Goal: Task Accomplishment & Management: Complete application form

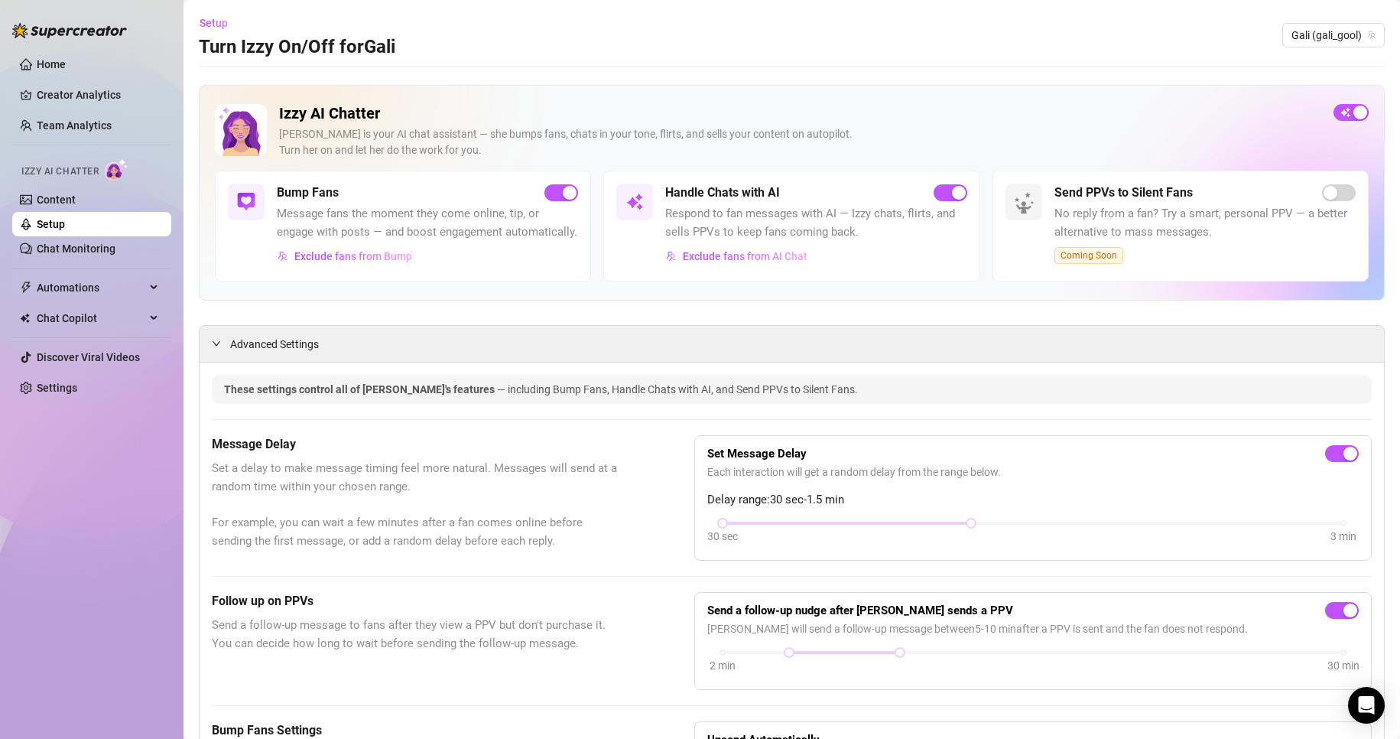
scroll to position [841, 0]
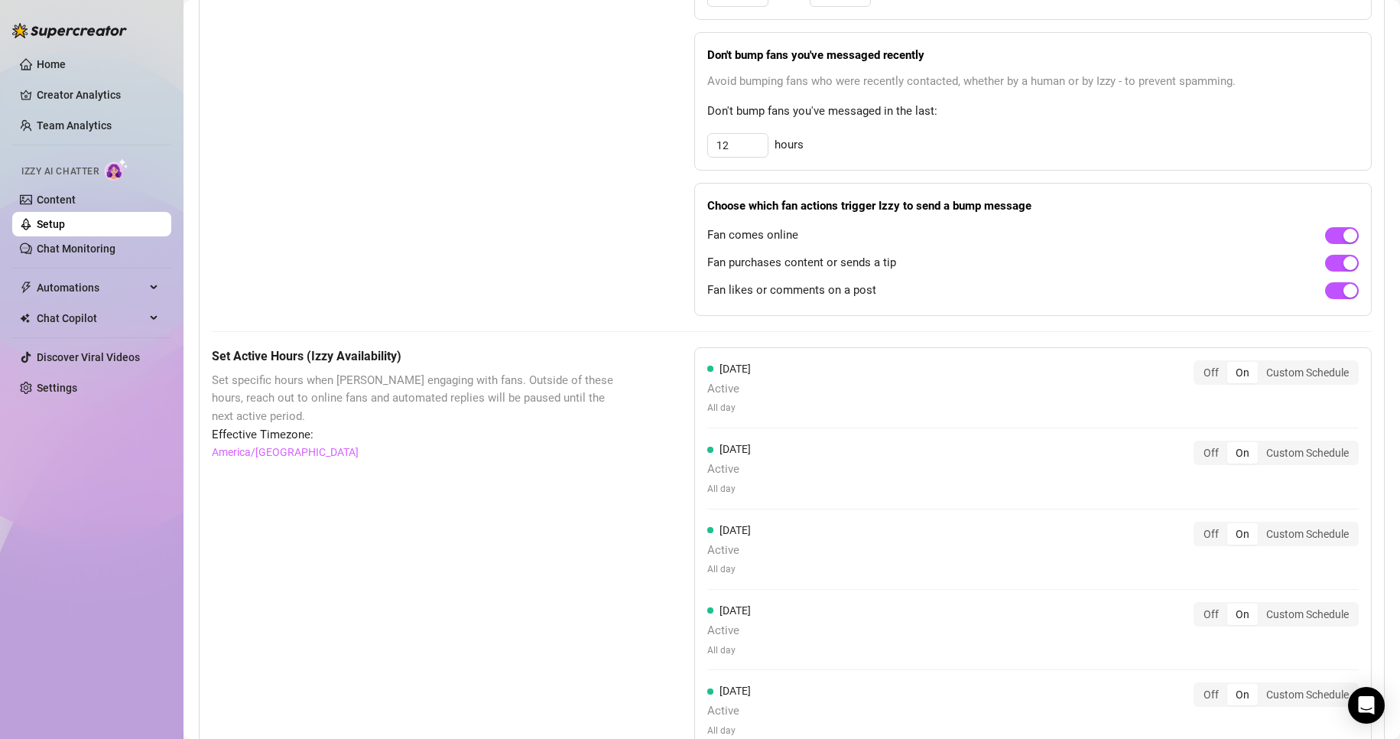
click at [2, 185] on aside "Home Creator Analytics Team Analytics Izzy AI Chatter Content Setup Chat Monito…" at bounding box center [91, 369] width 183 height 739
click at [37, 193] on link "Content" at bounding box center [56, 199] width 39 height 12
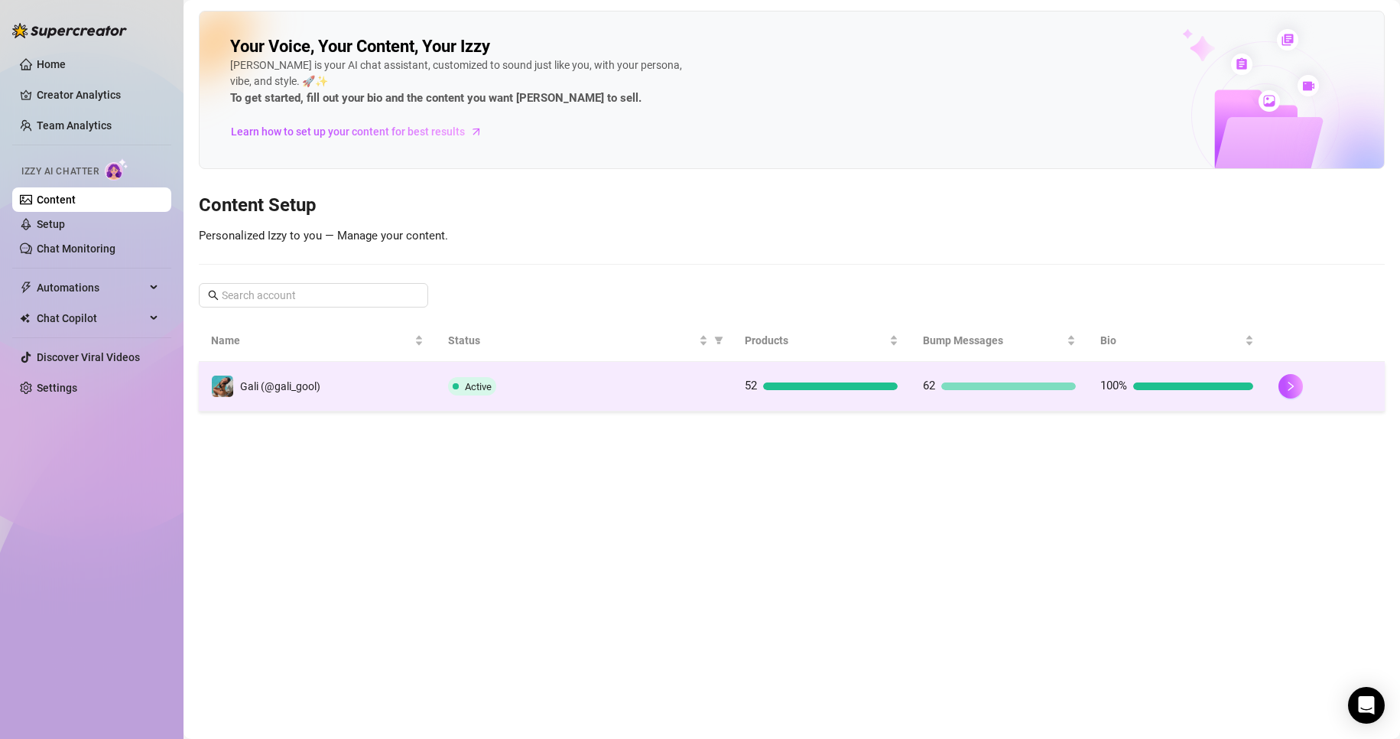
click at [755, 383] on span "52" at bounding box center [751, 385] width 12 height 14
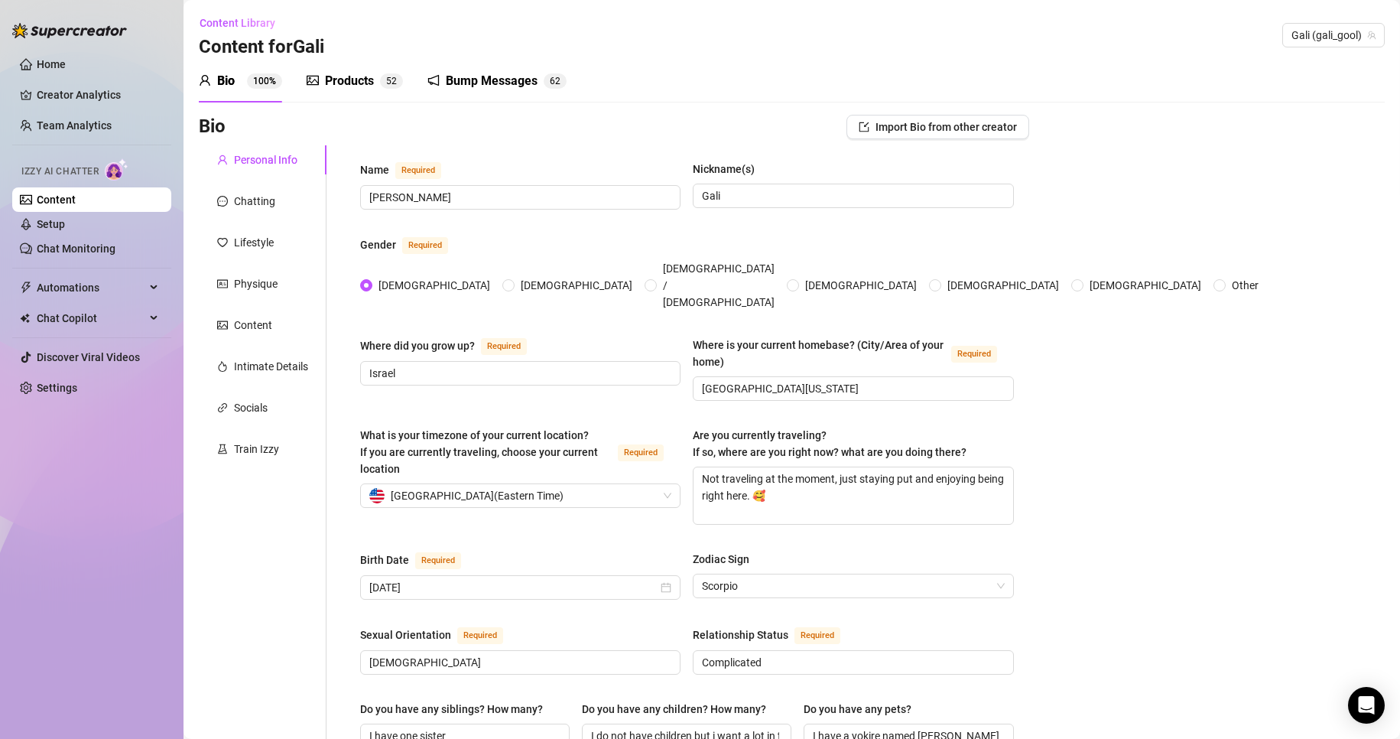
click at [378, 96] on div "Products 5 2" at bounding box center [355, 81] width 96 height 43
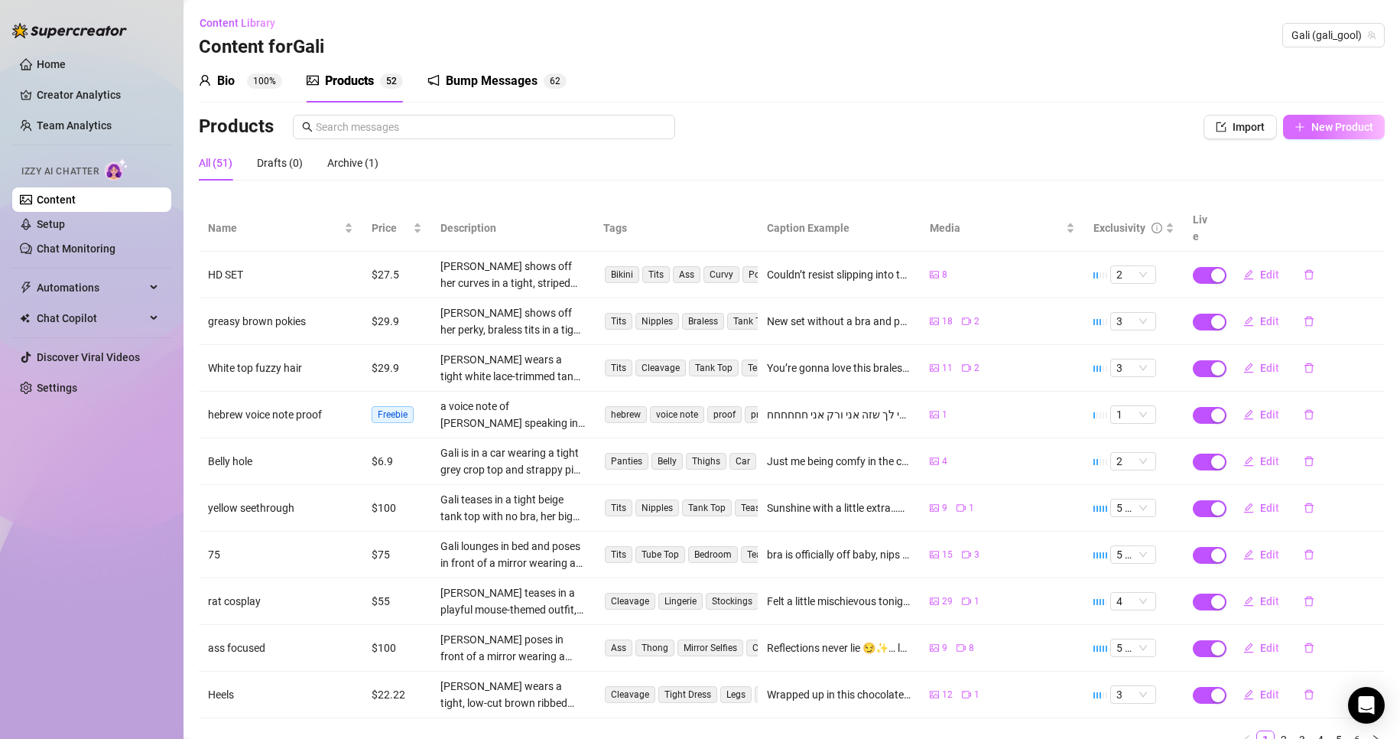
click at [1311, 125] on span "New Product" at bounding box center [1342, 127] width 62 height 12
type textarea "Type your message here..."
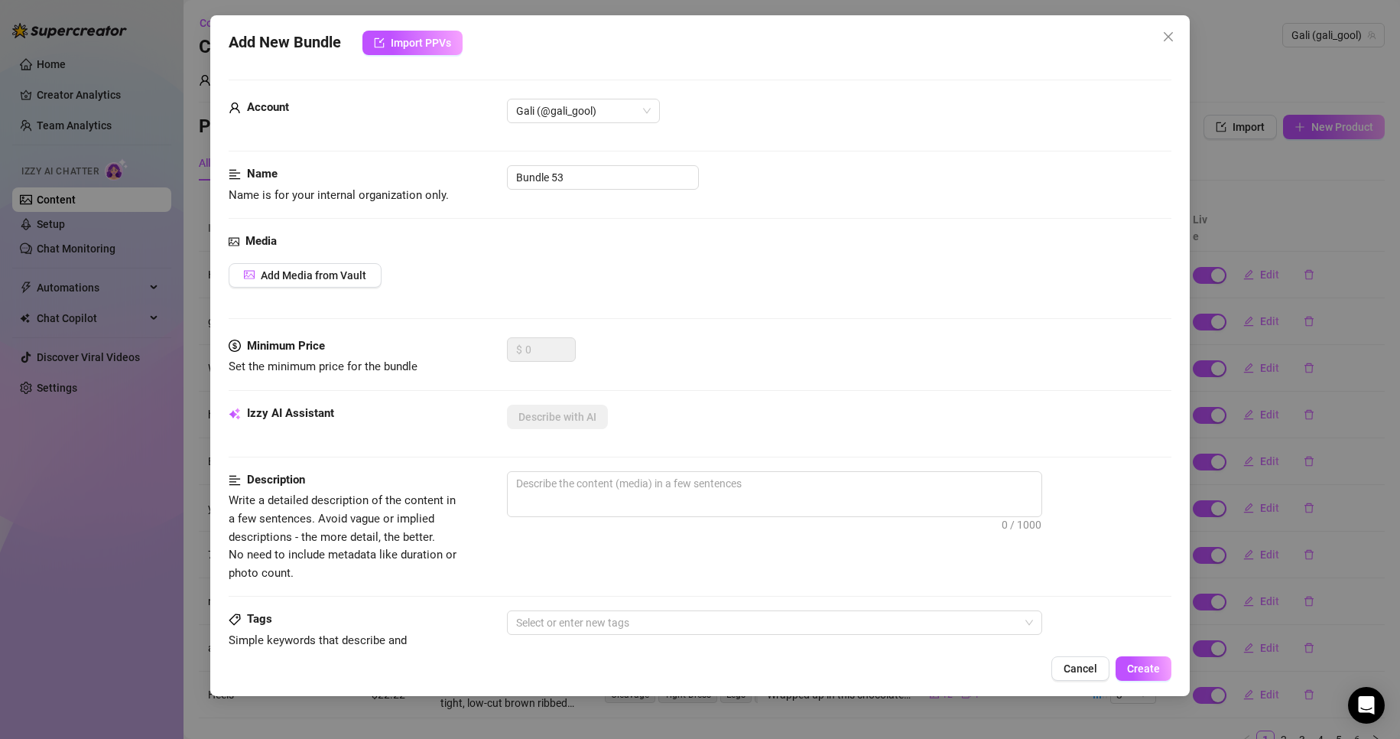
drag, startPoint x: 343, startPoint y: 295, endPoint x: 350, endPoint y: 287, distance: 10.3
click at [343, 294] on div "Media Add Media from Vault" at bounding box center [700, 284] width 943 height 105
click at [358, 282] on button "Add Media from Vault" at bounding box center [305, 275] width 153 height 24
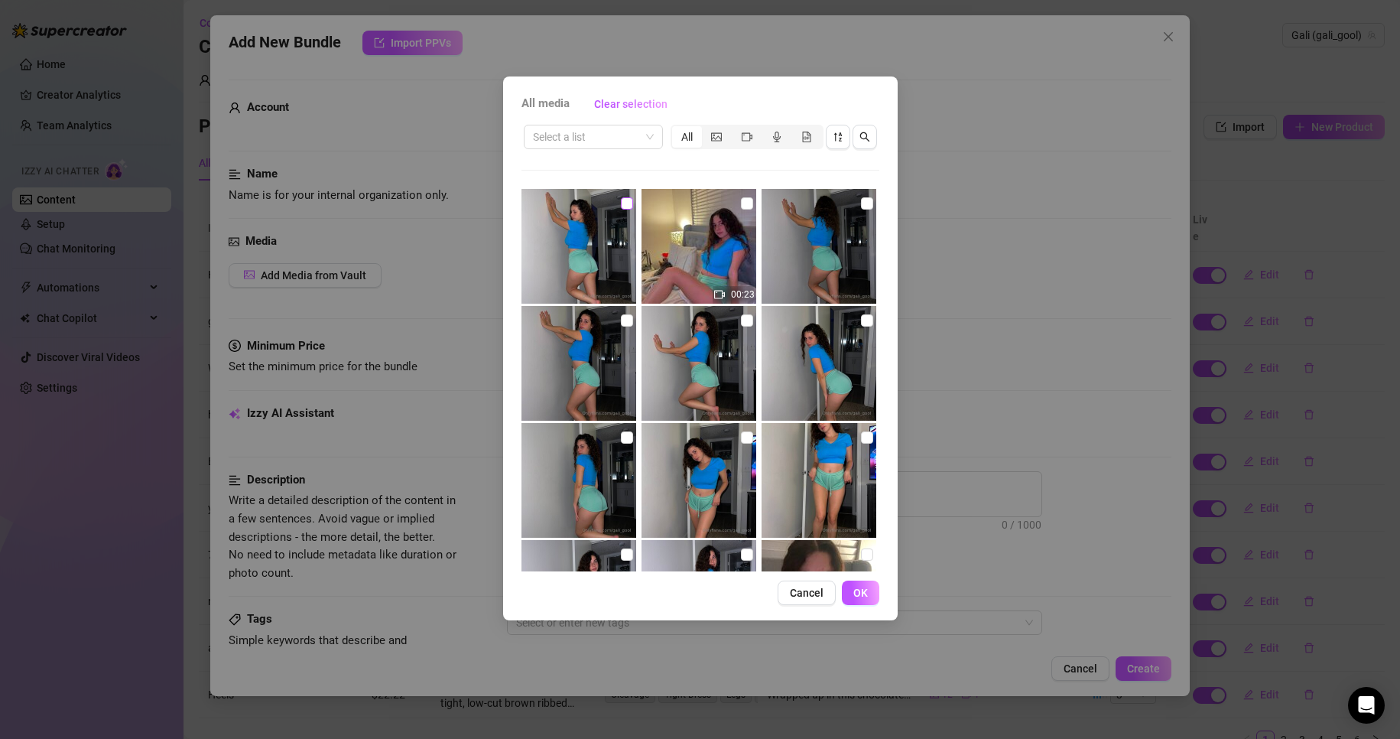
drag, startPoint x: 618, startPoint y: 201, endPoint x: 629, endPoint y: 203, distance: 11.6
click at [621, 201] on input "checkbox" at bounding box center [627, 203] width 12 height 12
checkbox input "true"
click at [744, 206] on input "checkbox" at bounding box center [747, 203] width 12 height 12
checkbox input "true"
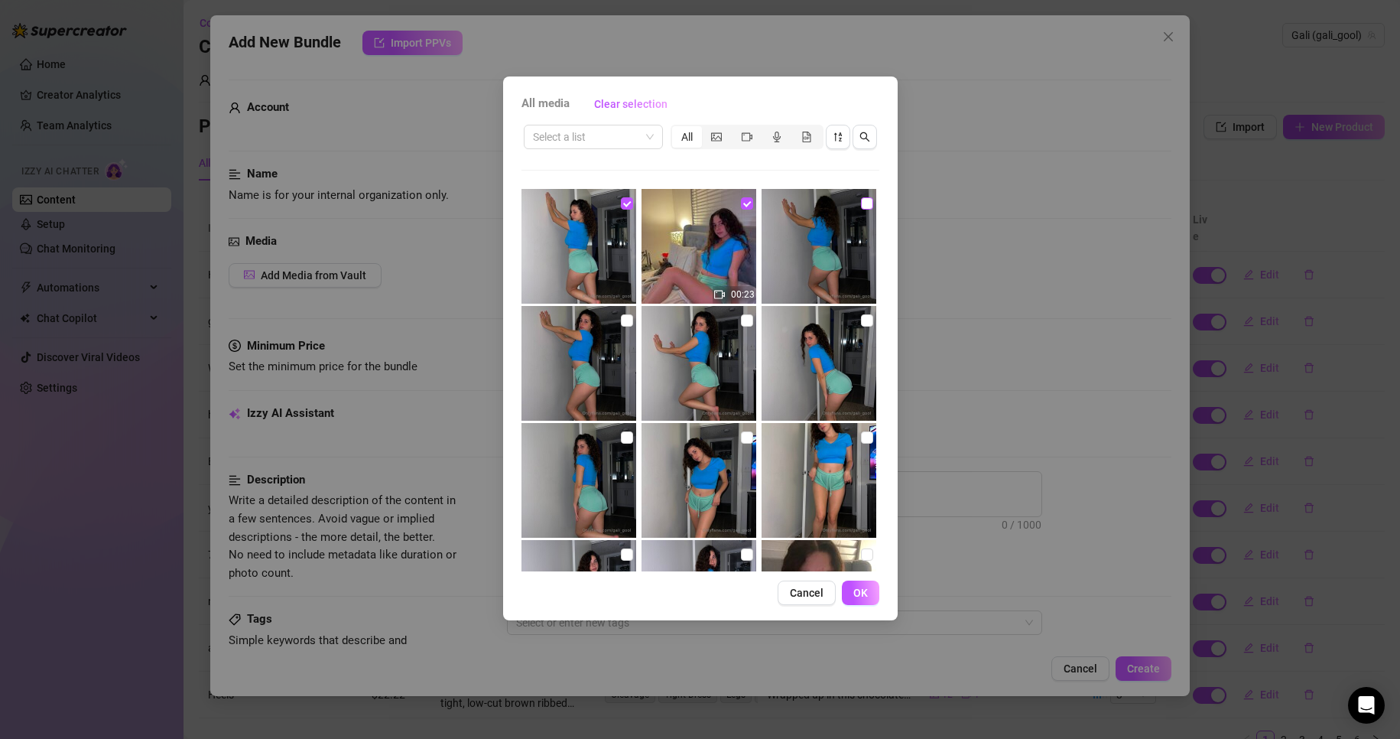
click at [861, 203] on input "checkbox" at bounding box center [867, 203] width 12 height 12
checkbox input "true"
click at [861, 321] on input "checkbox" at bounding box center [867, 320] width 12 height 12
checkbox input "true"
click at [861, 437] on input "checkbox" at bounding box center [867, 437] width 12 height 12
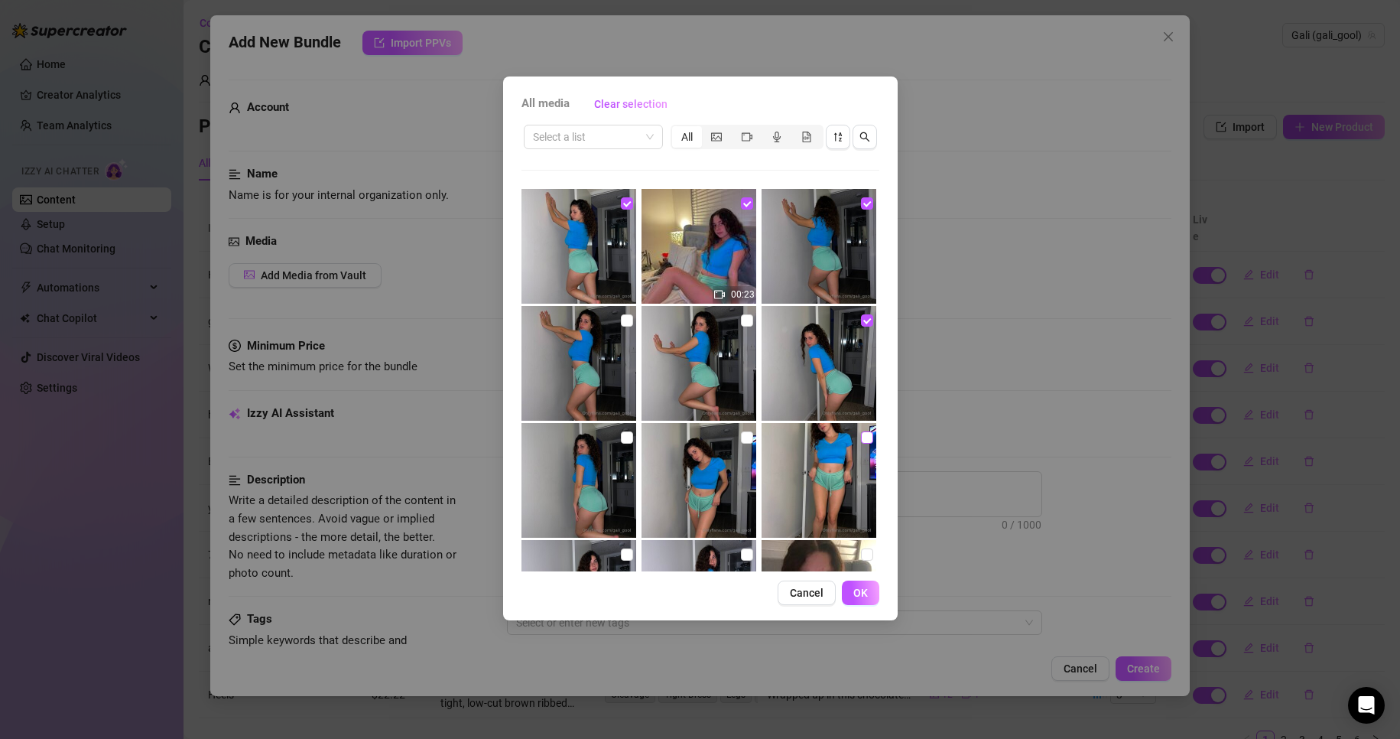
checkbox input "true"
drag, startPoint x: 732, startPoint y: 432, endPoint x: 735, endPoint y: 424, distance: 8.0
click at [733, 432] on img at bounding box center [698, 480] width 115 height 115
click at [745, 321] on input "checkbox" at bounding box center [747, 320] width 12 height 12
checkbox input "true"
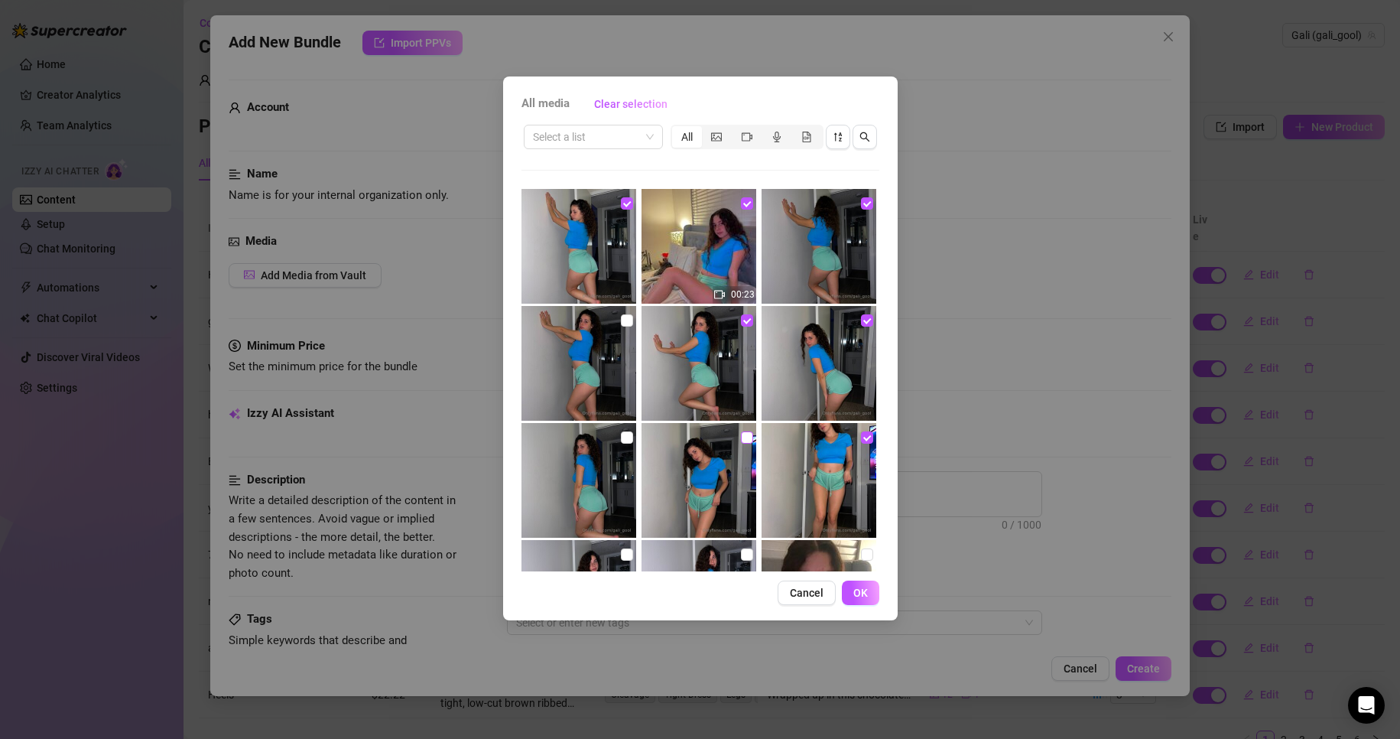
click at [742, 431] on label at bounding box center [747, 437] width 12 height 17
click at [621, 432] on input "checkbox" at bounding box center [627, 437] width 12 height 12
checkbox input "true"
drag, startPoint x: 620, startPoint y: 316, endPoint x: 711, endPoint y: 439, distance: 153.1
click at [621, 316] on input "checkbox" at bounding box center [627, 320] width 12 height 12
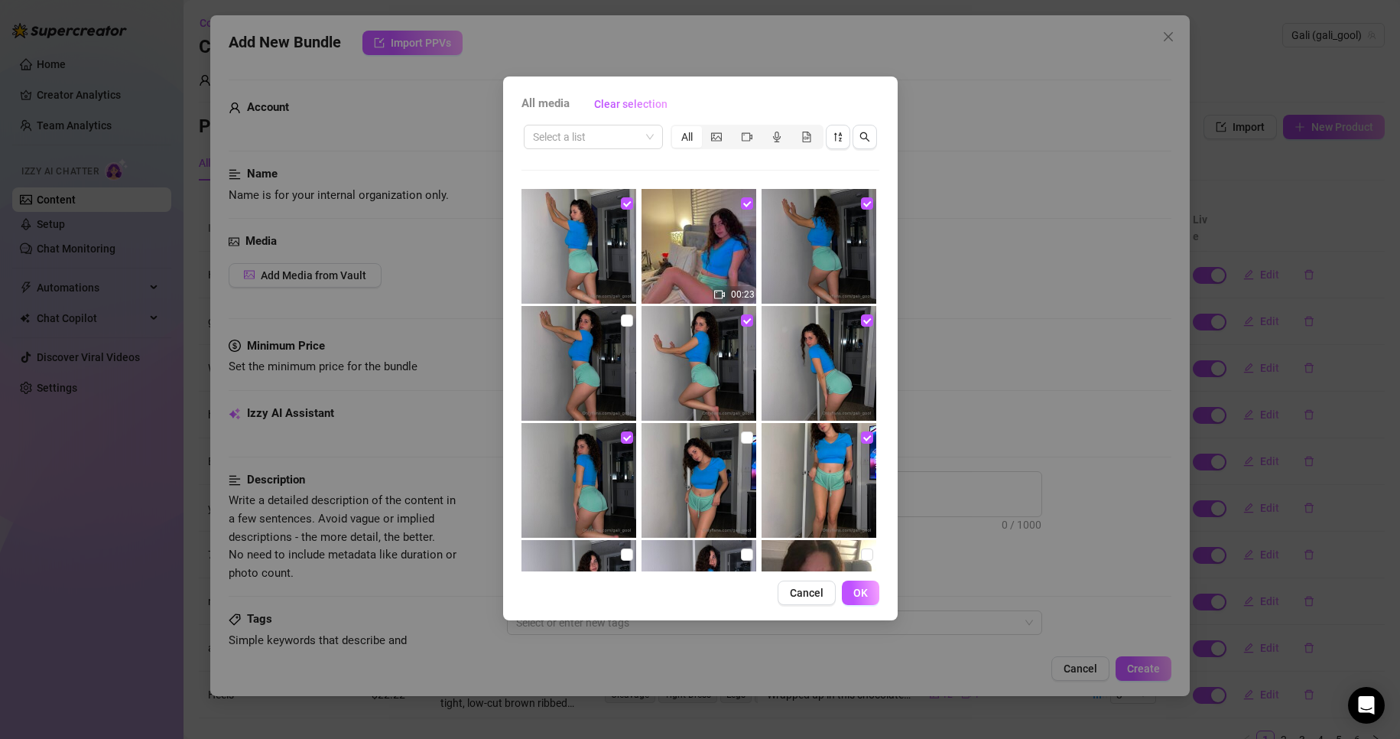
checkbox input "true"
click at [743, 434] on input "checkbox" at bounding box center [747, 437] width 12 height 12
checkbox input "true"
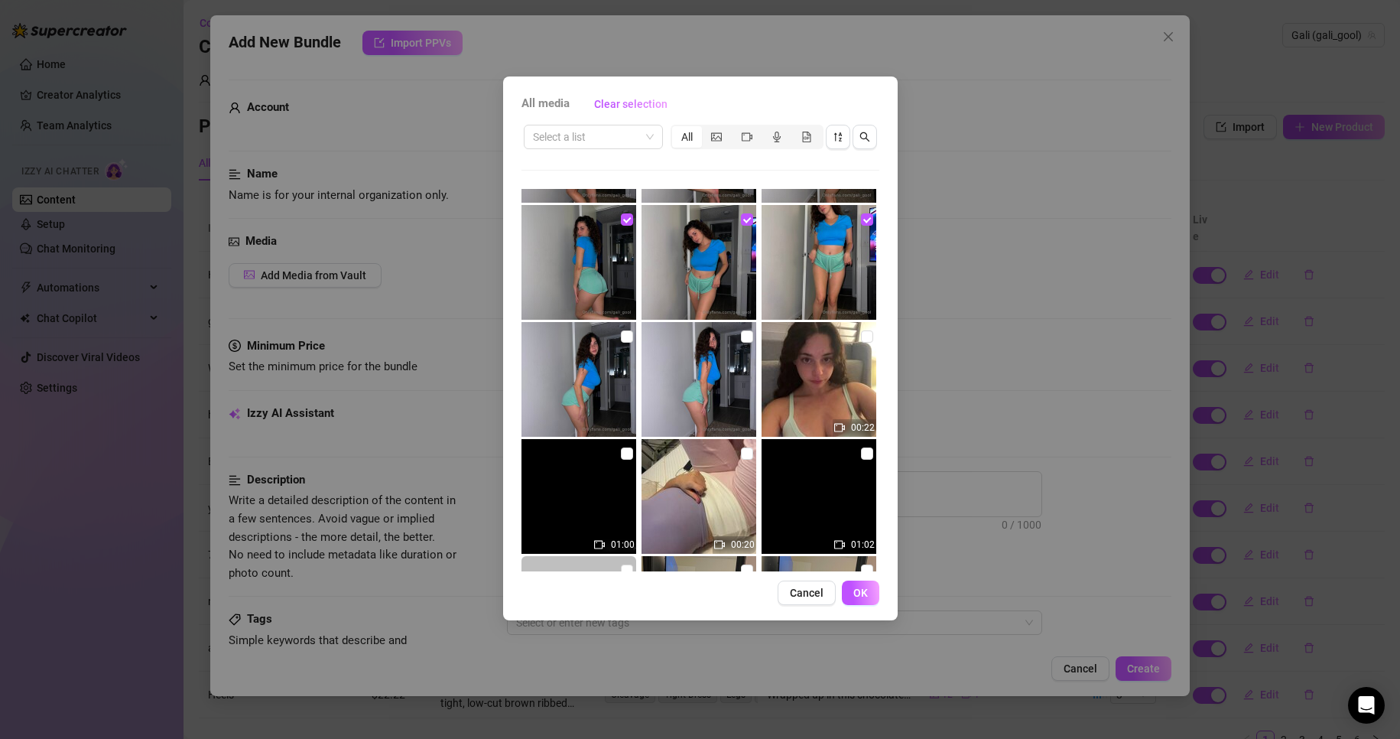
scroll to position [229, 0]
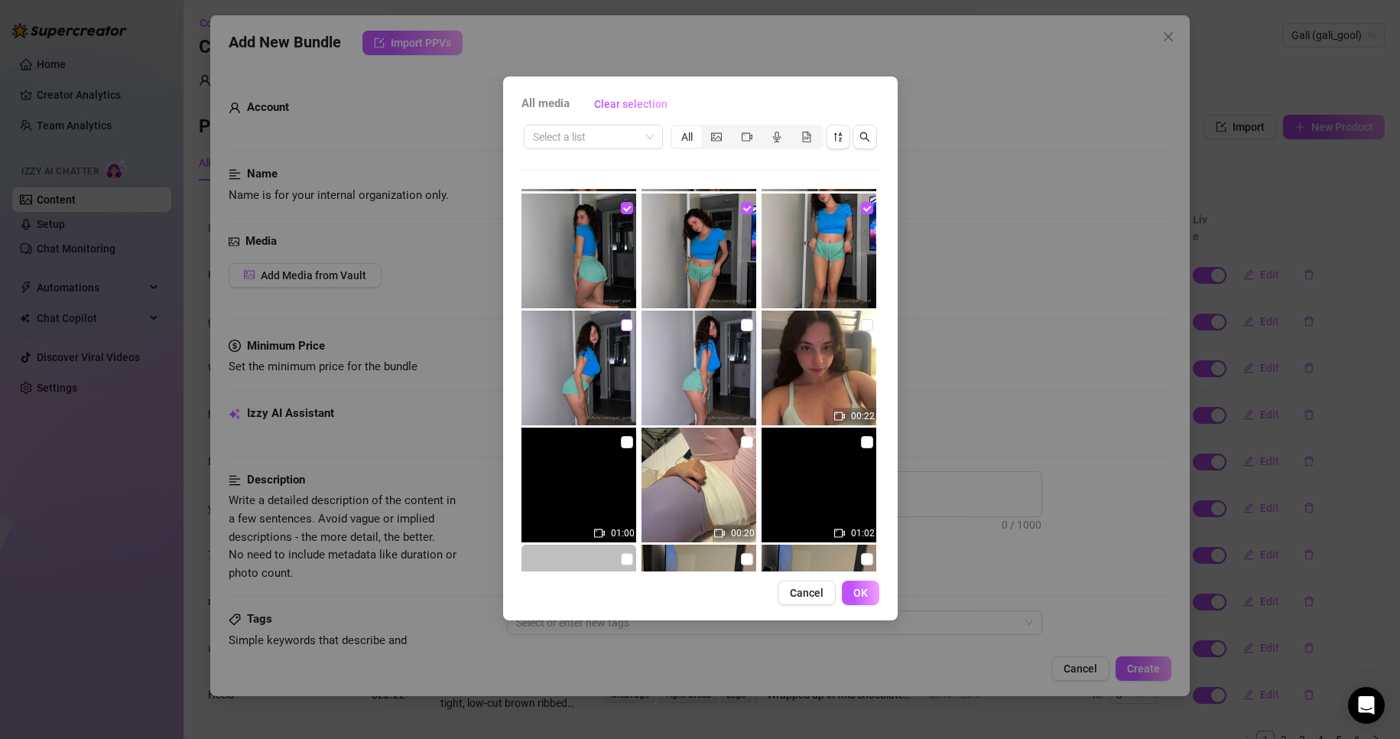
click at [622, 326] on input "checkbox" at bounding box center [627, 325] width 12 height 12
checkbox input "true"
click at [741, 324] on input "checkbox" at bounding box center [747, 325] width 12 height 12
checkbox input "true"
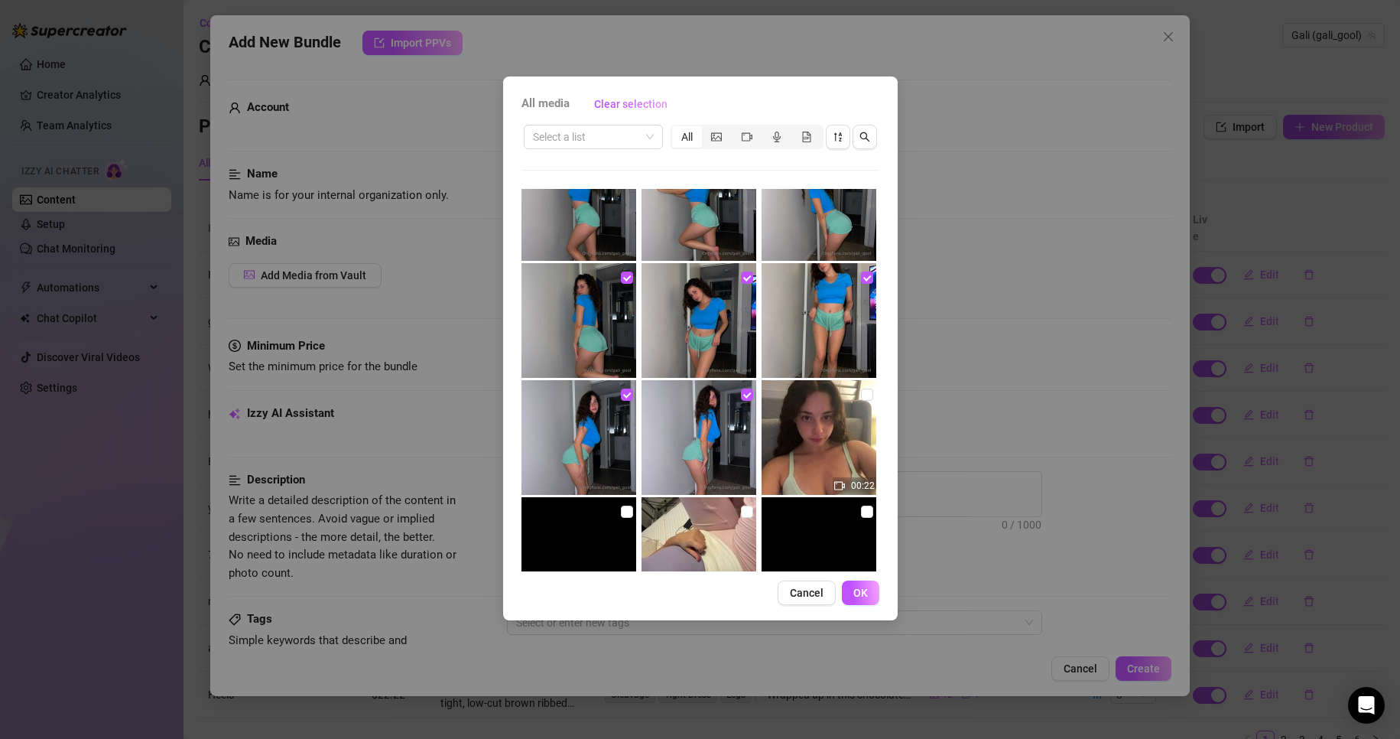
scroll to position [0, 0]
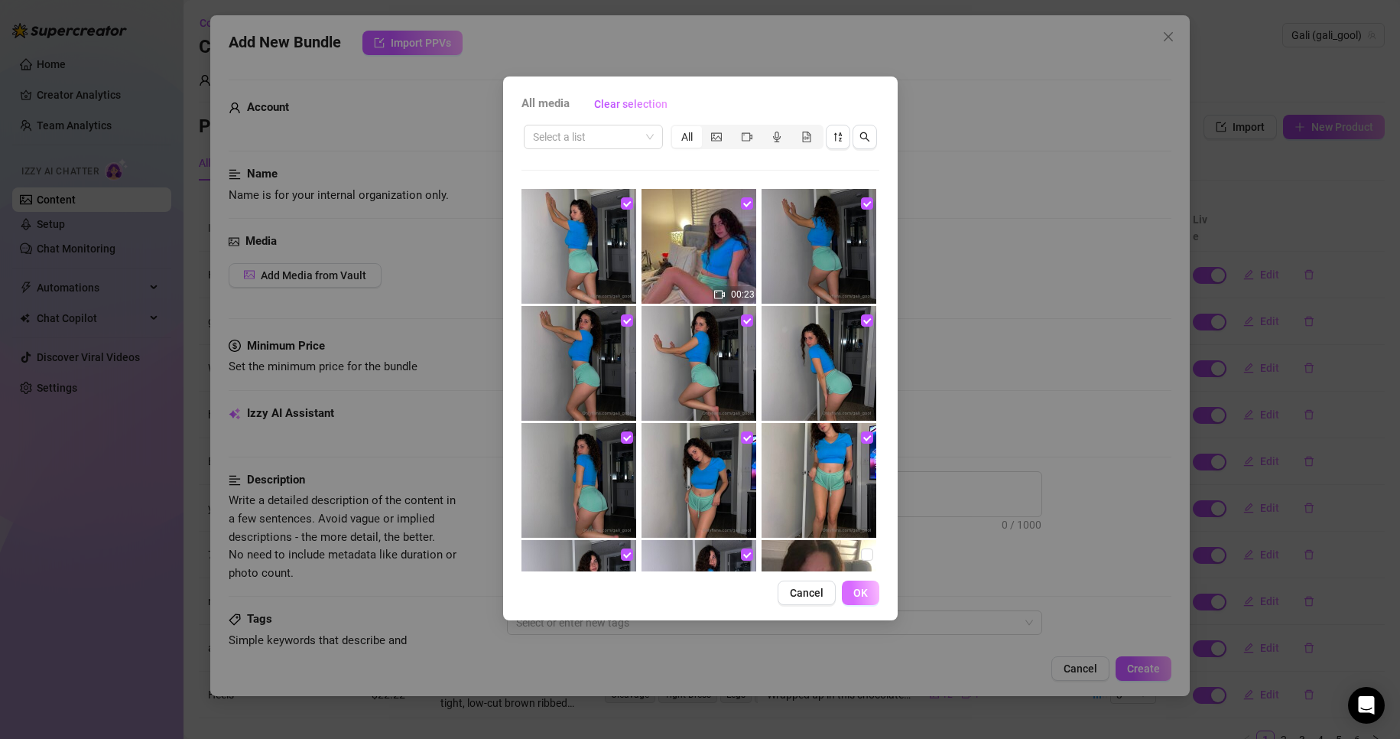
click at [863, 596] on span "OK" at bounding box center [860, 592] width 15 height 12
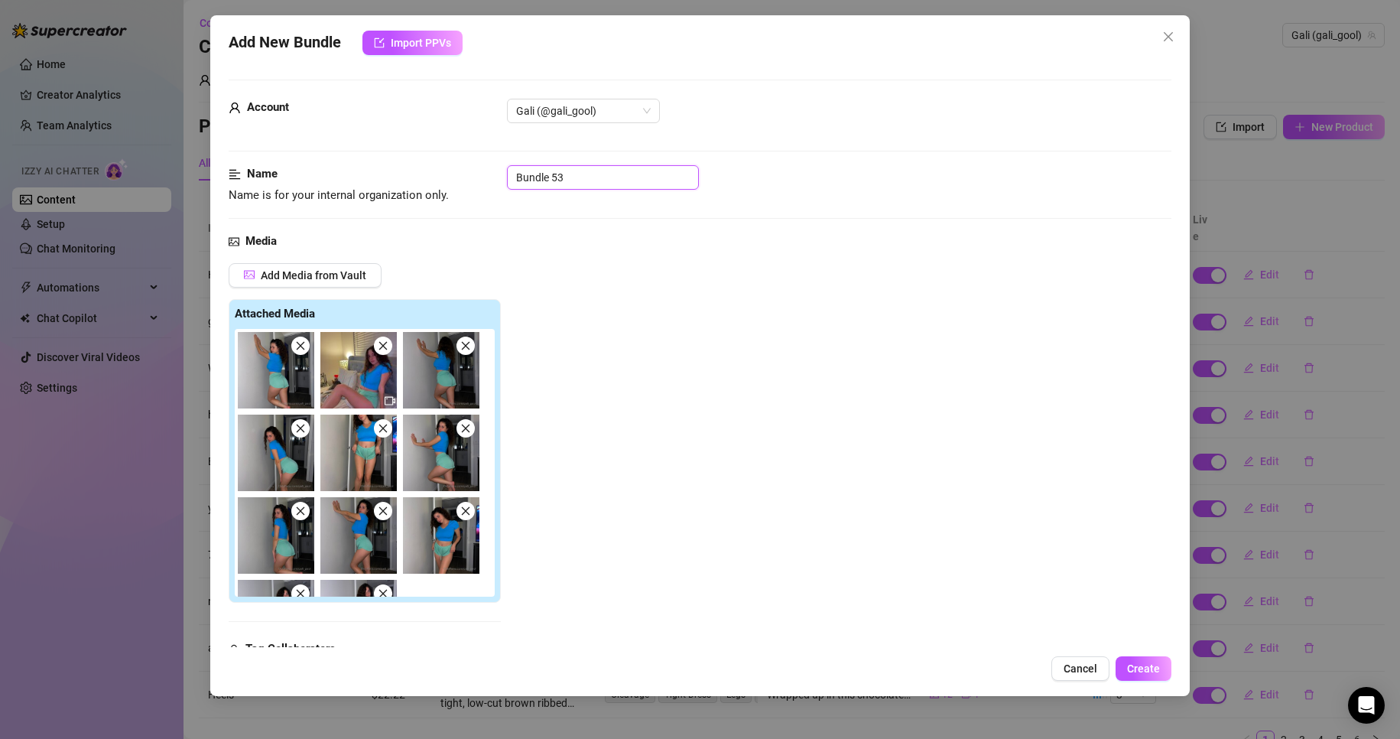
drag, startPoint x: 573, startPoint y: 177, endPoint x: 226, endPoint y: 178, distance: 347.1
click at [238, 183] on div "Name Name is for your internal organization only. Bundle 53" at bounding box center [700, 184] width 943 height 39
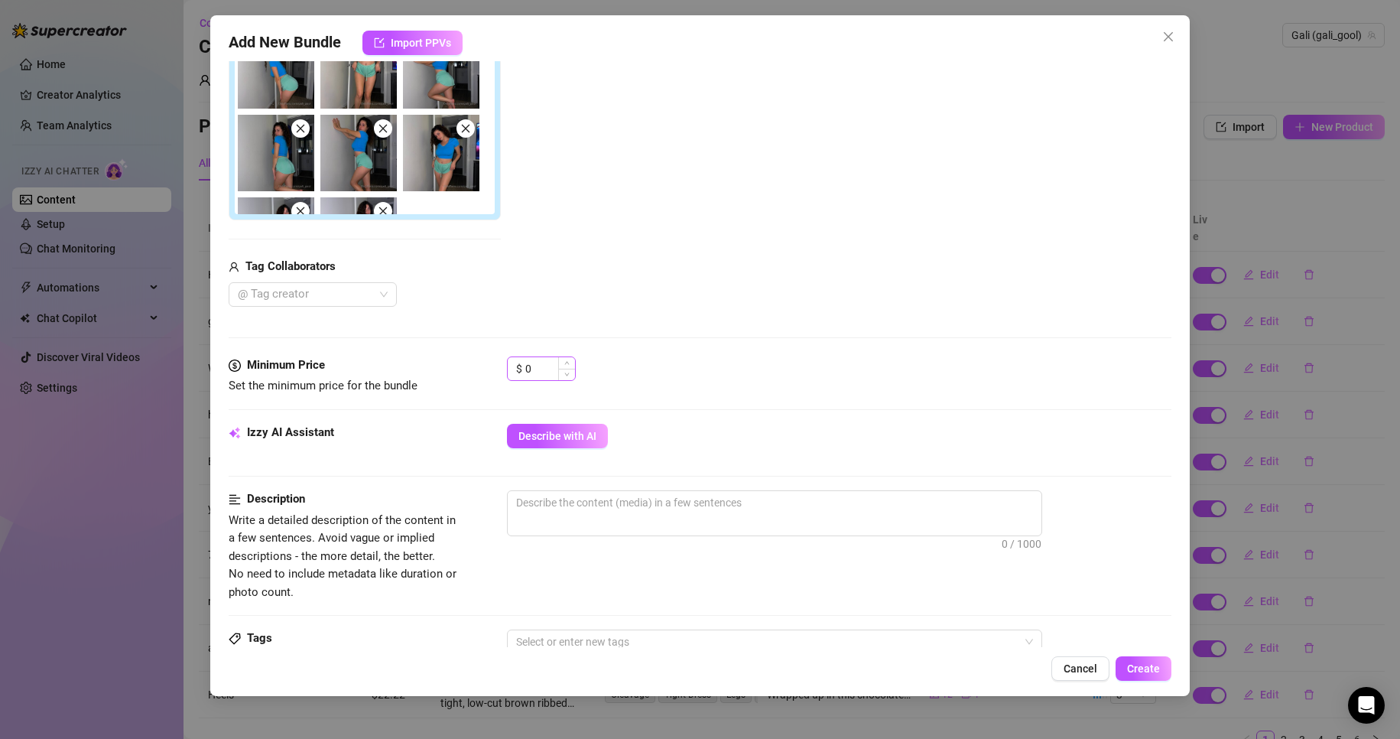
type input "Leg dude"
drag, startPoint x: 550, startPoint y: 371, endPoint x: 424, endPoint y: 356, distance: 126.2
click at [462, 364] on div "Minimum Price Set the minimum price for the bundle $ 0" at bounding box center [700, 375] width 943 height 39
click at [594, 447] on div "Izzy AI Assistant Describe with AI" at bounding box center [700, 443] width 943 height 38
click at [589, 441] on span "Describe with AI" at bounding box center [557, 436] width 78 height 12
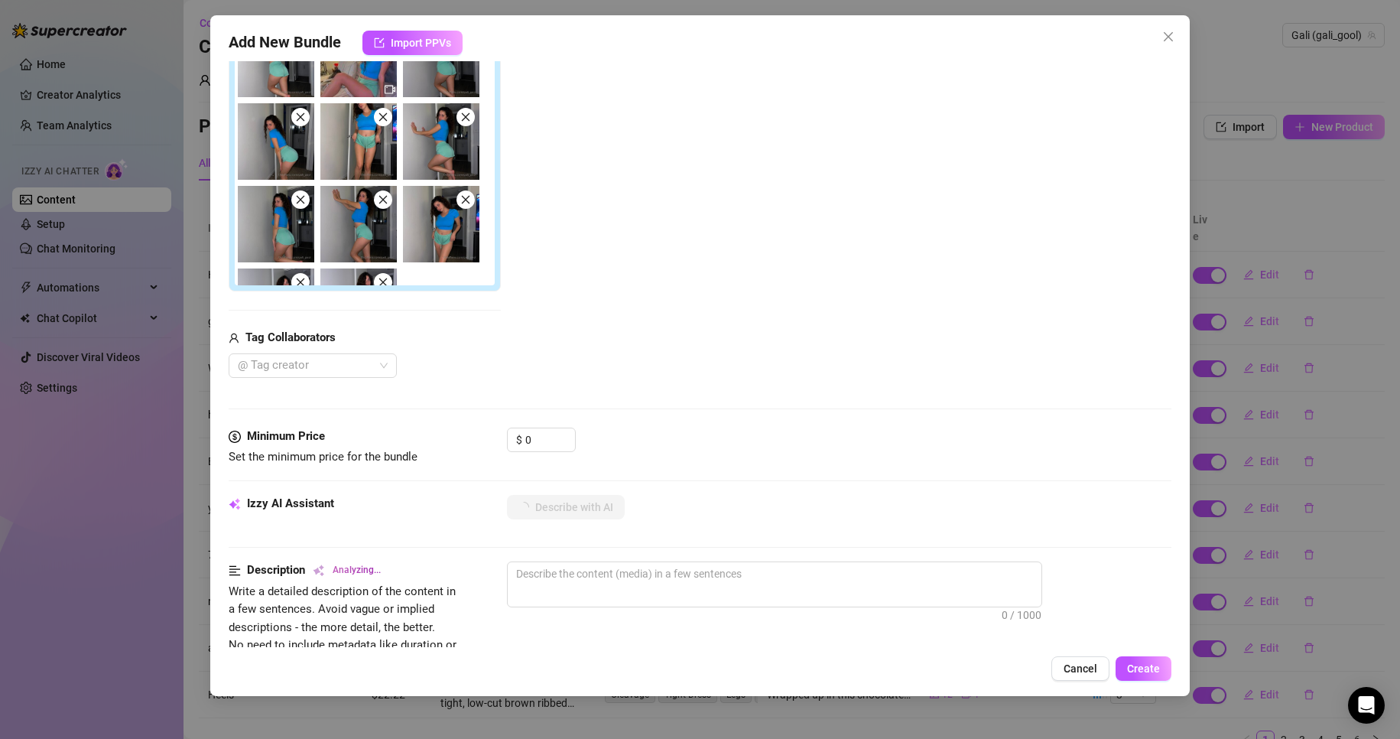
scroll to position [306, 0]
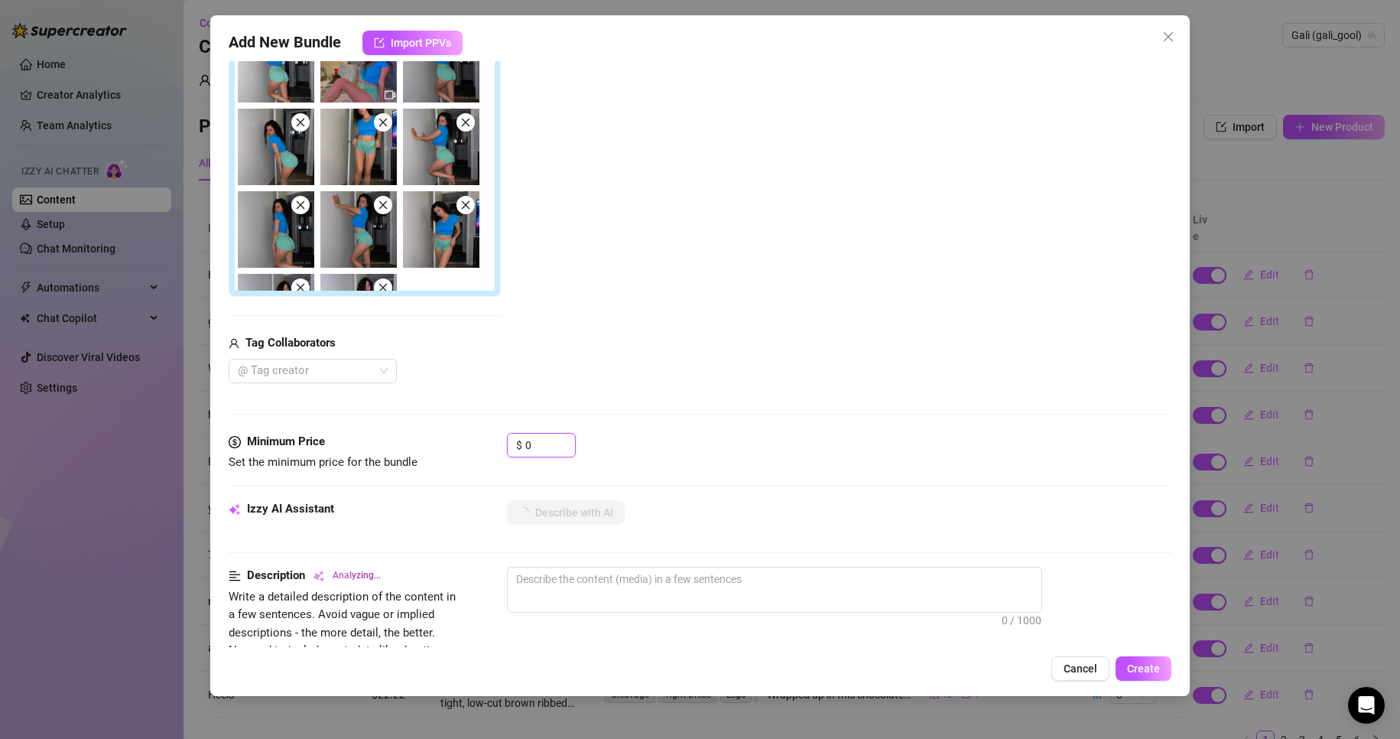
click at [488, 446] on div "Minimum Price Set the minimum price for the bundle $ 0" at bounding box center [700, 452] width 943 height 39
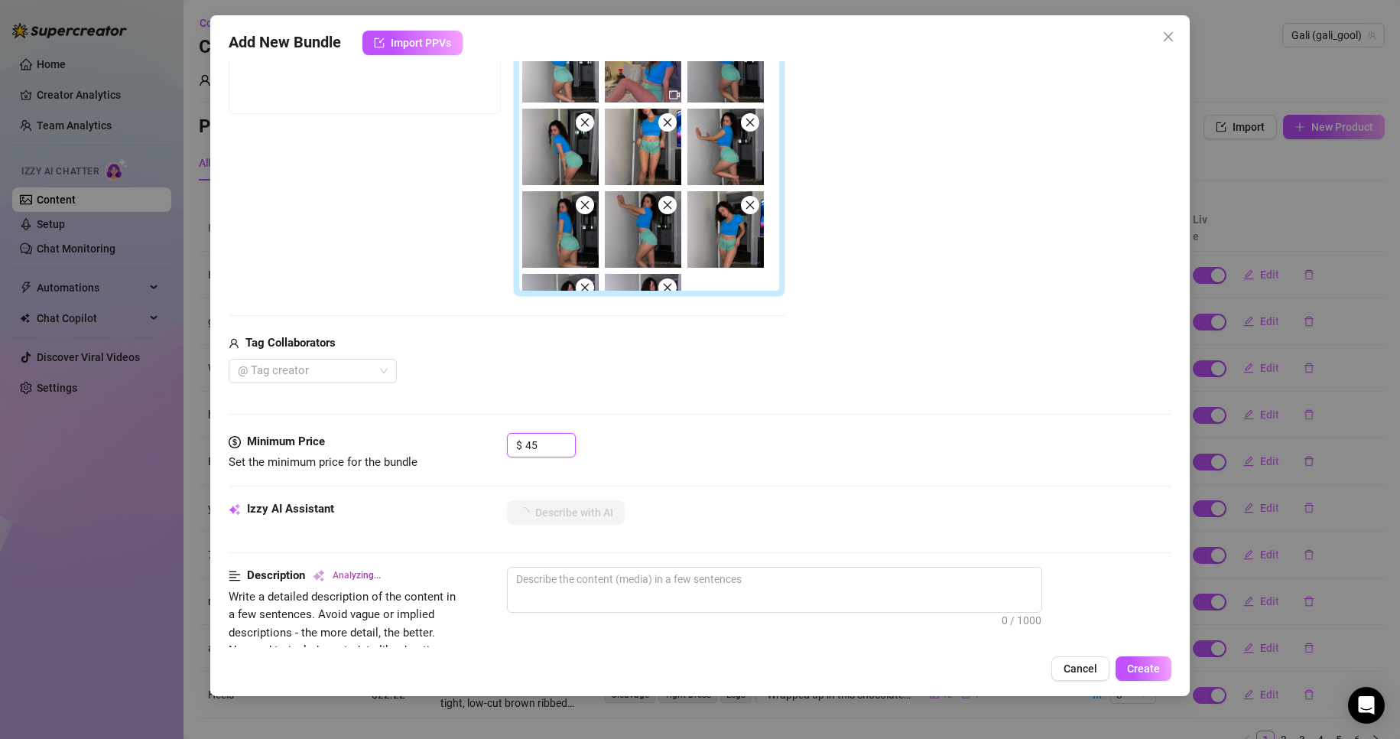
type input "45"
click at [814, 448] on div "$ 45" at bounding box center [839, 452] width 665 height 38
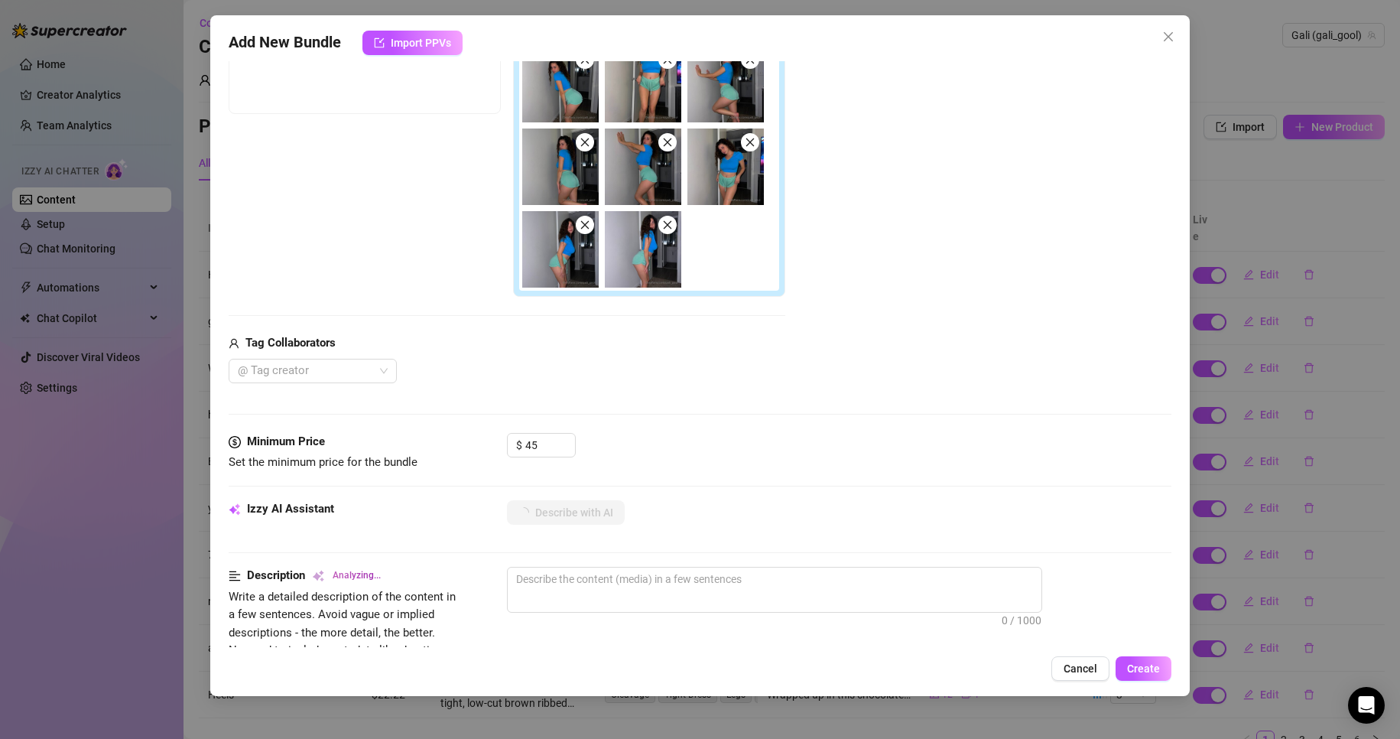
type textarea "Gali"
type textarea "Gali teases"
type textarea "Gali teases in"
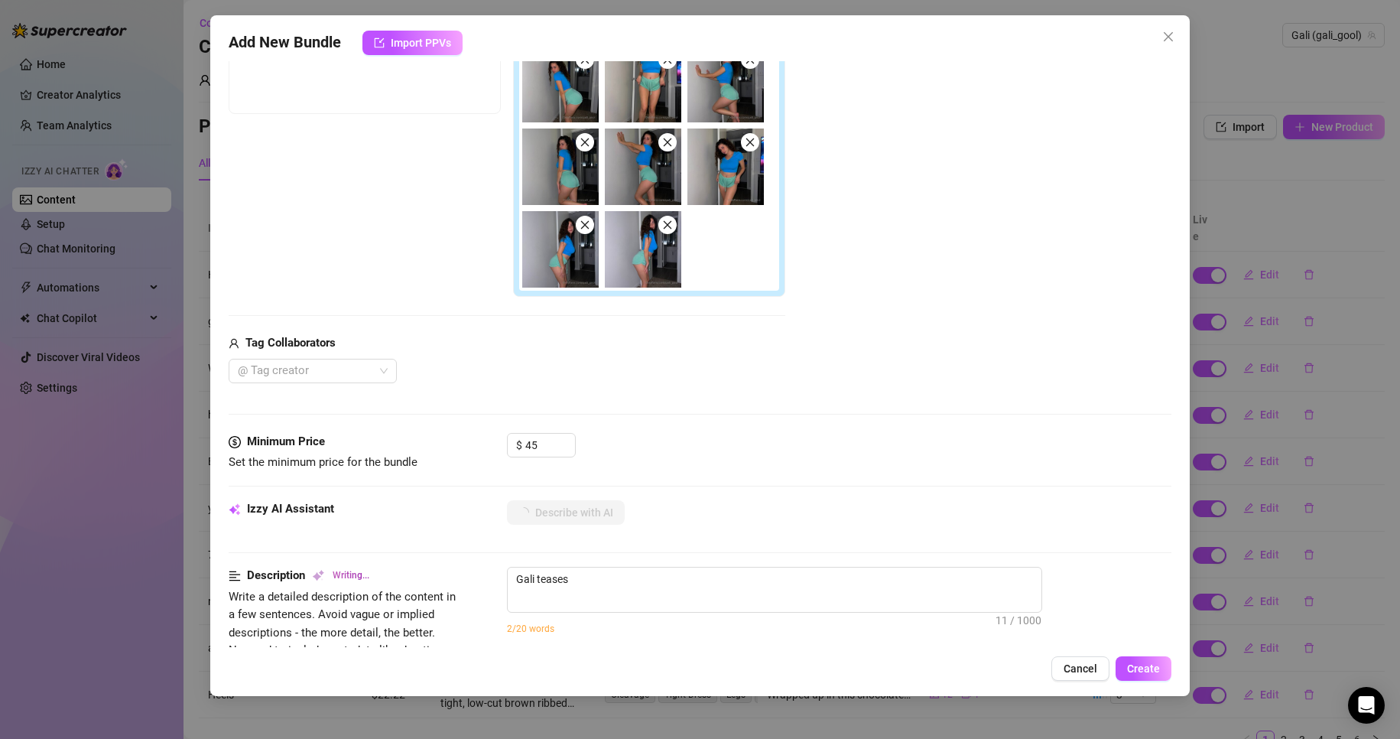
type textarea "Gali teases in"
type textarea "Gali teases in a"
type textarea "Gali teases in a tight"
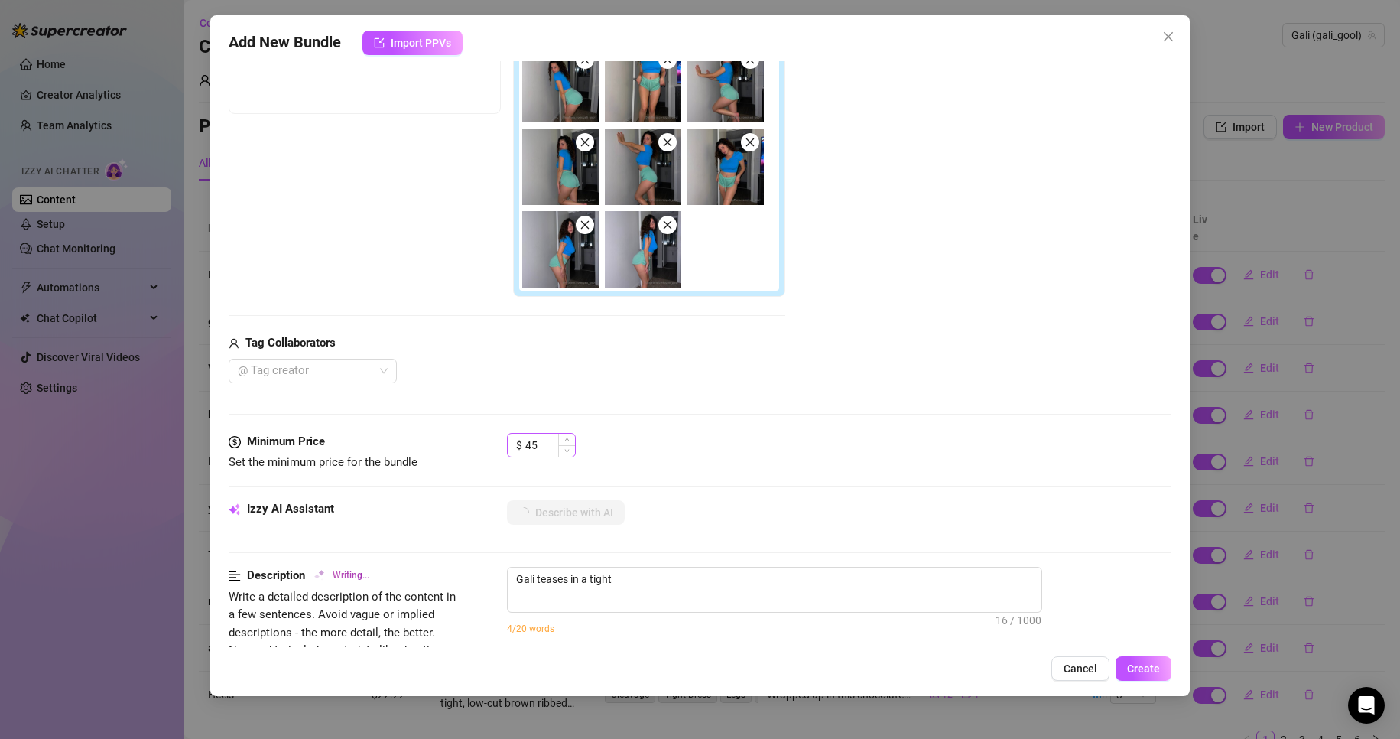
type textarea "Gali teases in a tight blue"
type textarea "Gali teases in a tight blue crop"
type textarea "Gali teases in a tight blue crop top"
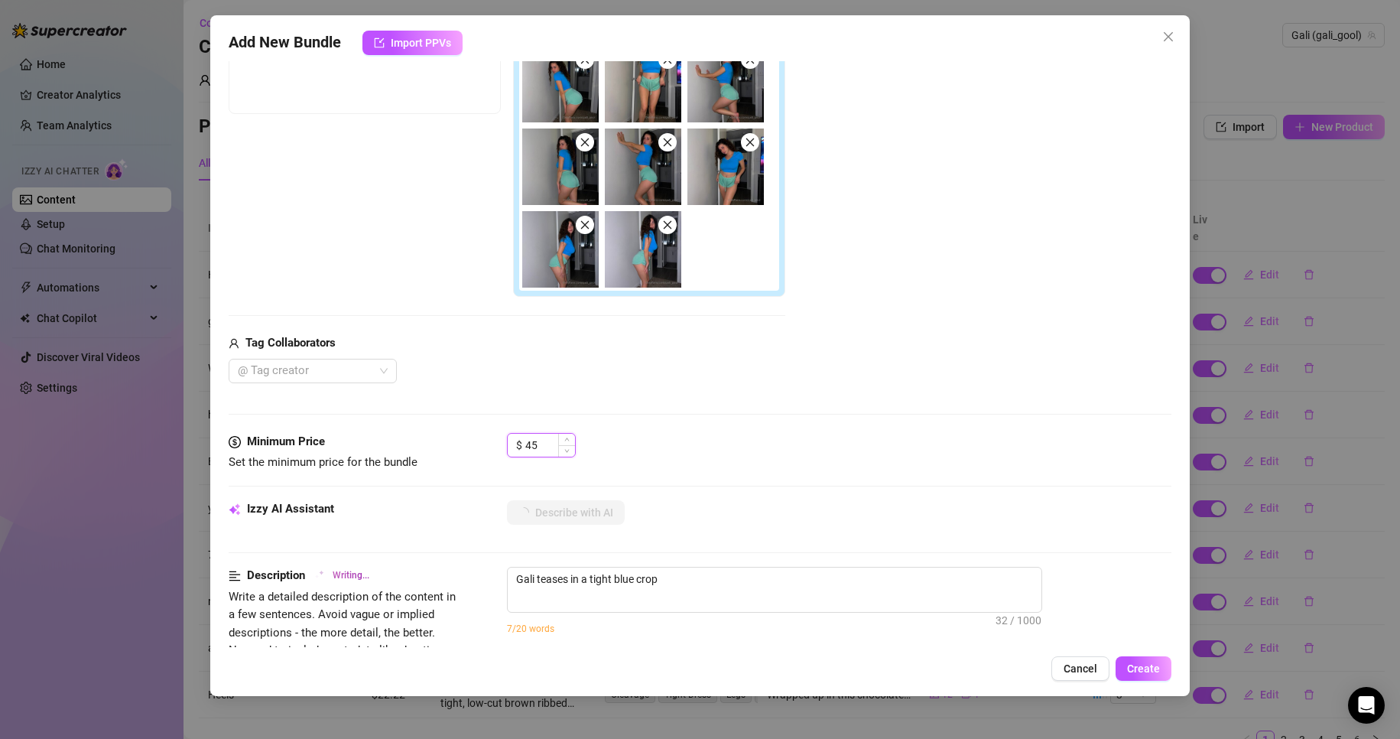
type textarea "Gali teases in a tight blue crop top"
type textarea "Gali teases in a tight blue crop top and"
type textarea "Gali teases in a tight blue crop top and tiny"
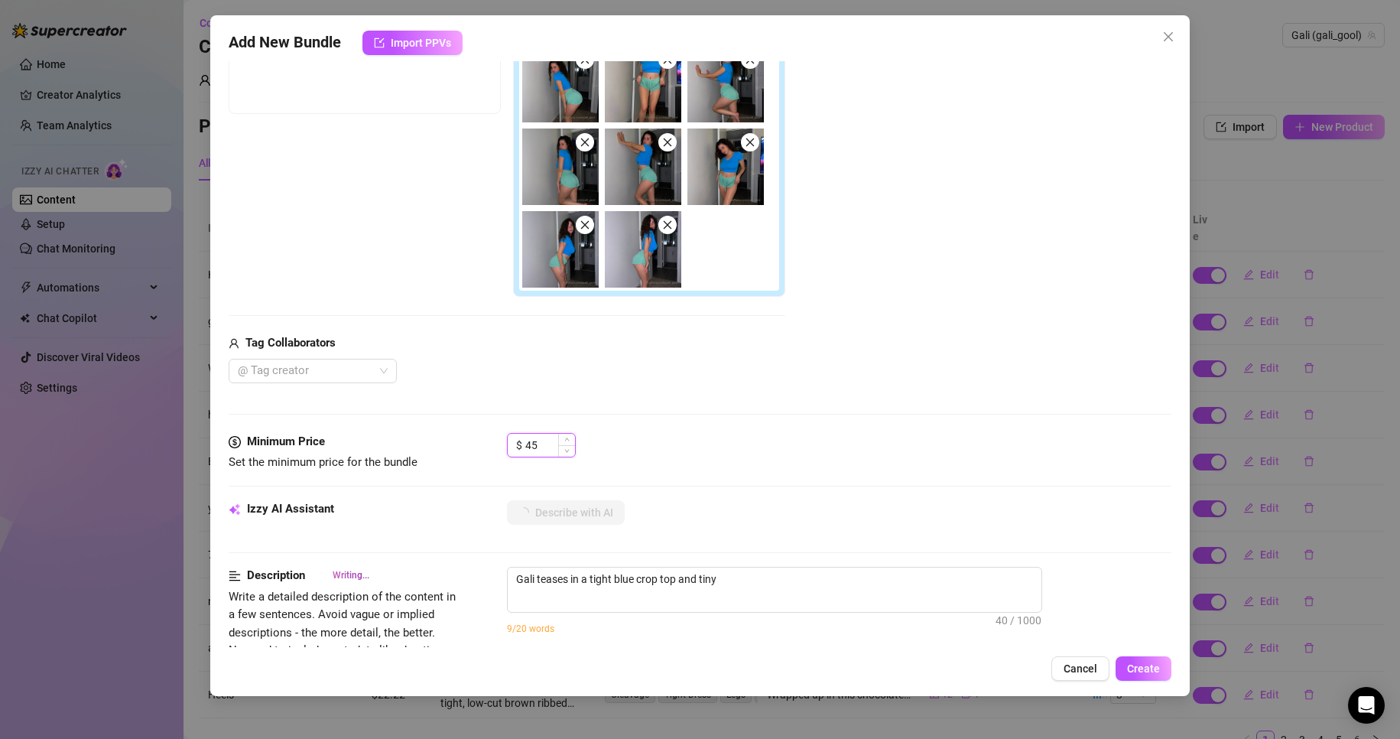
drag, startPoint x: 544, startPoint y: 444, endPoint x: 528, endPoint y: 446, distance: 16.1
click at [528, 446] on input "45" at bounding box center [550, 444] width 50 height 23
type textarea "Gali teases in a tight blue crop top and tiny mint"
type textarea "Gali teases in a tight blue crop top and tiny mint green"
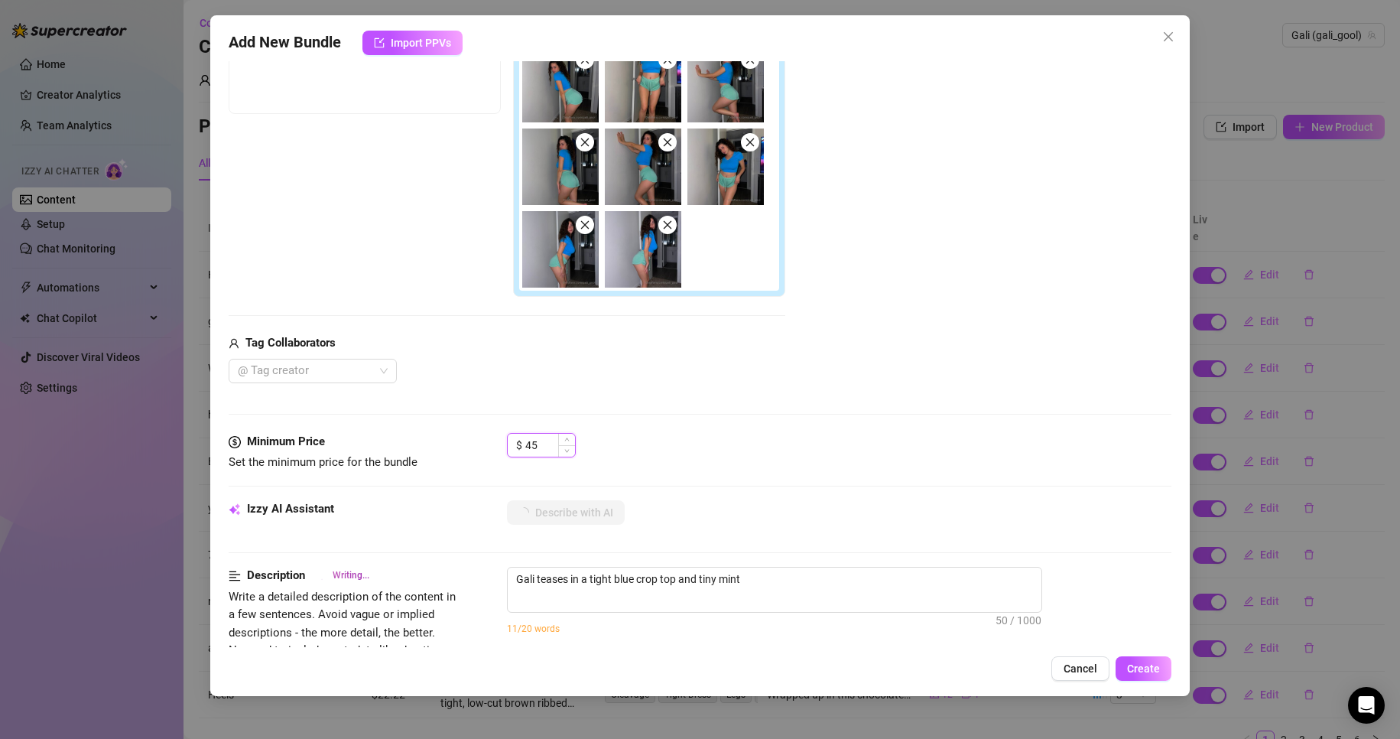
type textarea "Gali teases in a tight blue crop top and tiny mint green"
type textarea "Gali teases in a tight blue crop top and tiny mint green shorts,"
type textarea "Gali teases in a tight blue crop top and tiny mint green shorts, showing"
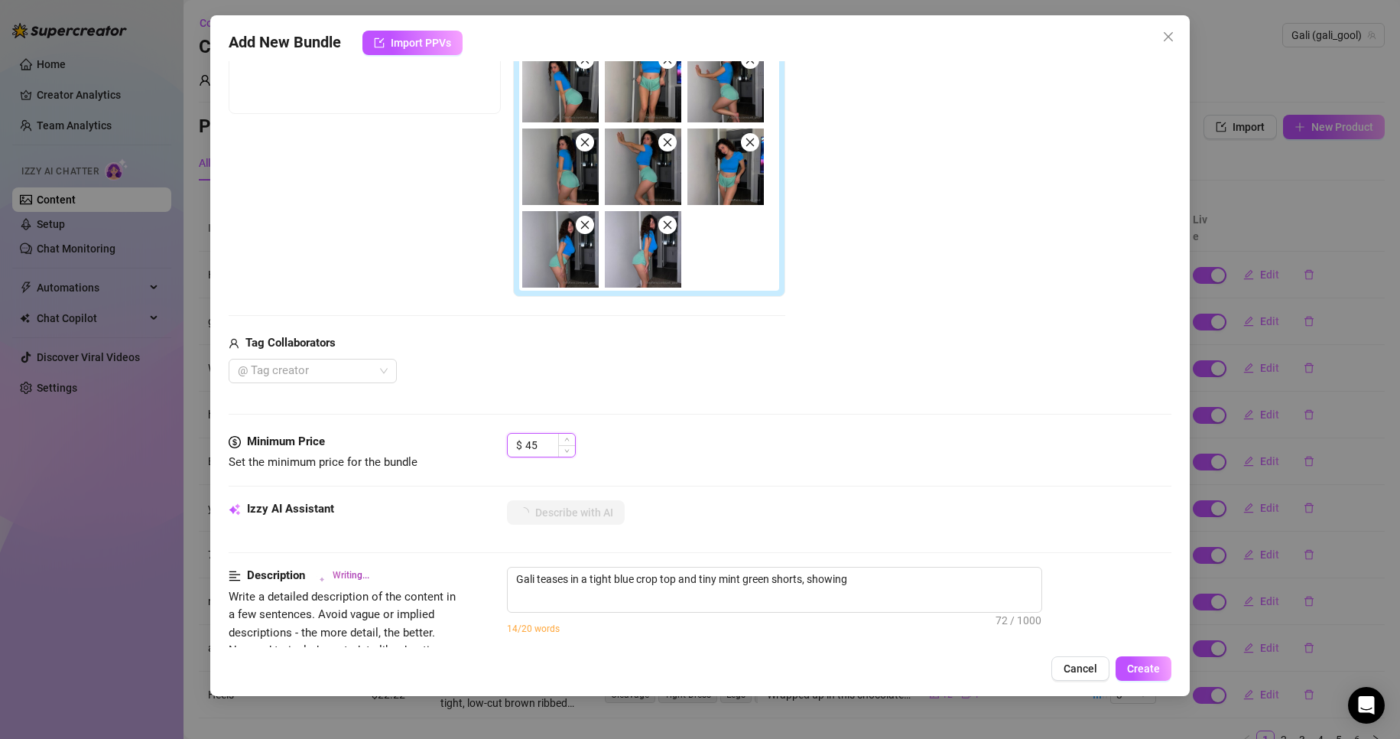
click at [538, 444] on input "45" at bounding box center [550, 444] width 50 height 23
type textarea "Gali teases in a tight blue crop top and tiny mint green shorts, showing off"
type textarea "Gali teases in a tight blue crop top and tiny mint green shorts, showing off her"
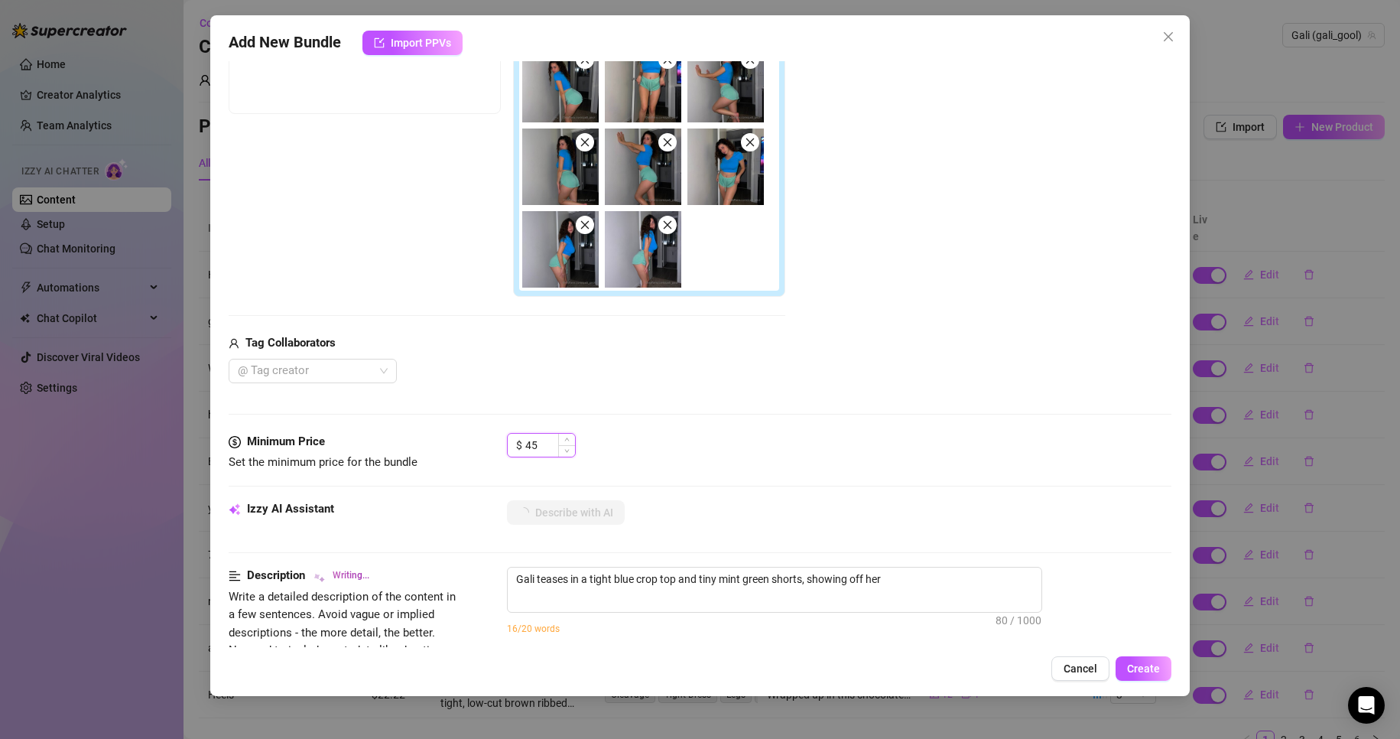
type textarea "Gali teases in a tight blue crop top and tiny mint green shorts, showing off he…"
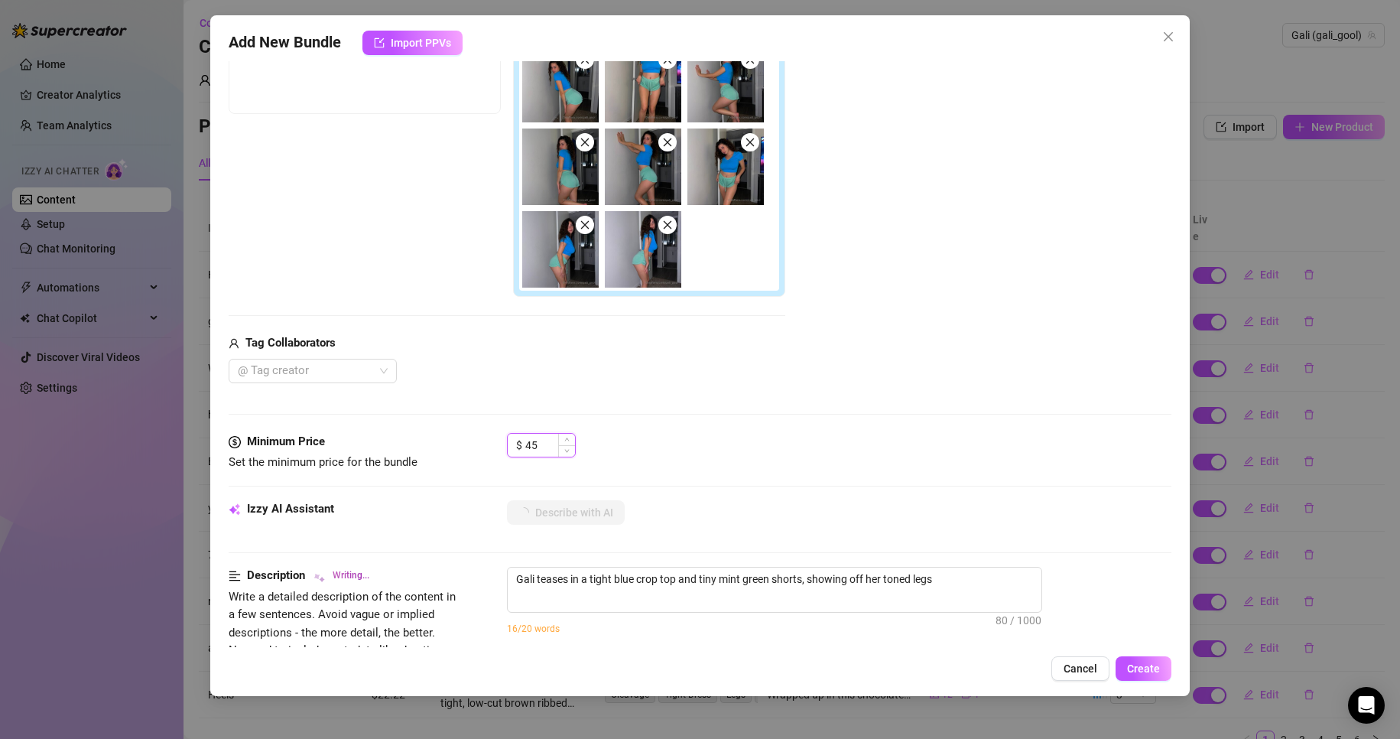
type textarea "Gali teases in a tight blue crop top and tiny mint green shorts, showing off he…"
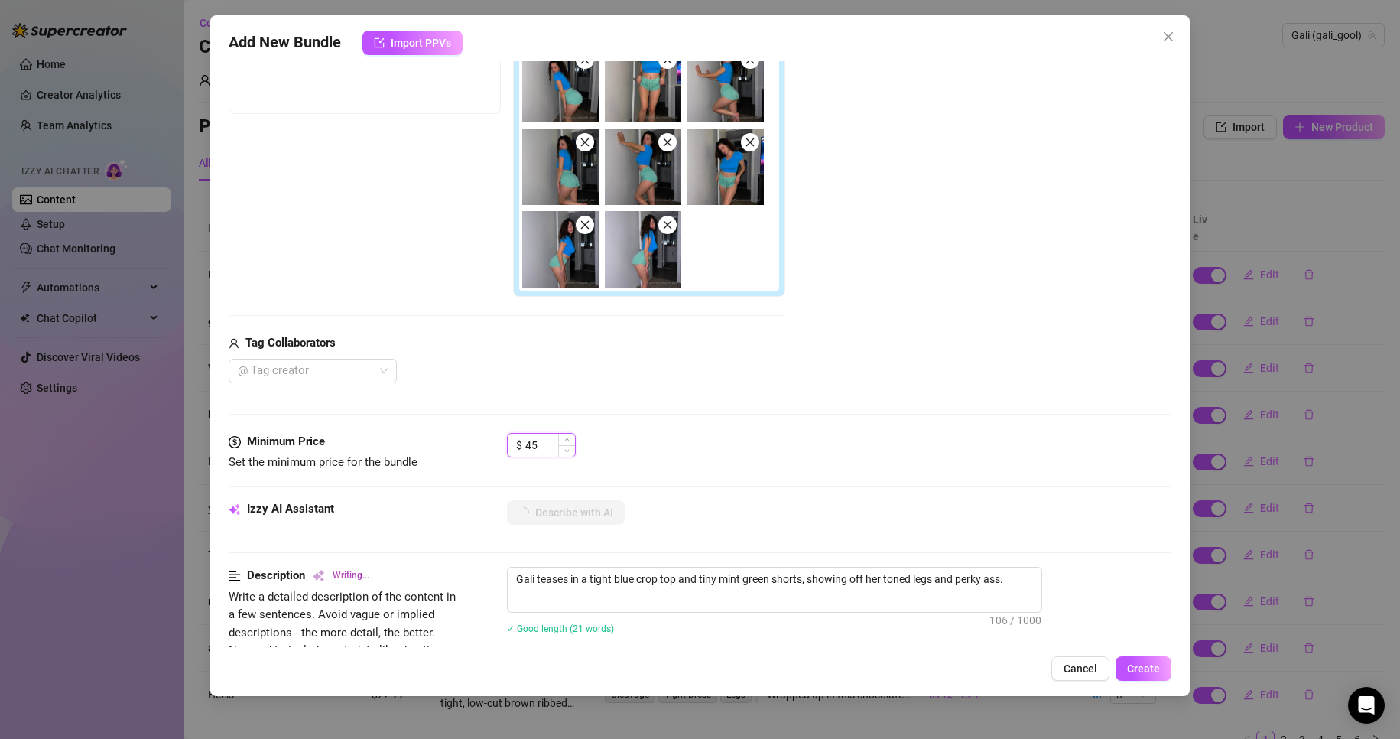
type textarea "Gali teases in a tight blue crop top and tiny mint green shorts, showing off he…"
type input "4"
type textarea "Gali teases in a tight blue crop top and tiny mint green shorts, showing off he…"
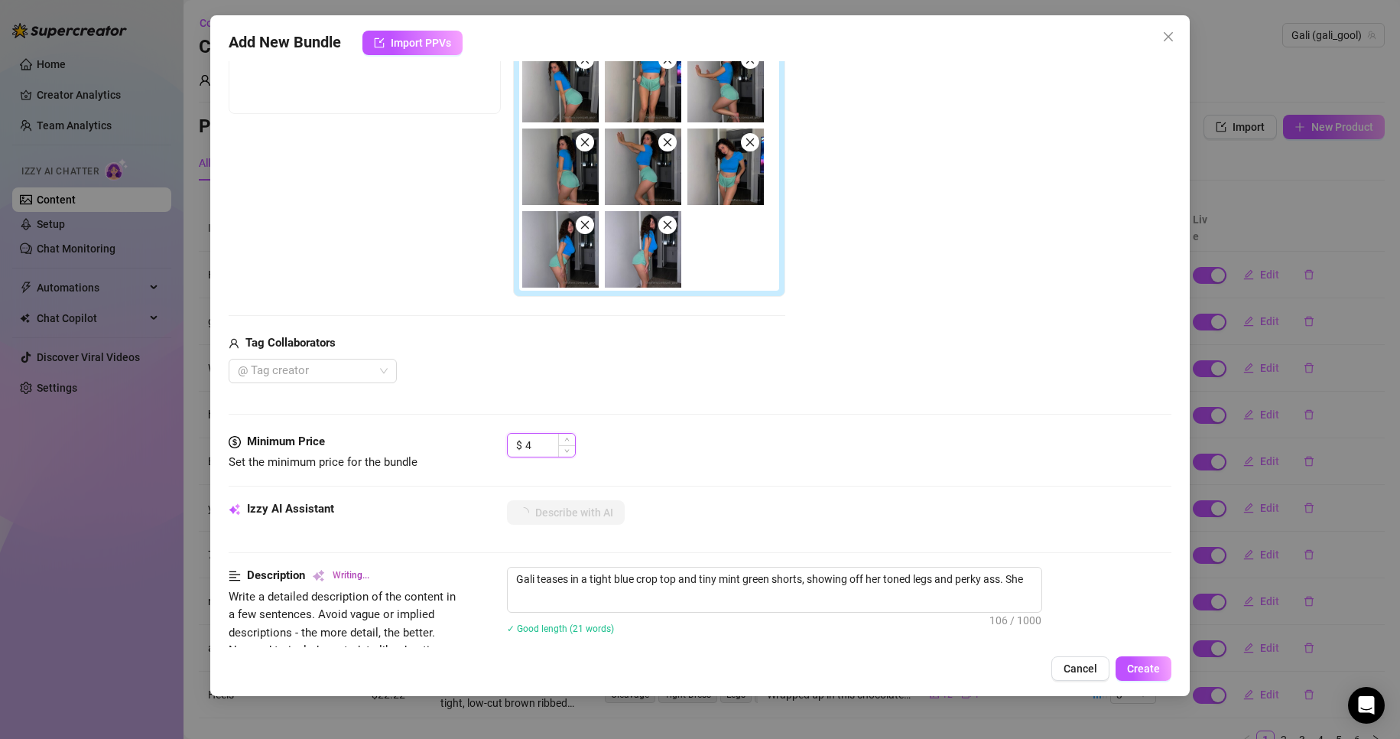
type input "42"
type textarea "Gali teases in a tight blue crop top and tiny mint green shorts, showing off he…"
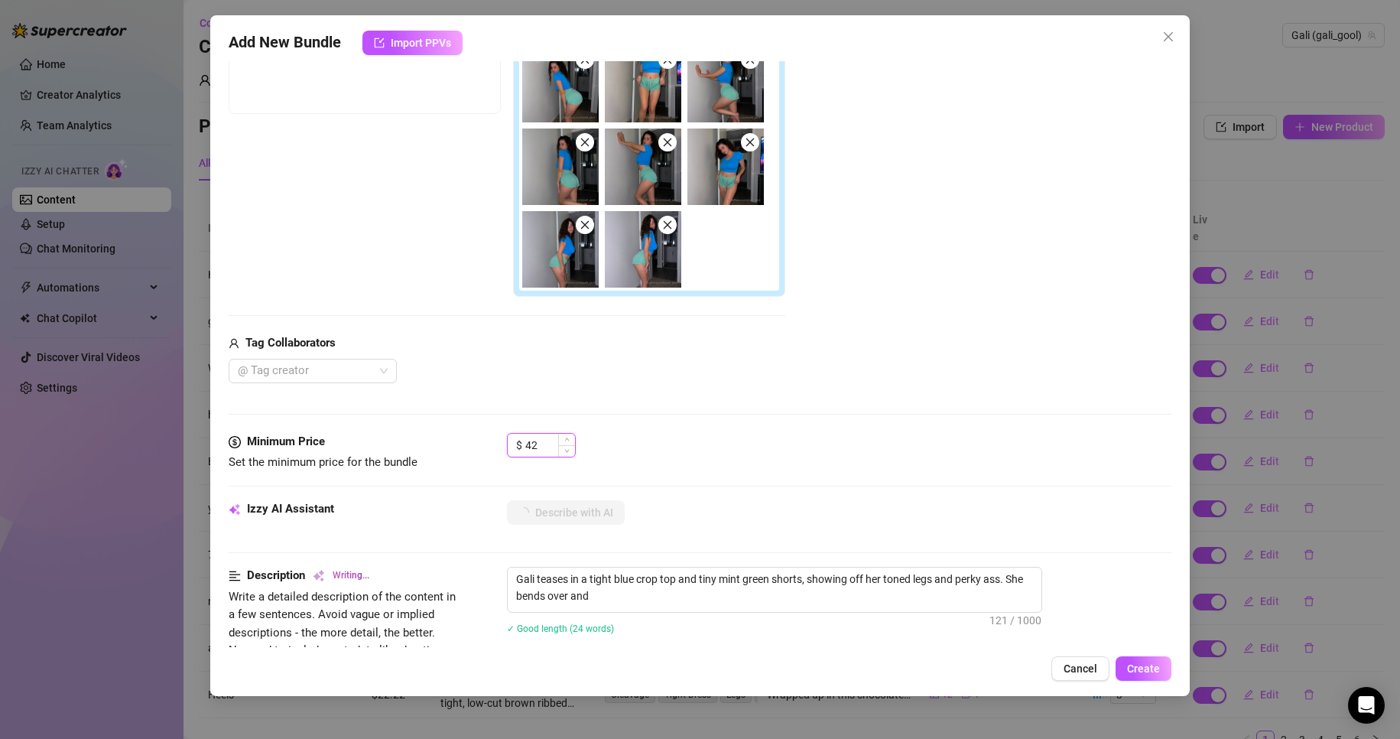
type textarea "Gali teases in a tight blue crop top and tiny mint green shorts, showing off he…"
type input "42."
type textarea "Gali teases in a tight blue crop top and tiny mint green shorts, showing off he…"
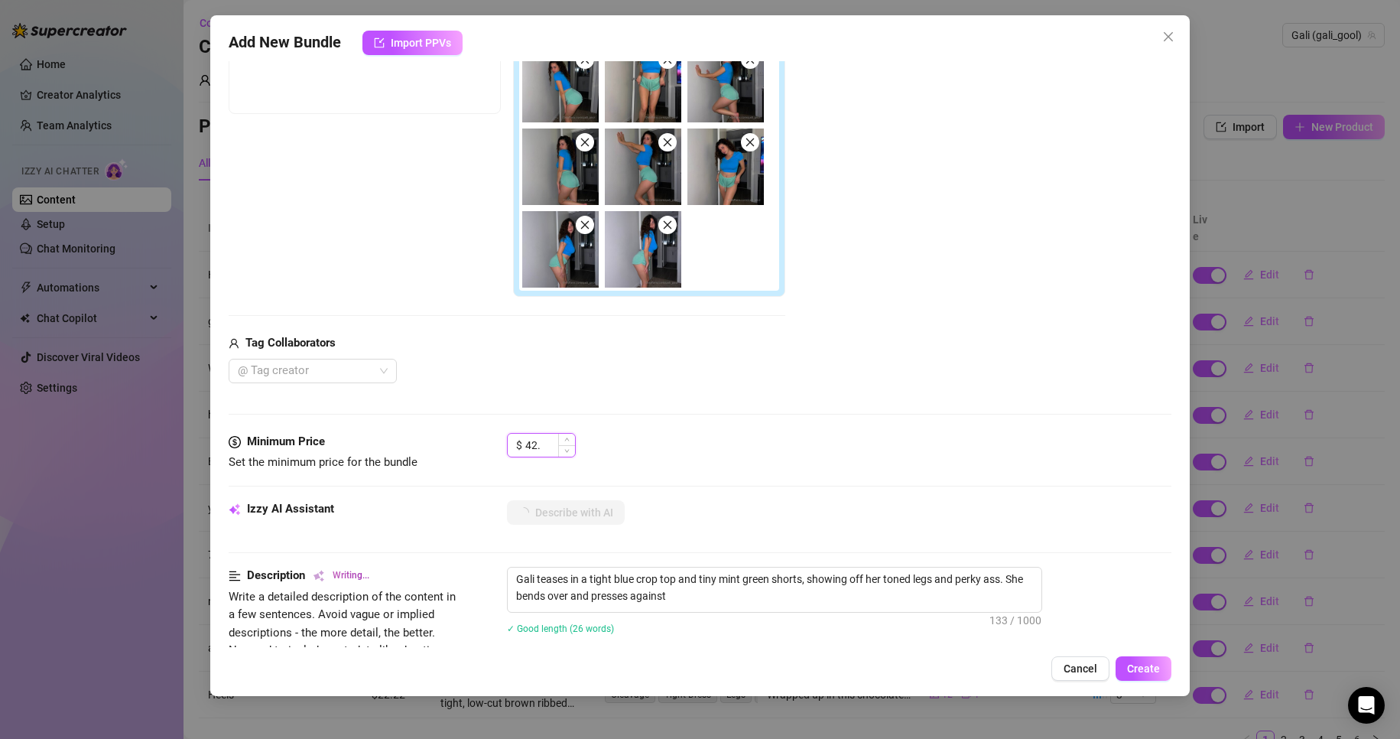
type textarea "Gali teases in a tight blue crop top and tiny mint green shorts, showing off he…"
type input "42.3"
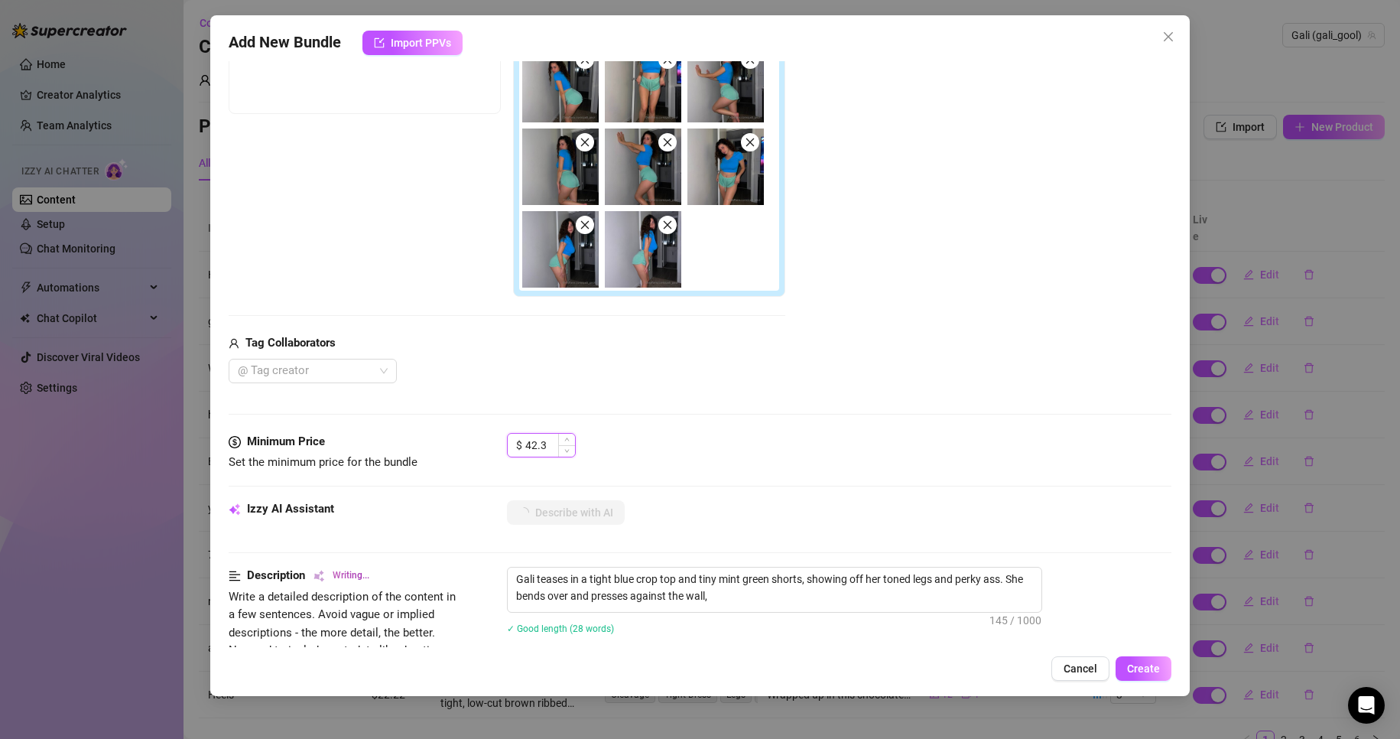
type textarea "Gali teases in a tight blue crop top and tiny mint green shorts, showing off he…"
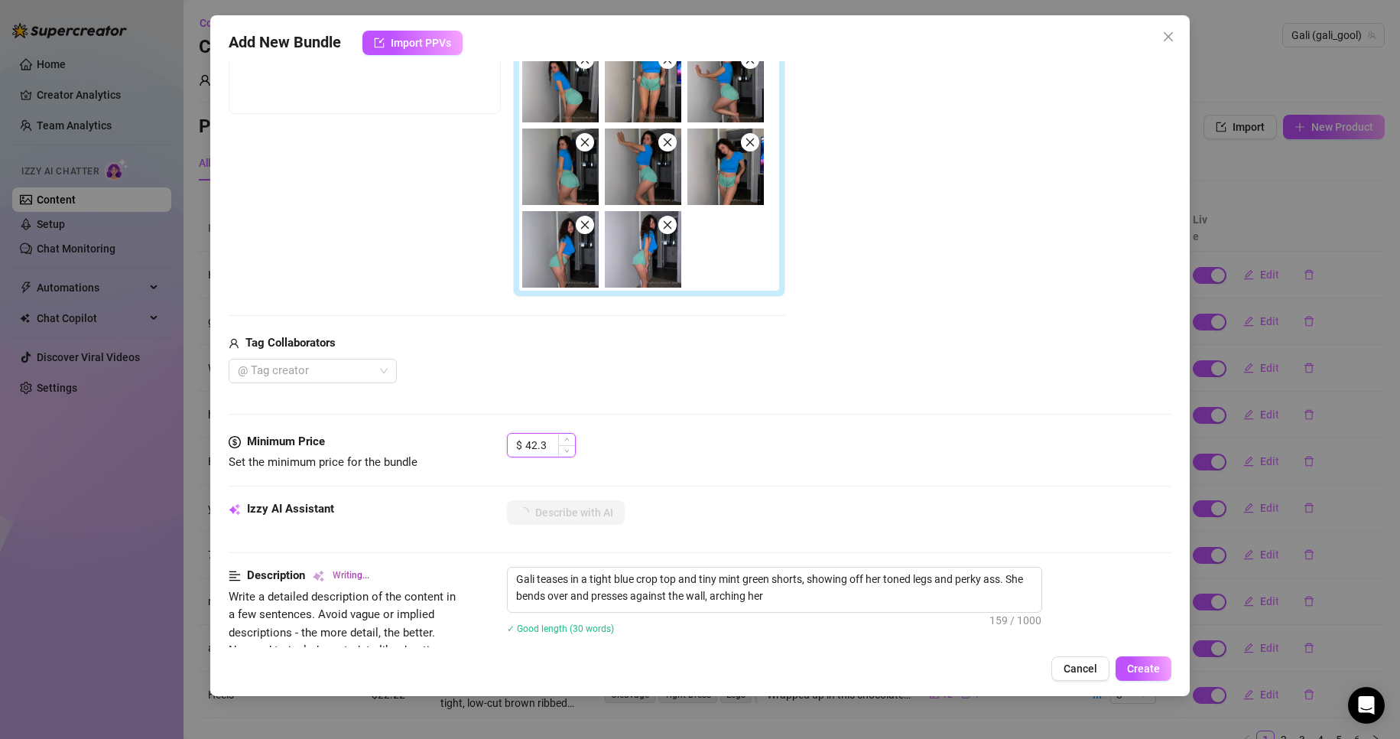
type textarea "Gali teases in a tight blue crop top and tiny mint green shorts, showing off he…"
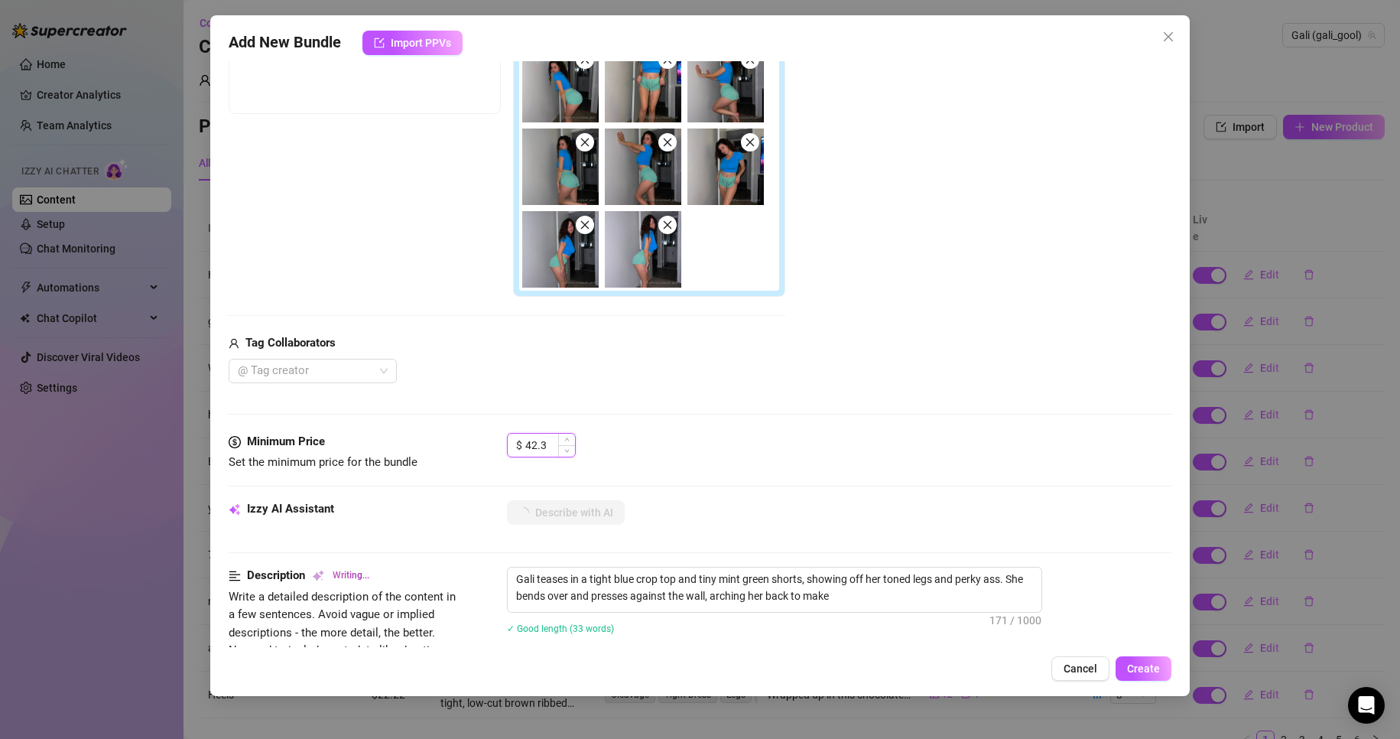
type textarea "Gali teases in a tight blue crop top and tiny mint green shorts, showing off he…"
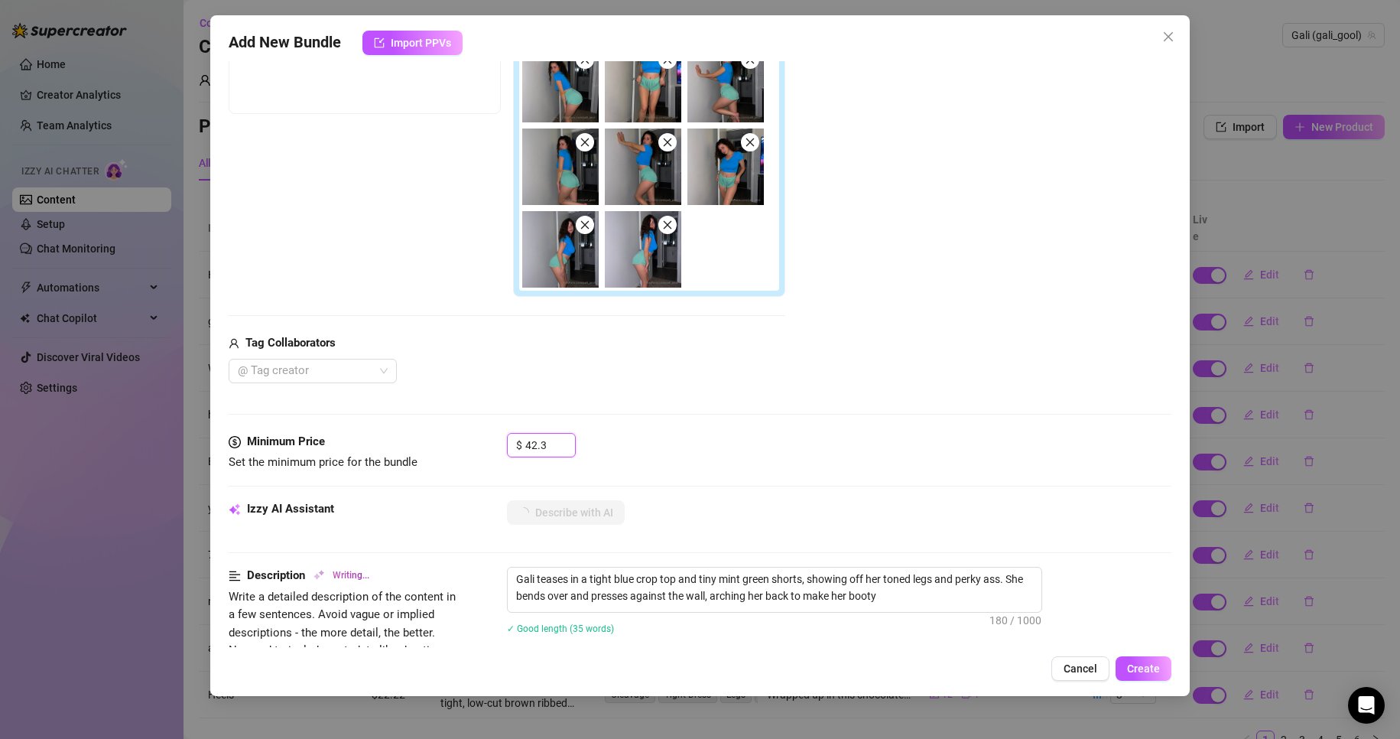
type textarea "Gali teases in a tight blue crop top and tiny mint green shorts, showing off he…"
type input "42.3"
type textarea "Gali teases in a tight blue crop top and tiny mint green shorts, showing off he…"
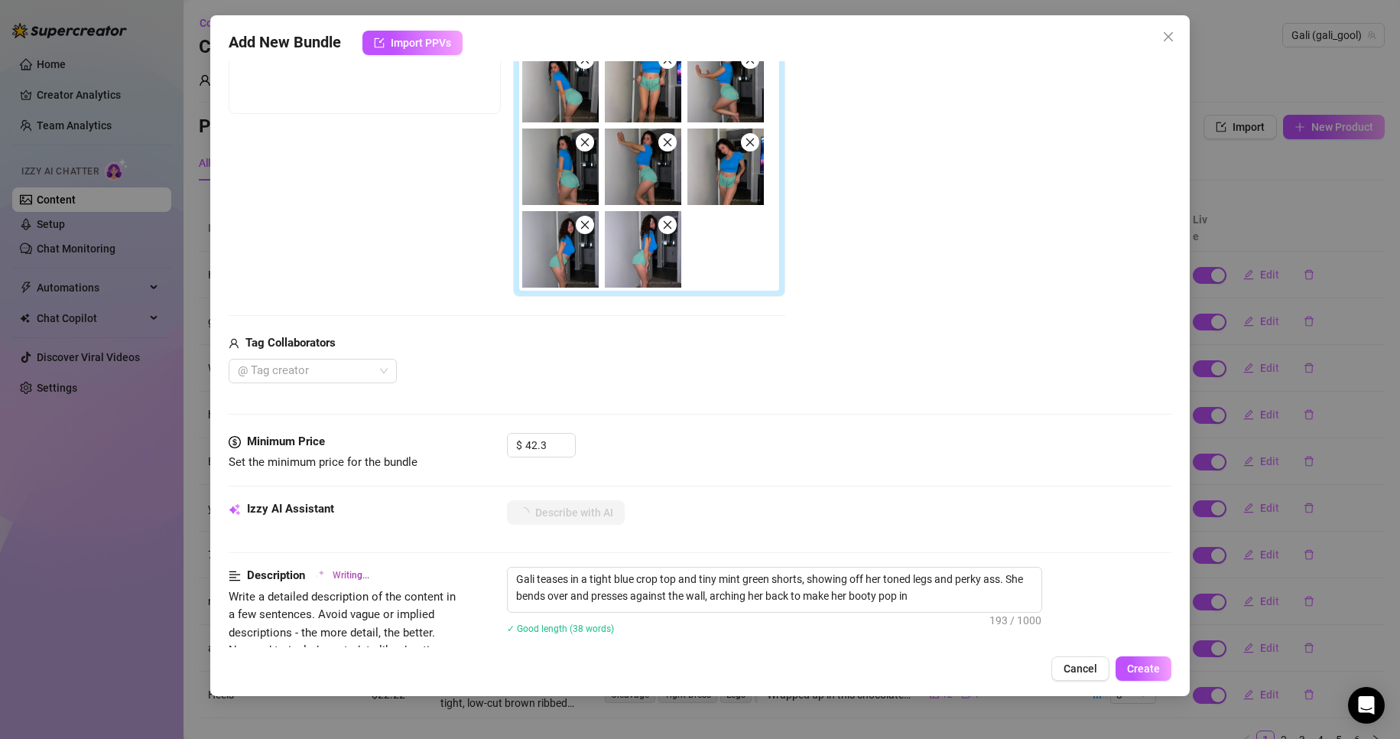
type textarea "Gali teases in a tight blue crop top and tiny mint green shorts, showing off he…"
click at [696, 429] on div "Media Add Media from Vault Free preview Pay to view Tag Collaborators @ Tag cre…" at bounding box center [700, 180] width 943 height 506
type textarea "Gali teases in a tight blue crop top and tiny mint green shorts, showing off he…"
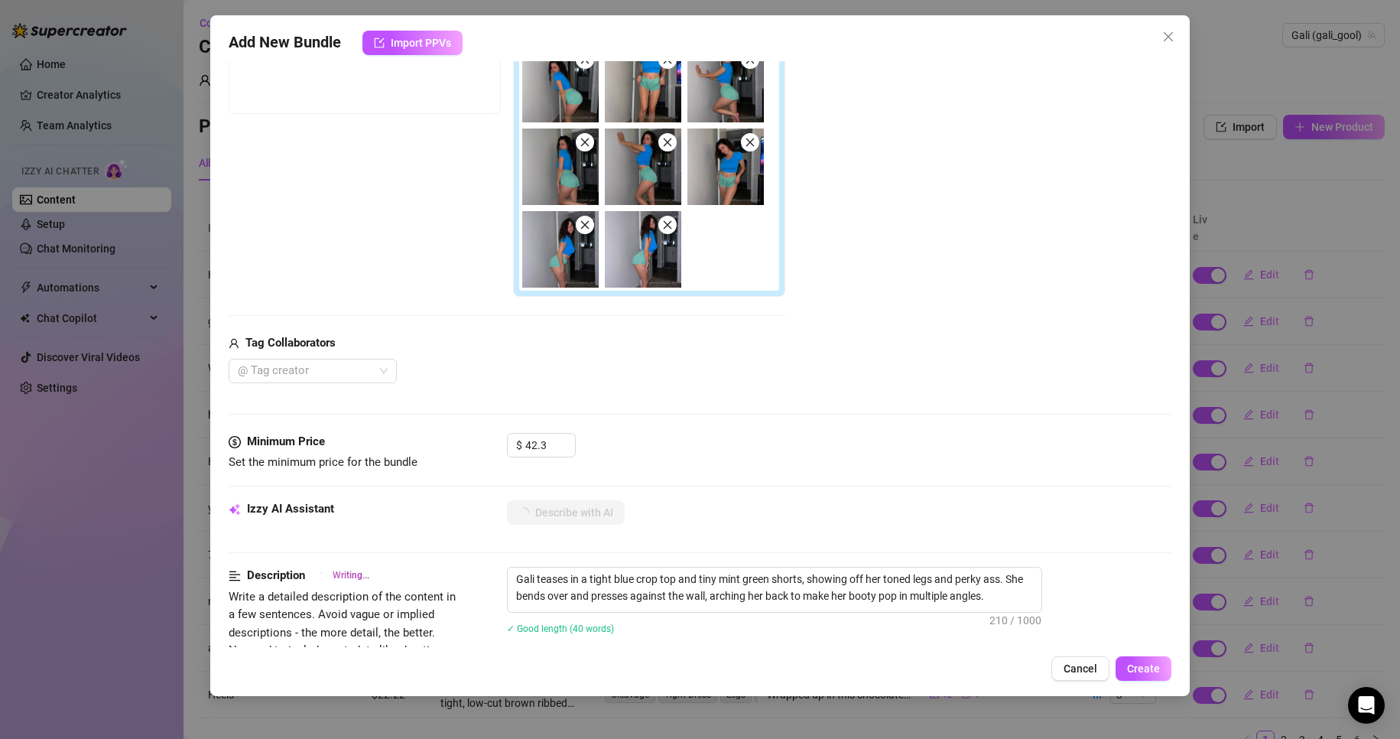
type textarea "Gali teases in a tight blue crop top and tiny mint green shorts, showing off he…"
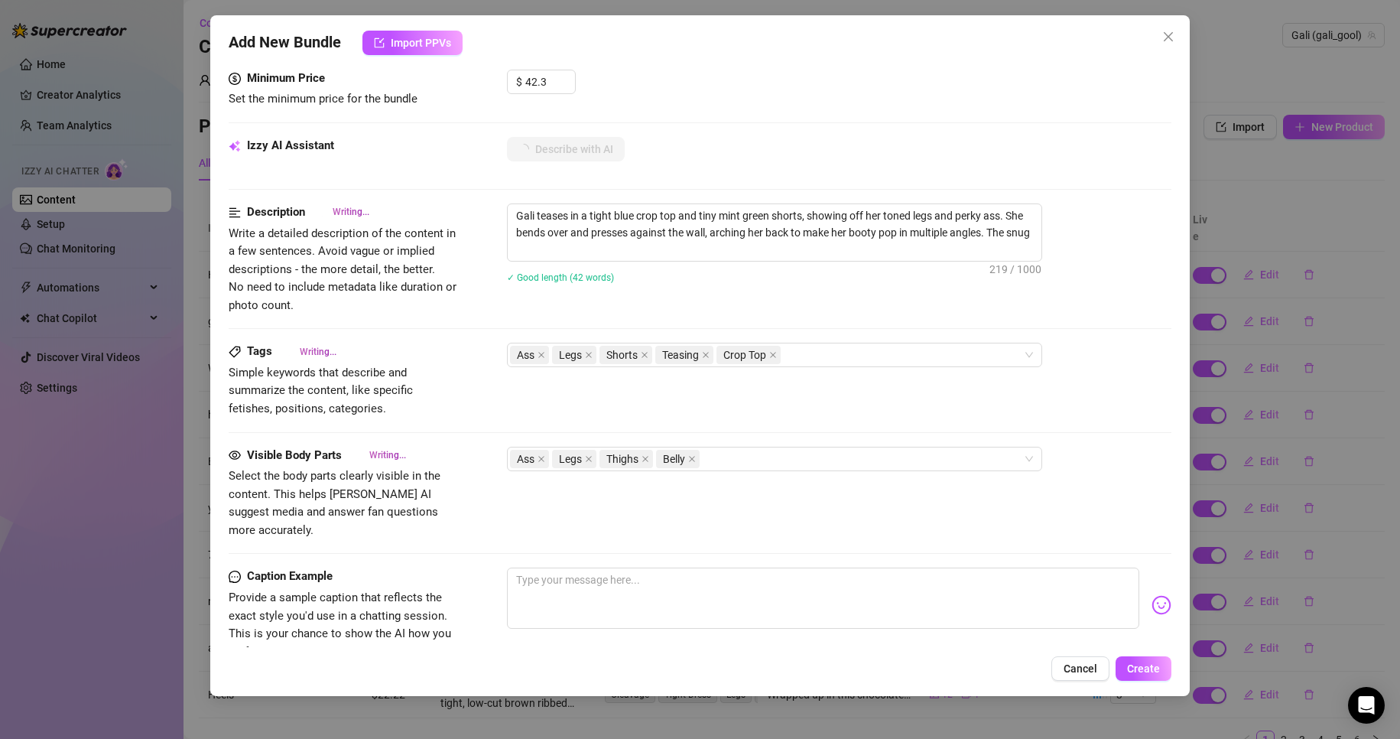
type textarea "Gali teases in a tight blue crop top and tiny mint green shorts, showing off he…"
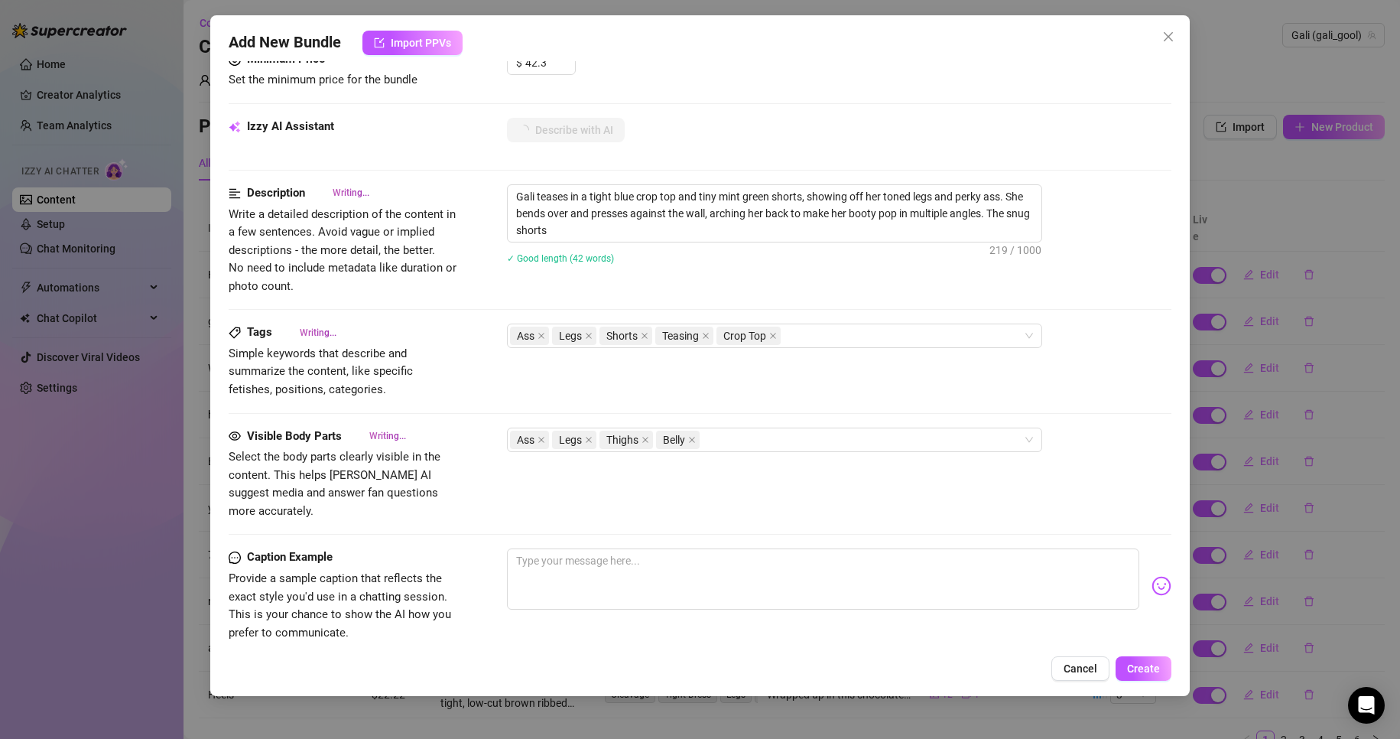
type textarea "Gali teases in a tight blue crop top and tiny mint green shorts, showing off he…"
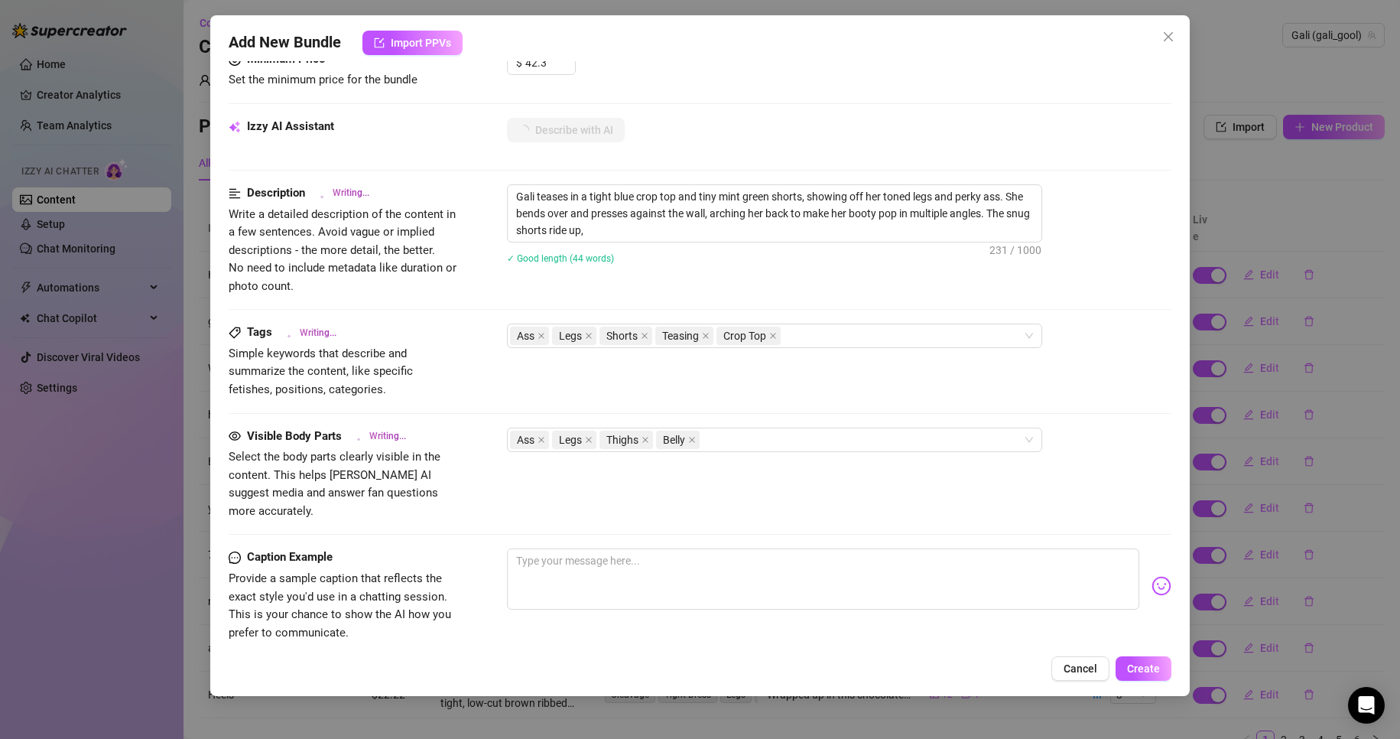
type textarea "Gali teases in a tight blue crop top and tiny mint green shorts, showing off he…"
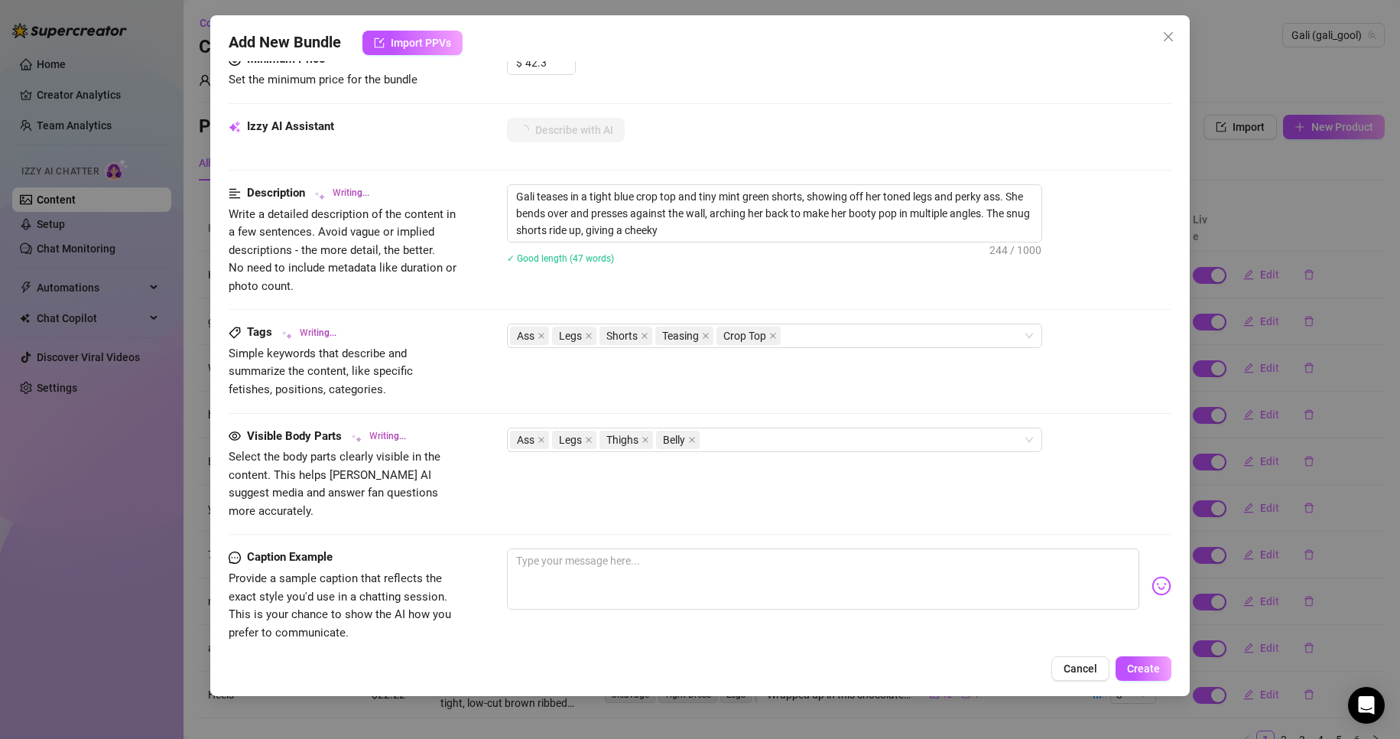
type textarea "Gali teases in a tight blue crop top and tiny mint green shorts, showing off he…"
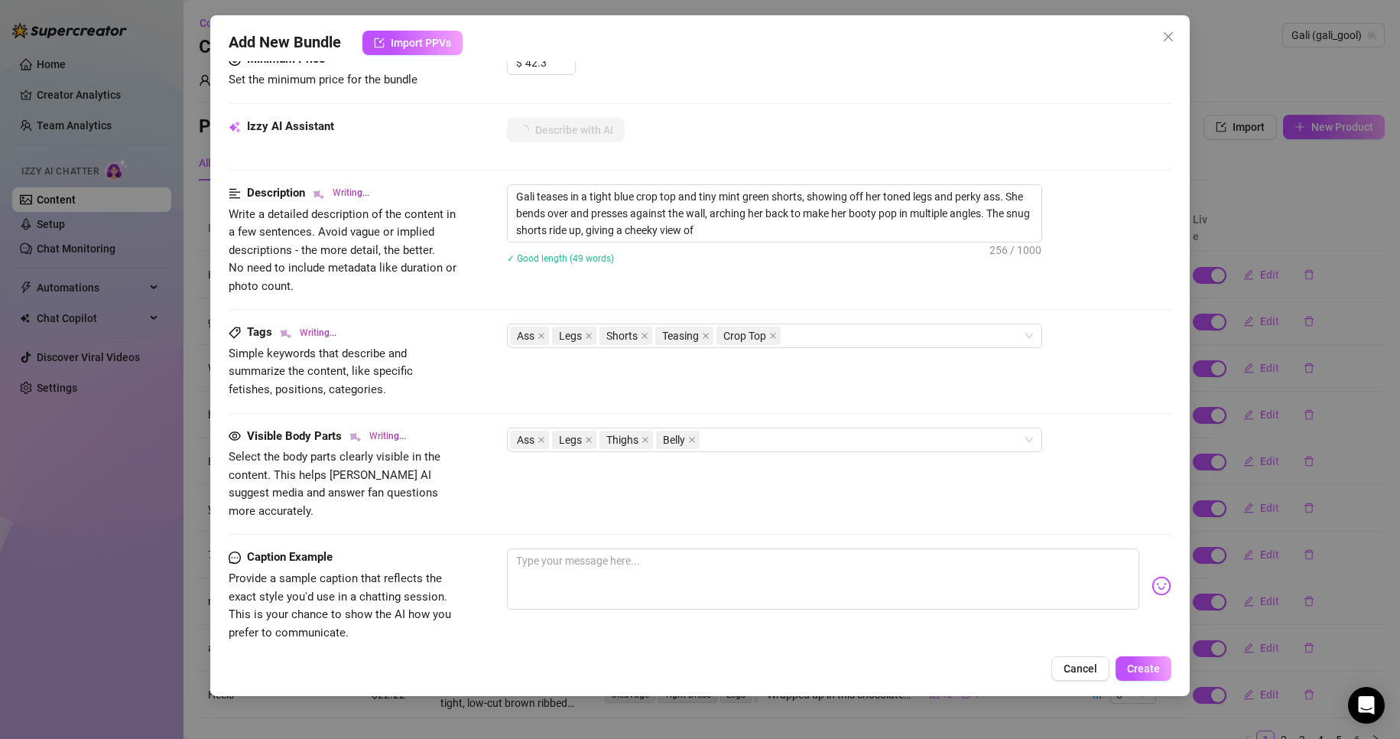
type textarea "Gali teases in a tight blue crop top and tiny mint green shorts, showing off he…"
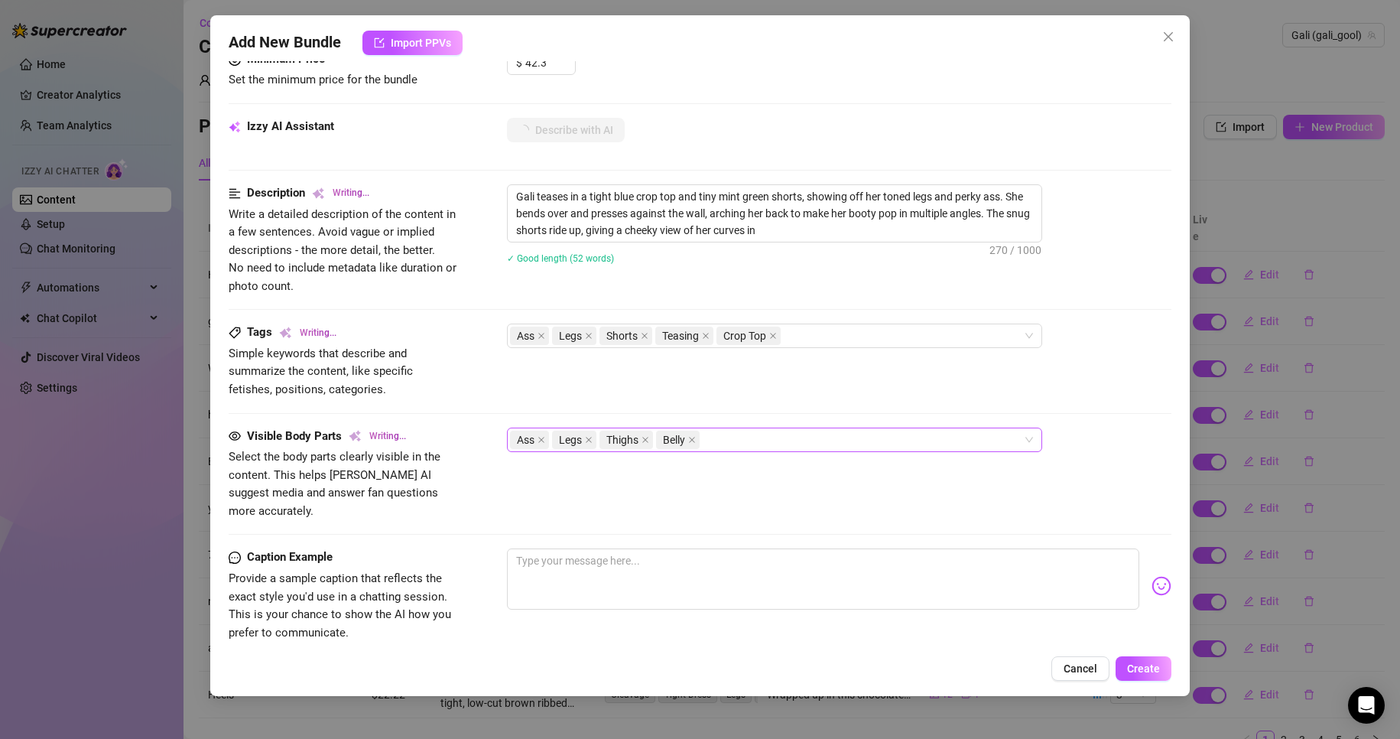
type textarea "Gali teases in a tight blue crop top and tiny mint green shorts, showing off he…"
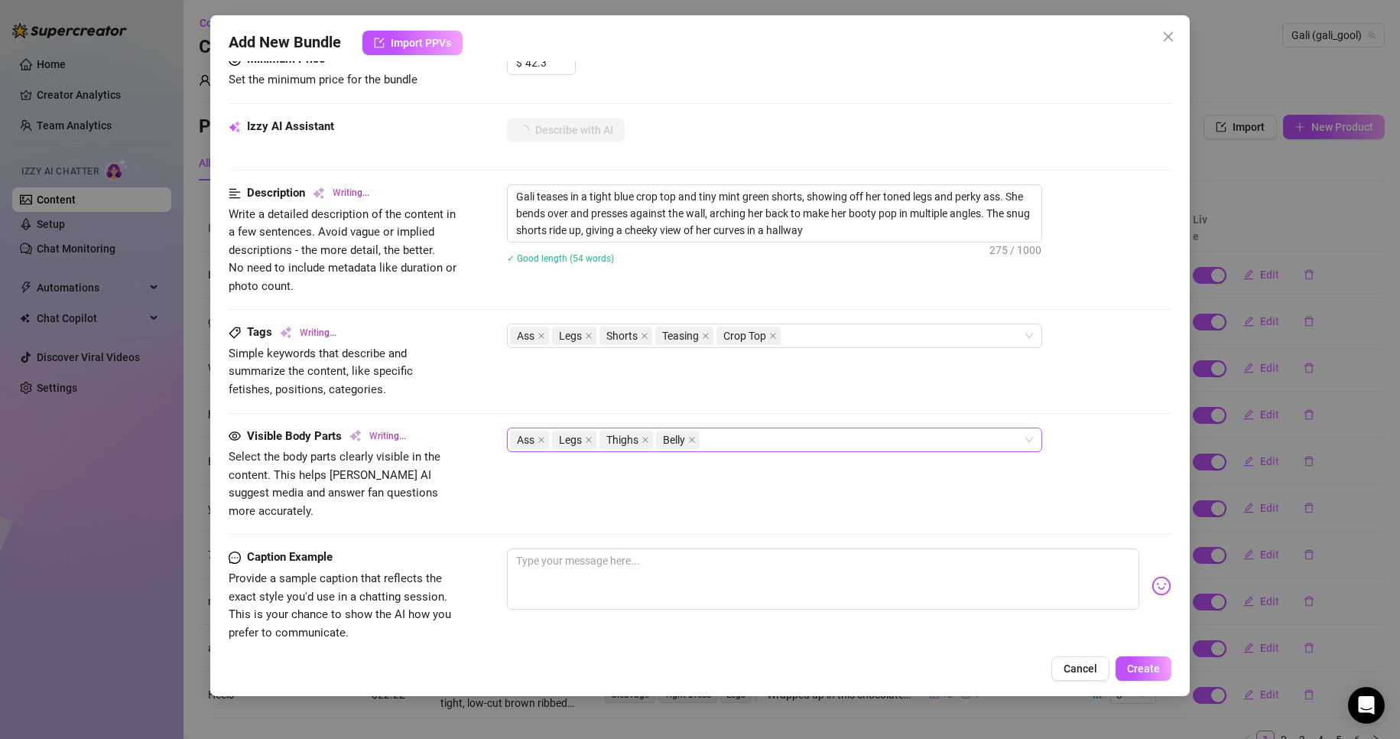
type textarea "Gali teases in a tight blue crop top and tiny mint green shorts, showing off he…"
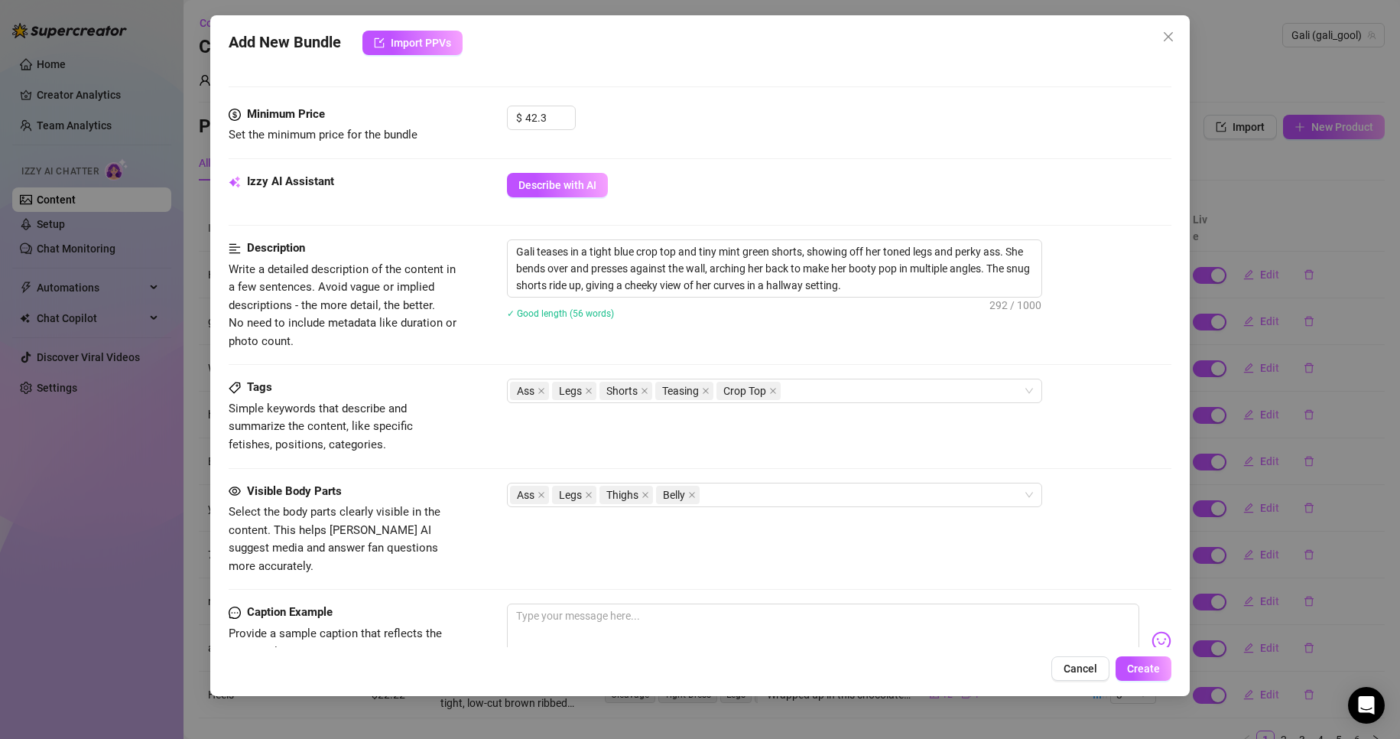
scroll to position [764, 0]
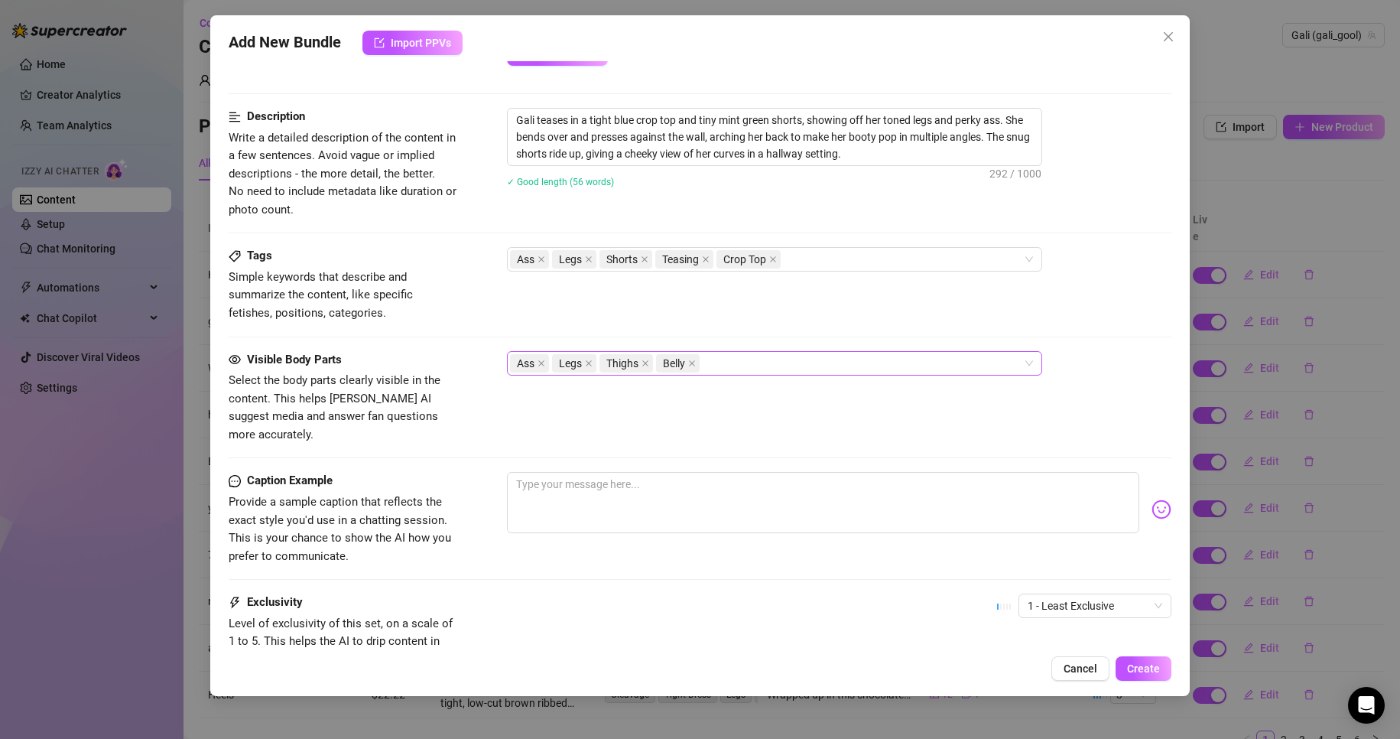
click at [737, 363] on div "Ass Legs Thighs Belly" at bounding box center [766, 362] width 513 height 21
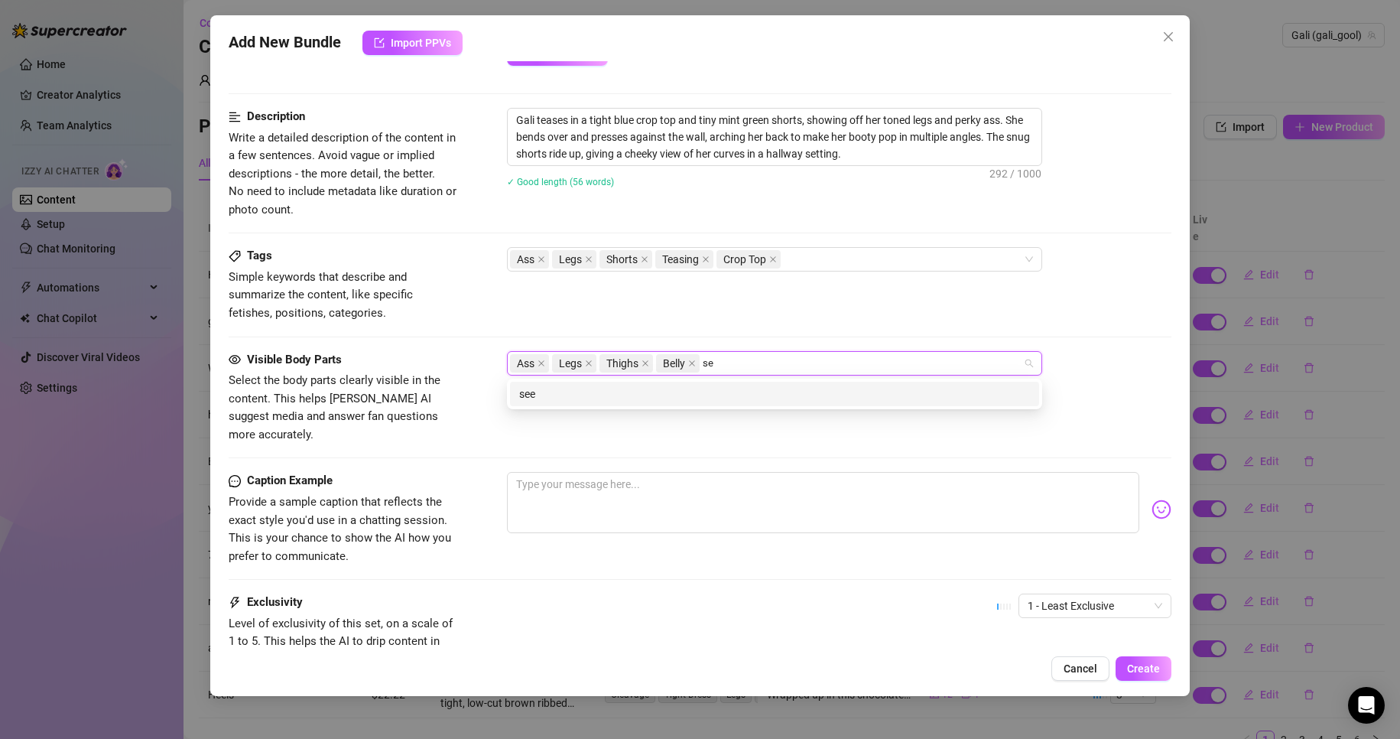
type input "s"
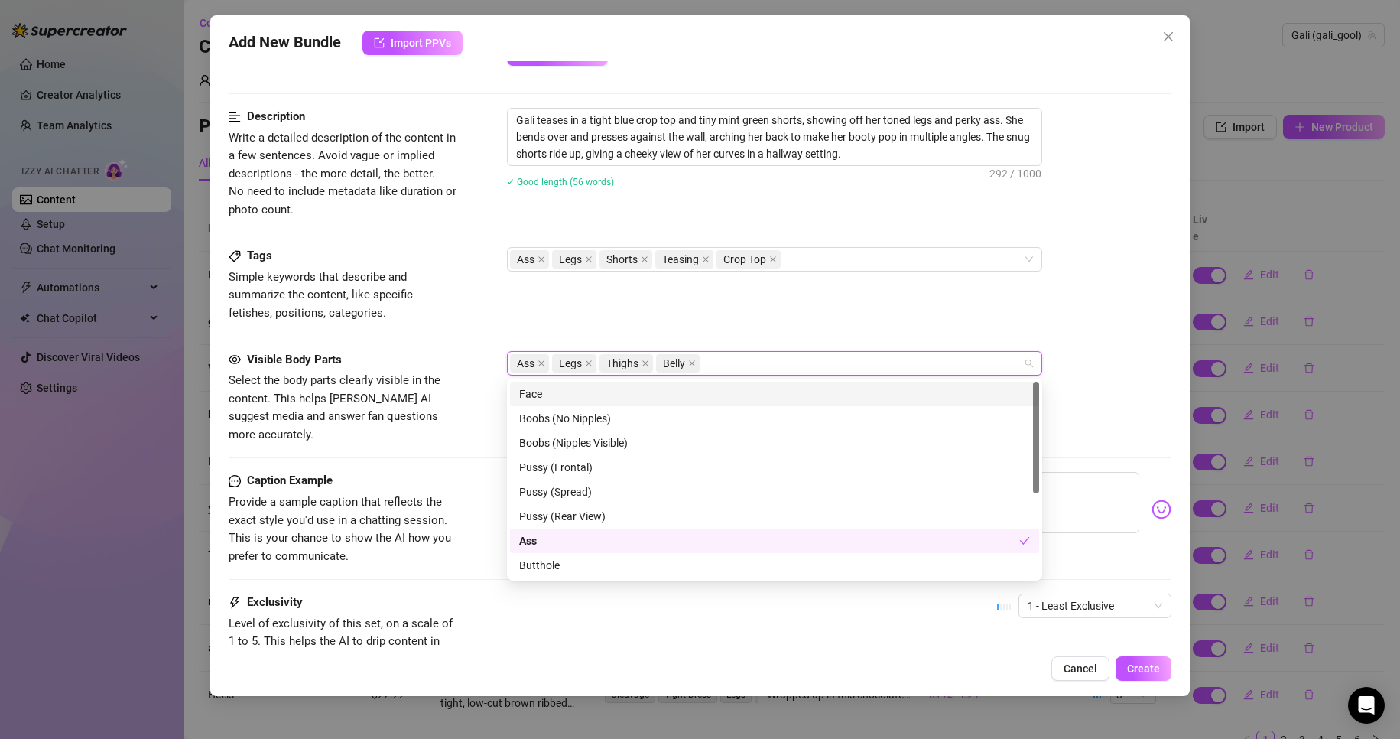
click at [878, 317] on div "Tags Simple keywords that describe and summarize the content, like specific fet…" at bounding box center [700, 284] width 943 height 75
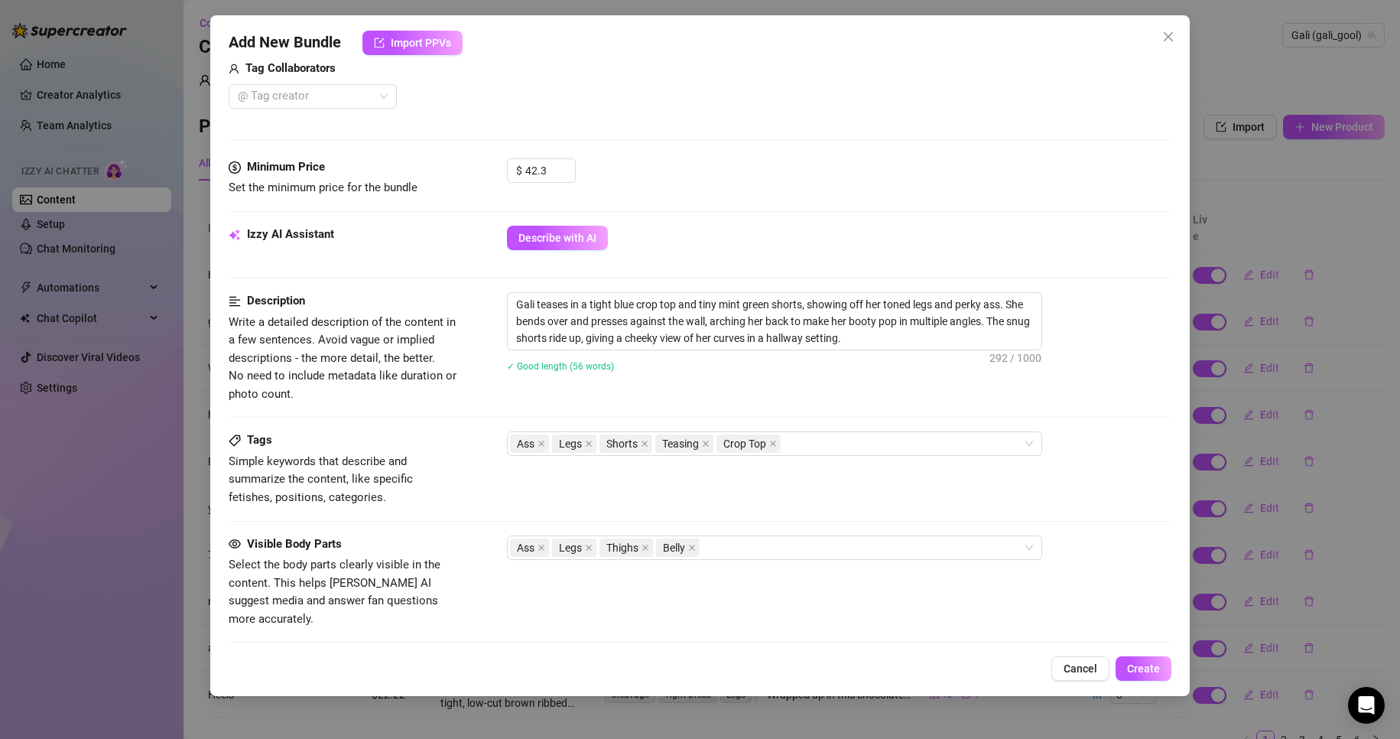
scroll to position [535, 0]
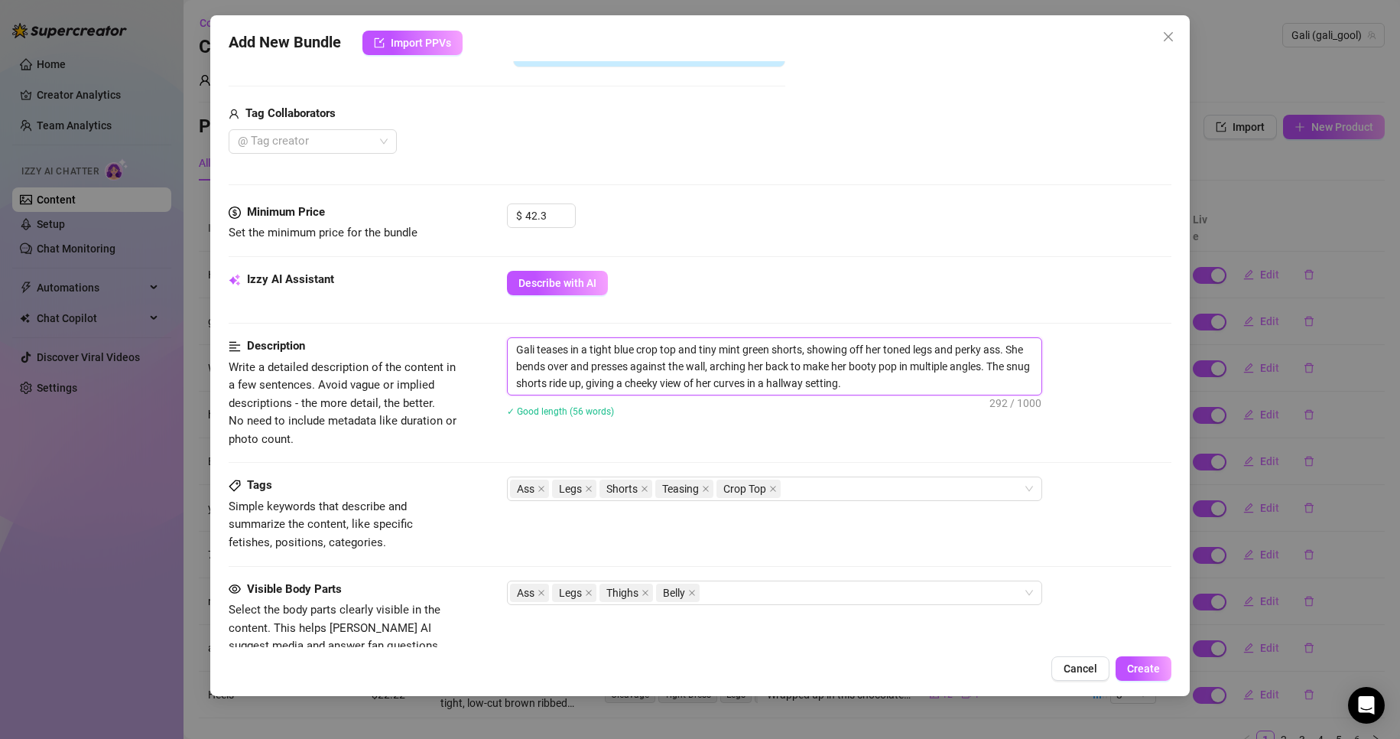
click at [816, 385] on textarea "Gali teases in a tight blue crop top and tiny mint green shorts, showing off he…" at bounding box center [775, 366] width 534 height 57
click at [466, 692] on div "Add New Bundle Import PPVs Account Gali (@gali_gool) Name Name is for your inte…" at bounding box center [700, 355] width 980 height 680
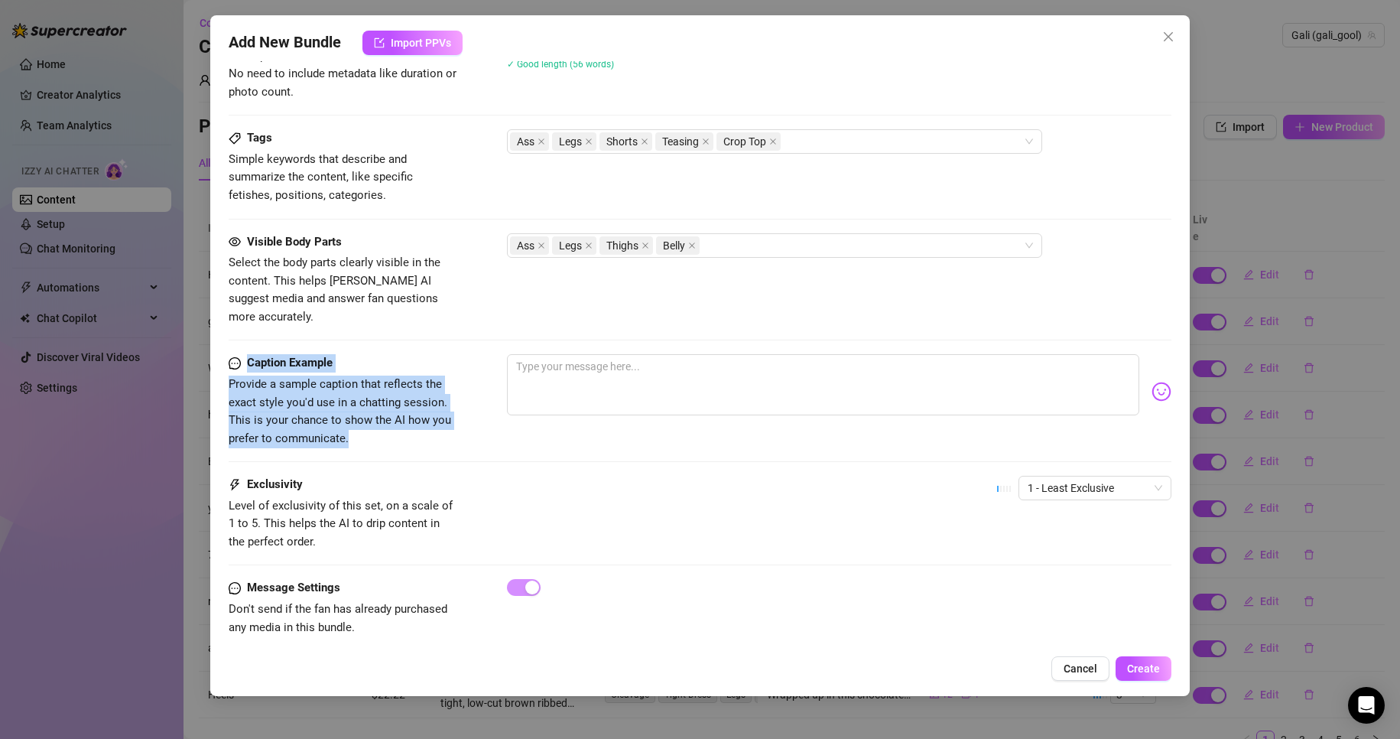
drag, startPoint x: 310, startPoint y: 389, endPoint x: 248, endPoint y: 343, distance: 77.1
click at [248, 354] on div "Caption Example Provide a sample caption that reflects the exact style you'd us…" at bounding box center [700, 415] width 943 height 122
copy div "Caption Example Provide a sample caption that reflects the exact style you'd us…"
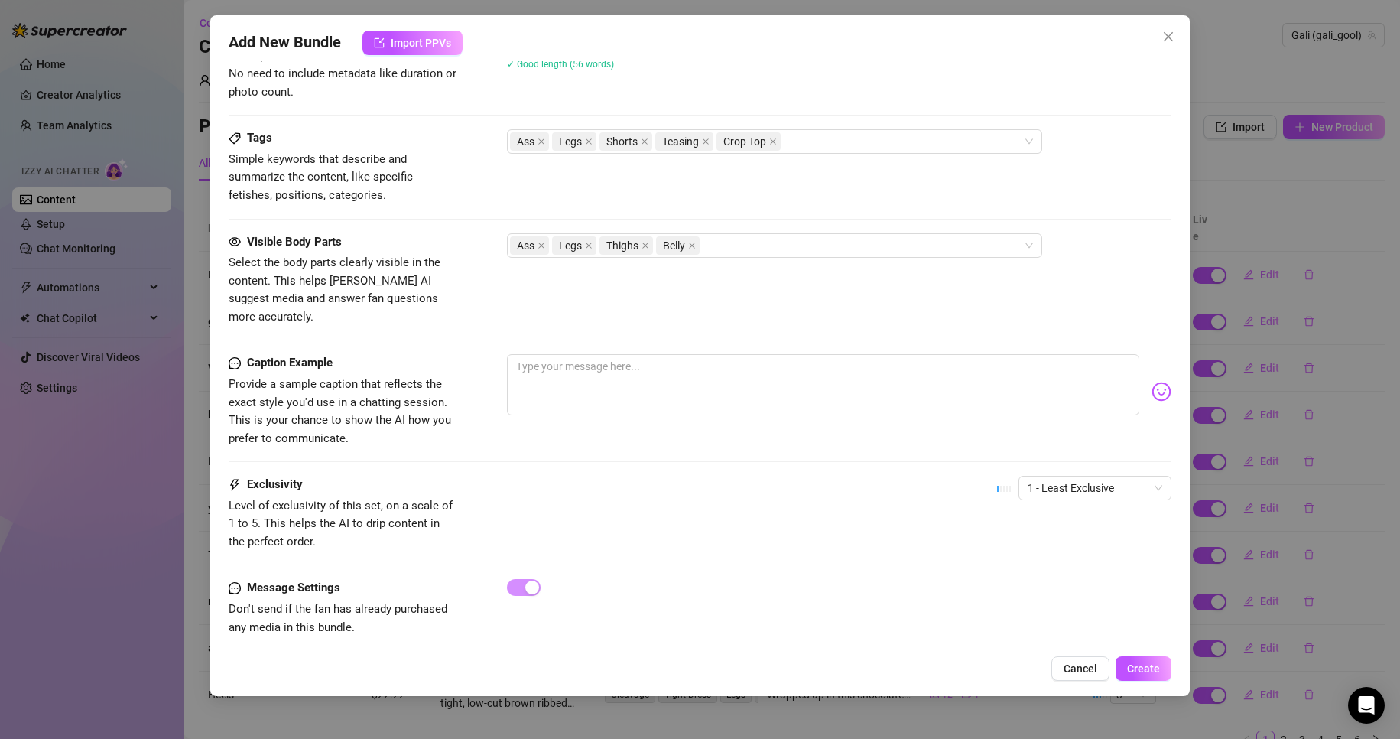
click at [627, 441] on div "Caption Example Provide a sample caption that reflects the exact style you'd us…" at bounding box center [700, 415] width 943 height 122
click at [615, 380] on textarea at bounding box center [823, 384] width 633 height 61
paste textarea "Ugh these shorts keep riding up on me 🤭🍑"
type textarea "Ugh these shorts keep riding up on me 🤭🍑"
click at [1039, 476] on span "1 - Least Exclusive" at bounding box center [1094, 487] width 135 height 23
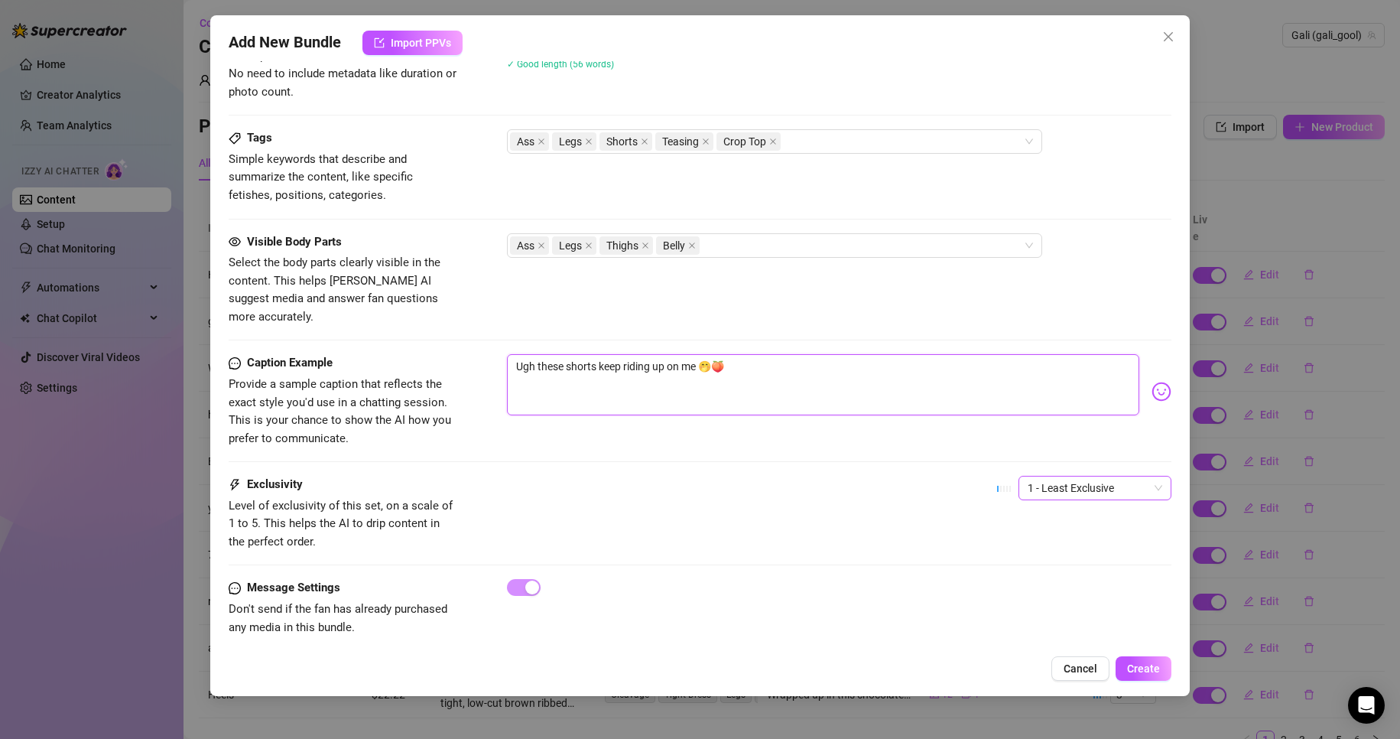
type textarea "Ugh these shorts keep riding up on me 🤭🍑"
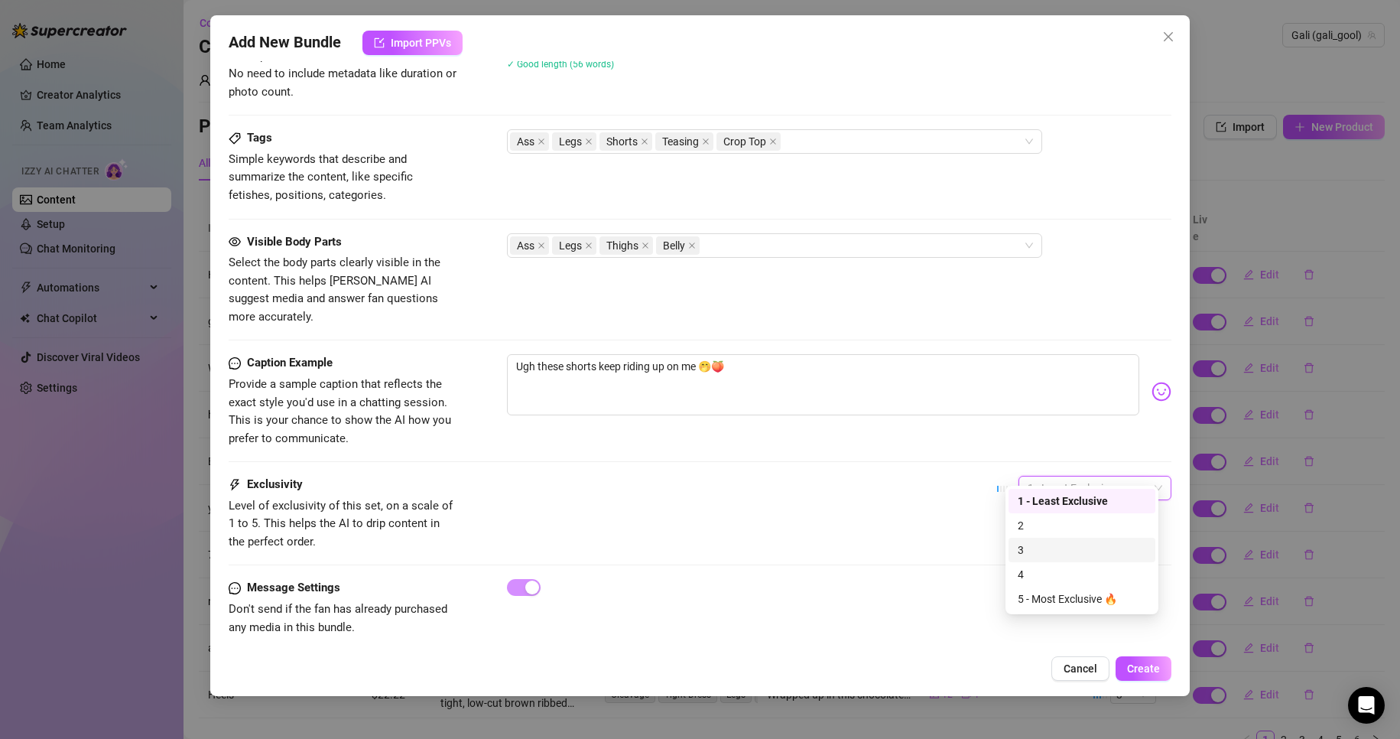
click at [1040, 550] on div "3" at bounding box center [1082, 549] width 128 height 17
click at [1153, 674] on span "Create" at bounding box center [1143, 668] width 33 height 12
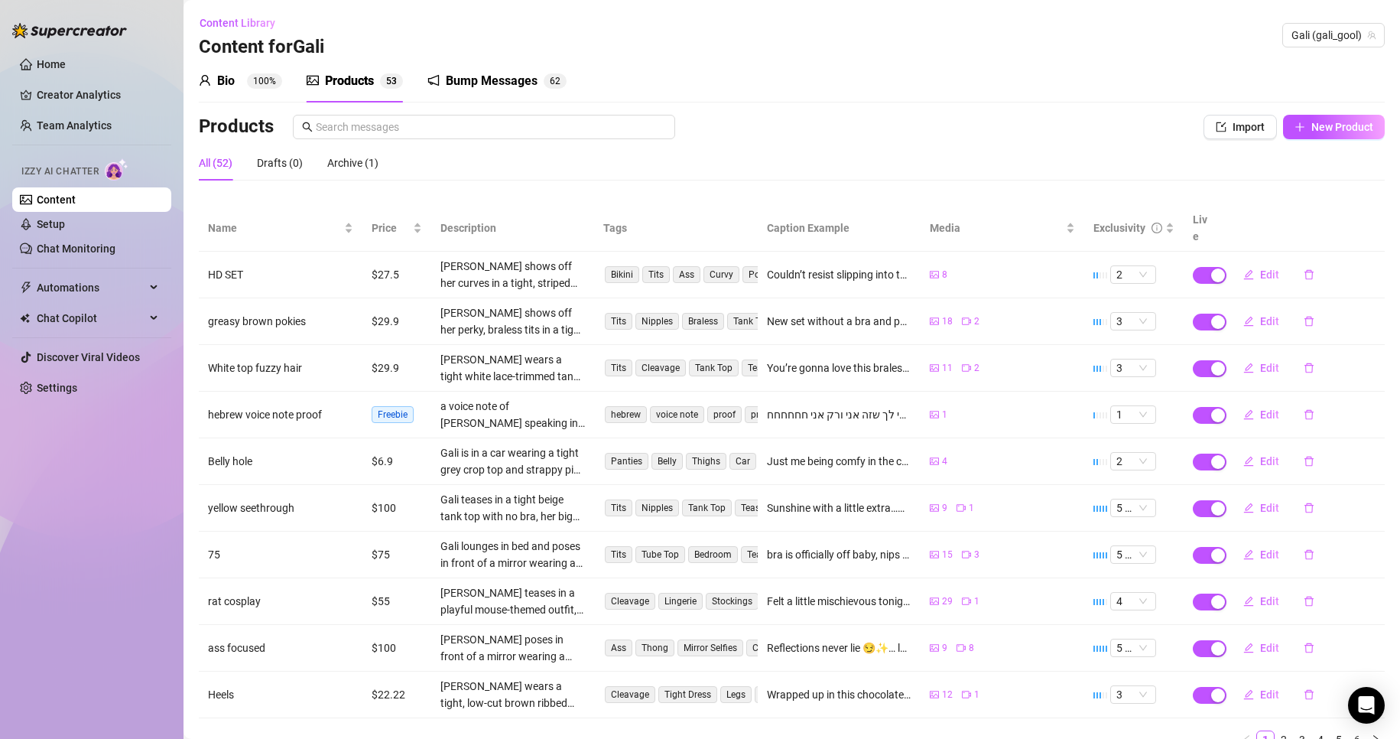
click at [1300, 102] on div "Bio 100% Products 5 3 Bump Messages 6 2 Bio Import Bio from other creator Perso…" at bounding box center [792, 410] width 1186 height 701
click at [1313, 126] on span "New Product" at bounding box center [1342, 127] width 62 height 12
type textarea "Type your message here..."
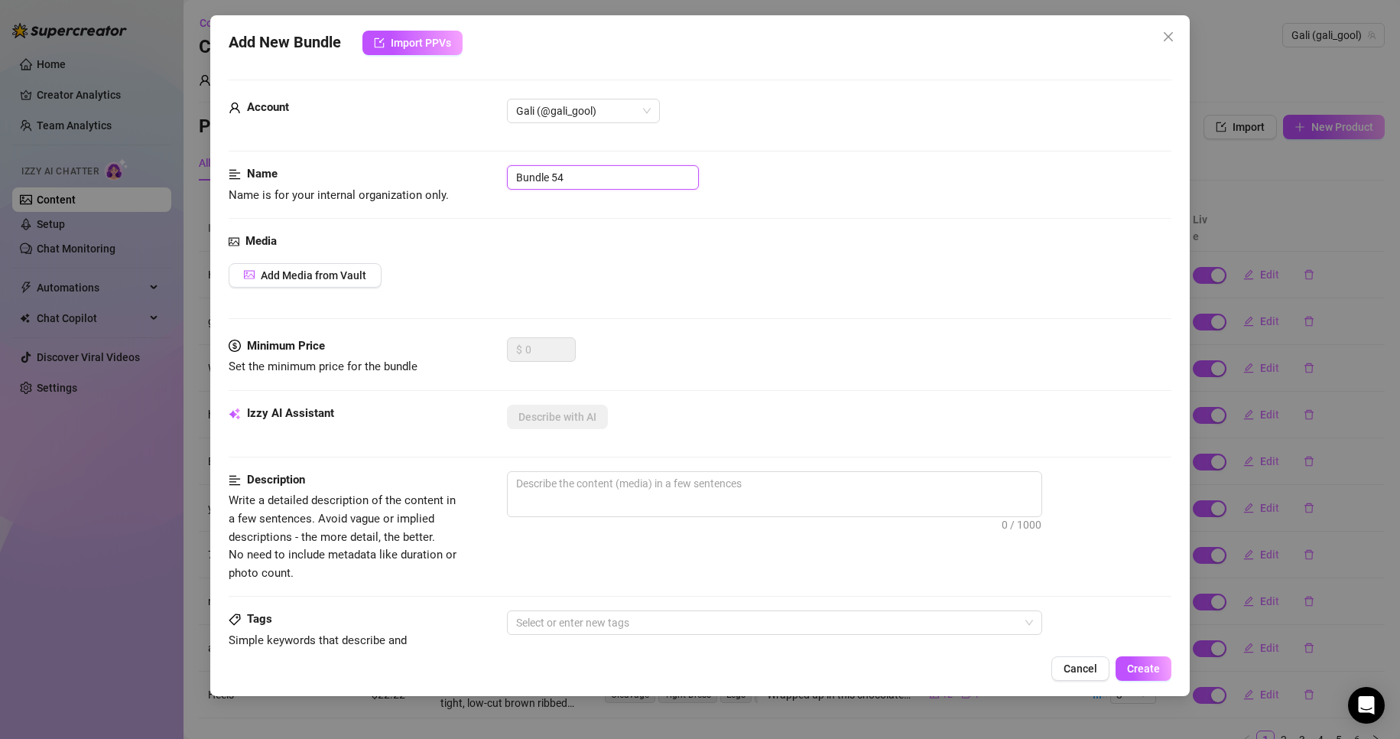
drag, startPoint x: 589, startPoint y: 177, endPoint x: 417, endPoint y: 173, distance: 172.1
click at [417, 173] on div "Name Name is for your internal organization only. Bundle 54" at bounding box center [700, 184] width 943 height 39
type input "10 to 1 countdown"
click at [329, 280] on span "Add Media from Vault" at bounding box center [314, 275] width 106 height 12
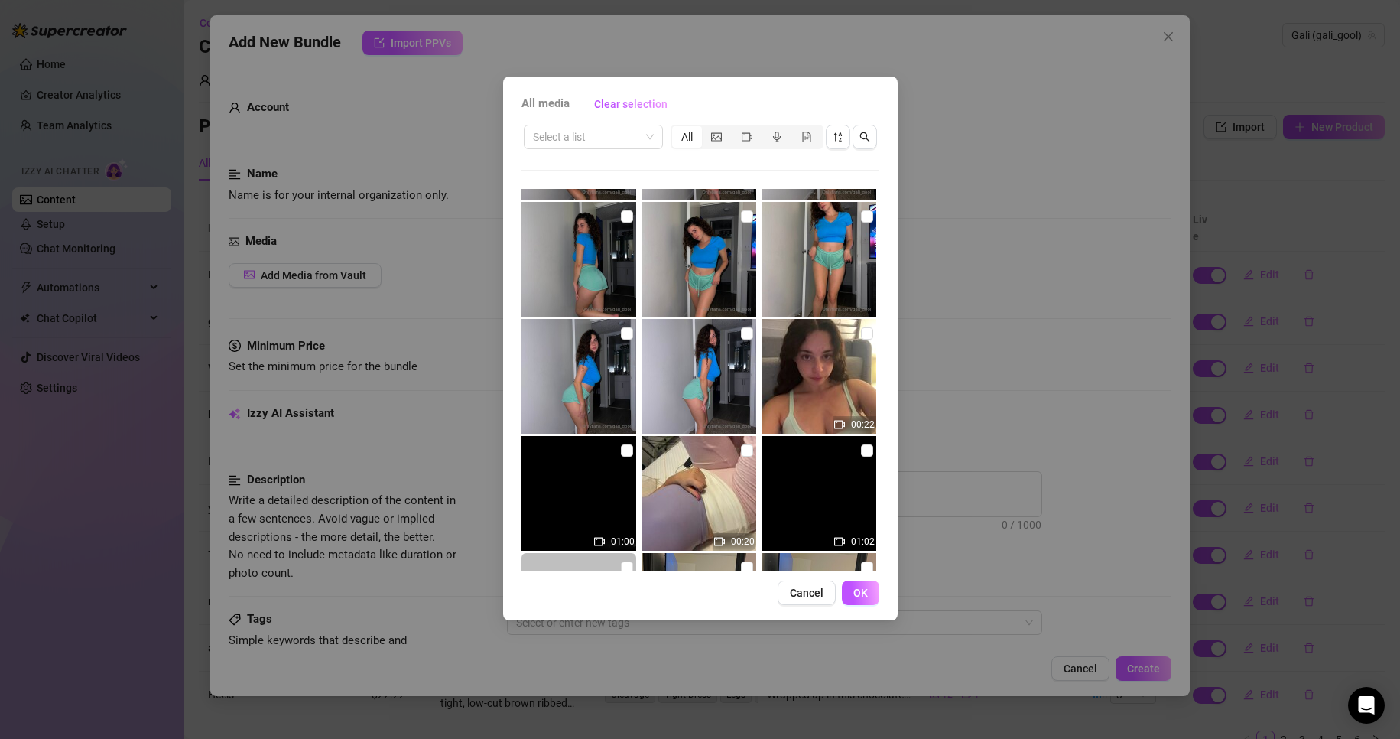
scroll to position [229, 0]
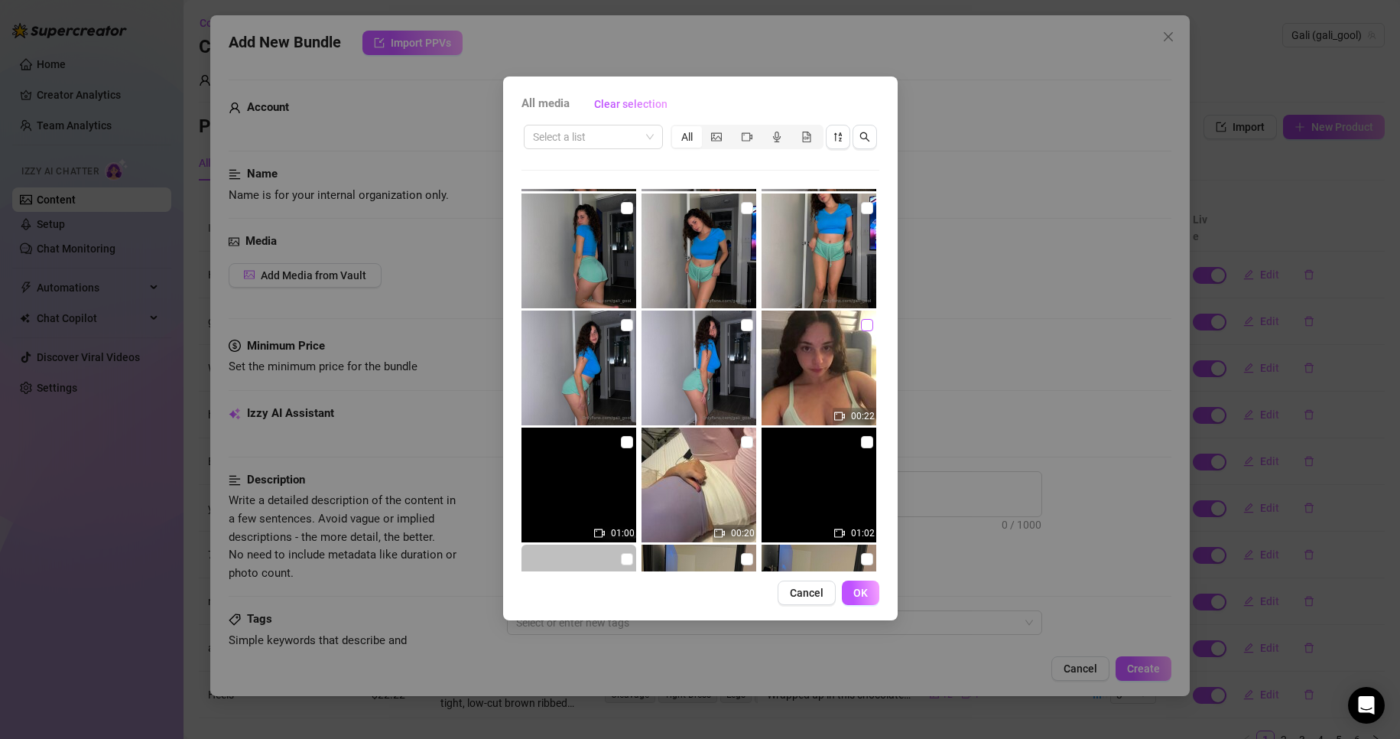
click at [861, 327] on input "checkbox" at bounding box center [867, 325] width 12 height 12
checkbox input "true"
click at [860, 600] on button "OK" at bounding box center [860, 592] width 37 height 24
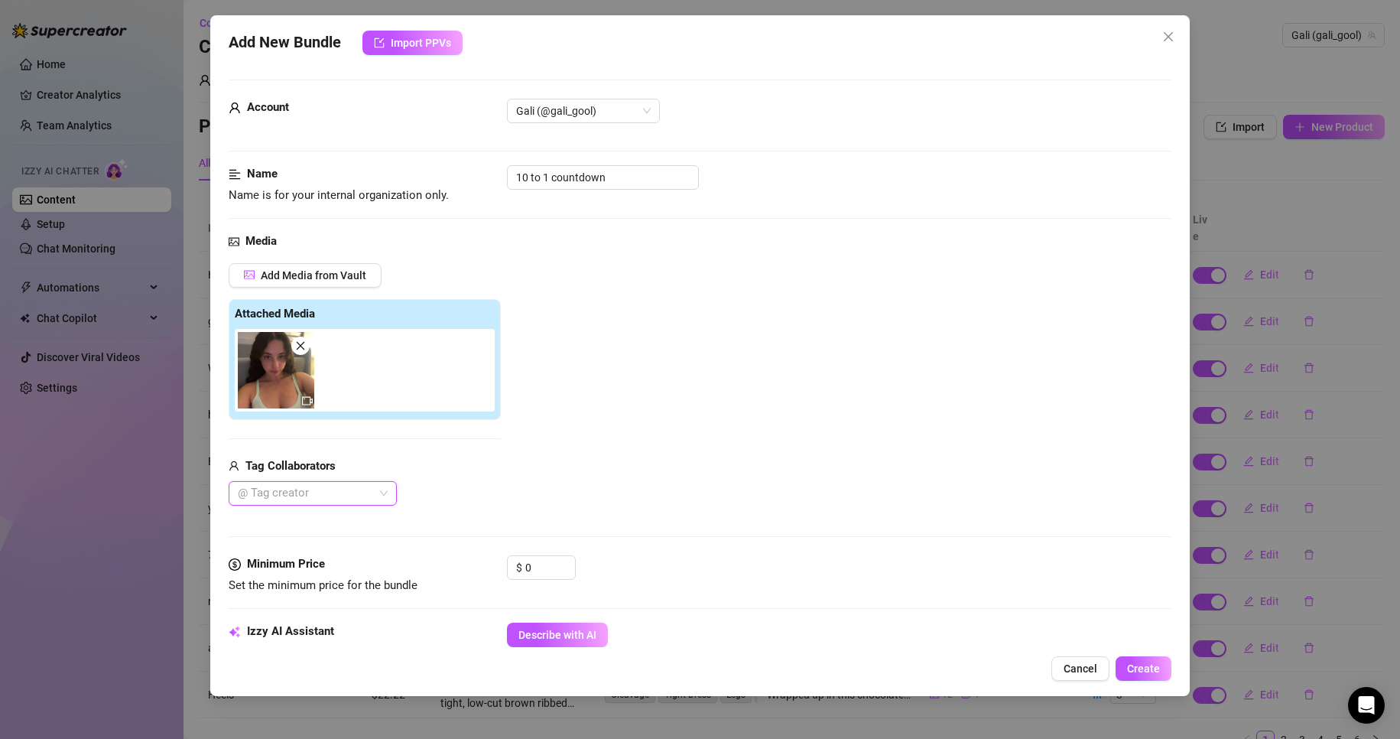
scroll to position [76, 0]
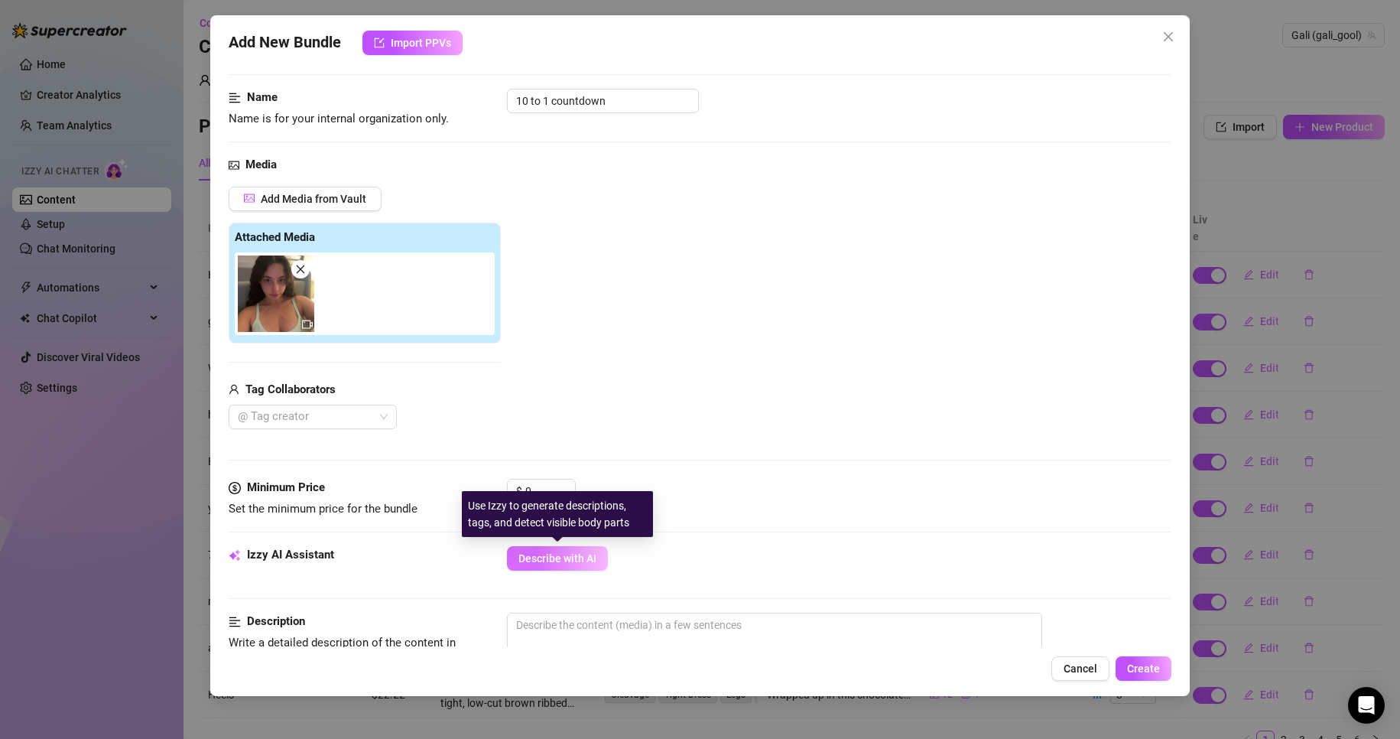
click at [570, 557] on span "Describe with AI" at bounding box center [557, 558] width 78 height 12
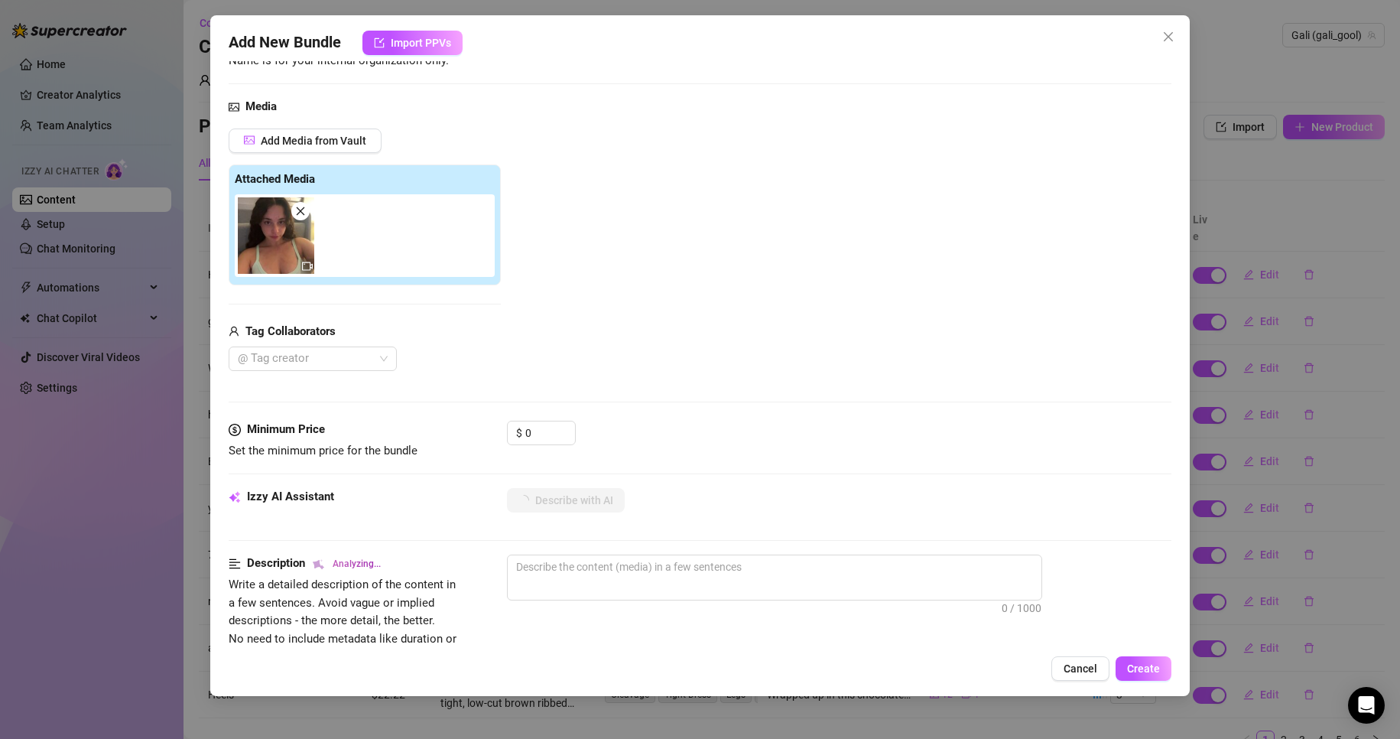
scroll to position [306, 0]
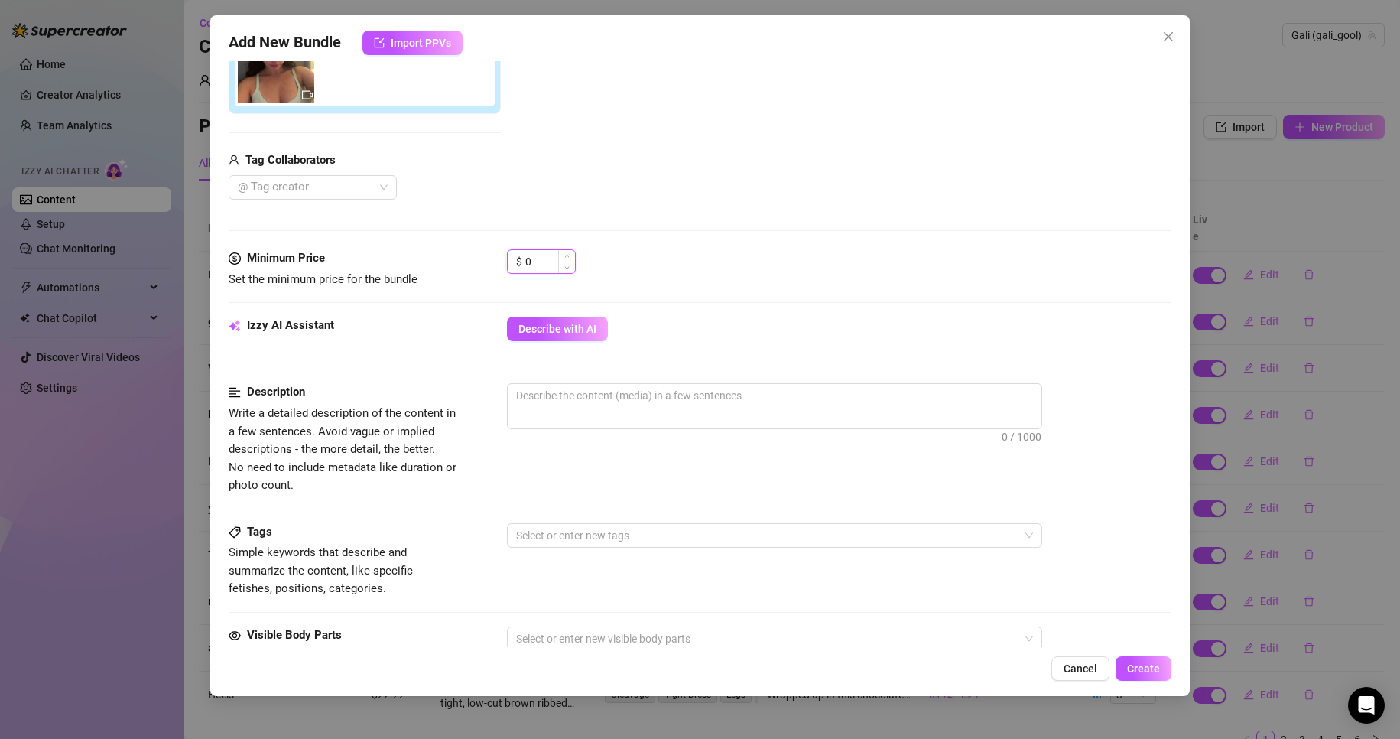
drag, startPoint x: 539, startPoint y: 265, endPoint x: 518, endPoint y: 265, distance: 21.4
click at [525, 265] on input "0" at bounding box center [550, 261] width 50 height 23
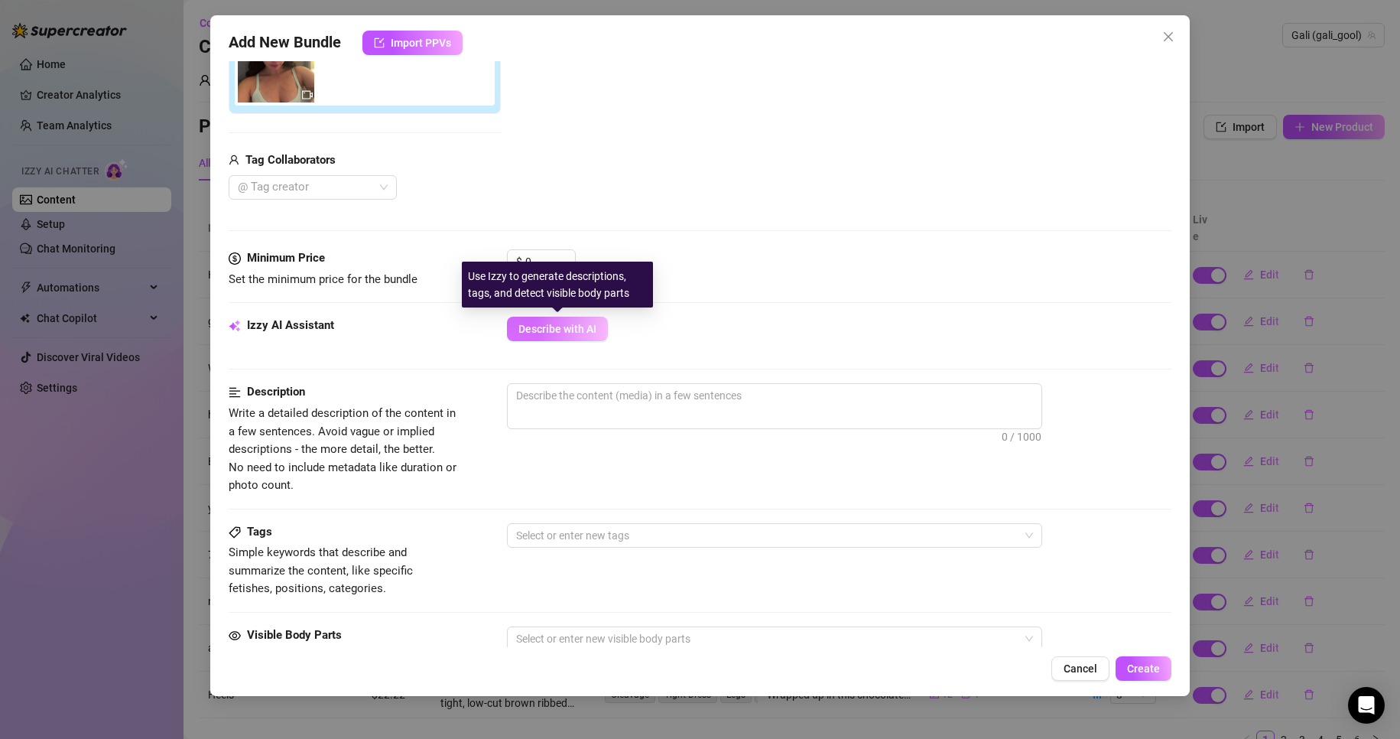
click at [561, 323] on span "Describe with AI" at bounding box center [557, 329] width 78 height 12
click at [563, 330] on span "Describe with AI" at bounding box center [557, 329] width 78 height 12
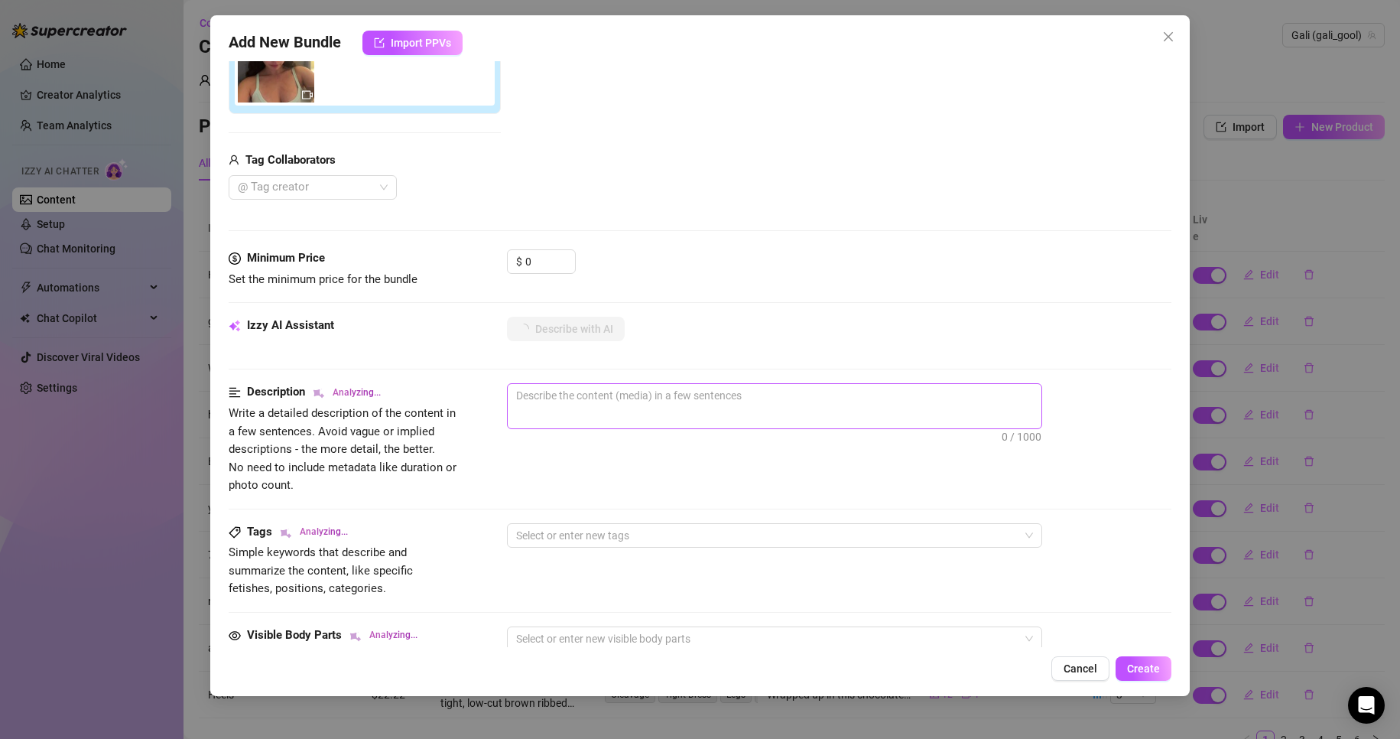
click at [641, 414] on span "0 / 1000" at bounding box center [774, 406] width 535 height 46
click at [655, 401] on textarea at bounding box center [775, 395] width 534 height 23
type textarea "G"
type textarea "Ga"
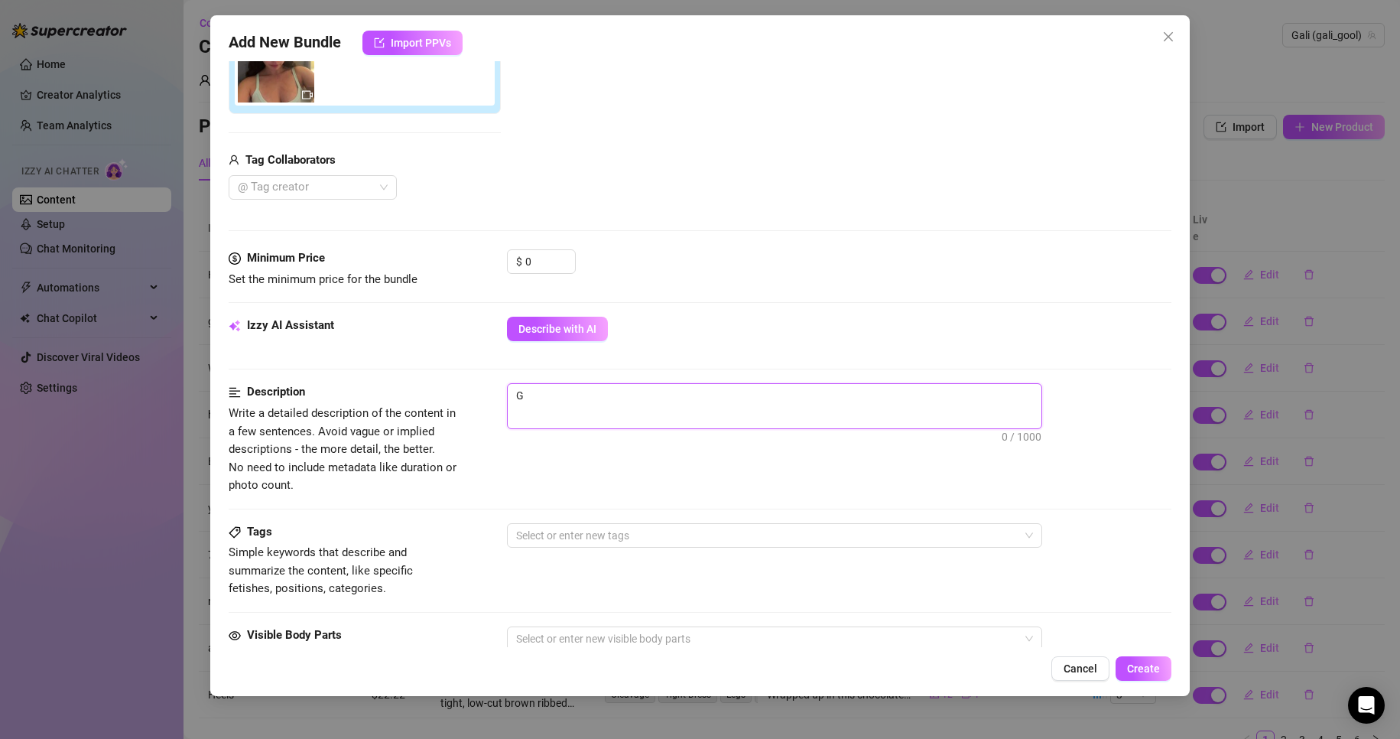
type textarea "Ga"
type textarea "Gal"
type textarea "Gali"
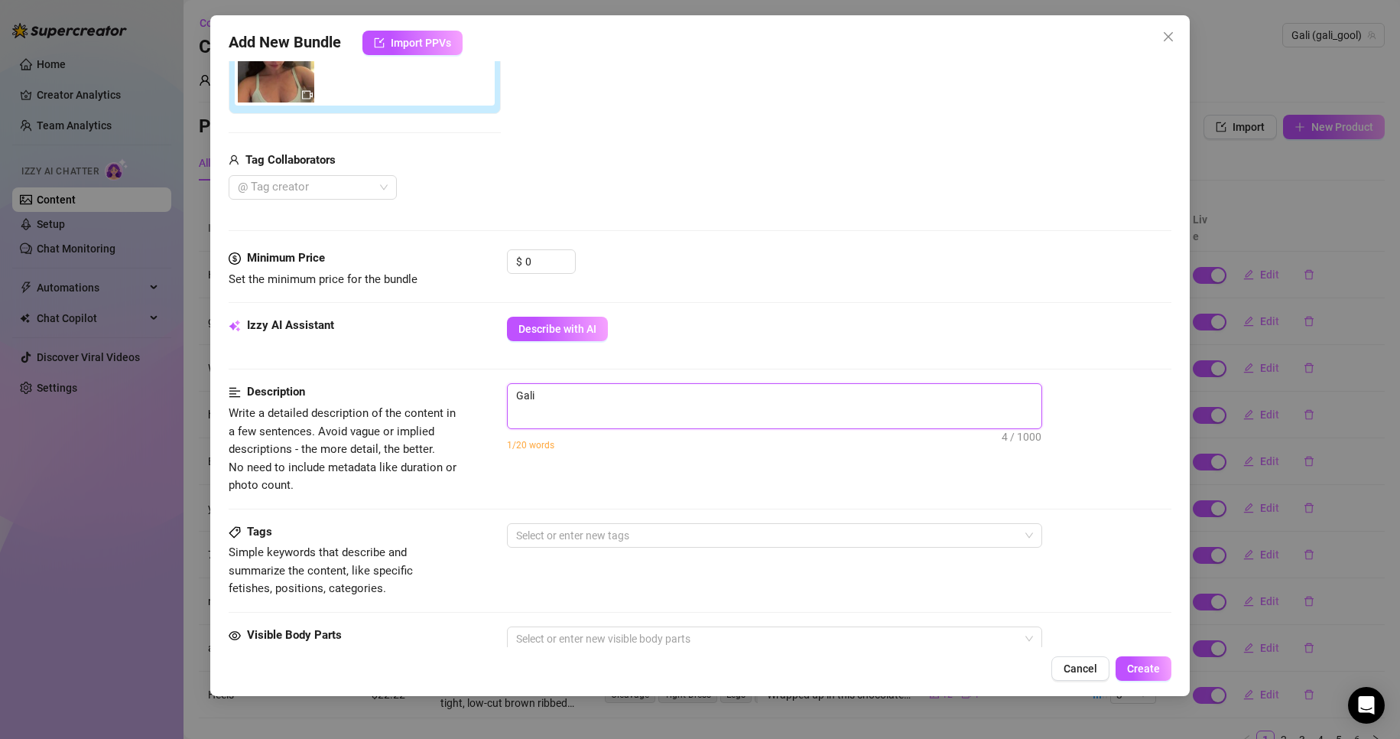
type textarea "Gali"
type textarea "Gali c"
type textarea "Gali co"
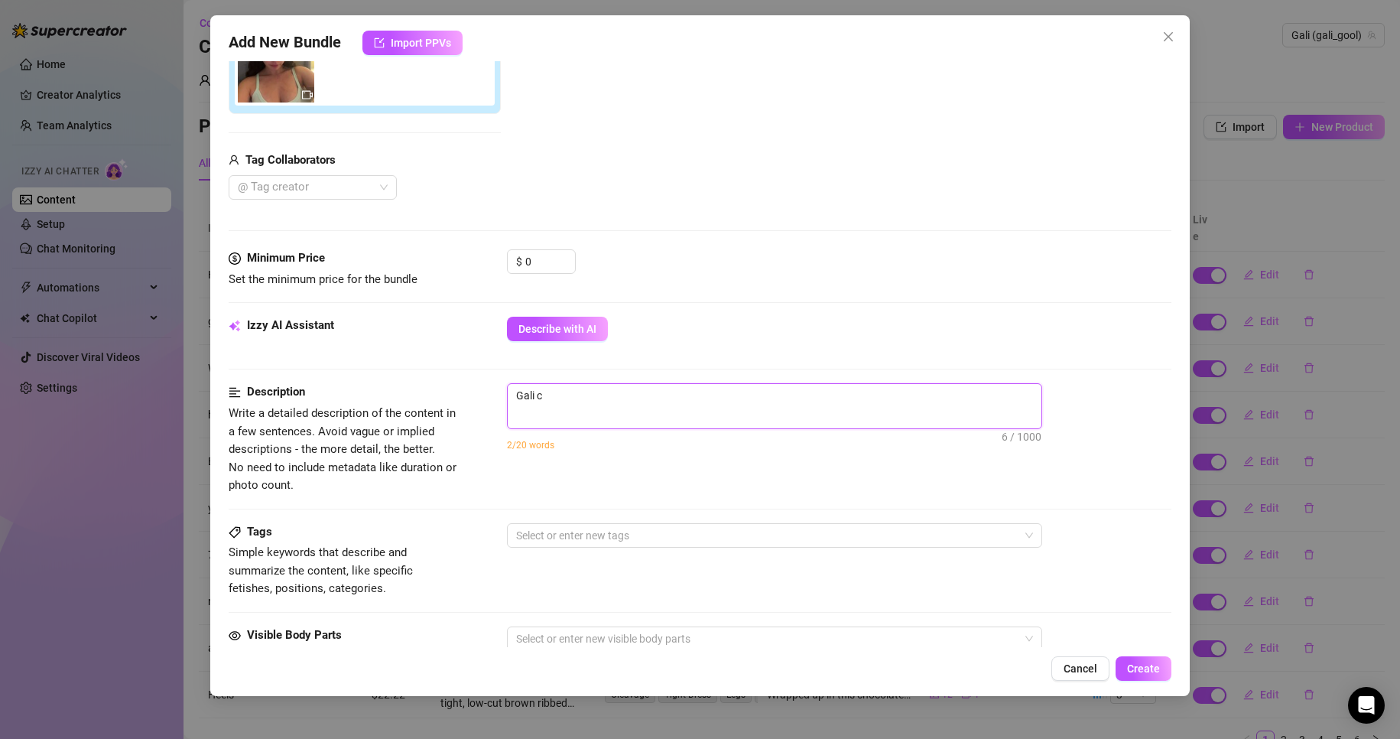
type textarea "Gali co"
type textarea "Gali cou"
type textarea "Gali coun"
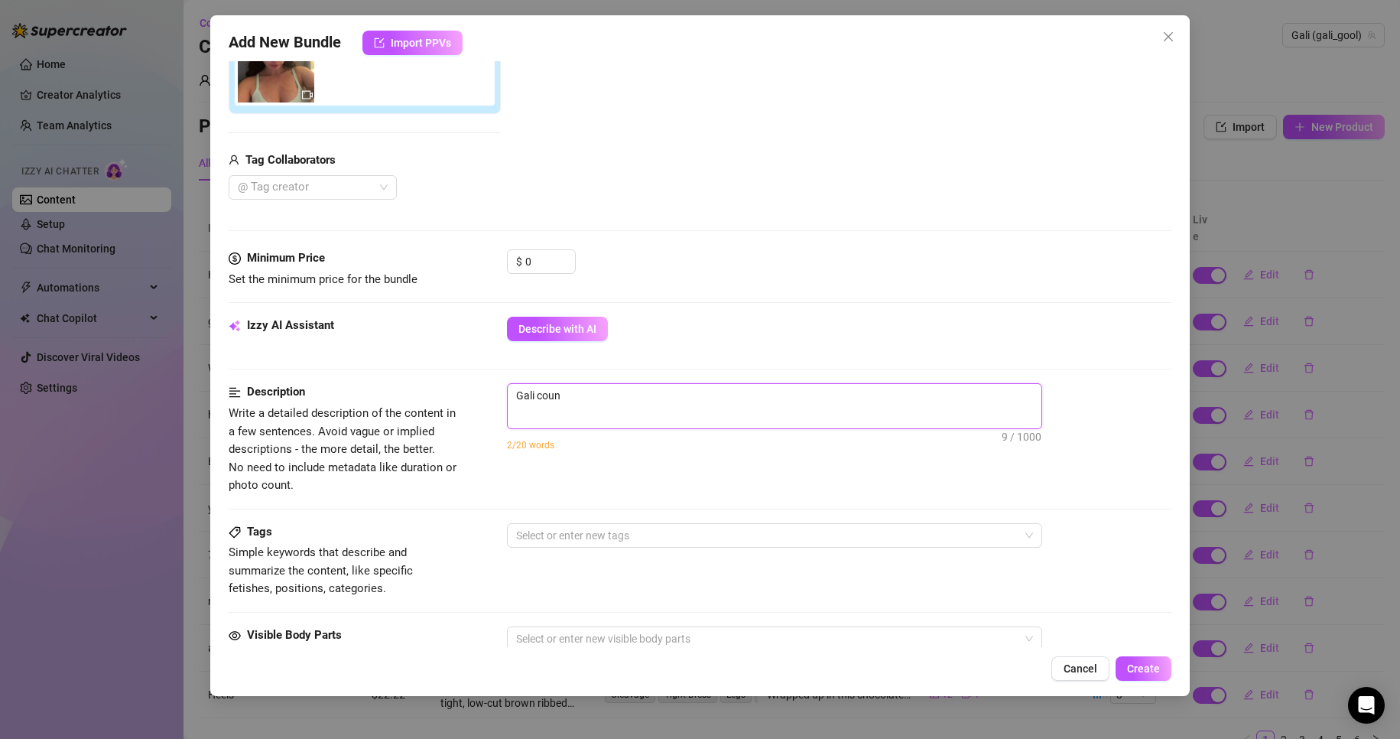
type textarea "Gali count"
type textarea "Gali counts"
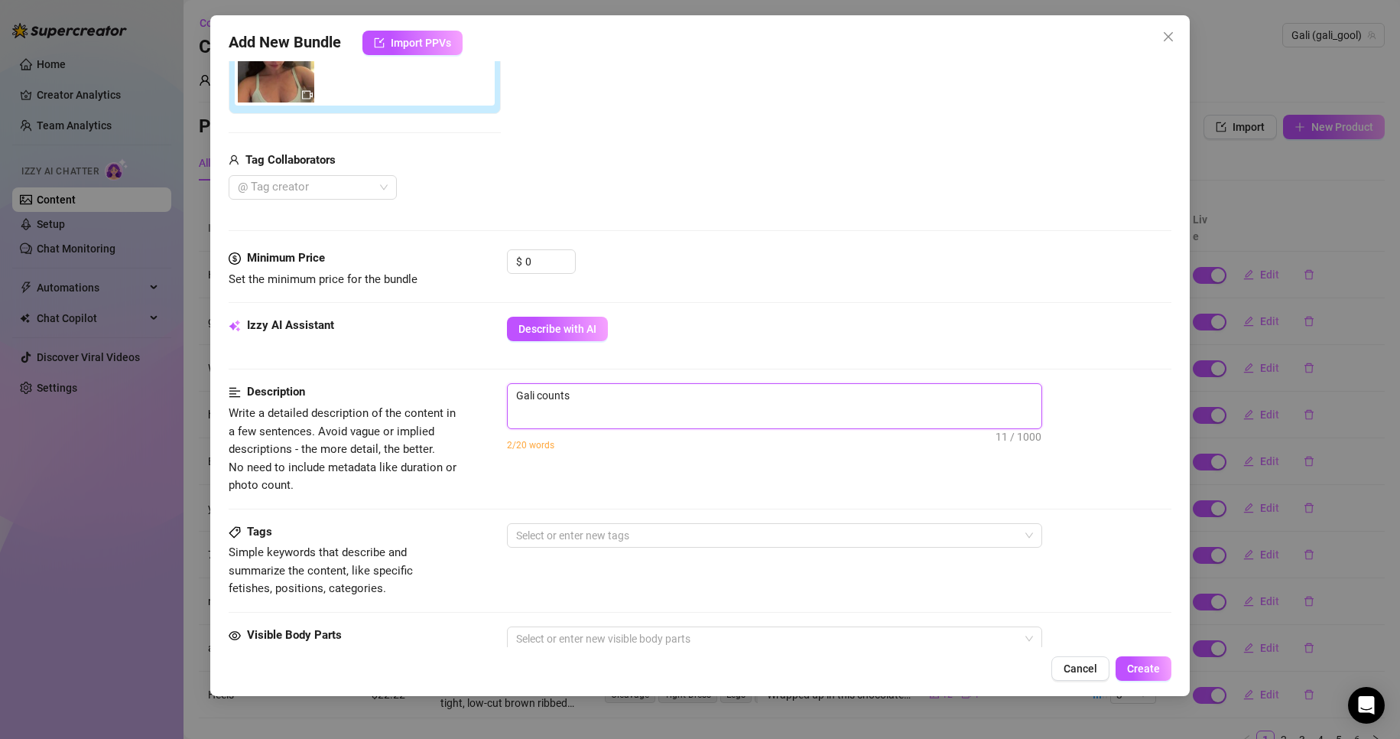
type textarea "Gali counts"
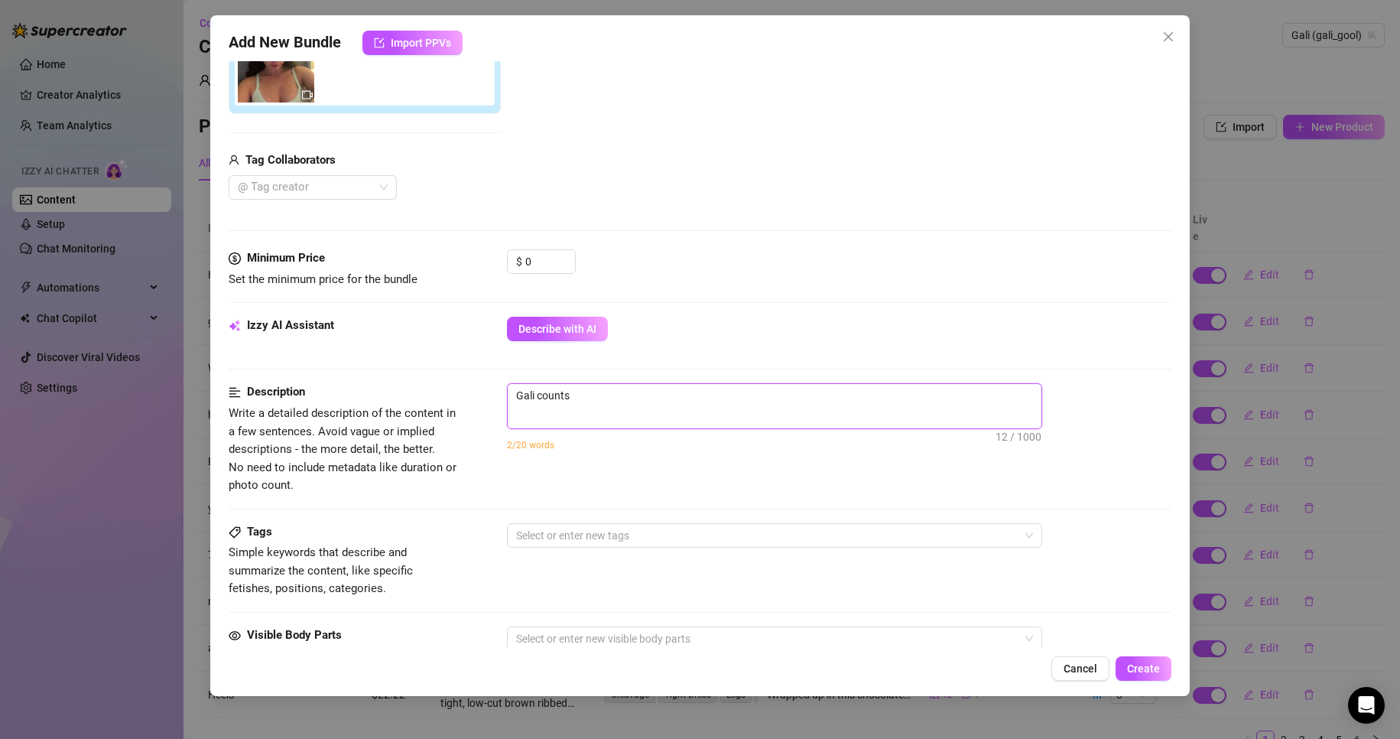
type textarea "Gali counts d"
type textarea "Gali counts do"
type textarea "Gali counts dow"
type textarea "Gali counts down"
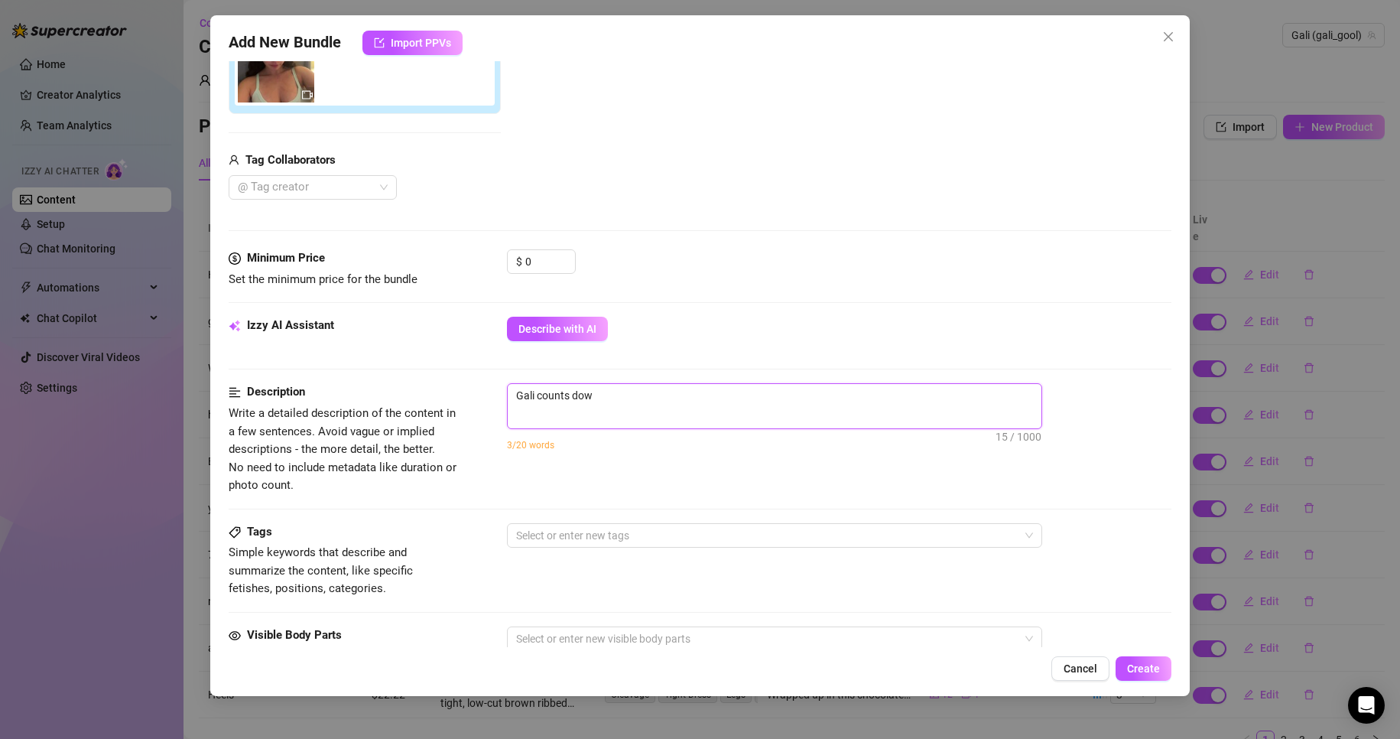
type textarea "Gali counts down"
type textarea "Gali counts down f"
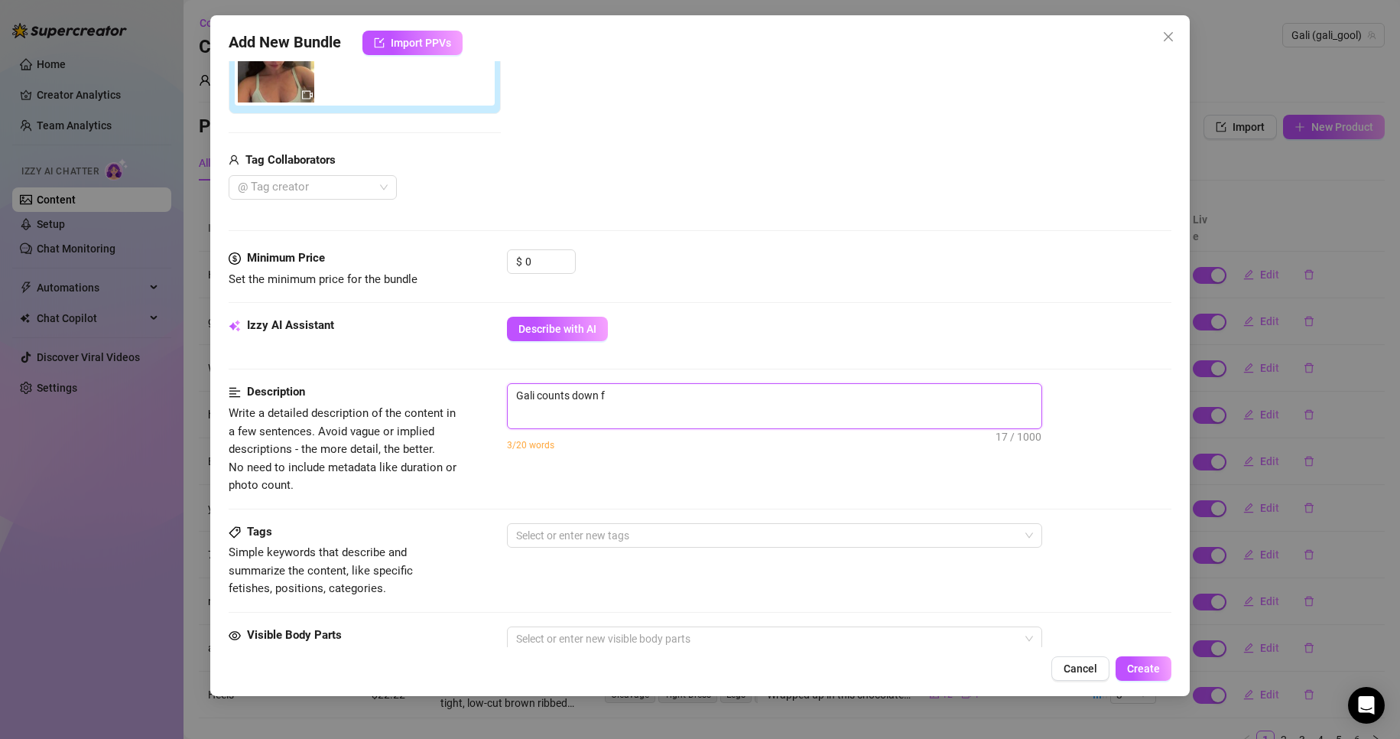
type textarea "Gali counts down fr"
type textarea "Gali counts down fro"
type textarea "Gali counts down from"
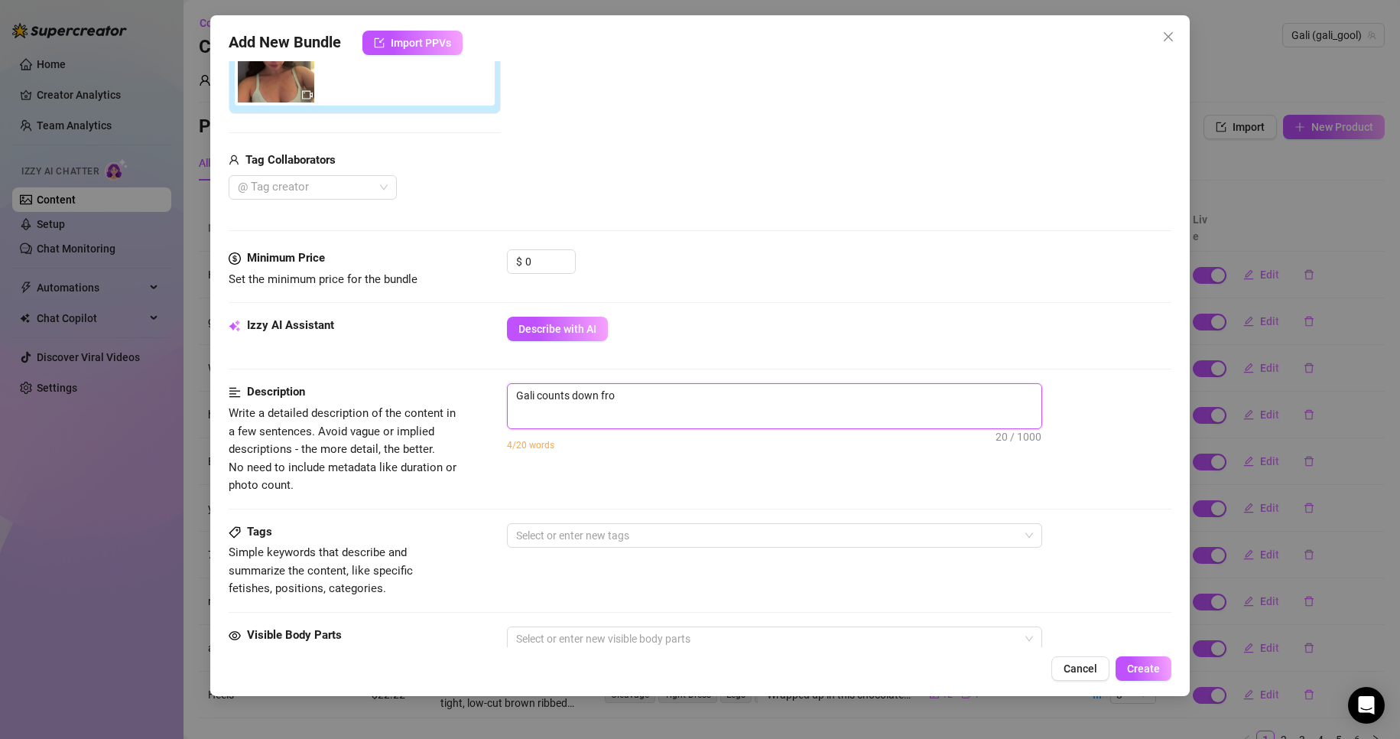
type textarea "Gali counts down from"
type textarea "Gali counts down from 1"
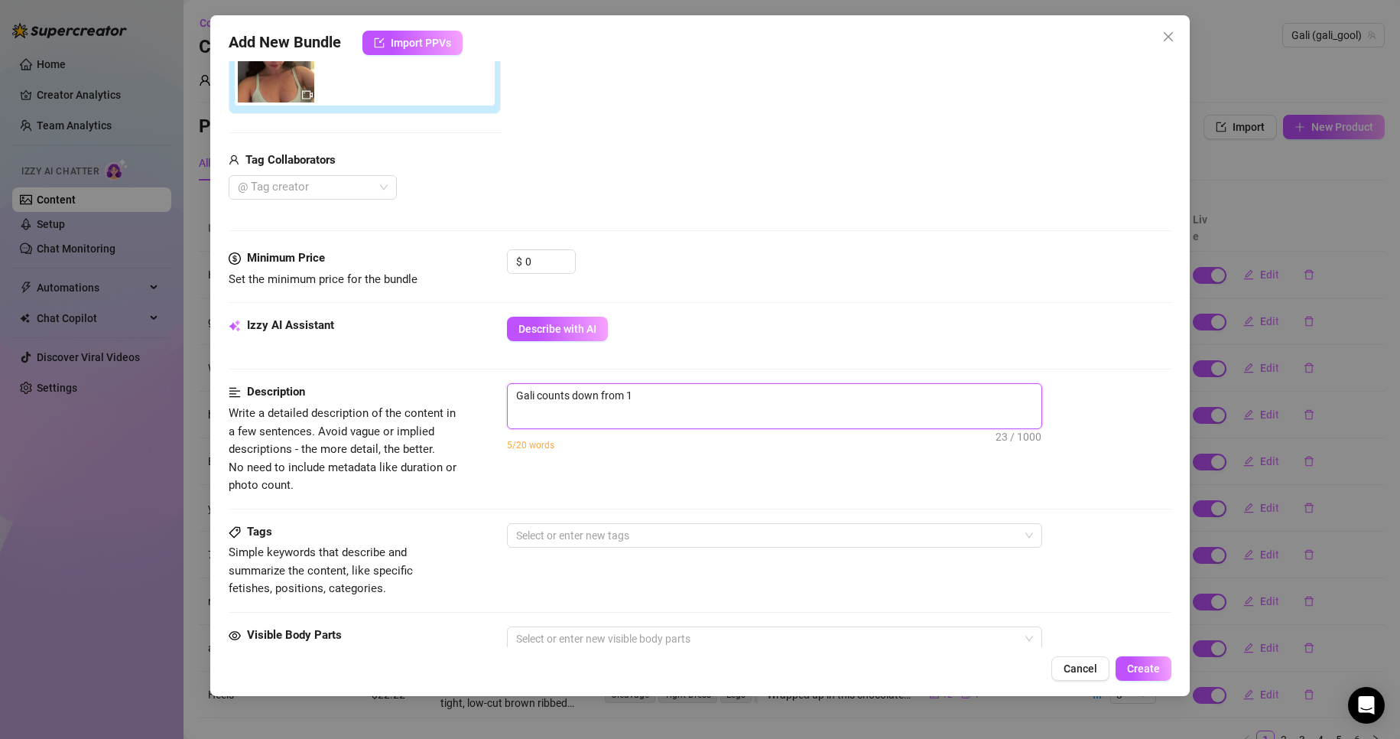
type textarea "Gali counts down from 10"
type textarea "Gali counts down from 10 t"
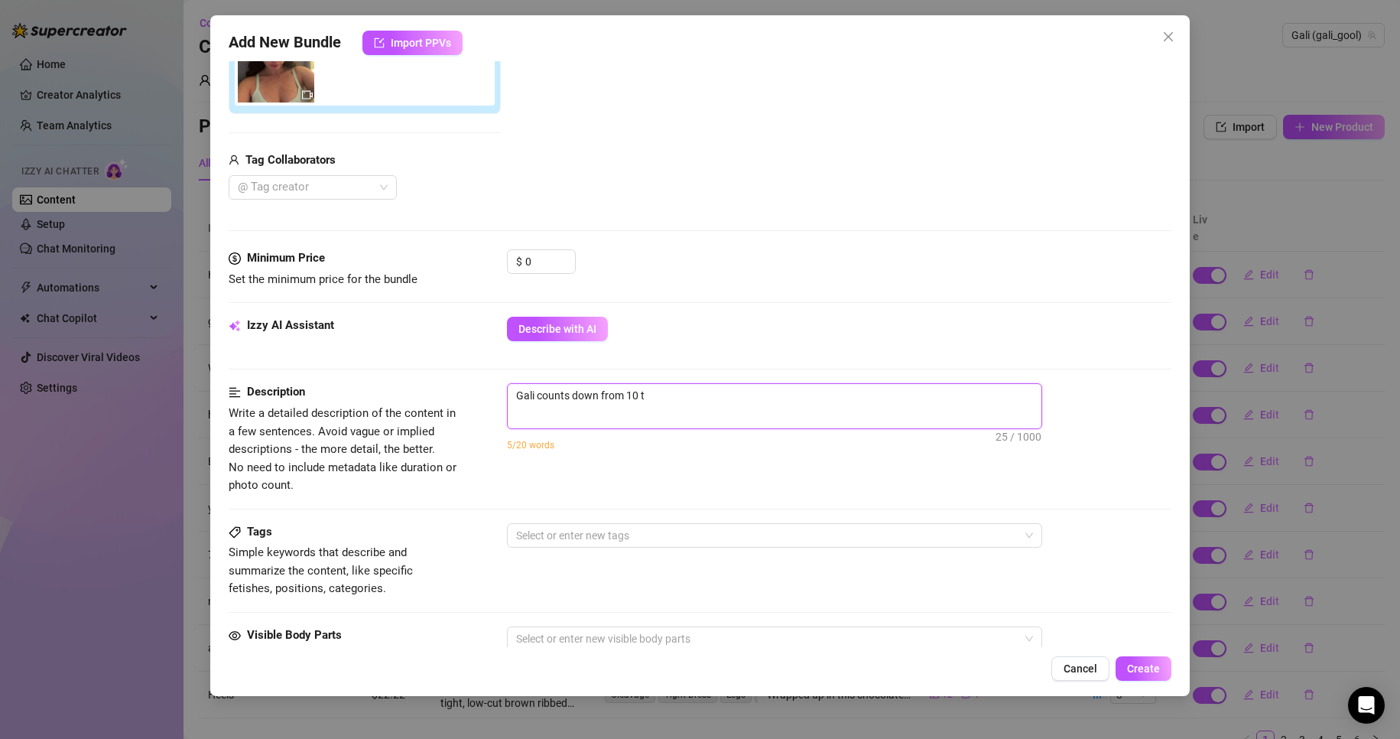
type textarea "Gali counts down from 10 ti"
type textarea "Gali counts down from 10 tio"
type textarea "Gali counts down from 10 ti"
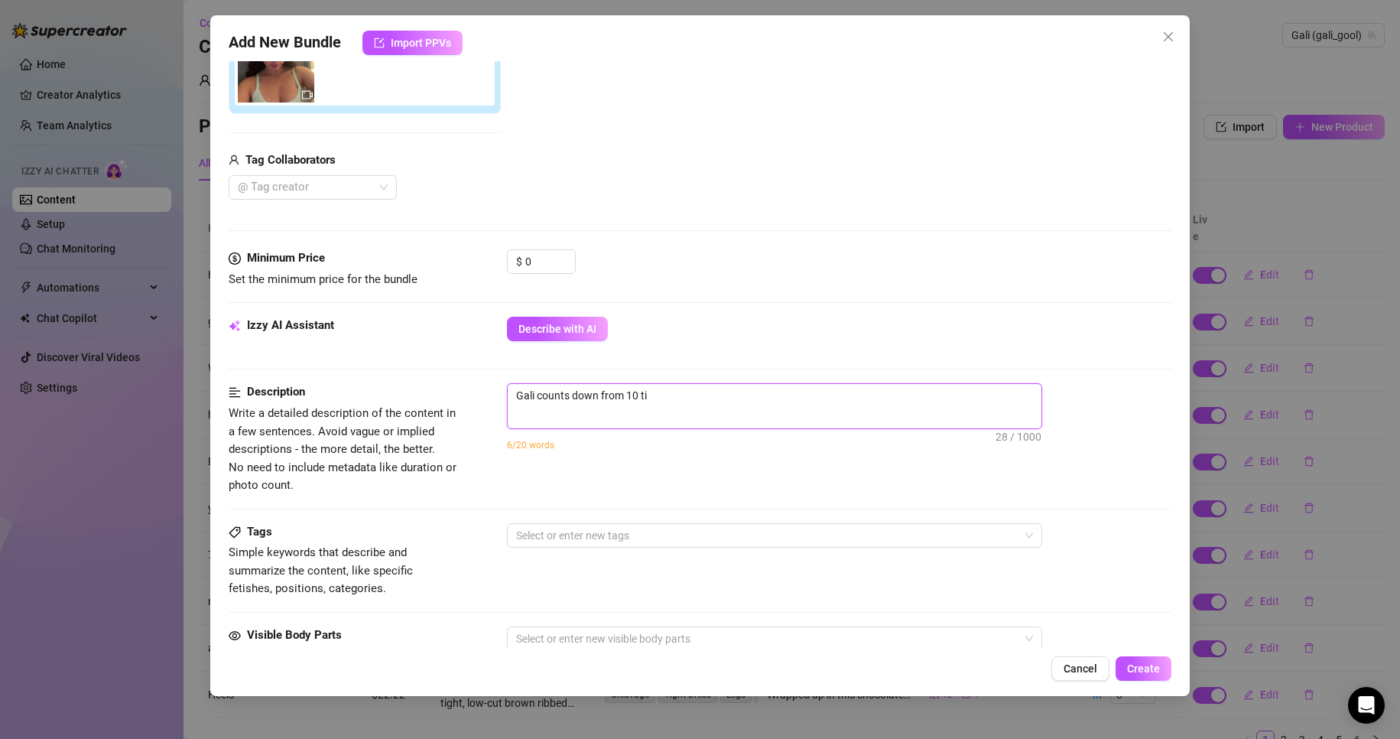
type textarea "Gali counts down from 10 t"
type textarea "Gali counts down from 10"
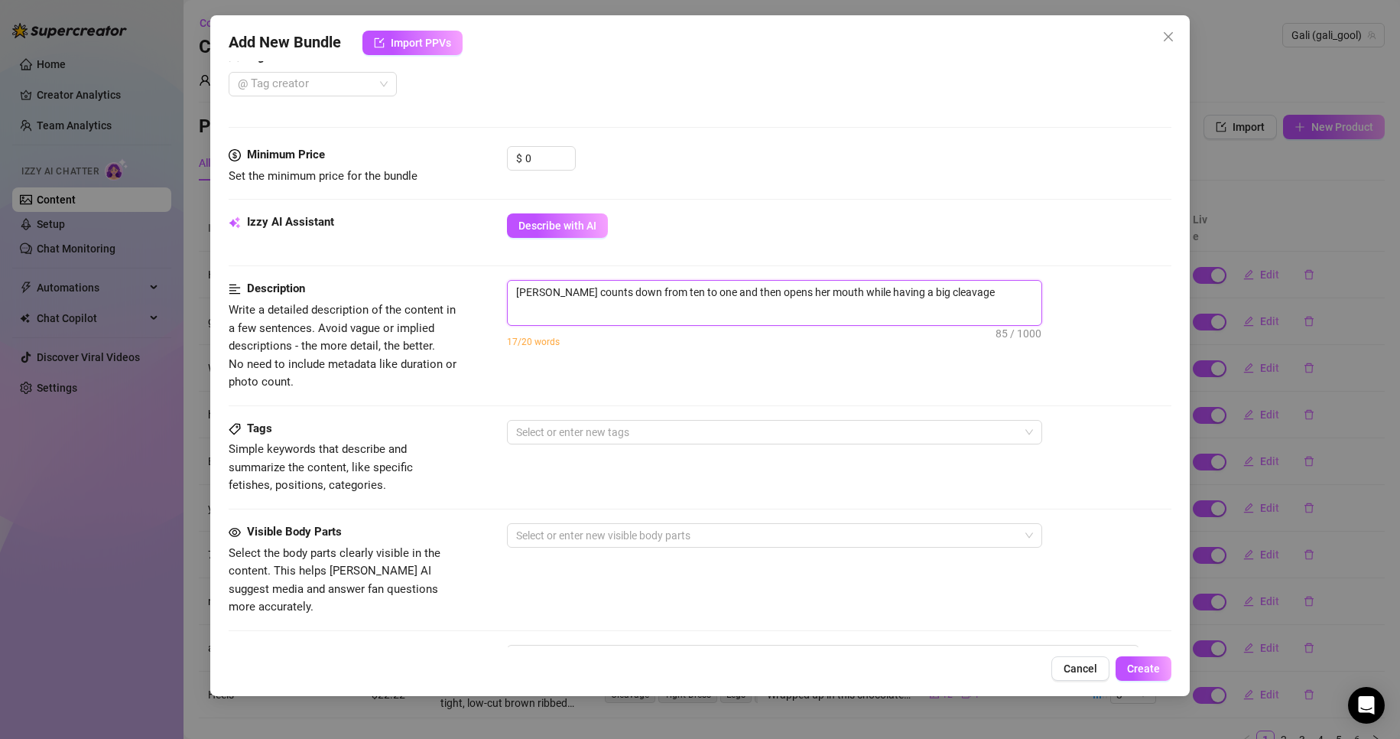
scroll to position [459, 0]
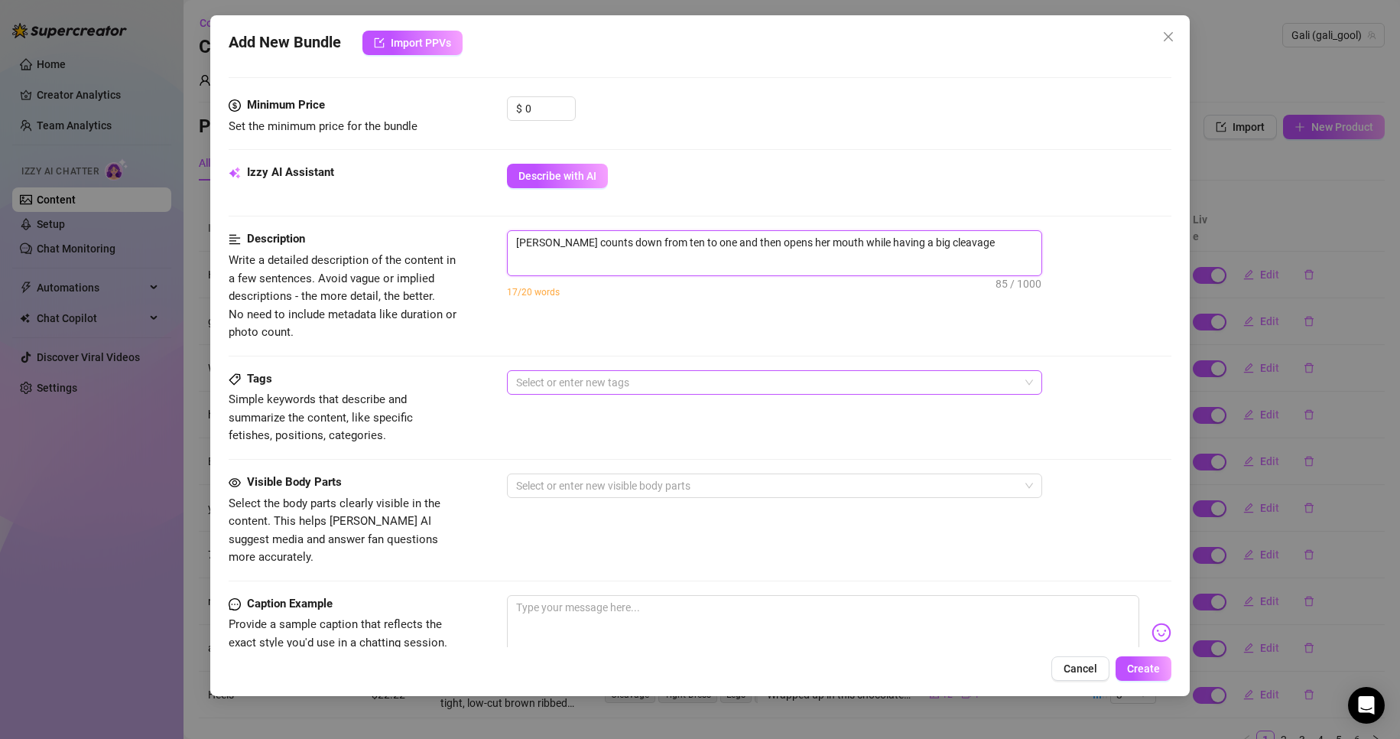
click at [633, 391] on div at bounding box center [766, 382] width 513 height 21
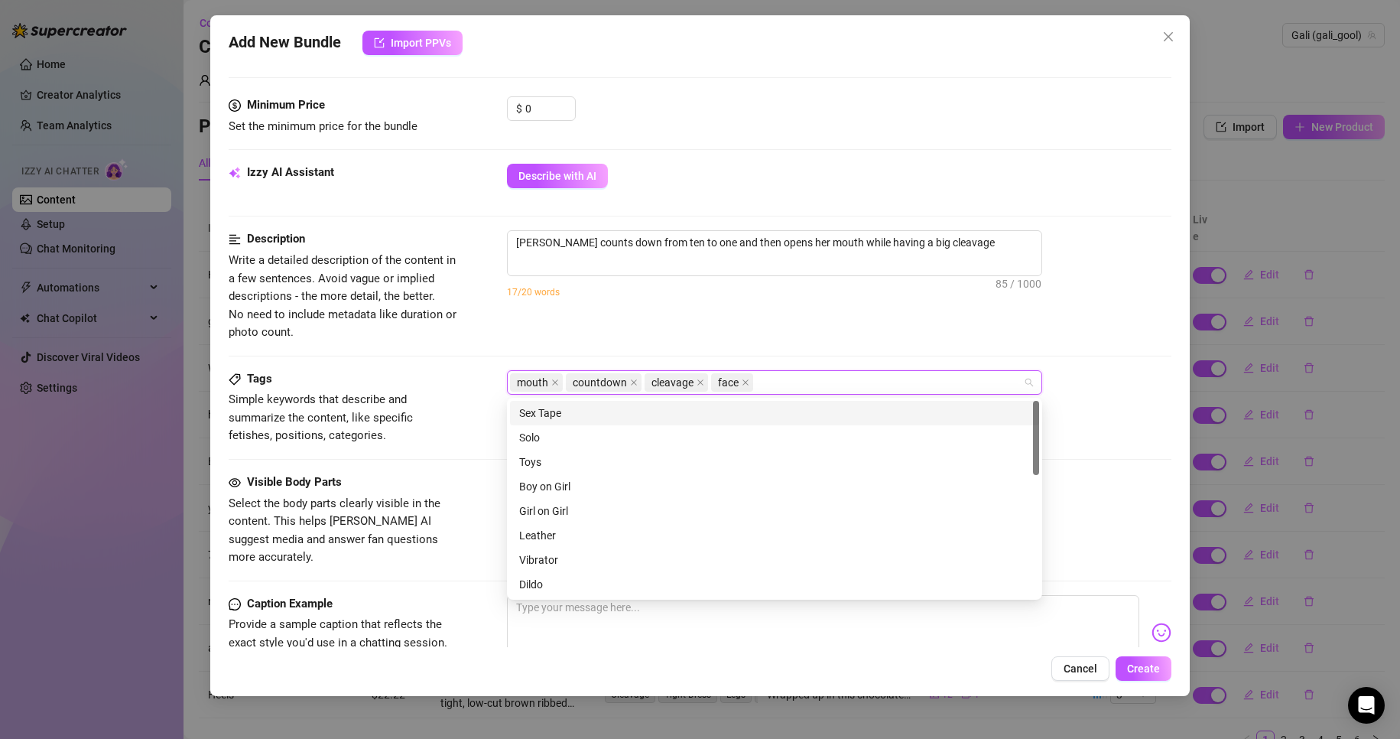
click at [449, 437] on span "Simple keywords that describe and summarize the content, like specific fetishes…" at bounding box center [343, 418] width 229 height 54
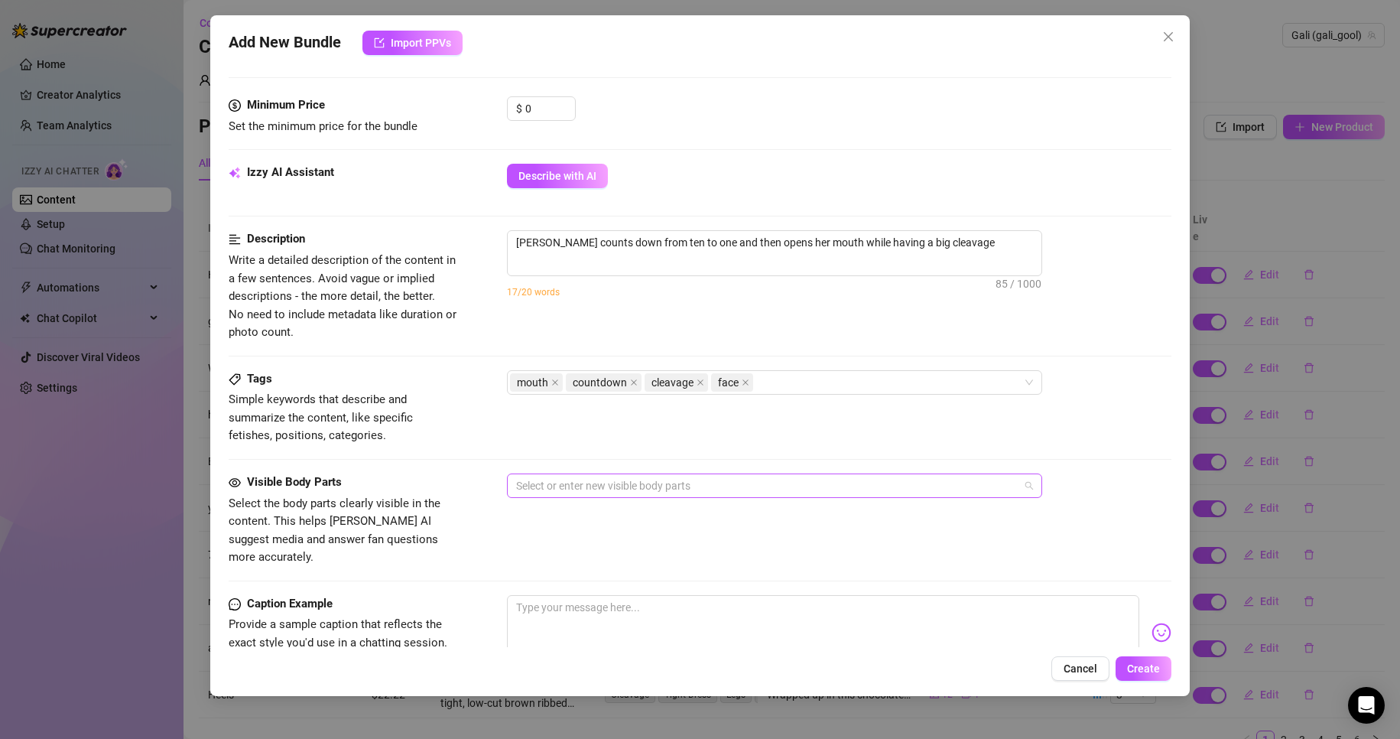
click at [589, 489] on div at bounding box center [766, 485] width 513 height 21
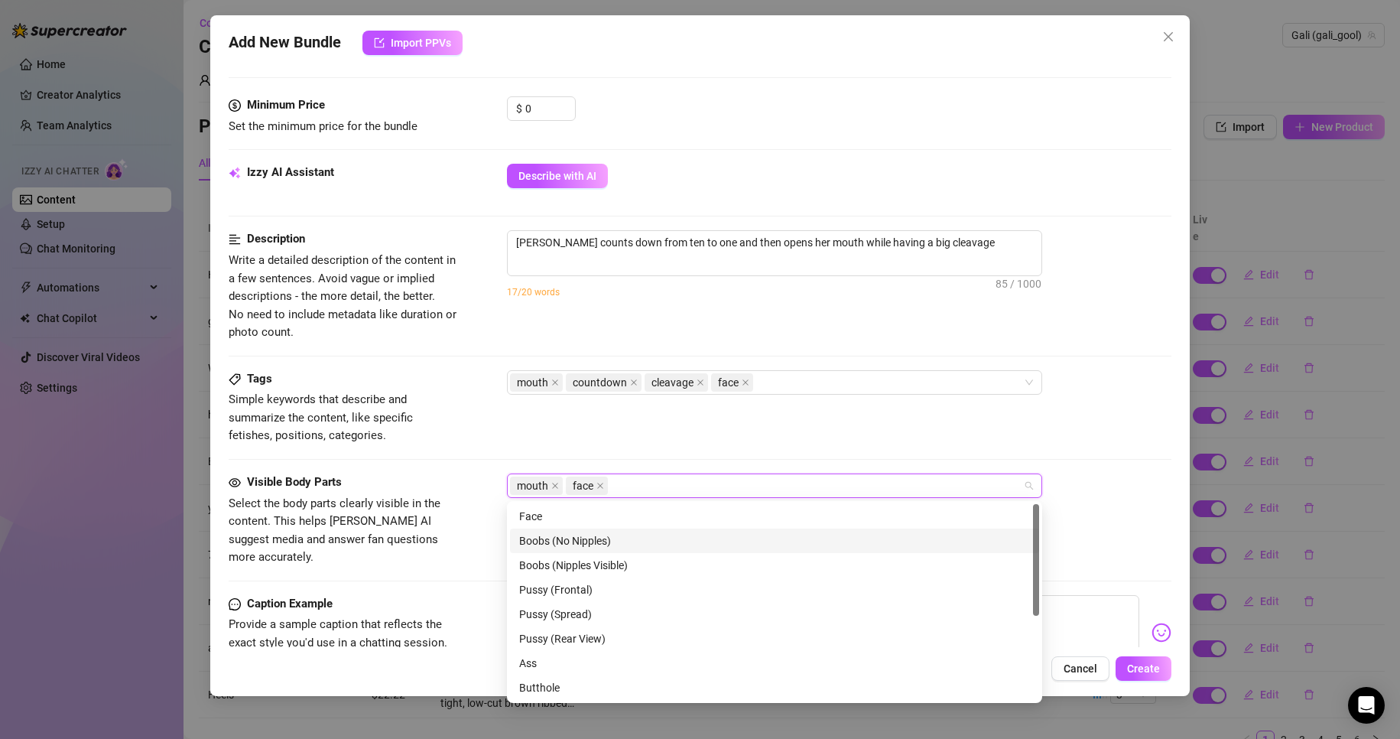
click at [686, 537] on div "Boobs (No Nipples)" at bounding box center [774, 540] width 511 height 17
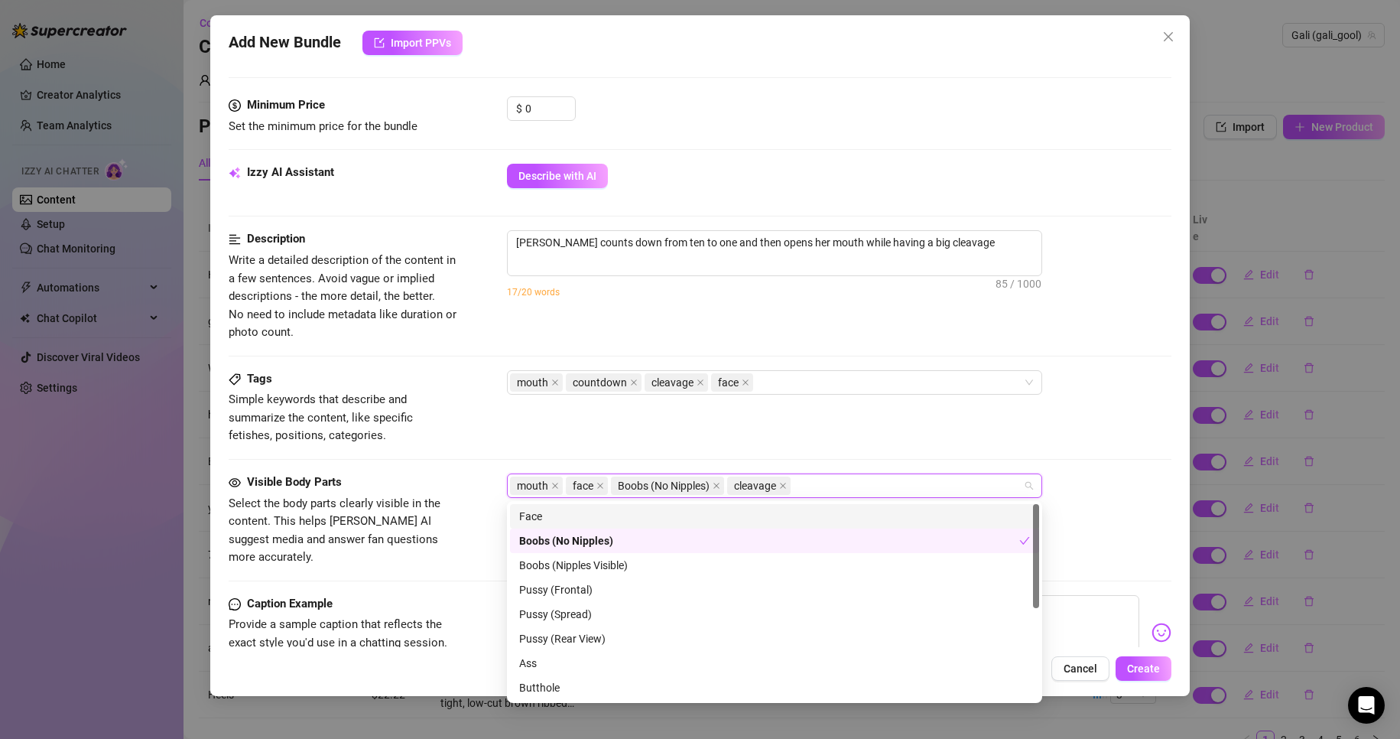
click at [719, 429] on div "Tags Simple keywords that describe and summarize the content, like specific fet…" at bounding box center [700, 407] width 943 height 75
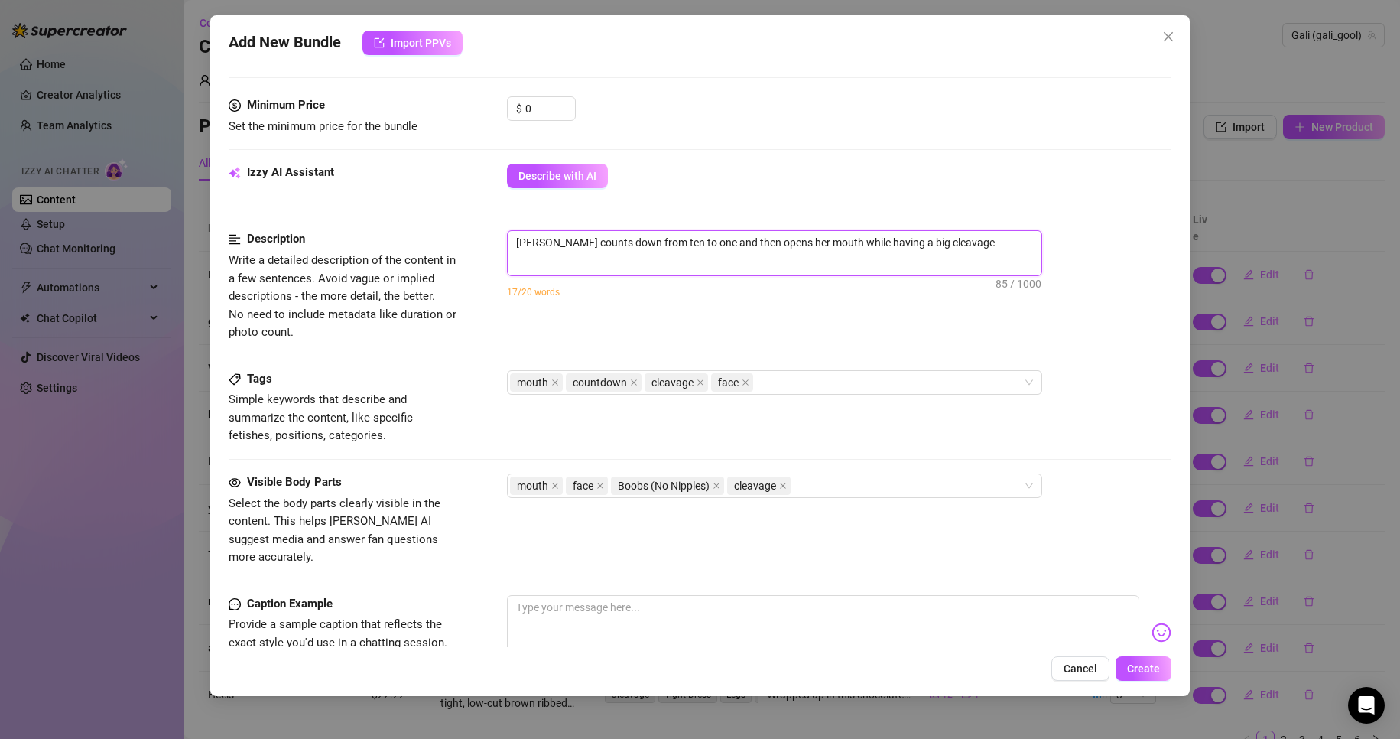
click at [637, 244] on textarea "[PERSON_NAME] counts down from ten to one and then opens her mouth while having…" at bounding box center [775, 242] width 534 height 23
click at [570, 615] on textarea at bounding box center [823, 625] width 633 height 61
paste textarea "Counting down just for you… 10, 9, 8… what do you think happens when I hit 1? 👀💋"
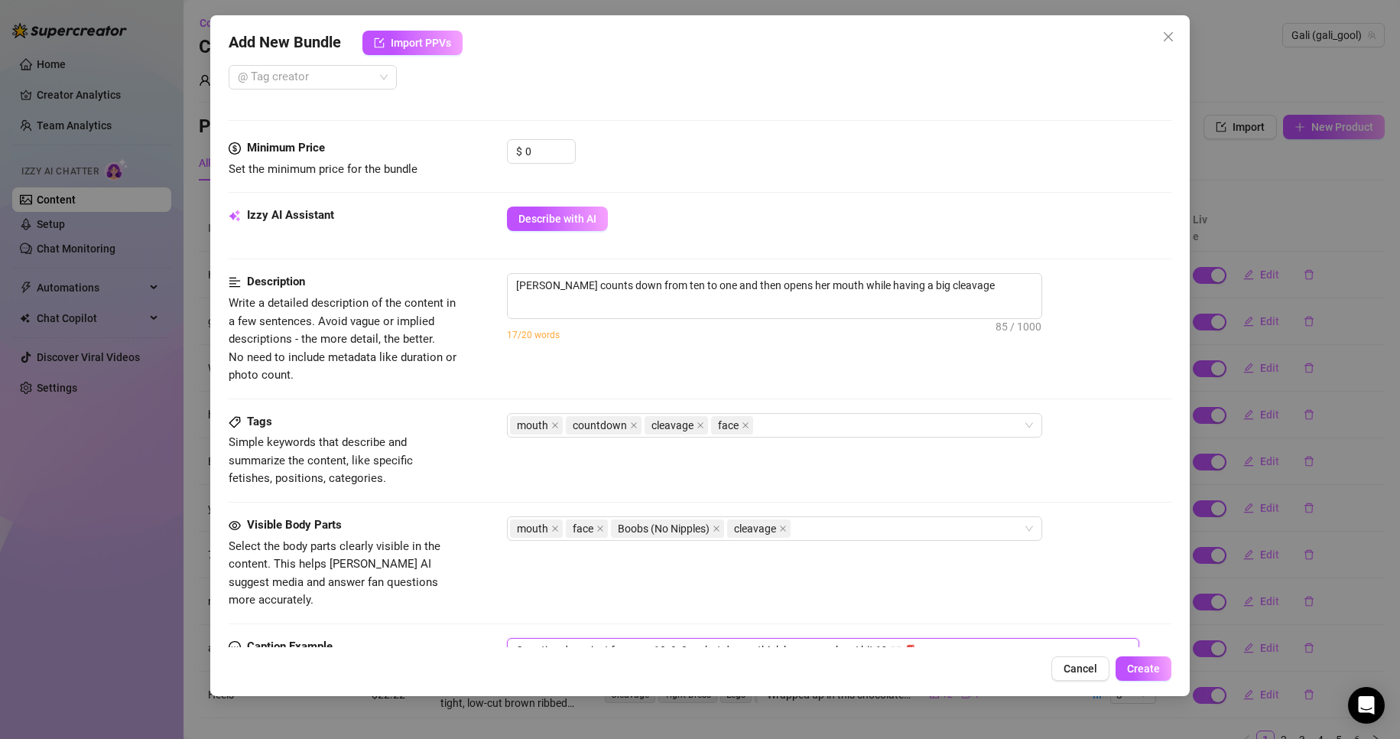
scroll to position [0, 0]
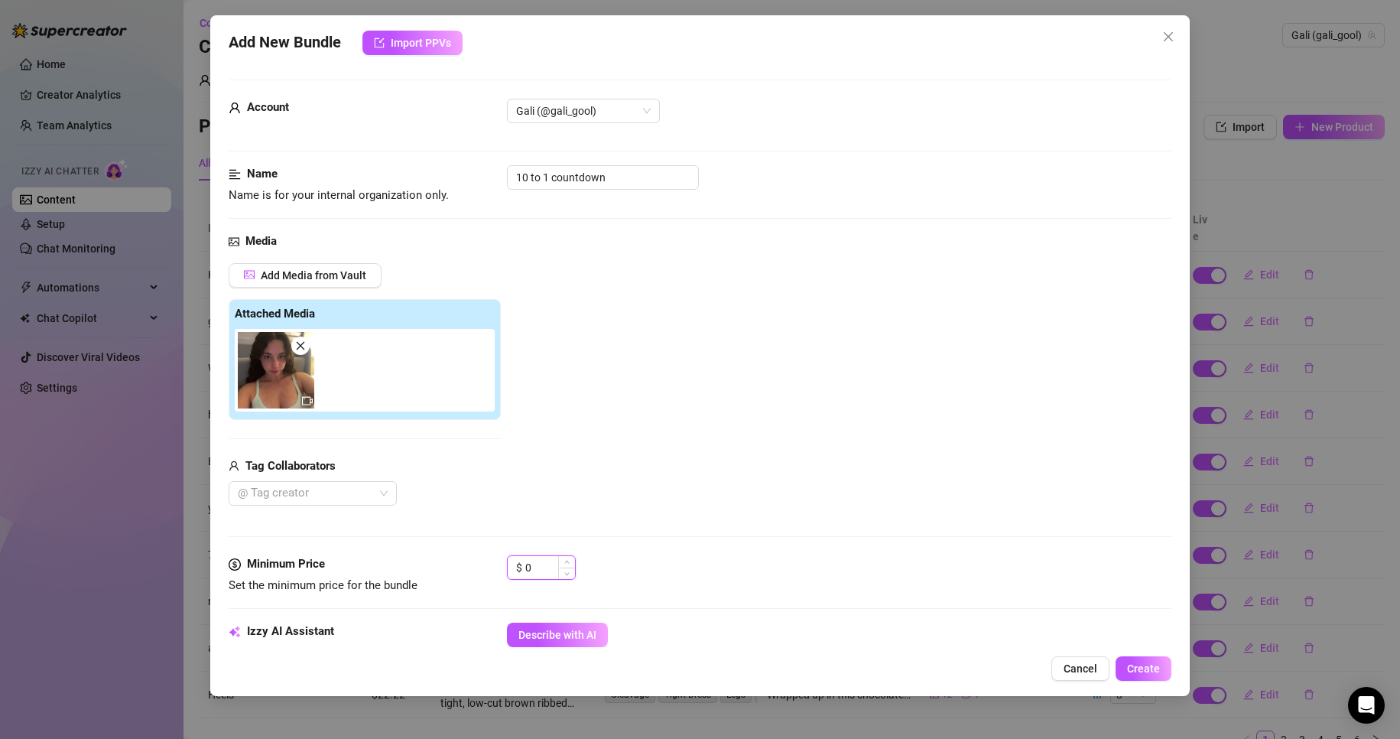
drag, startPoint x: 545, startPoint y: 566, endPoint x: 527, endPoint y: 566, distance: 18.4
click at [533, 566] on input "0" at bounding box center [550, 567] width 50 height 23
drag, startPoint x: 540, startPoint y: 560, endPoint x: 518, endPoint y: 568, distance: 23.7
click at [518, 566] on div "$ 0" at bounding box center [541, 567] width 69 height 24
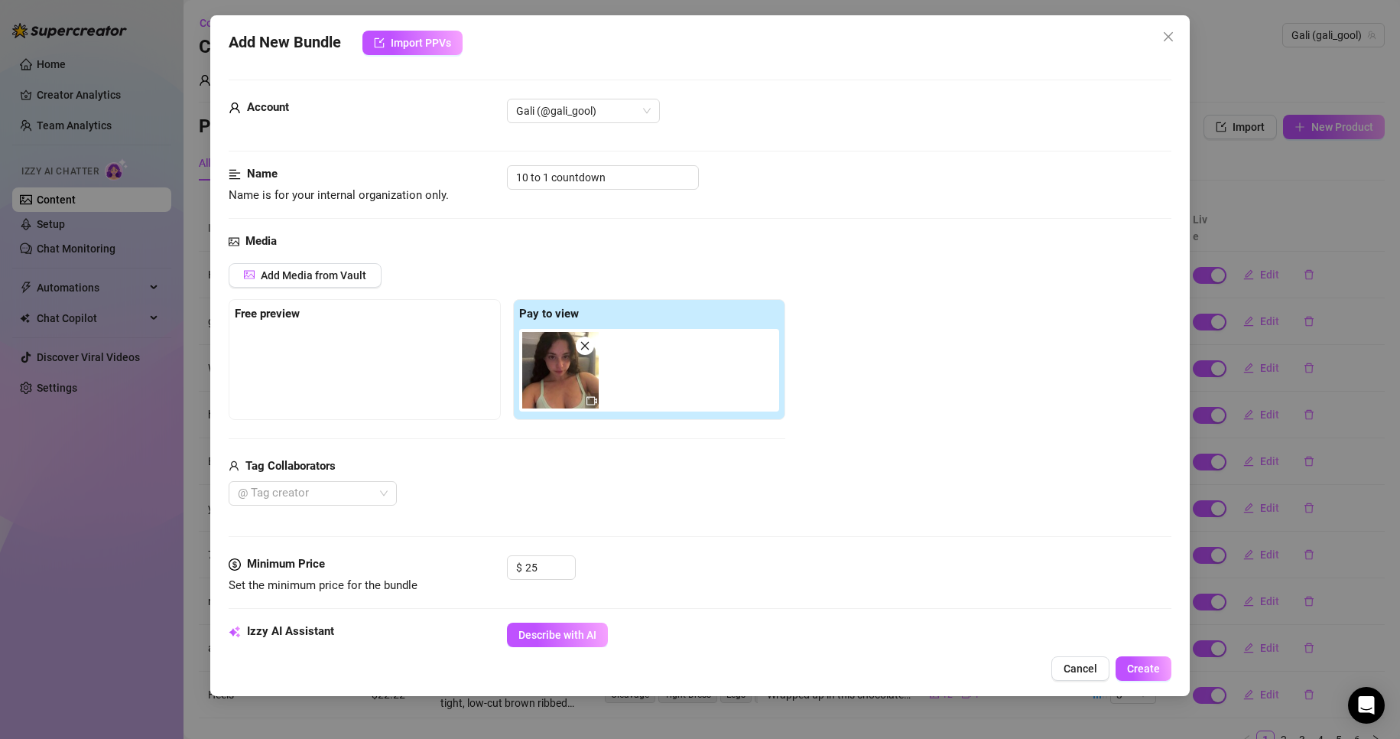
click at [719, 540] on div "Media Add Media from Vault Free preview Pay to view Tag Collaborators @ Tag cre…" at bounding box center [700, 393] width 943 height 323
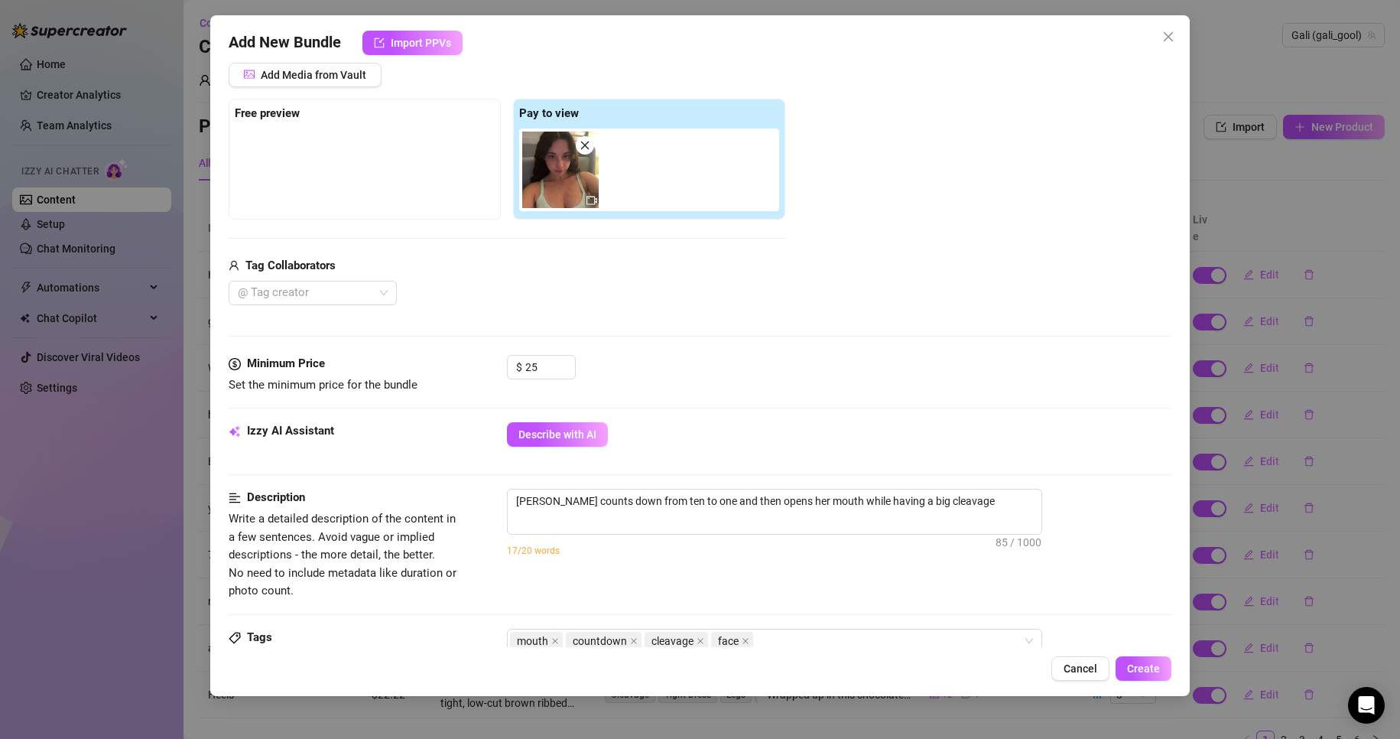
scroll to position [688, 0]
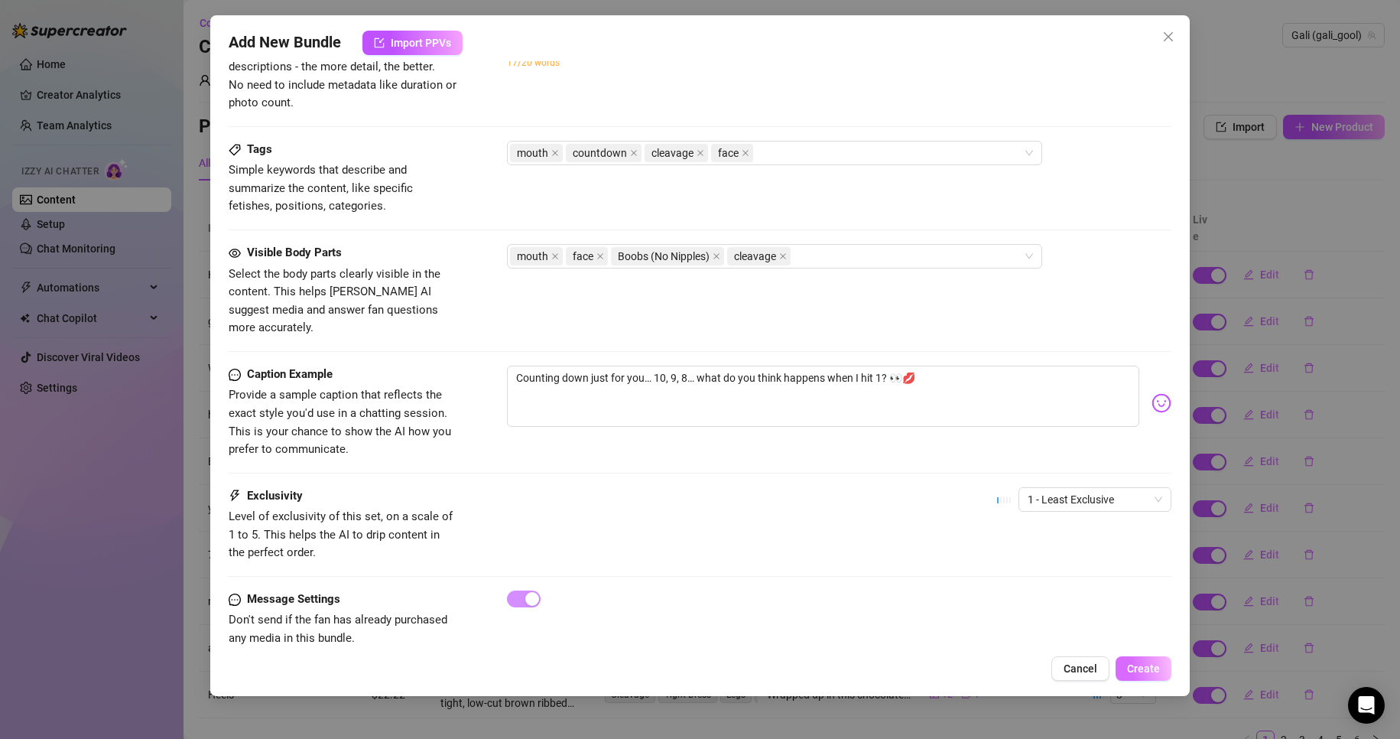
click at [1139, 670] on span "Create" at bounding box center [1143, 668] width 33 height 12
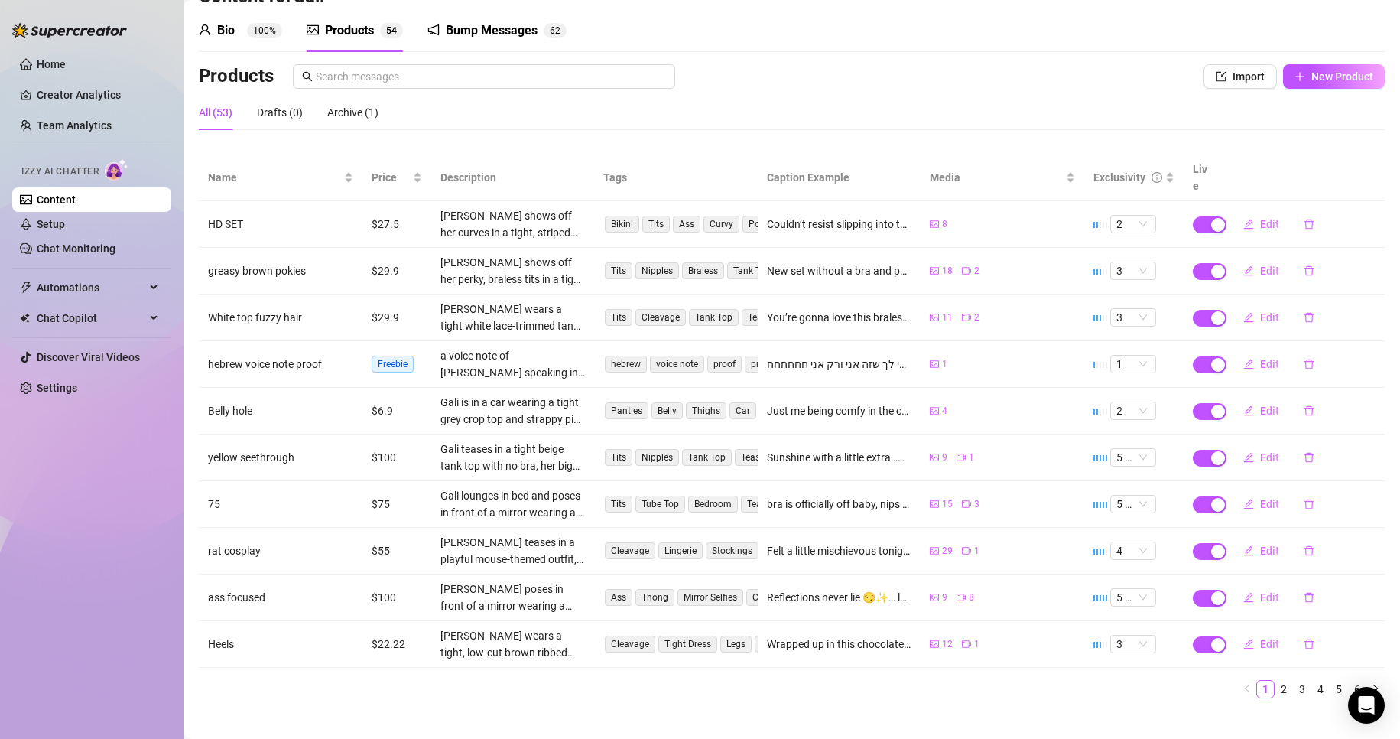
scroll to position [51, 0]
click at [1349, 680] on link "6" at bounding box center [1357, 688] width 17 height 17
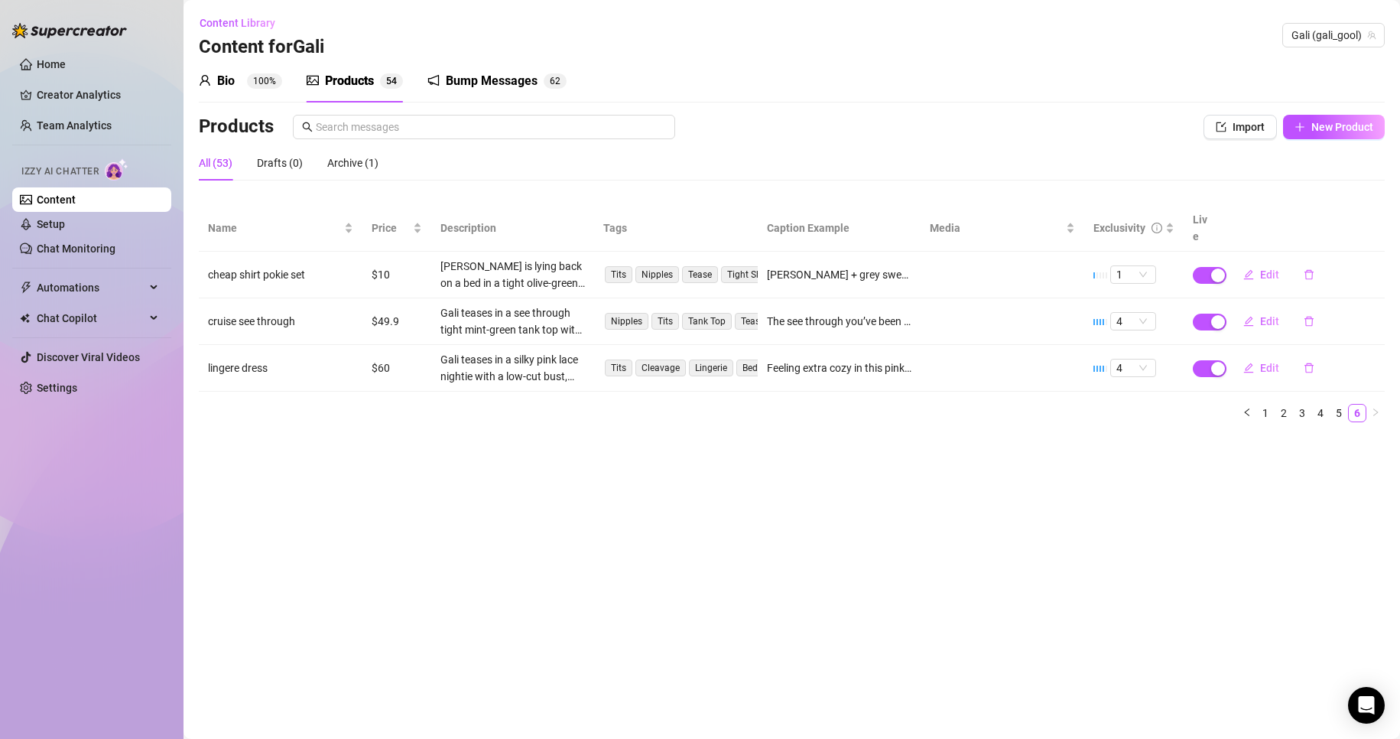
scroll to position [0, 0]
click at [1334, 404] on link "5" at bounding box center [1338, 412] width 17 height 17
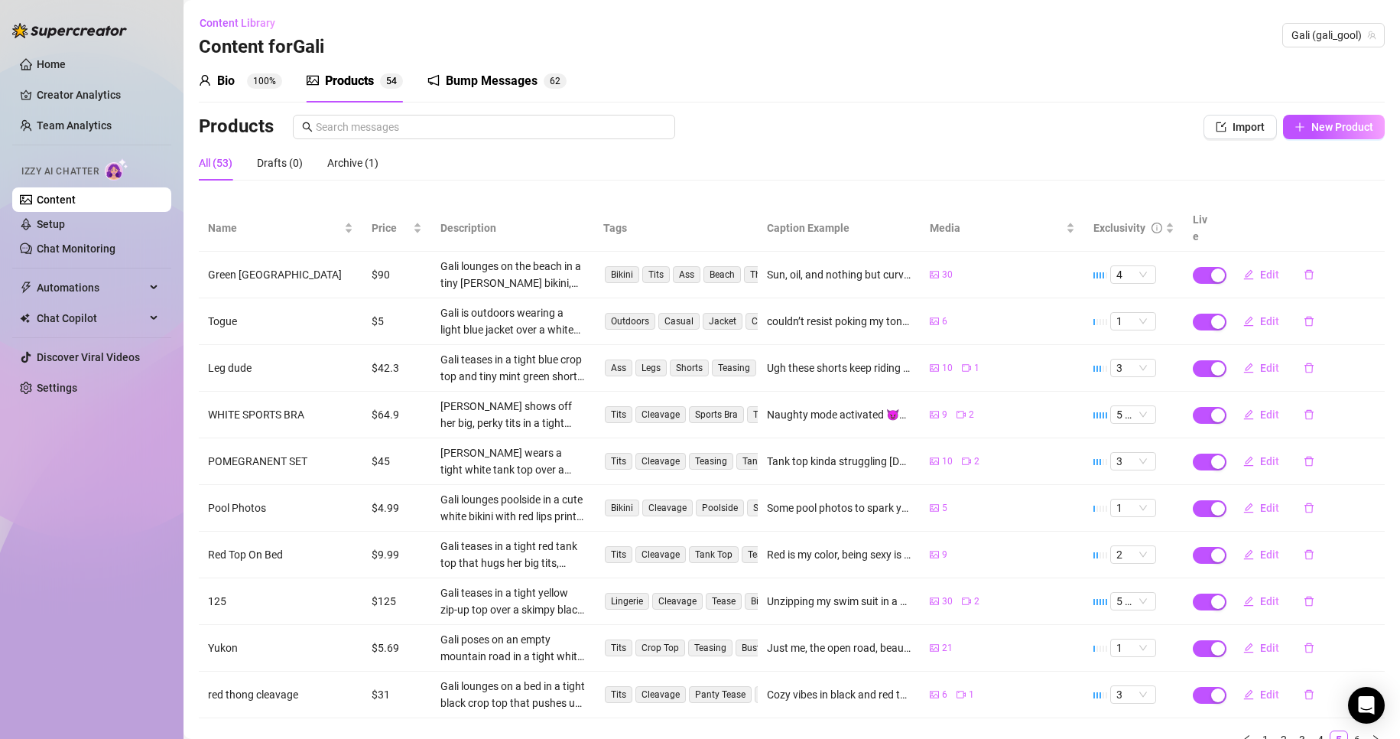
click at [558, 141] on div "Products Import New Product" at bounding box center [792, 130] width 1186 height 31
click at [560, 125] on input "text" at bounding box center [491, 126] width 350 height 17
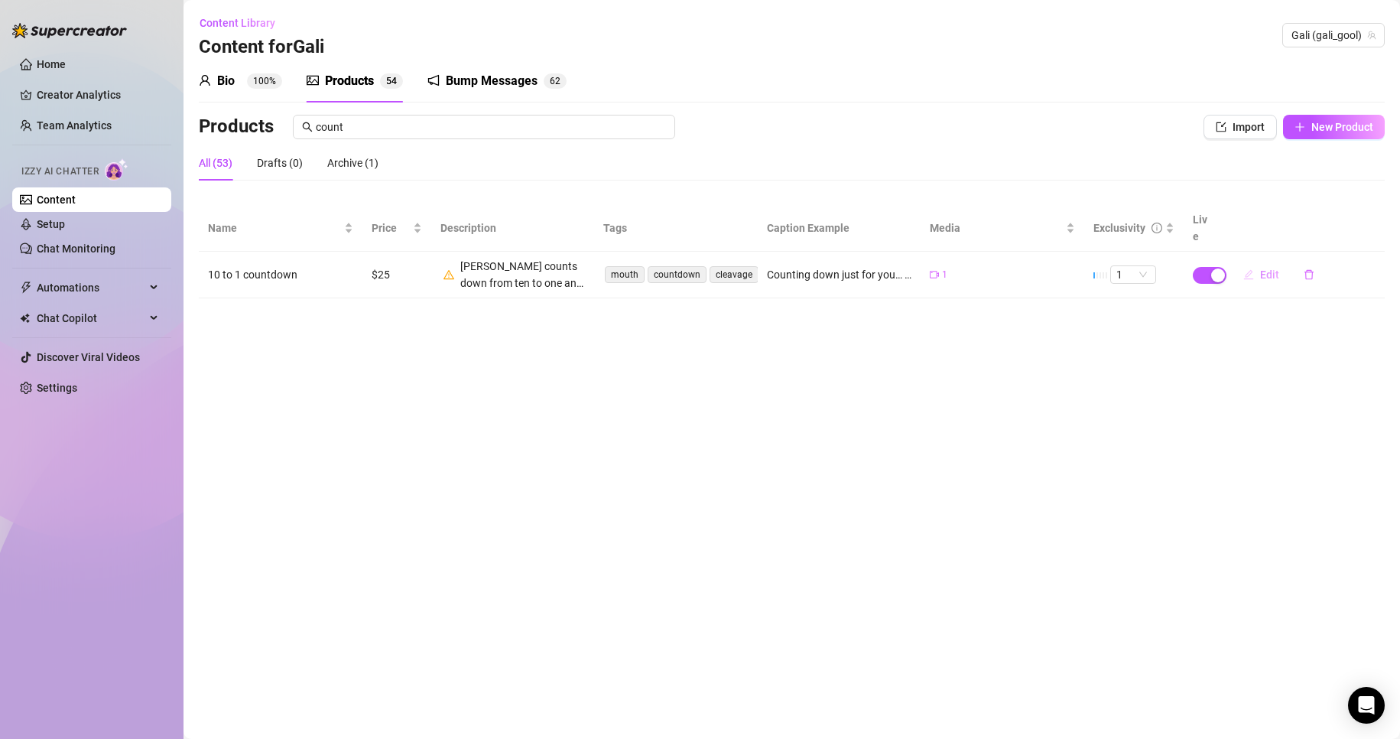
click at [1274, 268] on span "Edit" at bounding box center [1269, 274] width 19 height 12
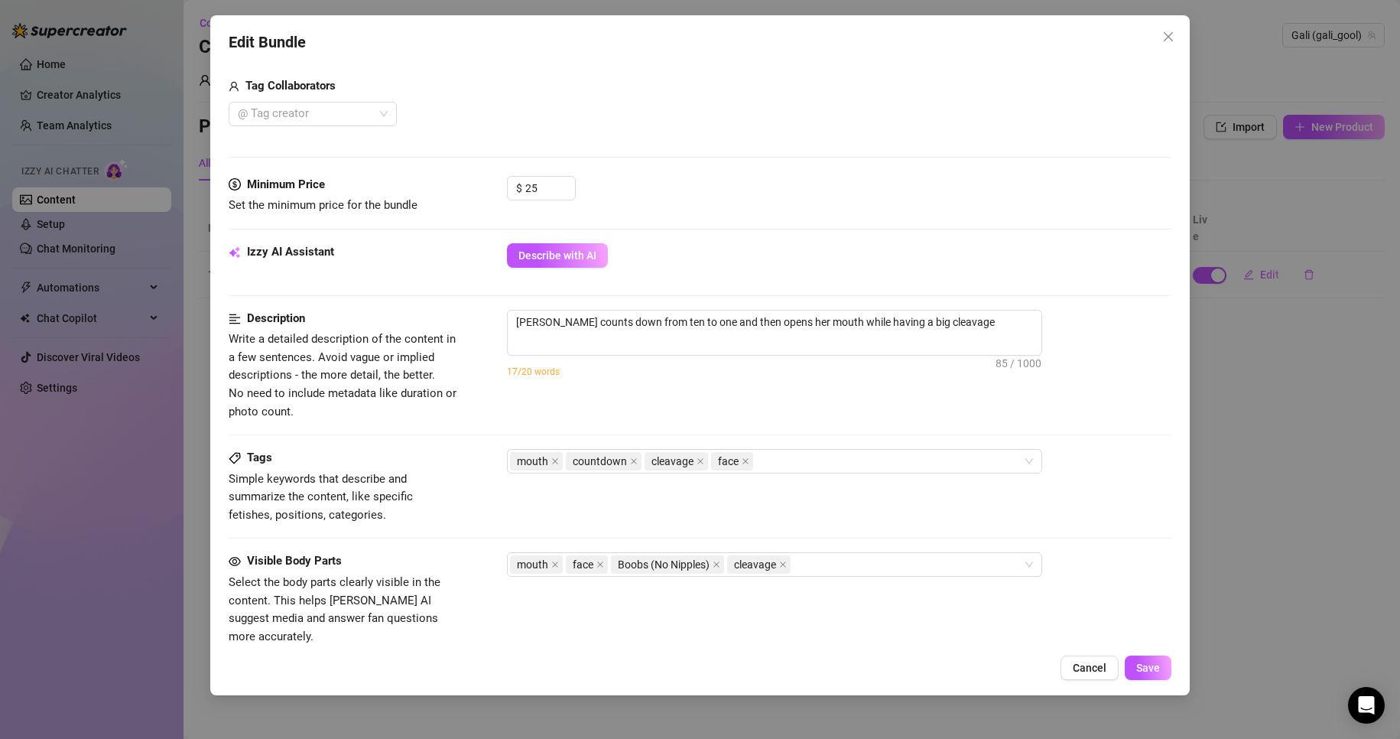
scroll to position [382, 0]
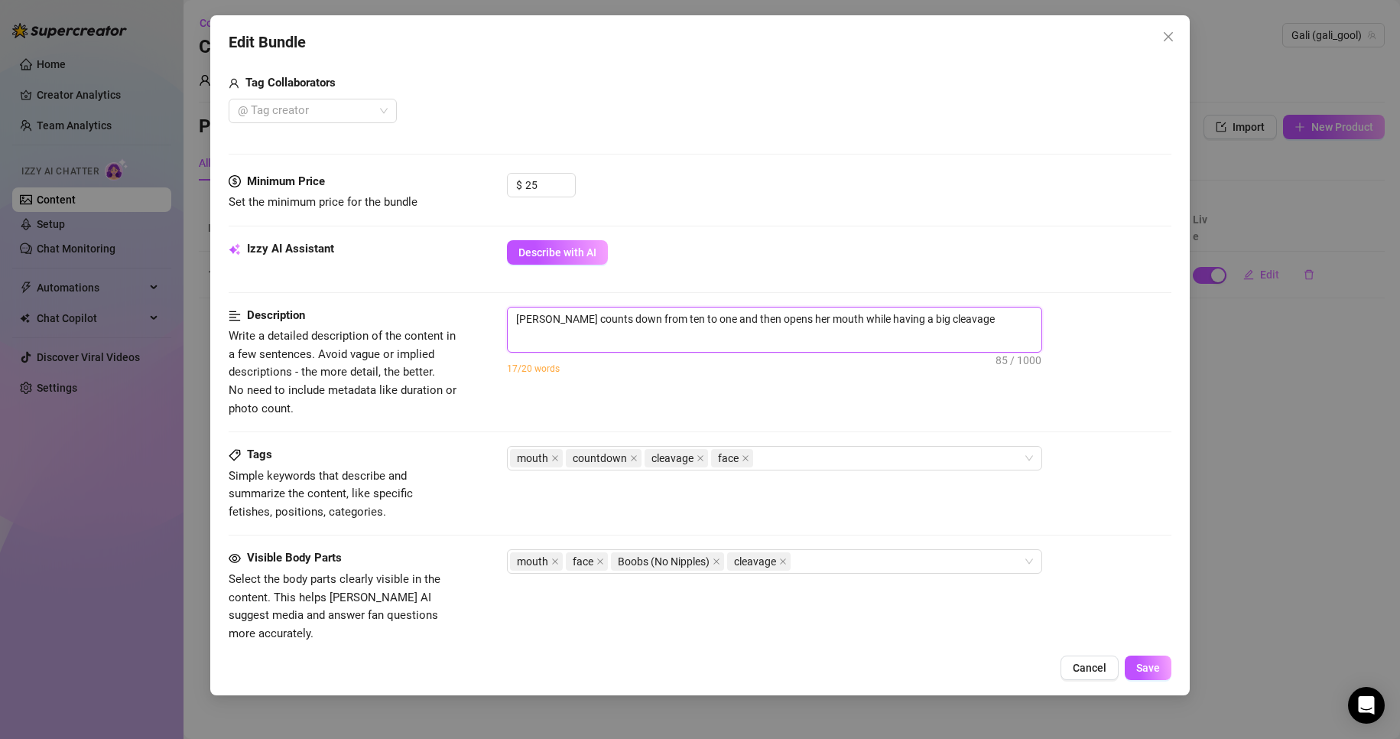
click at [946, 329] on textarea "[PERSON_NAME] counts down from ten to one and then opens her mouth while having…" at bounding box center [775, 318] width 534 height 23
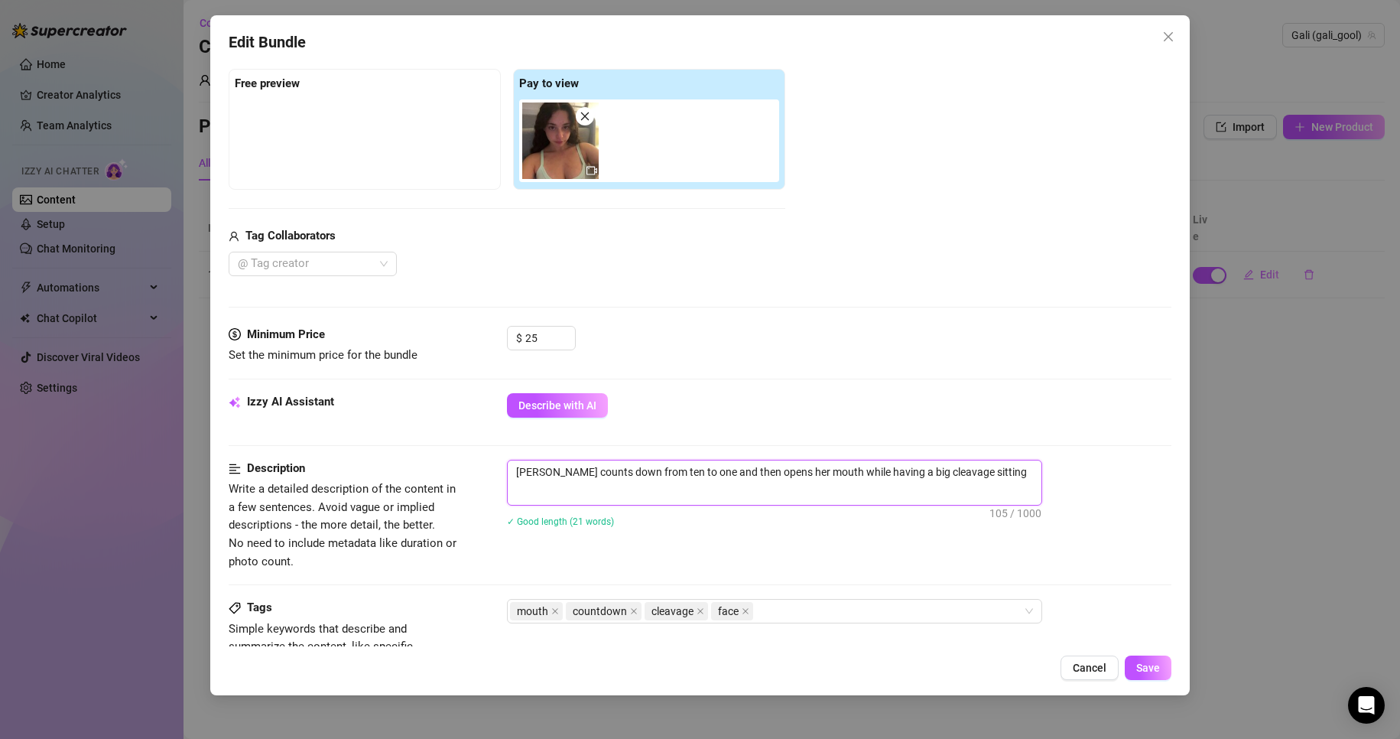
scroll to position [699, 0]
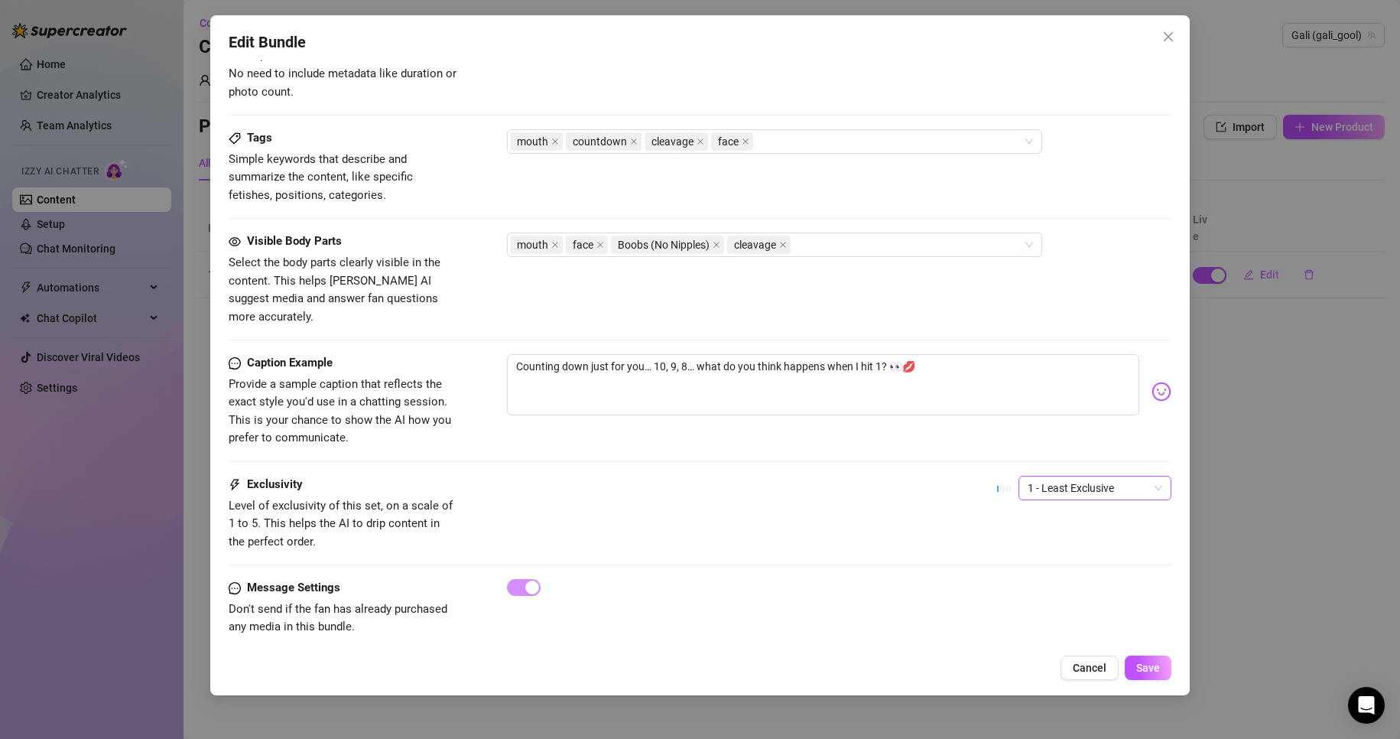
click at [1060, 490] on div "1 - Least Exclusive" at bounding box center [1084, 495] width 174 height 38
click at [1060, 476] on span "1 - Least Exclusive" at bounding box center [1094, 487] width 135 height 23
drag, startPoint x: 1052, startPoint y: 518, endPoint x: 952, endPoint y: 506, distance: 100.9
click at [1052, 518] on div "2" at bounding box center [1082, 524] width 128 height 17
click at [946, 505] on div "Exclusivity Level of exclusivity of this set, on a scale of 1 to 5. This helps …" at bounding box center [700, 513] width 943 height 75
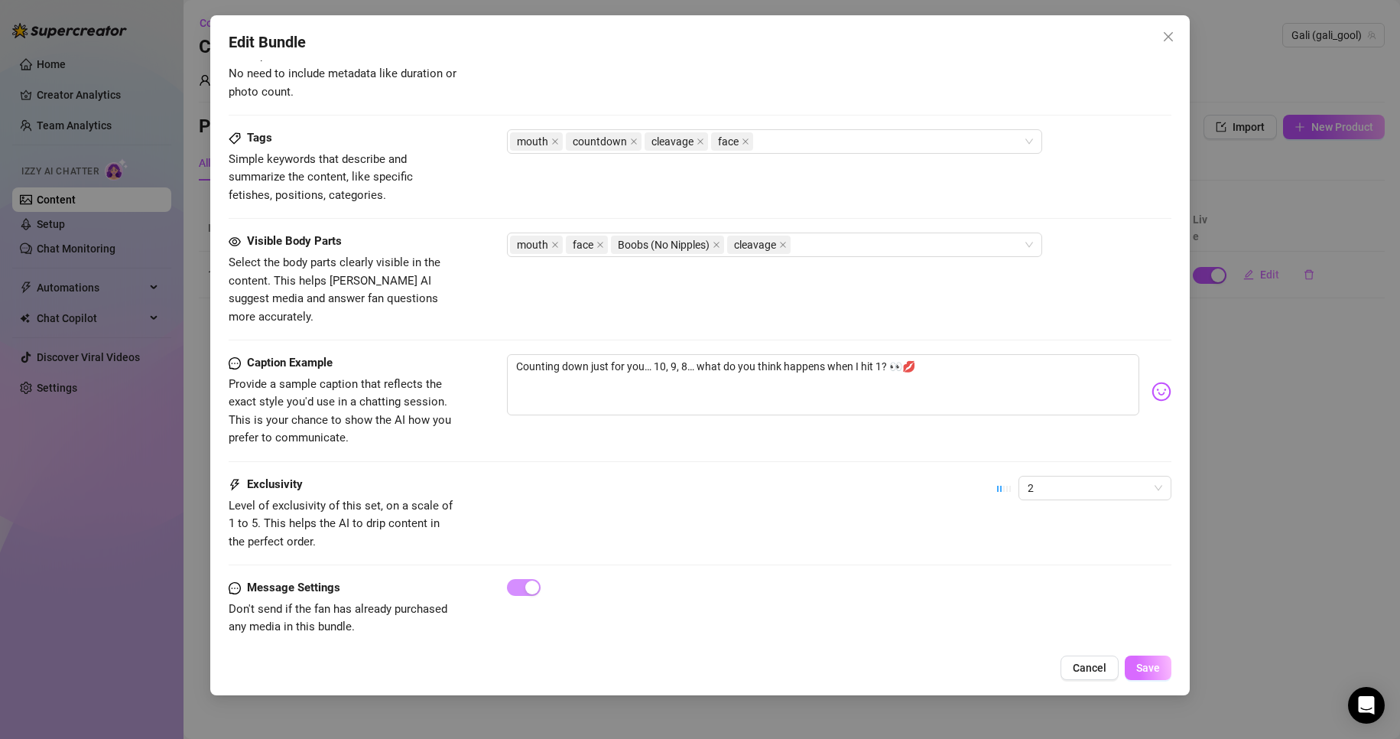
click at [1156, 666] on span "Save" at bounding box center [1148, 667] width 24 height 12
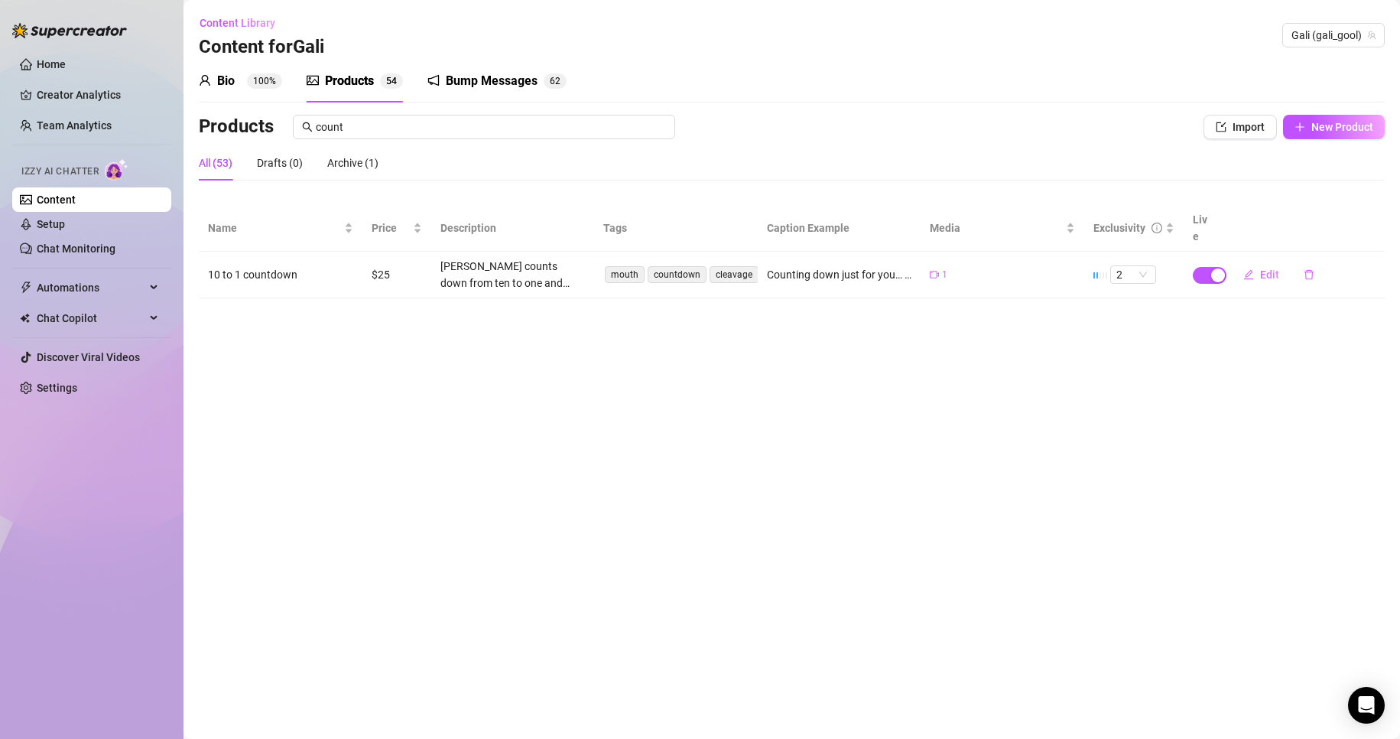
click at [242, 87] on div "Bio 100%" at bounding box center [240, 81] width 83 height 18
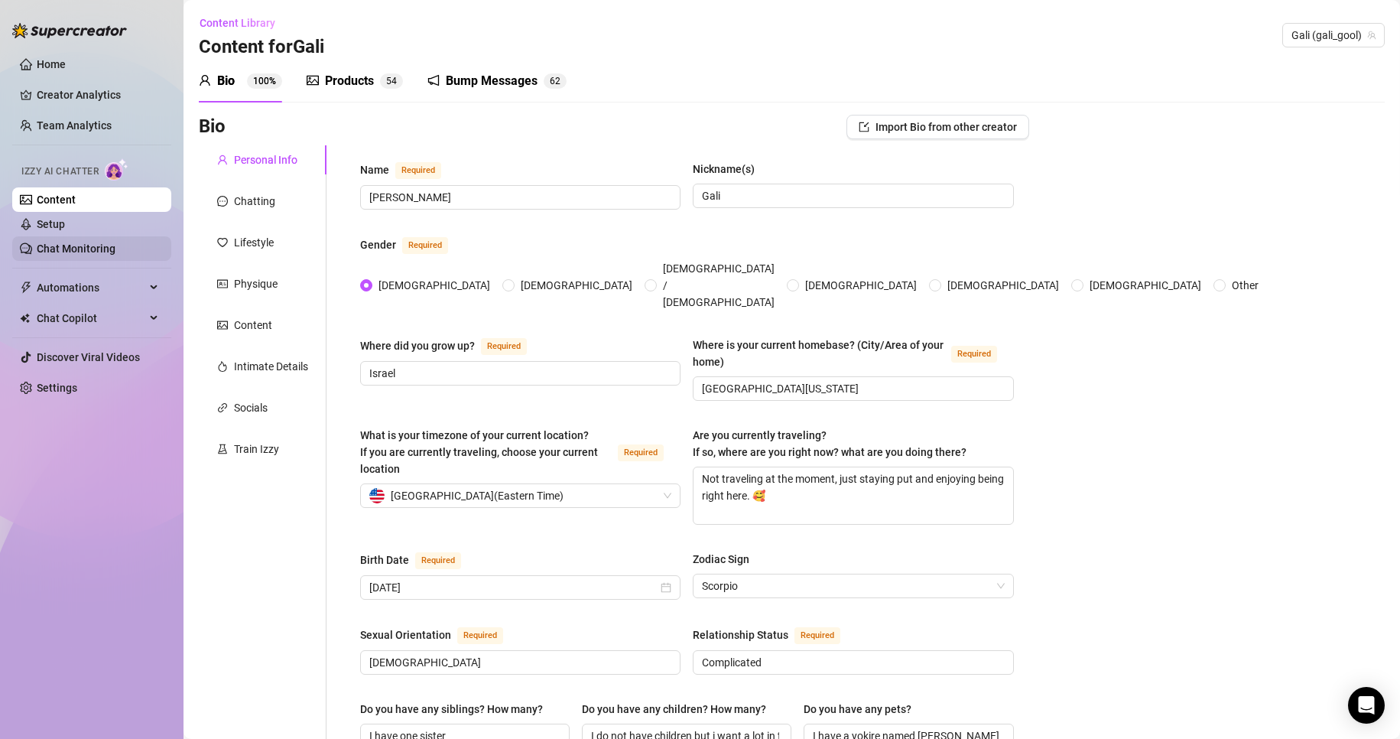
click at [98, 248] on link "Chat Monitoring" at bounding box center [76, 248] width 79 height 12
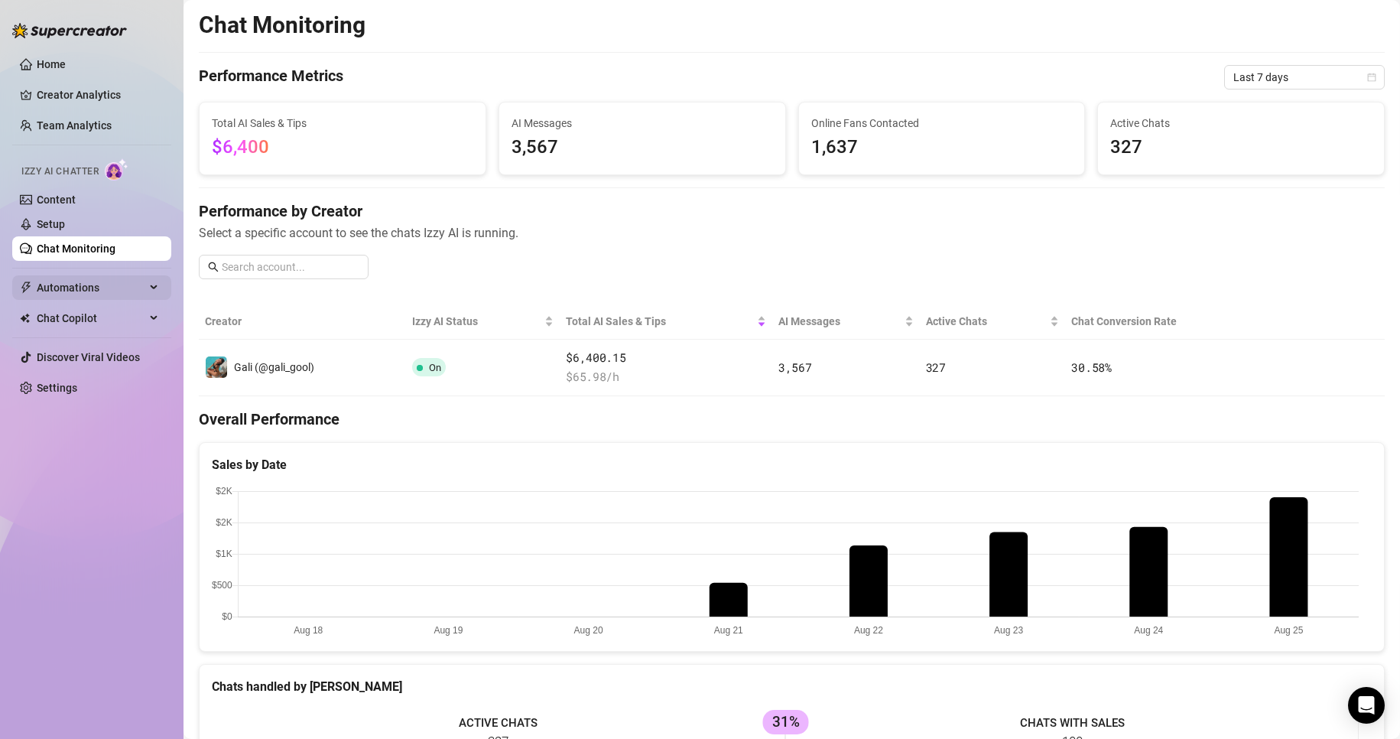
click at [116, 280] on span "Automations" at bounding box center [91, 287] width 109 height 24
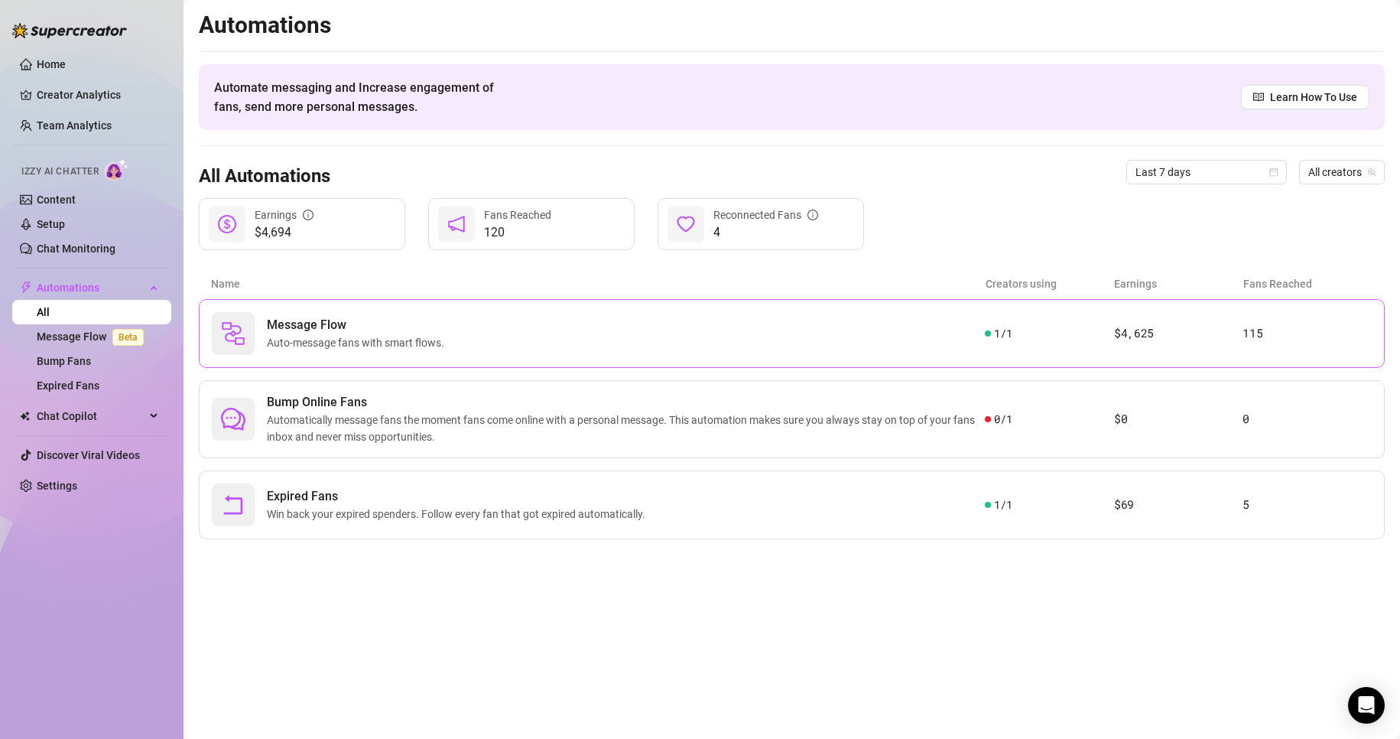
click at [260, 336] on div "Message Flow Auto-message fans with smart flows." at bounding box center [598, 333] width 773 height 43
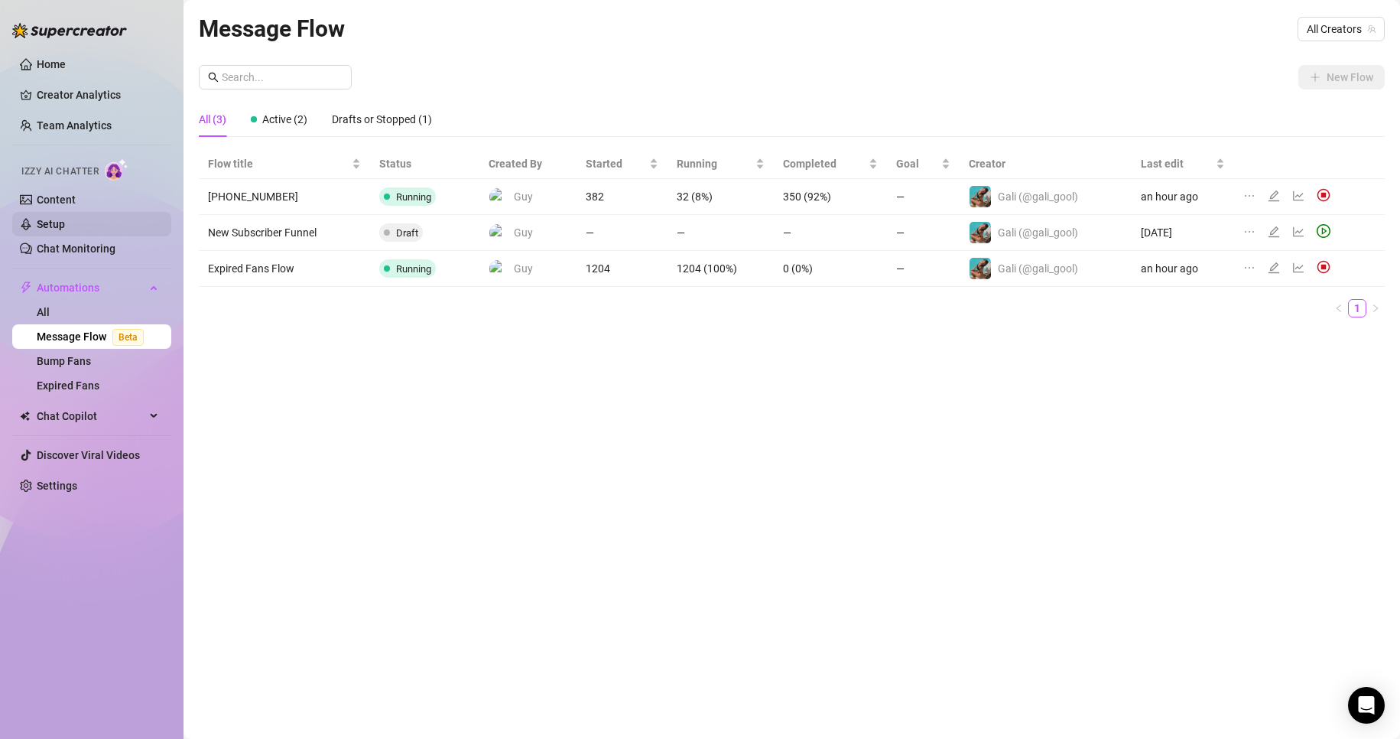
click at [65, 230] on link "Setup" at bounding box center [51, 224] width 28 height 12
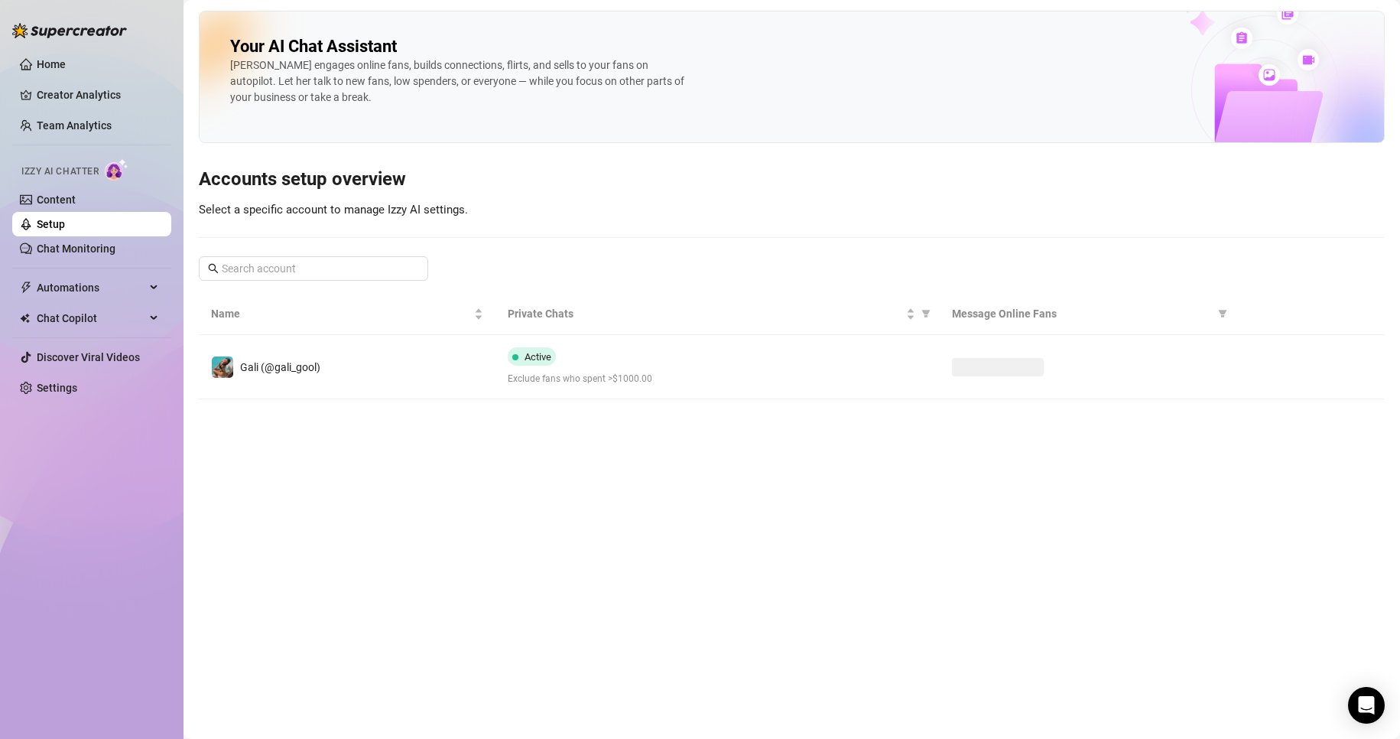
click at [61, 183] on div "Izzy AI Chatter" at bounding box center [90, 169] width 162 height 34
click at [63, 197] on link "Content" at bounding box center [56, 199] width 39 height 12
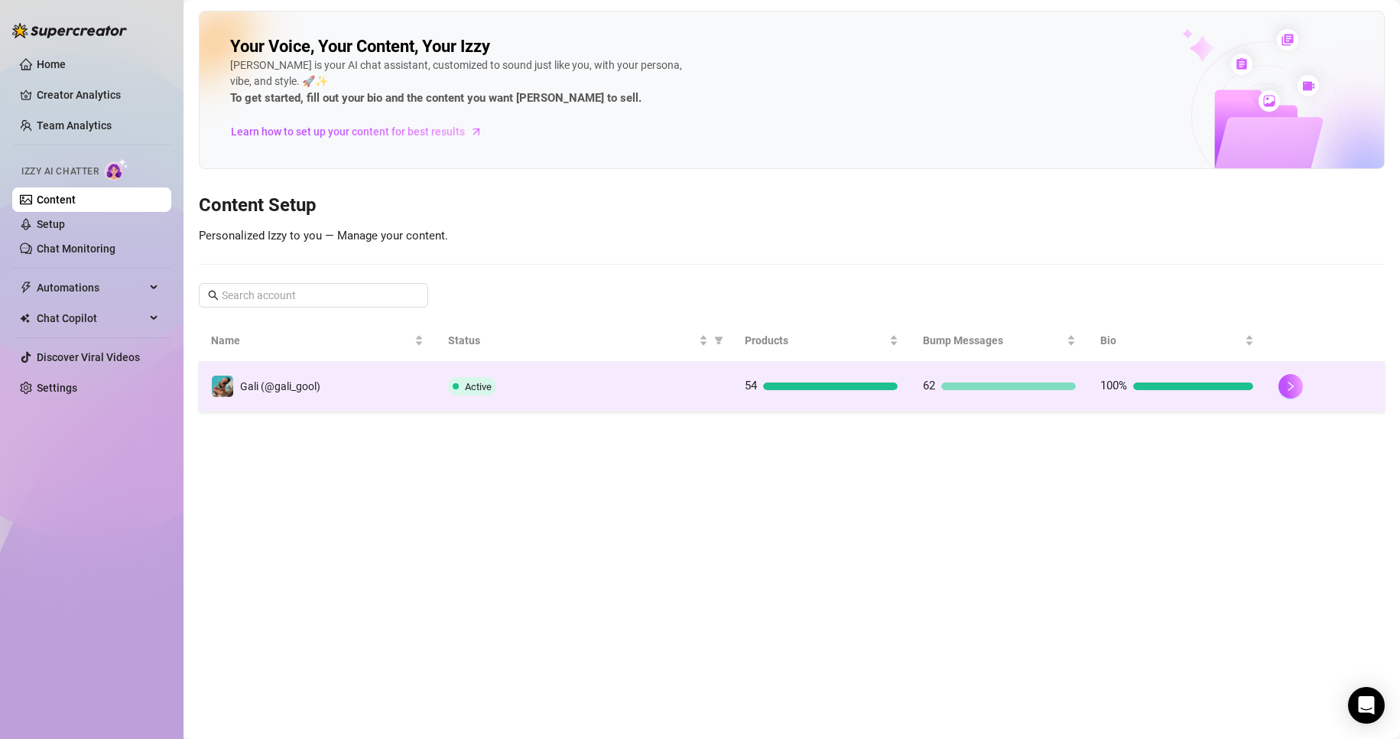
click at [764, 382] on div at bounding box center [830, 386] width 135 height 8
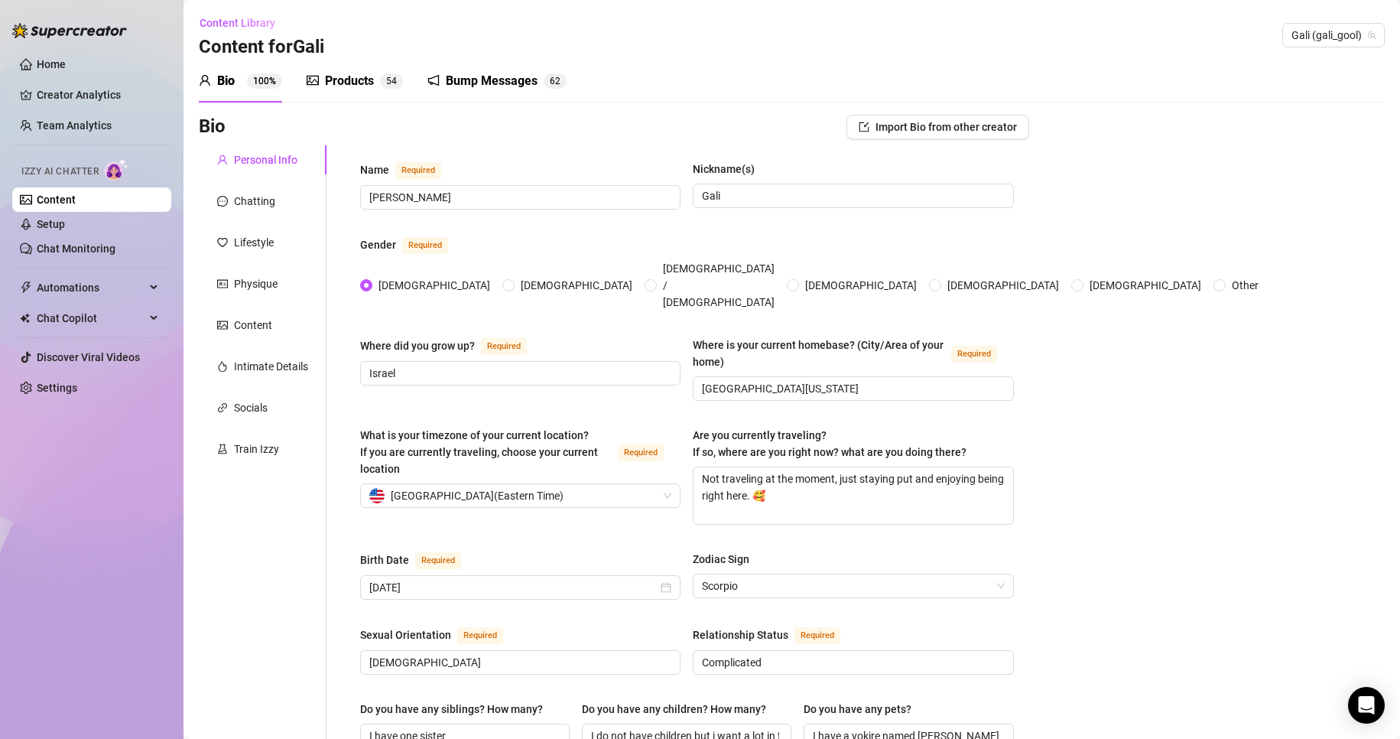
click at [346, 78] on div "Products" at bounding box center [349, 81] width 49 height 18
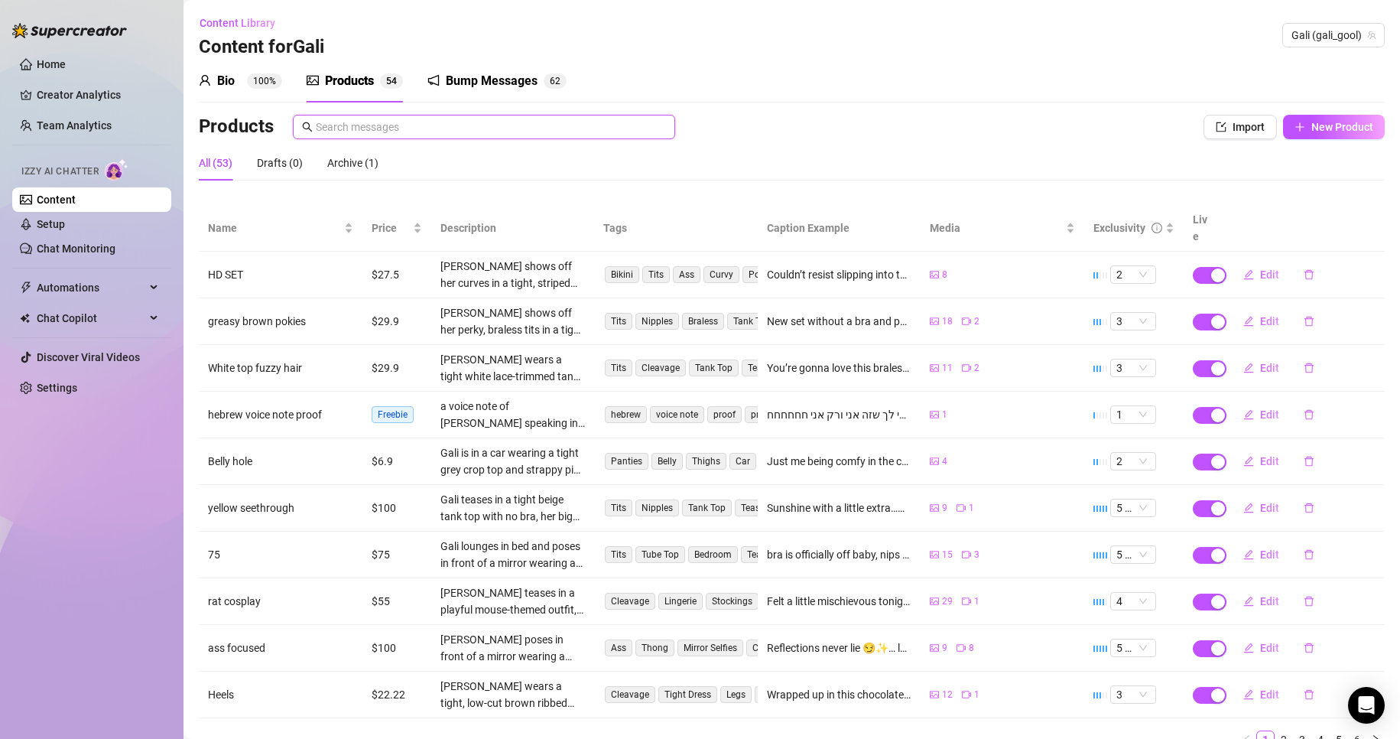
click at [544, 125] on input "text" at bounding box center [491, 126] width 350 height 17
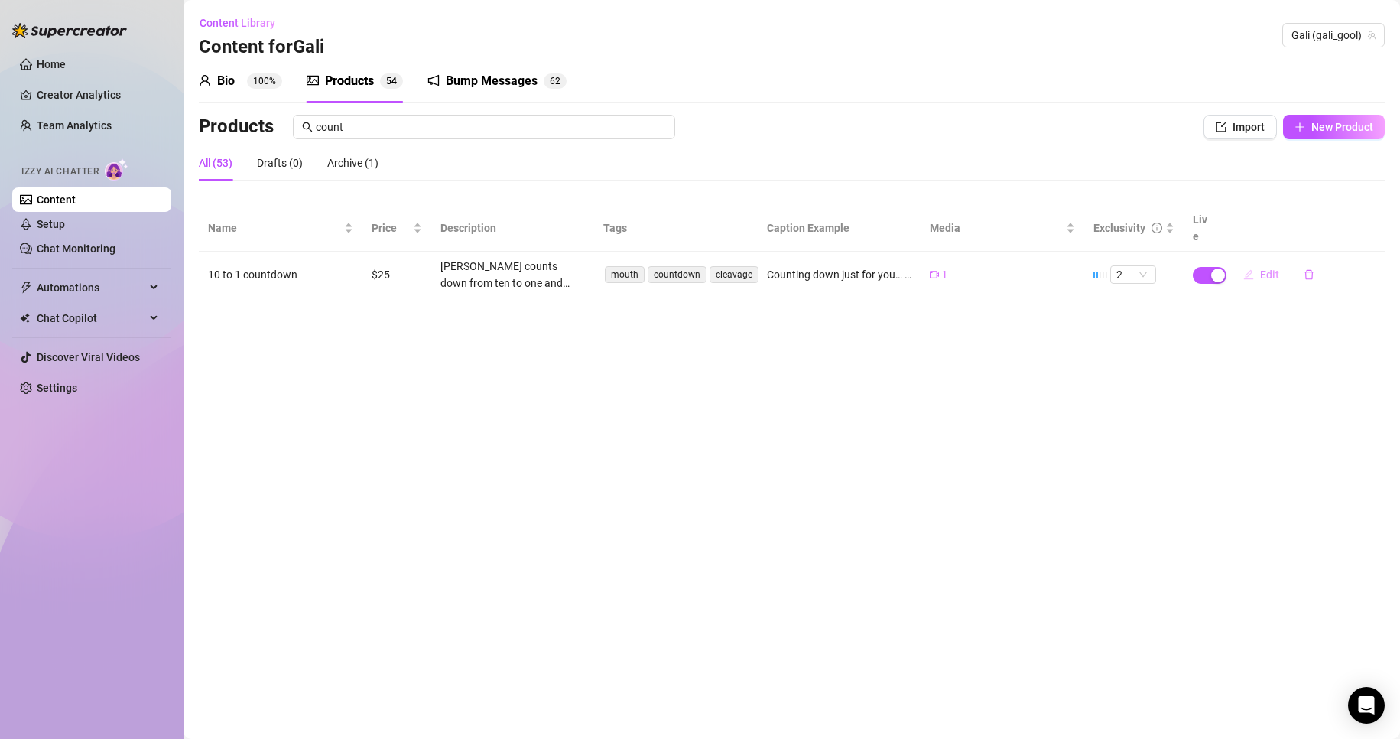
click at [1251, 269] on icon "edit" at bounding box center [1248, 274] width 11 height 11
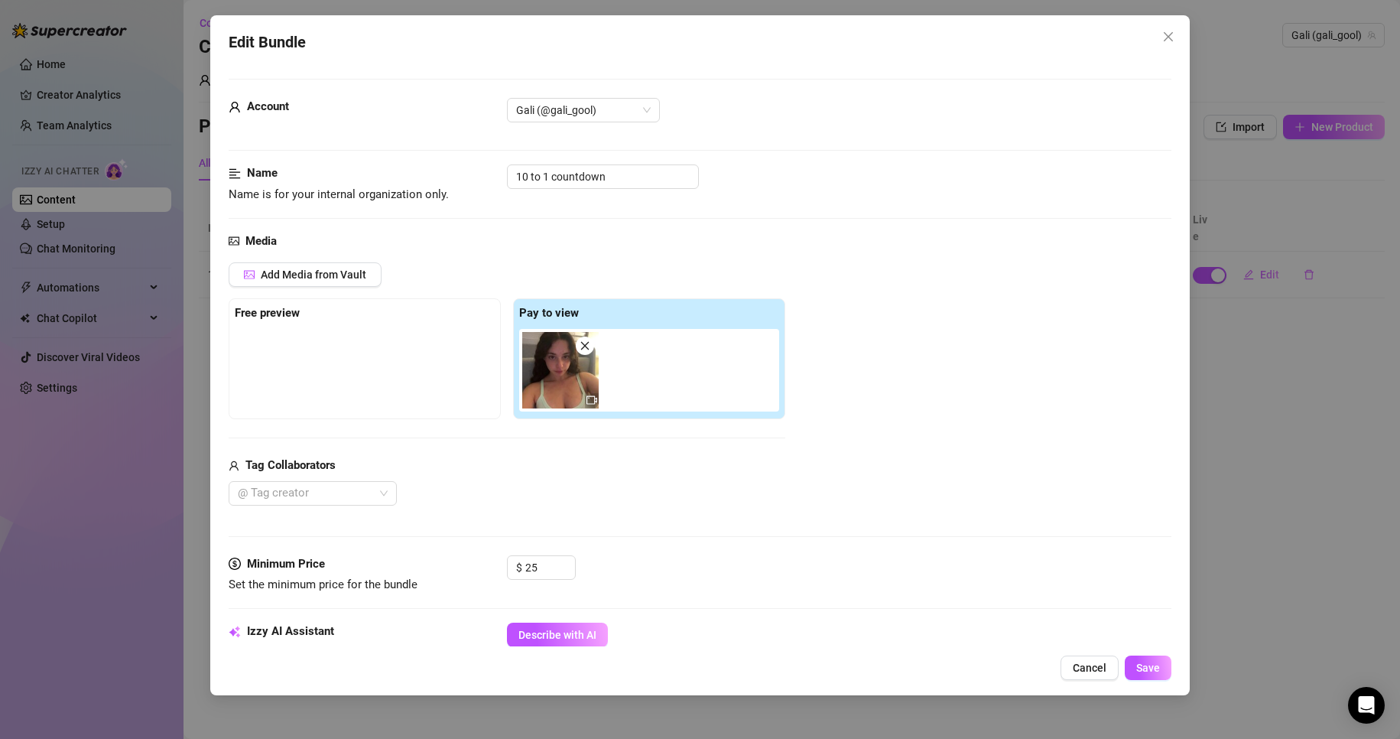
scroll to position [229, 0]
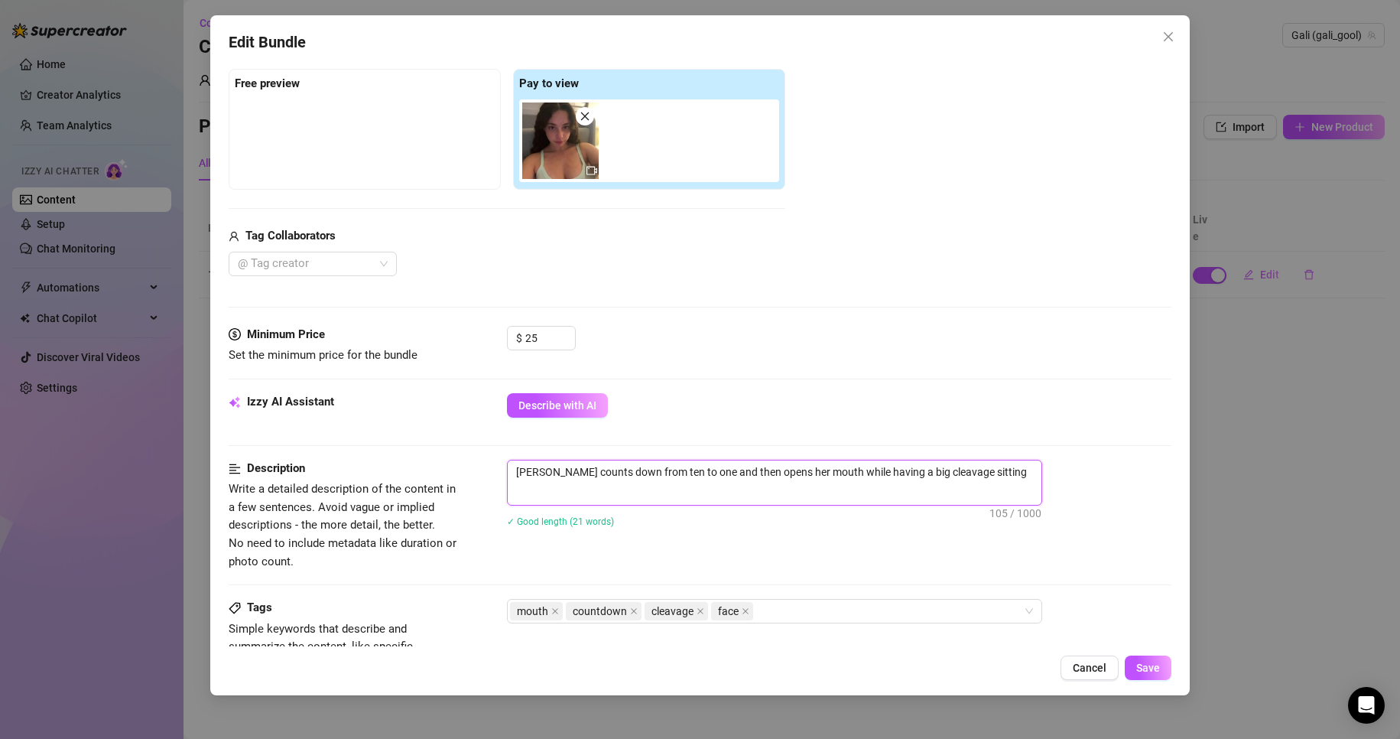
click at [690, 474] on textarea "[PERSON_NAME] counts down from ten to one and then opens her mouth while having…" at bounding box center [775, 471] width 534 height 23
click at [1092, 670] on span "Cancel" at bounding box center [1090, 667] width 34 height 12
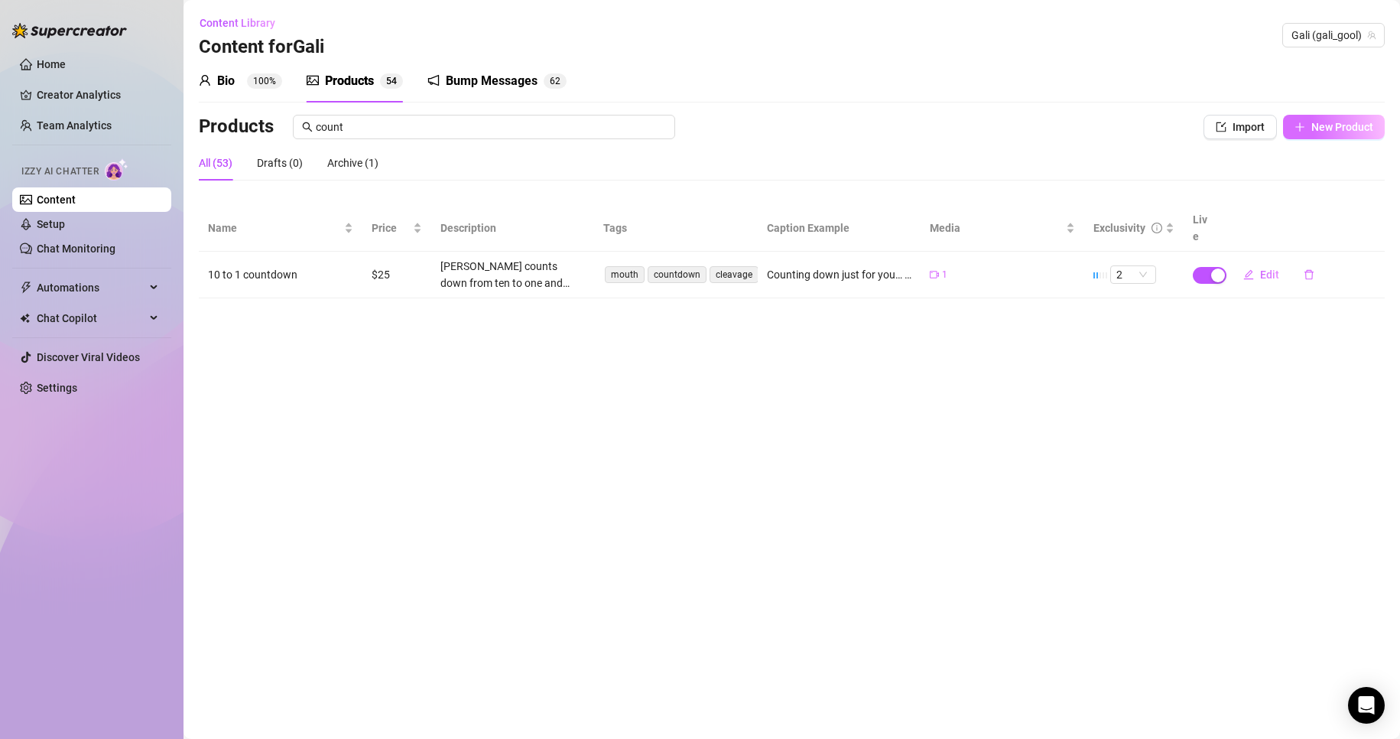
click at [1320, 121] on span "New Product" at bounding box center [1342, 127] width 62 height 12
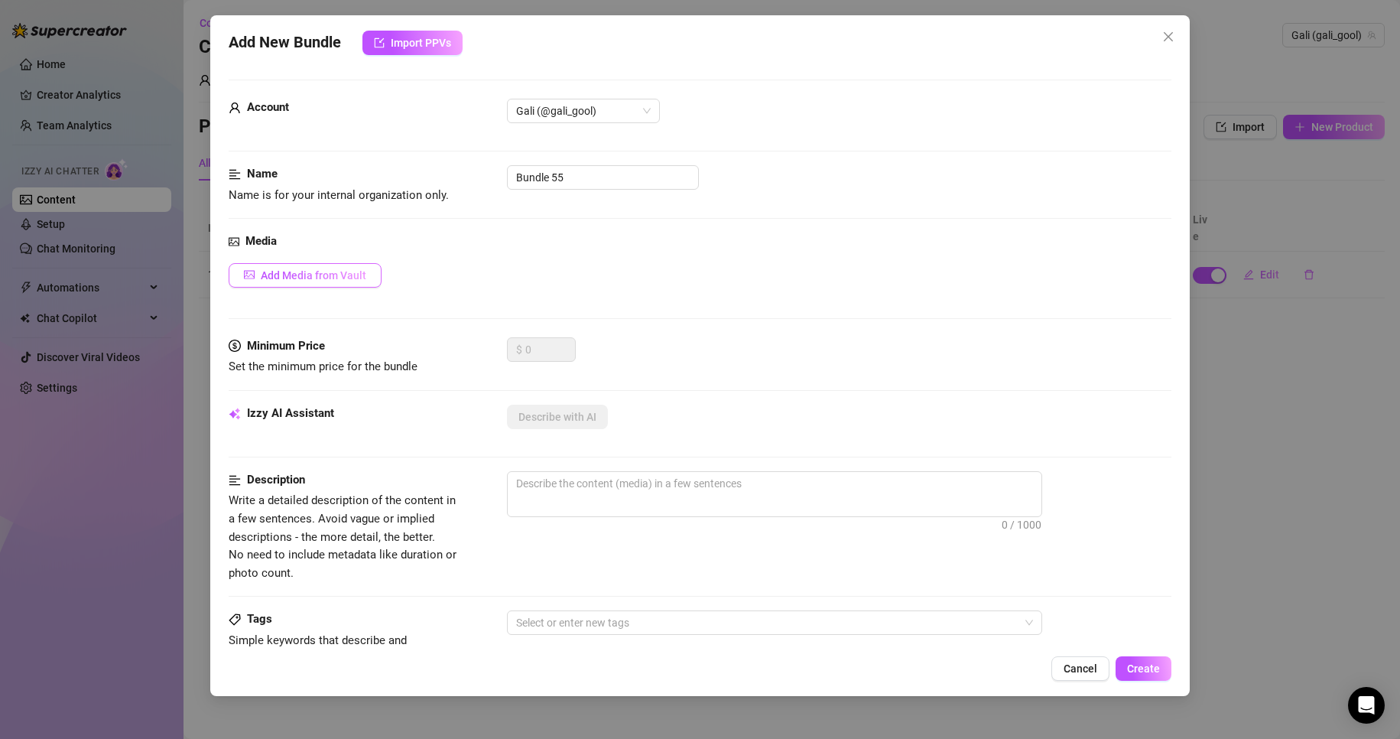
click at [336, 263] on button "Add Media from Vault" at bounding box center [305, 275] width 153 height 24
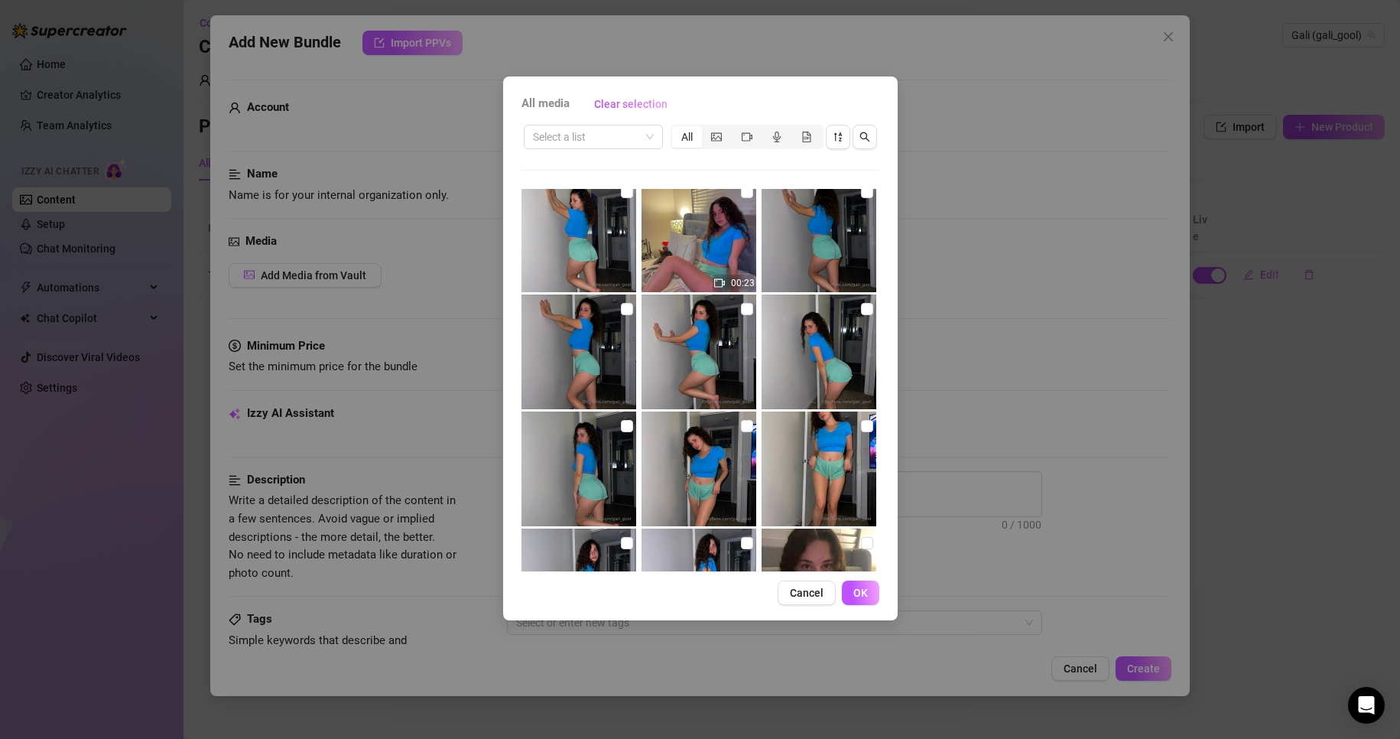
scroll to position [0, 0]
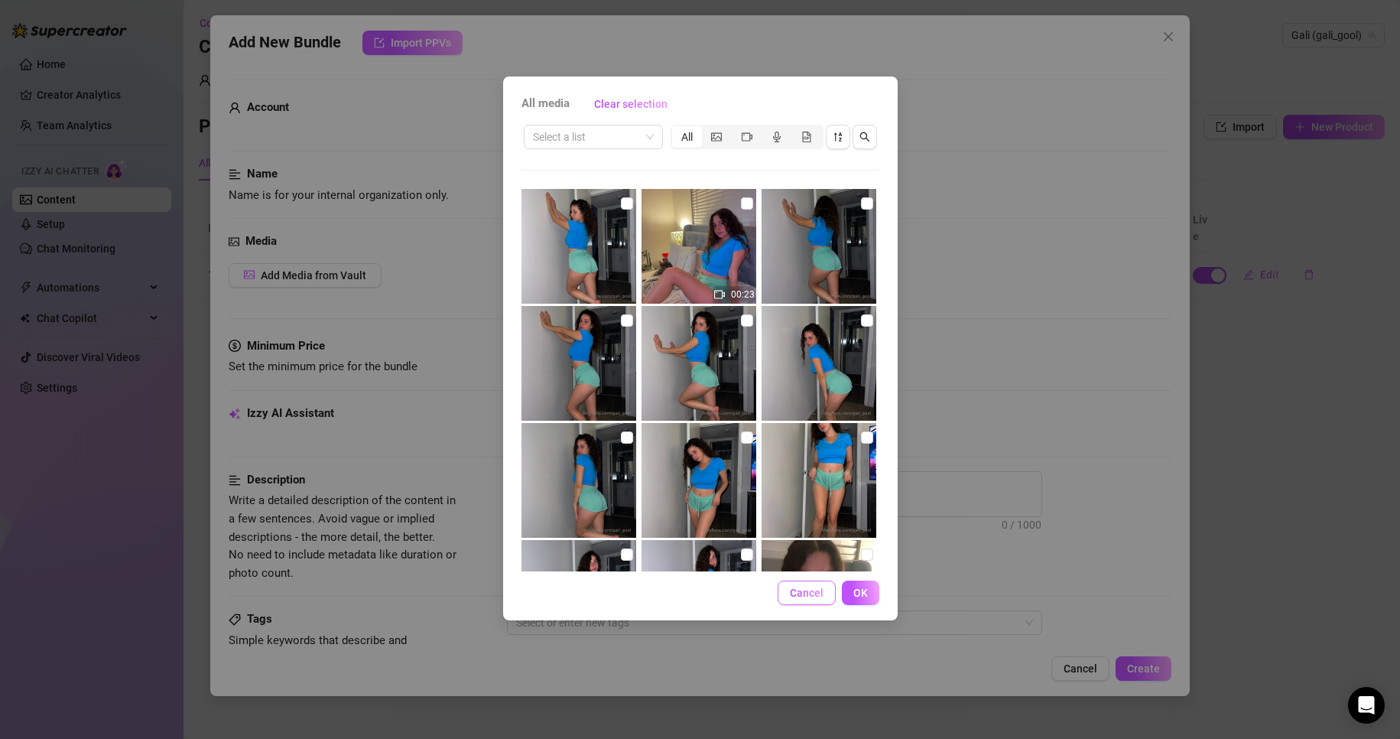
click at [810, 599] on button "Cancel" at bounding box center [806, 592] width 58 height 24
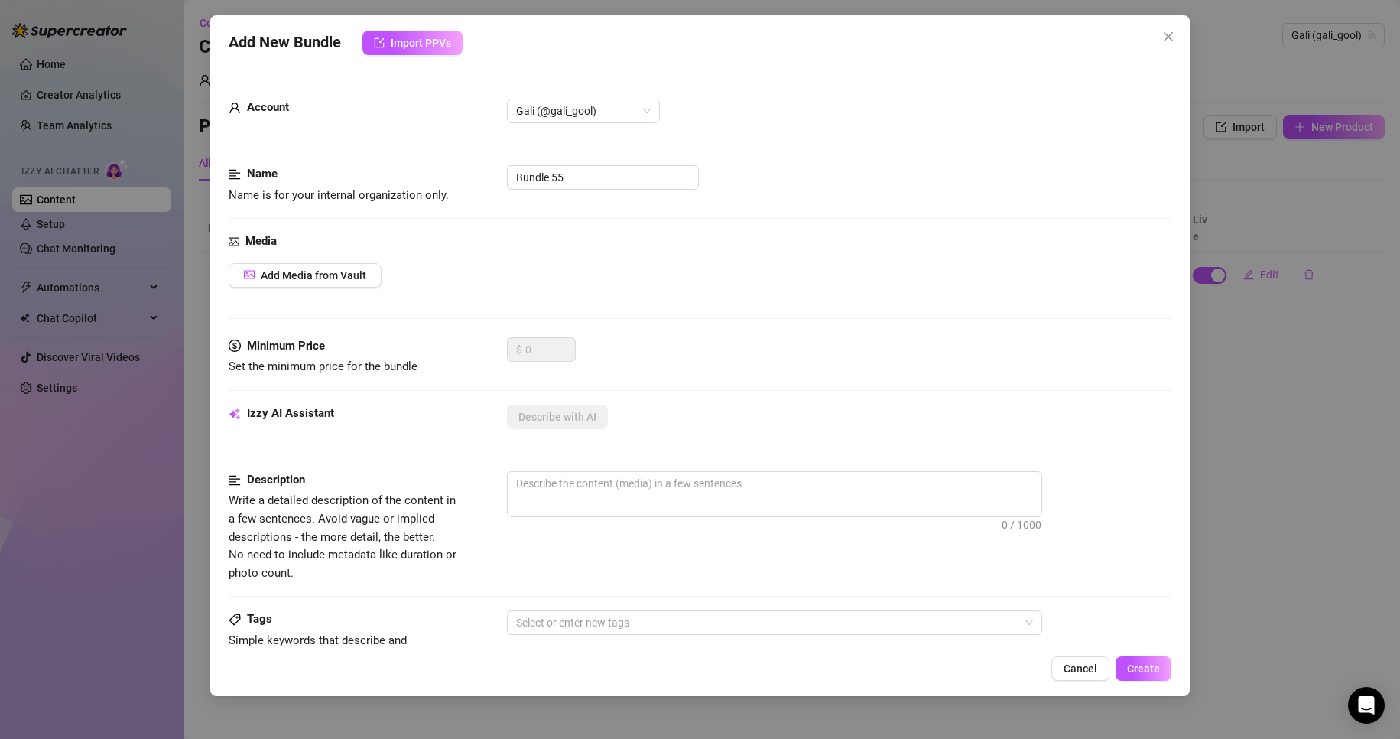
click at [300, 246] on div "Media" at bounding box center [700, 241] width 943 height 18
click at [312, 286] on button "Add Media from Vault" at bounding box center [305, 275] width 153 height 24
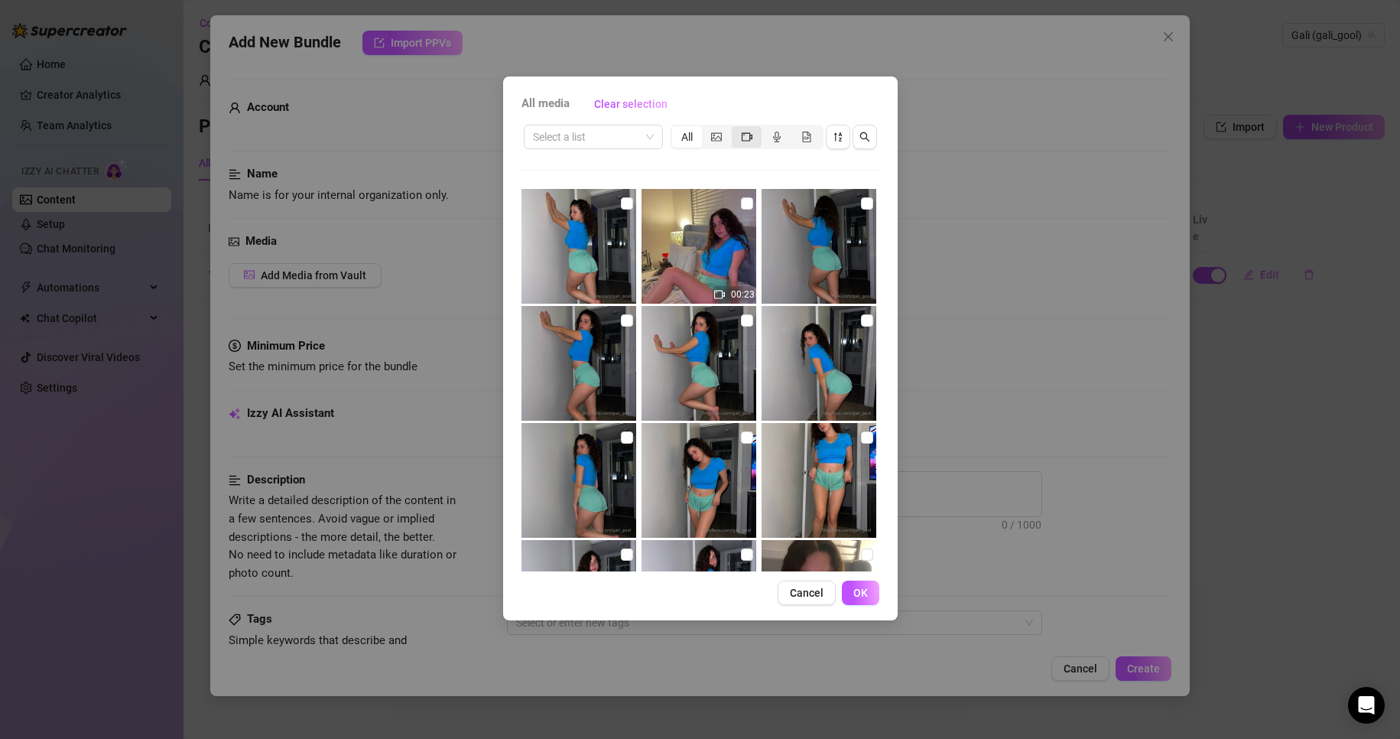
click at [754, 138] on div "segmented control" at bounding box center [747, 136] width 30 height 21
click at [735, 128] on input "segmented control" at bounding box center [735, 128] width 0 height 0
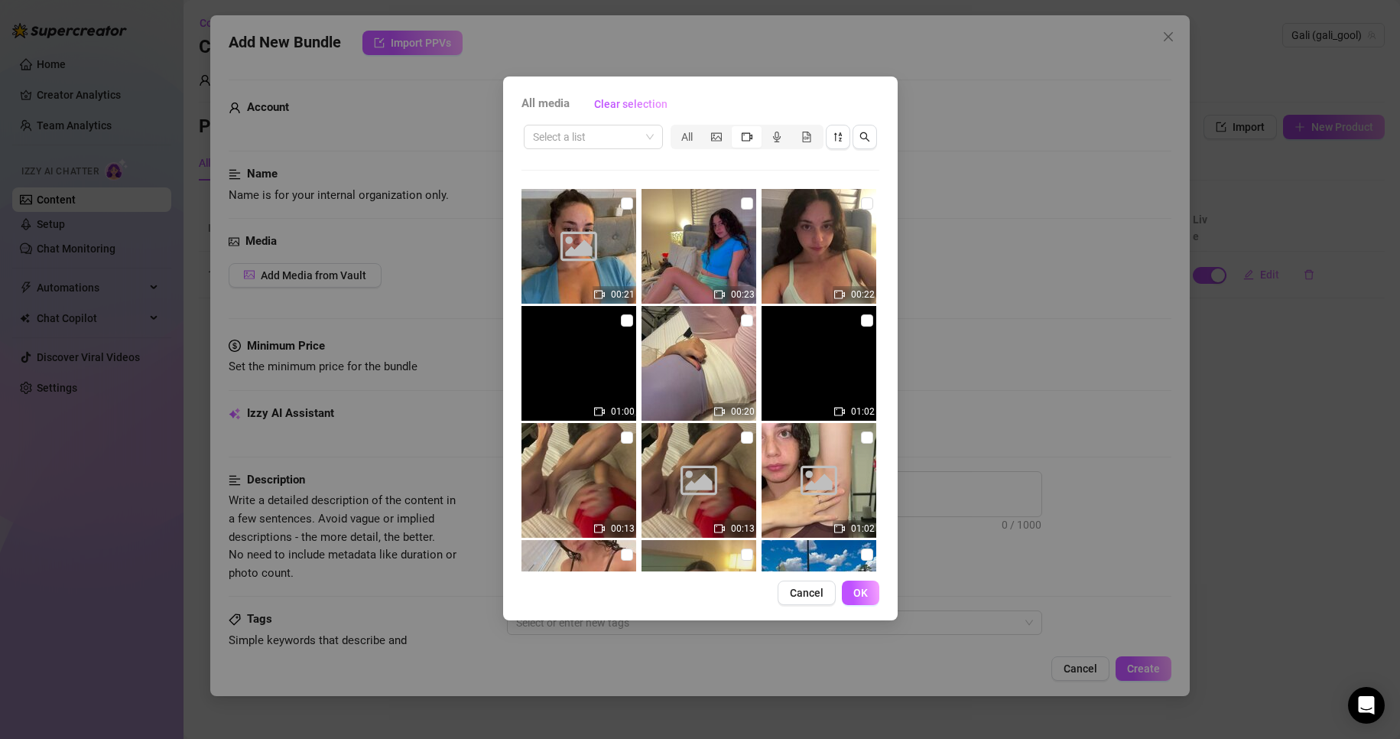
click at [624, 201] on input "checkbox" at bounding box center [627, 203] width 12 height 12
click at [867, 599] on button "OK" at bounding box center [860, 592] width 37 height 24
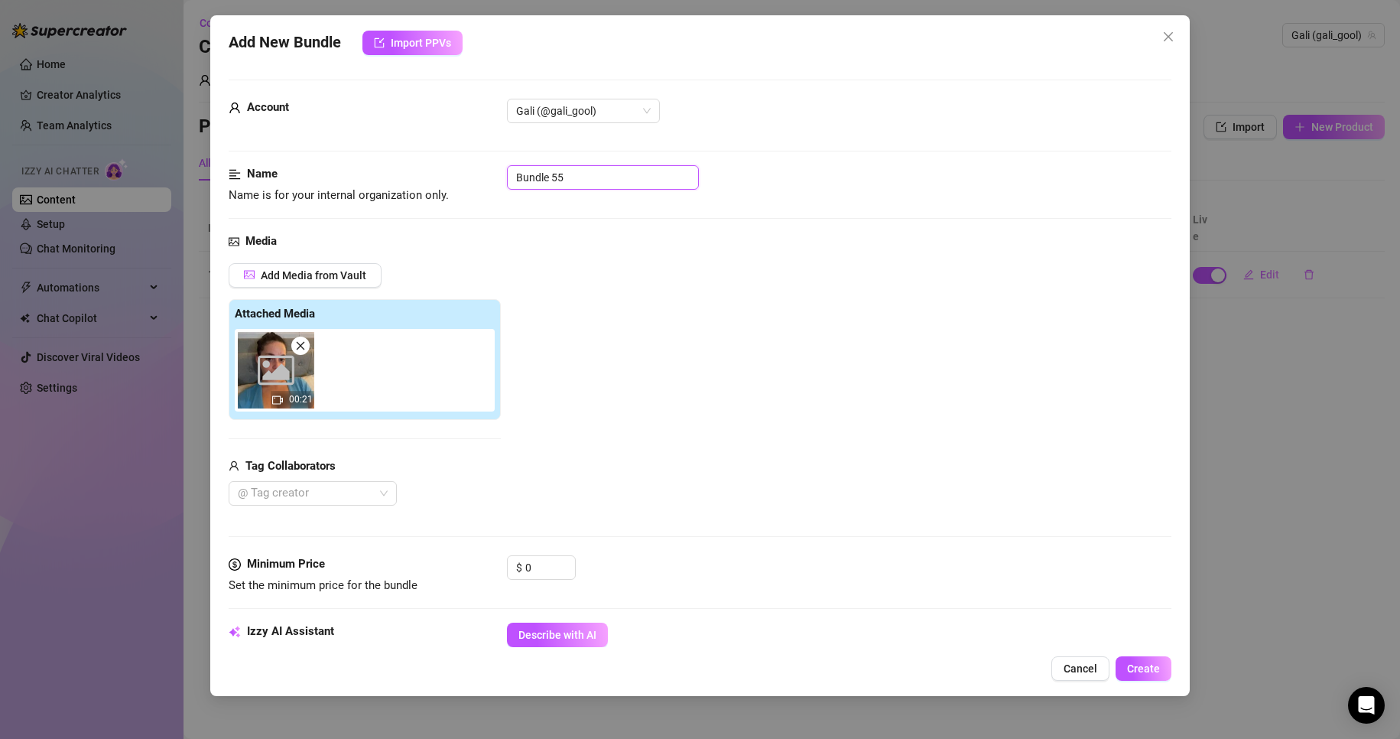
drag, startPoint x: 600, startPoint y: 173, endPoint x: 431, endPoint y: 180, distance: 169.1
click at [432, 180] on div "Name Name is for your internal organization only. Bundle 55" at bounding box center [700, 184] width 943 height 39
click at [675, 224] on div "Name Name is for your internal organization only. hebrew countdown" at bounding box center [700, 198] width 943 height 67
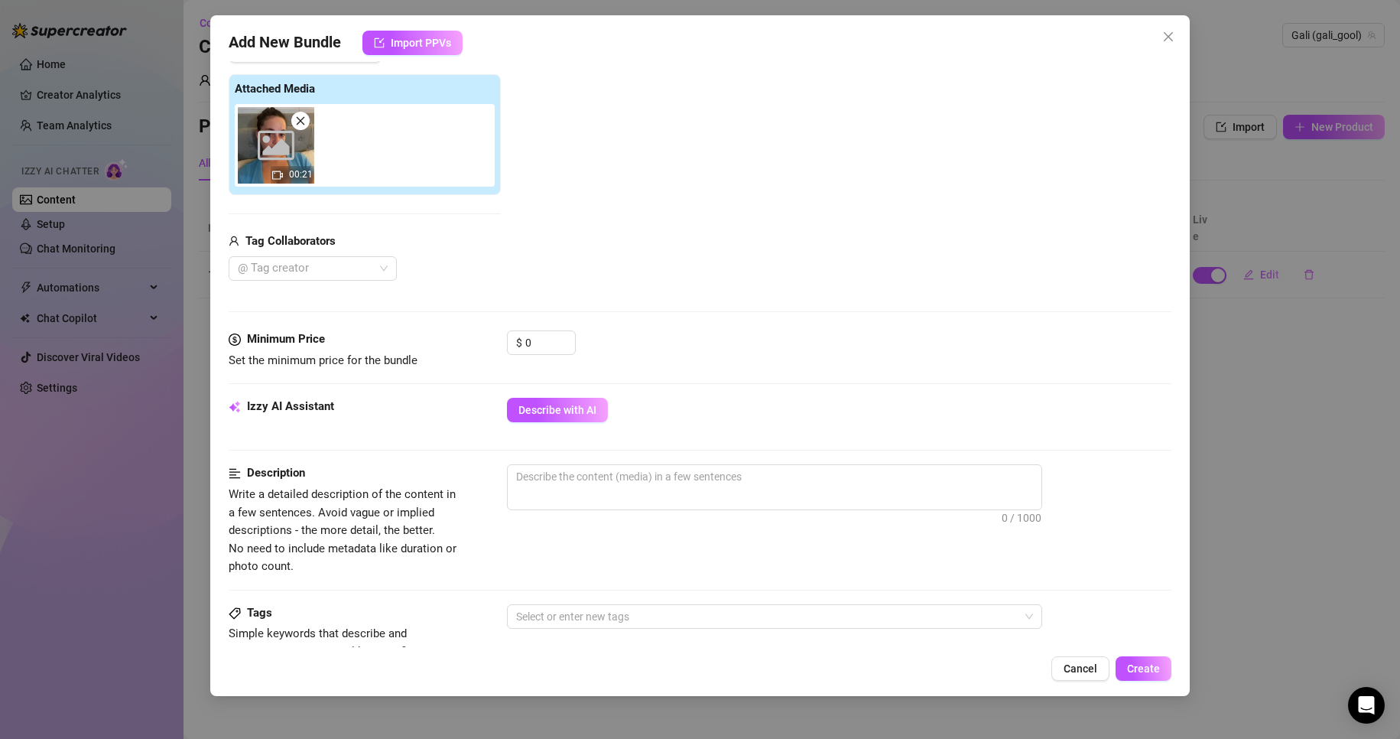
scroll to position [229, 0]
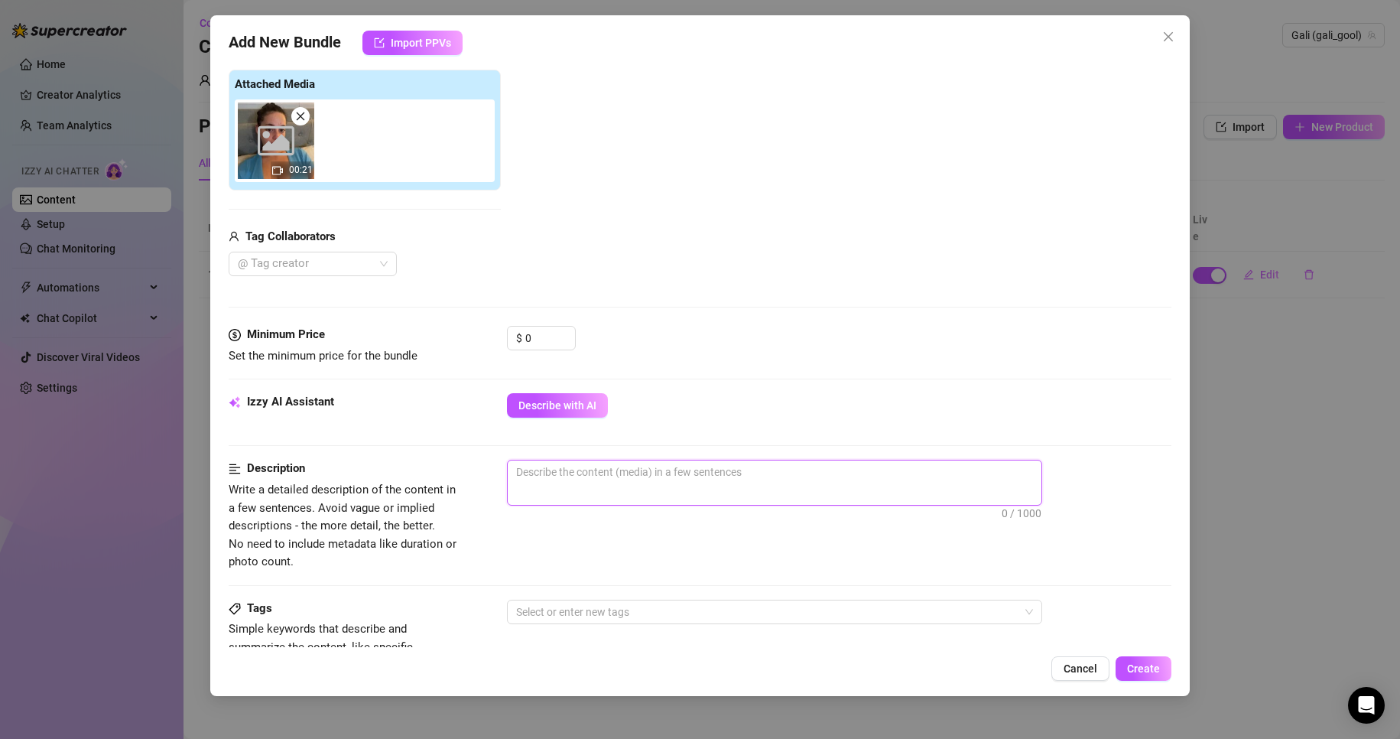
click at [634, 479] on textarea at bounding box center [775, 471] width 534 height 23
paste textarea "גלי סופרת לאחור מעשר עד אחת, ואז פותחת את הפה בזמן שהיא יושבת על המיטה עם מחשוף…"
drag, startPoint x: 547, startPoint y: 338, endPoint x: 489, endPoint y: 339, distance: 57.3
click at [489, 339] on div "Minimum Price Set the minimum price for the bundle $ 0" at bounding box center [700, 345] width 943 height 39
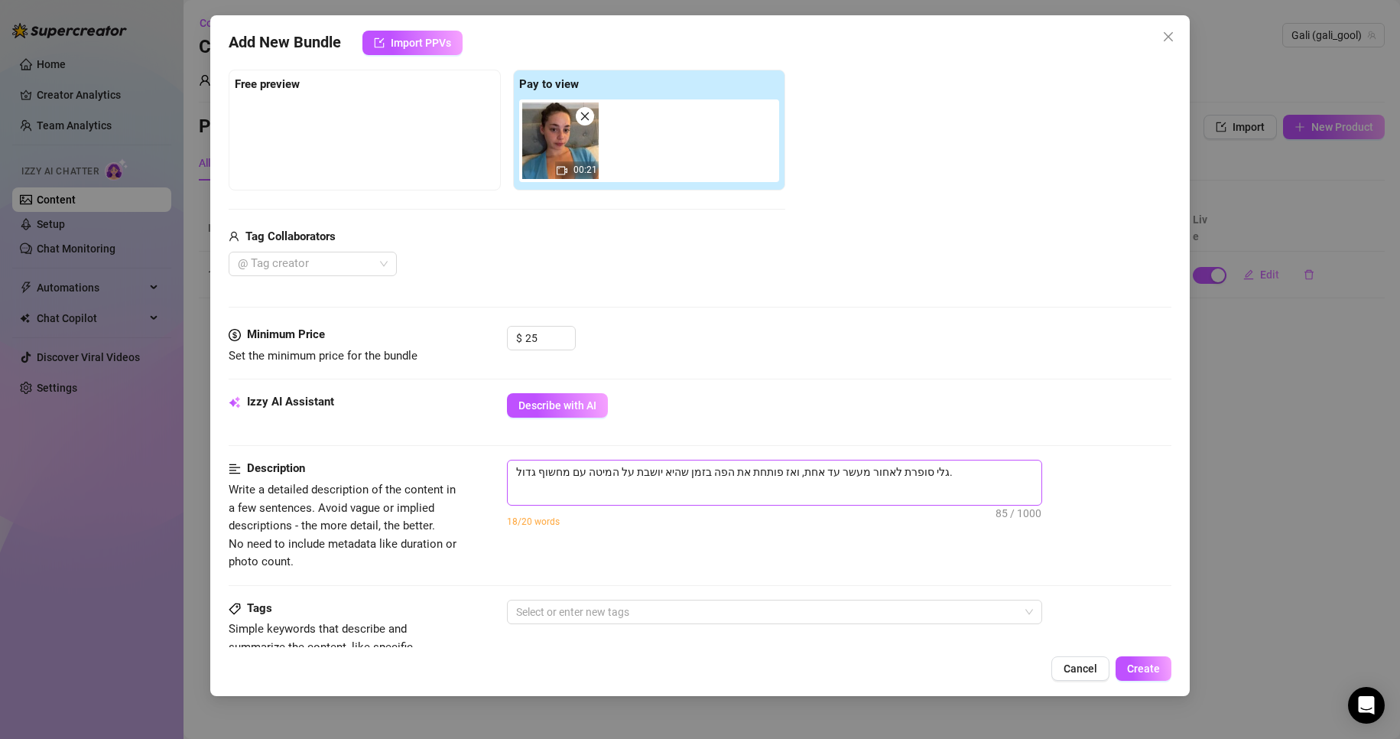
click at [874, 488] on span "גלי סופרת לאחור מעשר עד אחת, ואז פותחת את הפה בזמן שהיא יושבת על המיטה עם מחשוף…" at bounding box center [774, 482] width 535 height 46
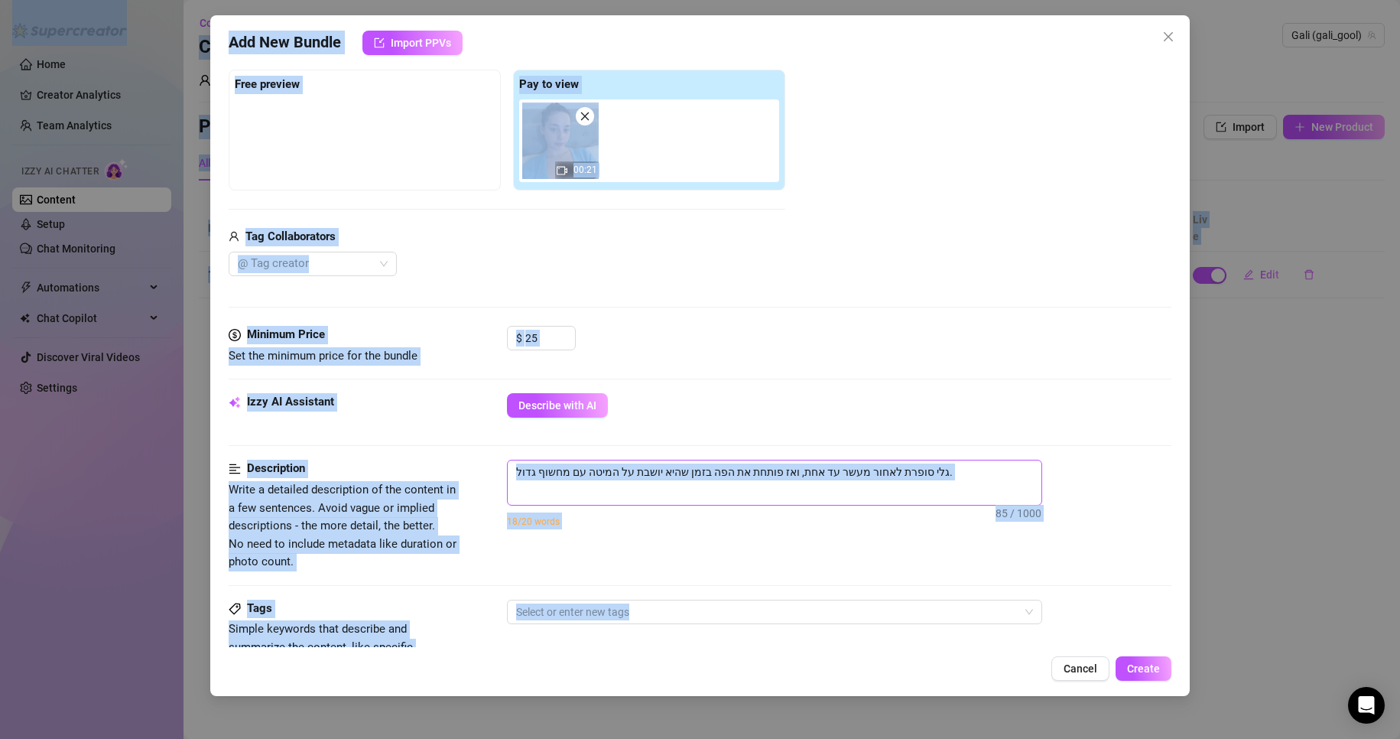
click at [898, 472] on textarea "גלי סופרת לאחור מעשר עד אחת, ואז פותחת את הפה בזמן שהיא יושבת על המיטה עם מחשוף…" at bounding box center [775, 471] width 534 height 23
click at [886, 467] on textarea "גלי סופרת לאחור מעשר עד אחת, ואז פותחת את הפה בזמן שהיא יושבת על המיטה עם מחשוף…" at bounding box center [775, 471] width 534 height 23
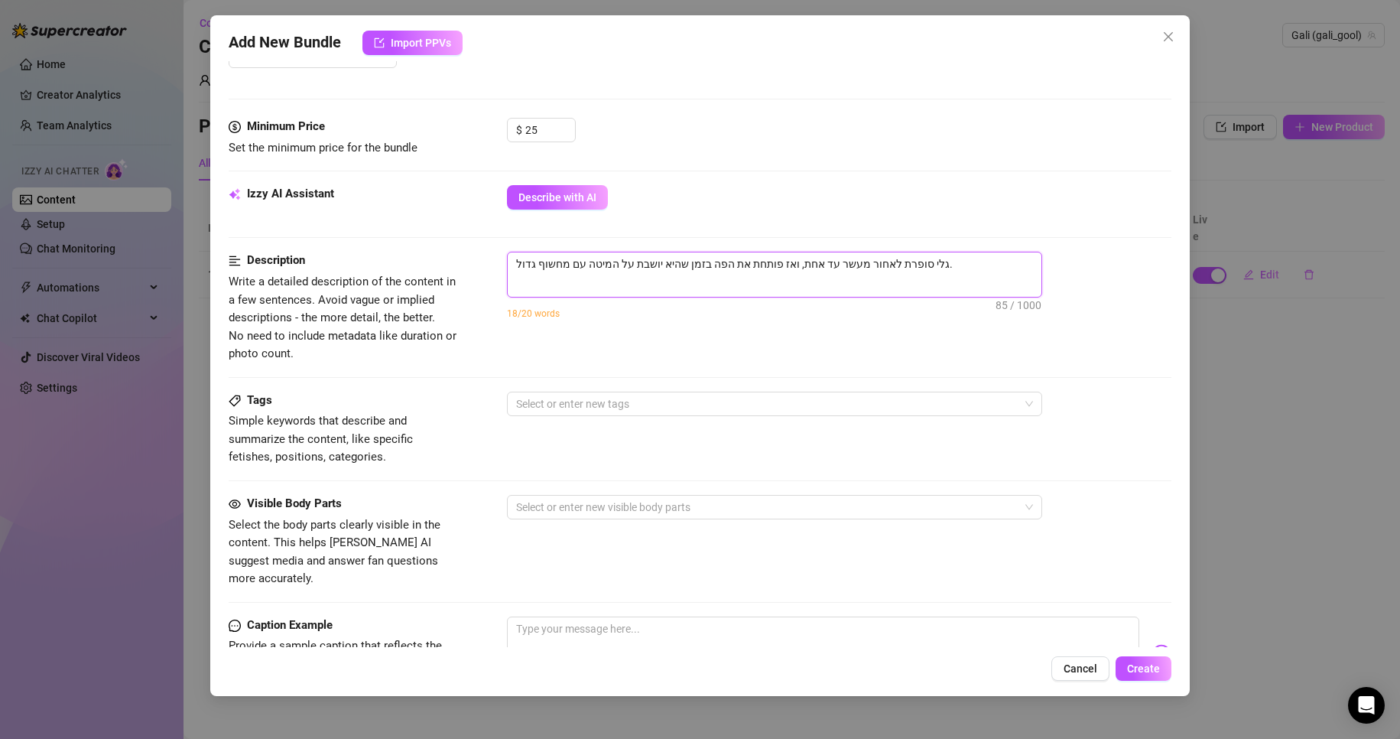
scroll to position [459, 0]
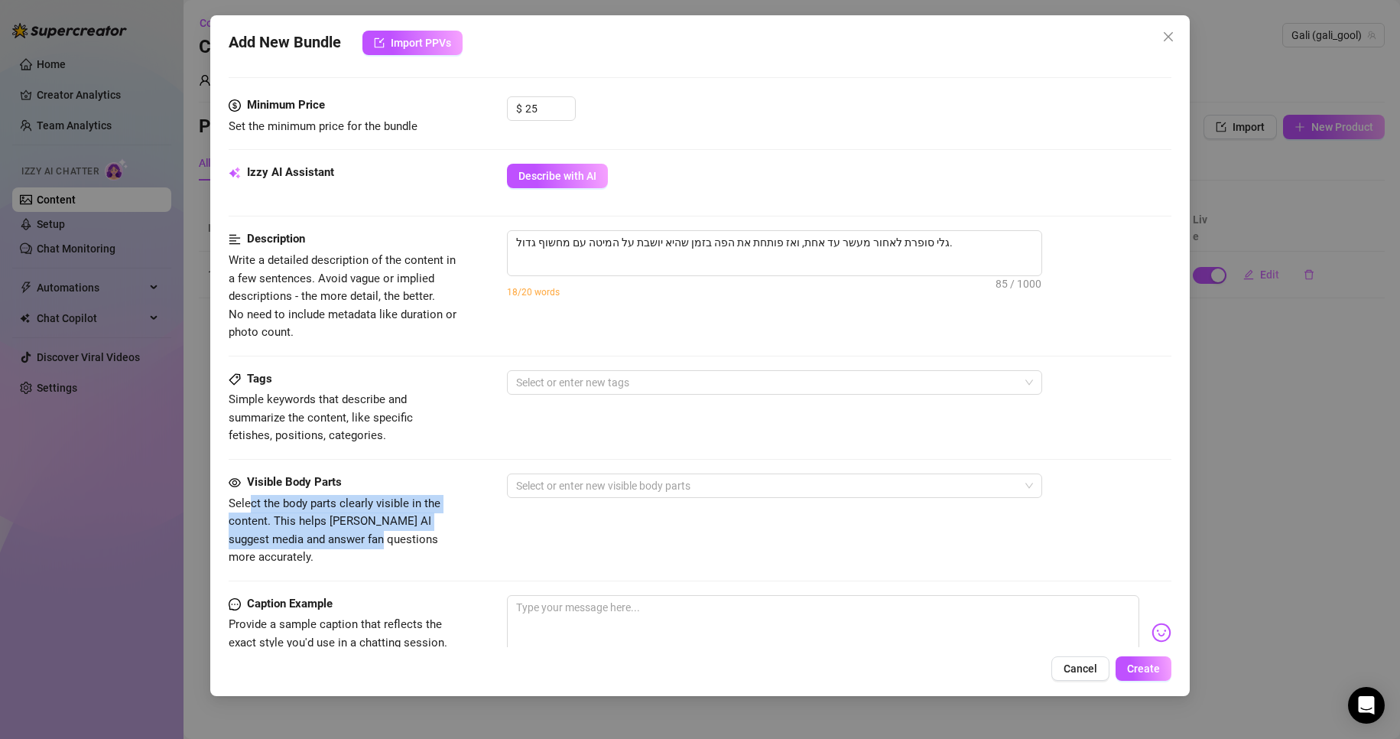
drag, startPoint x: 342, startPoint y: 542, endPoint x: 427, endPoint y: 605, distance: 106.6
click at [248, 497] on span "Select the body parts clearly visible in the content. This helps [PERSON_NAME] …" at bounding box center [335, 530] width 212 height 68
click at [448, 615] on span "Provide a sample caption that reflects the exact style you'd use in a chatting …" at bounding box center [343, 651] width 229 height 72
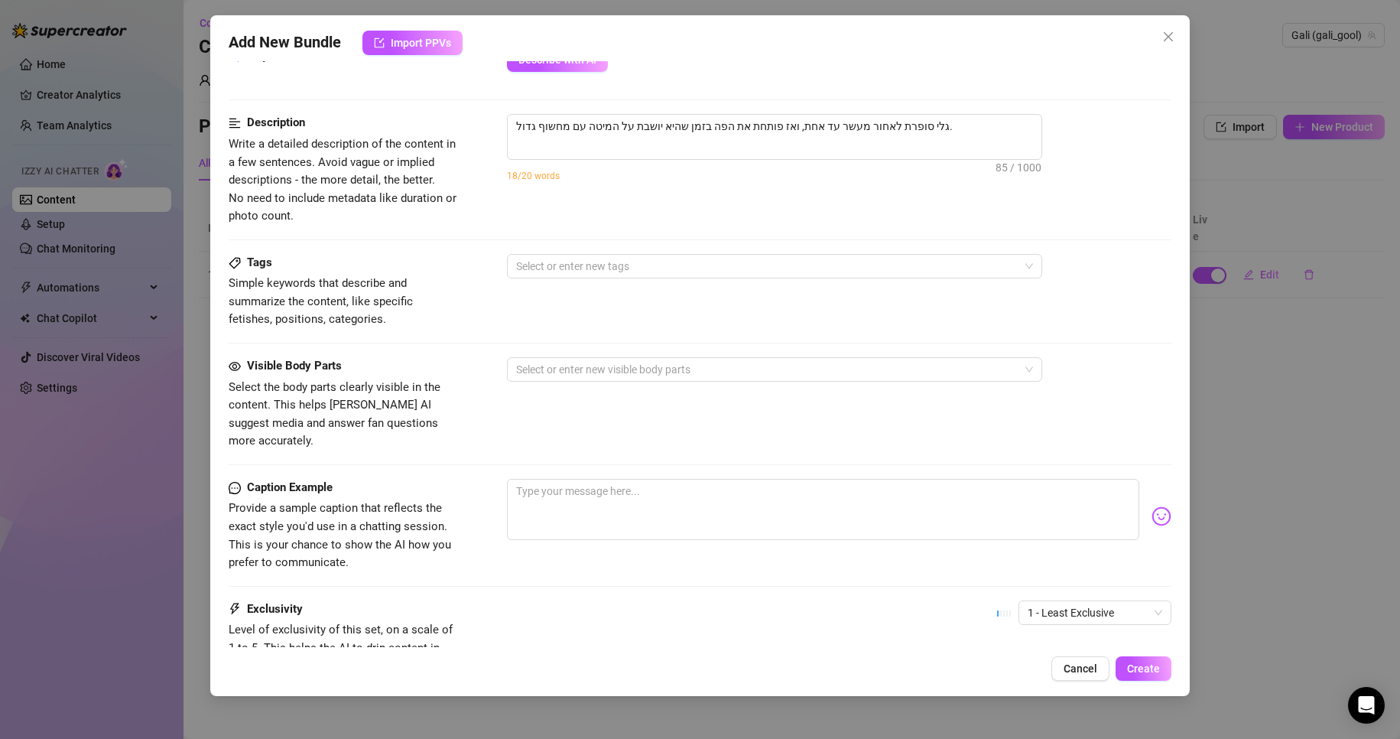
scroll to position [612, 0]
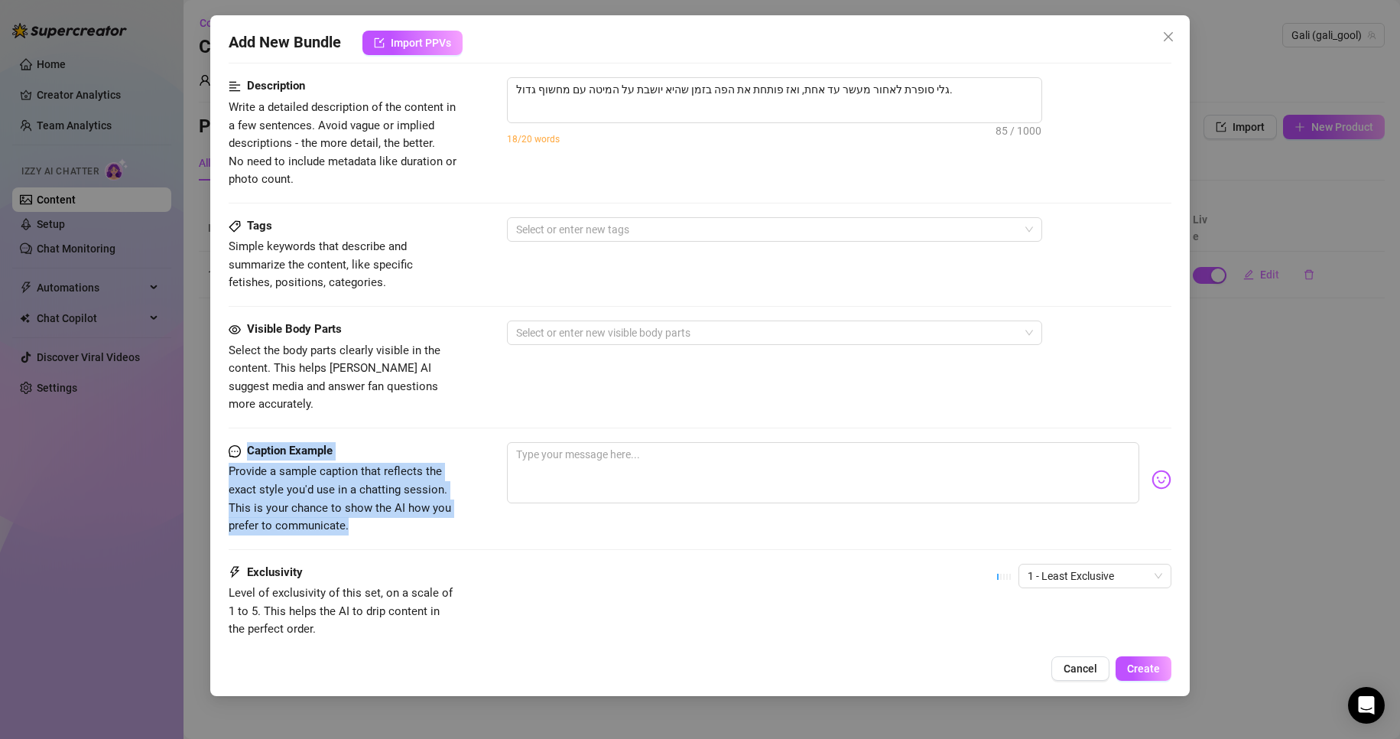
drag, startPoint x: 336, startPoint y: 502, endPoint x: 248, endPoint y: 429, distance: 115.1
click at [248, 442] on div "Caption Example Provide a sample caption that reflects the exact style you'd us…" at bounding box center [343, 488] width 229 height 93
copy div "Caption Example Provide a sample caption that reflects the exact style you'd us…"
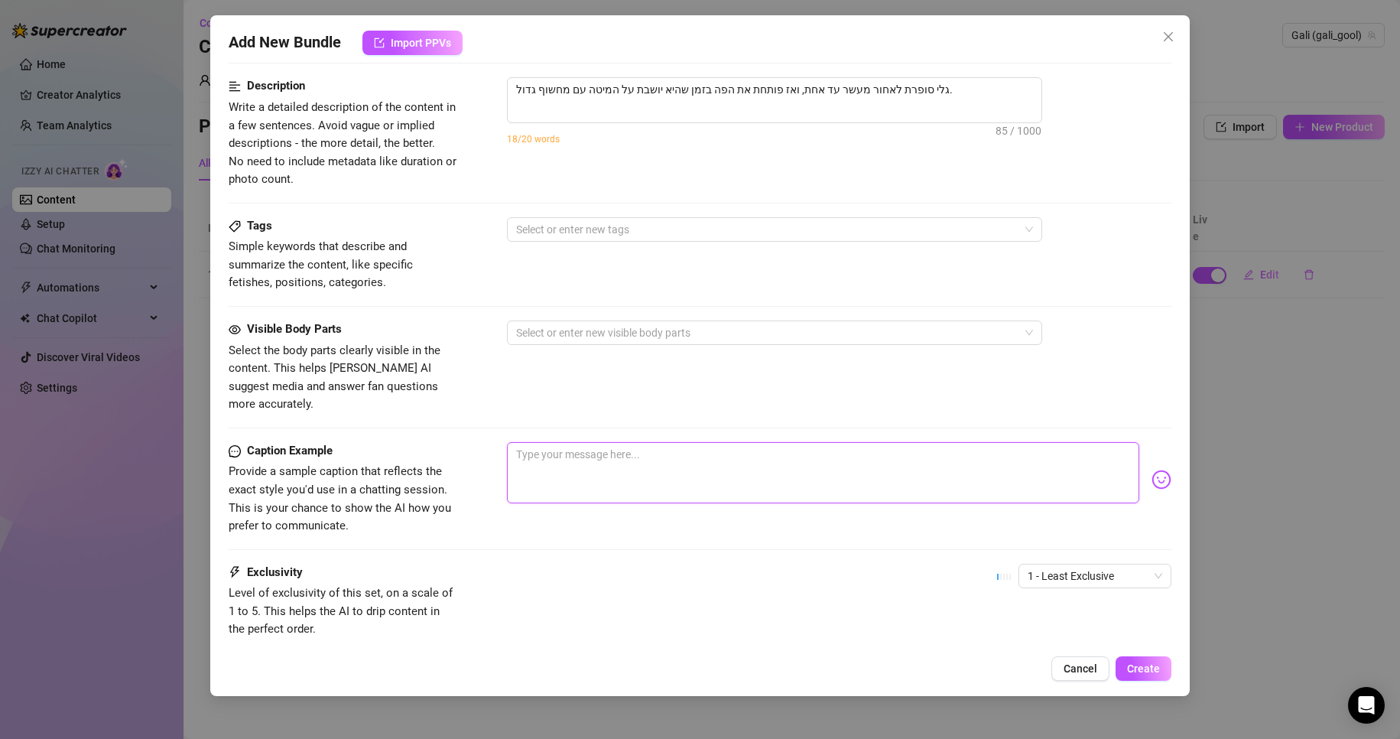
click at [635, 460] on textarea at bounding box center [823, 472] width 633 height 61
paste textarea "אני סופרת לאחור… 10…9…8… אתה כבר מתרגש לראות מה קורה כשאני מגיעה ל־1? 😉"
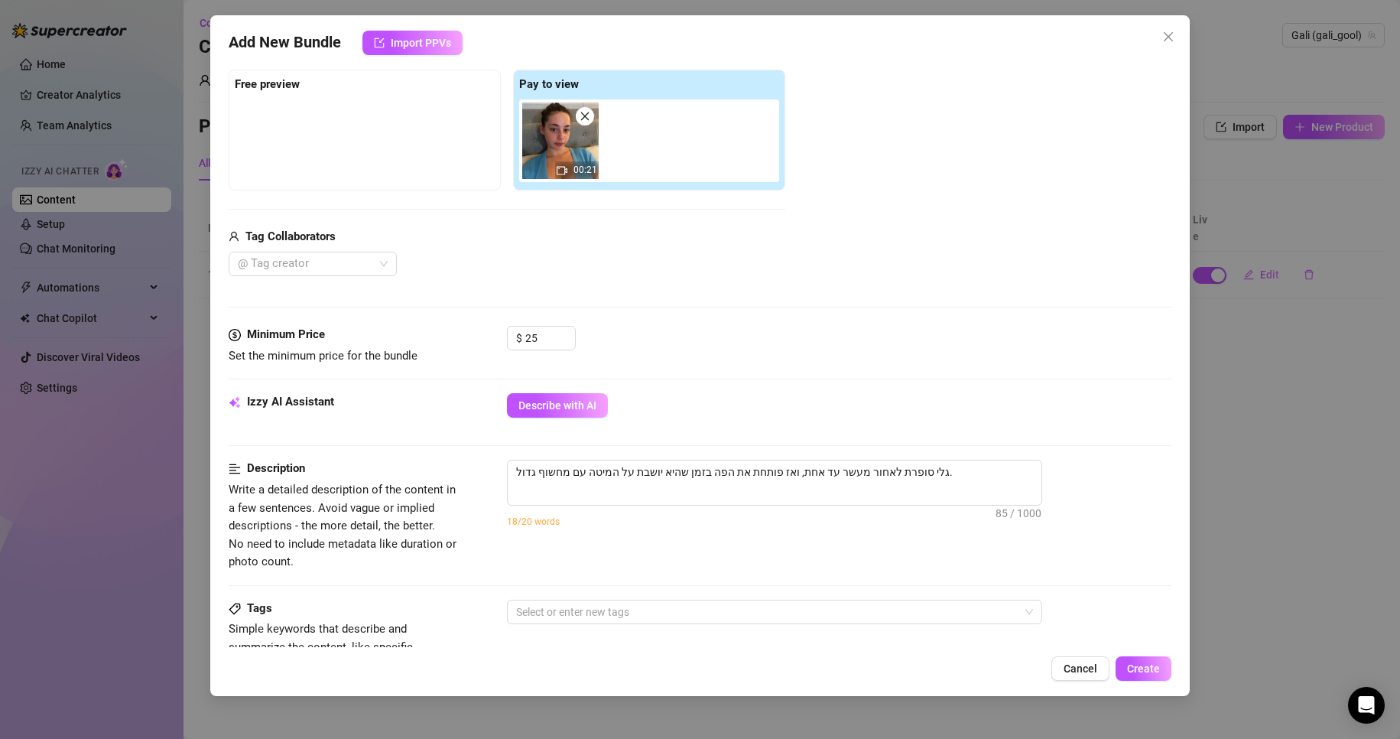
scroll to position [535, 0]
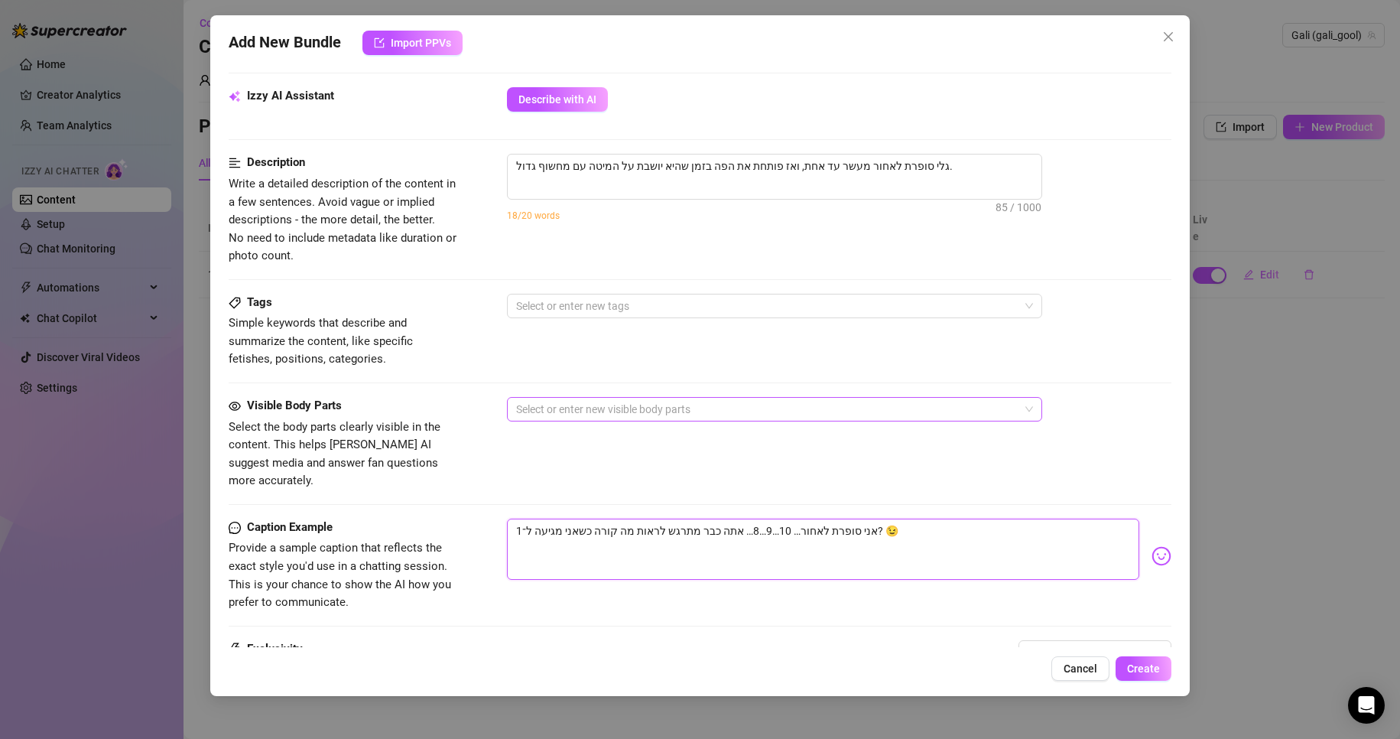
click at [615, 402] on div at bounding box center [766, 408] width 513 height 21
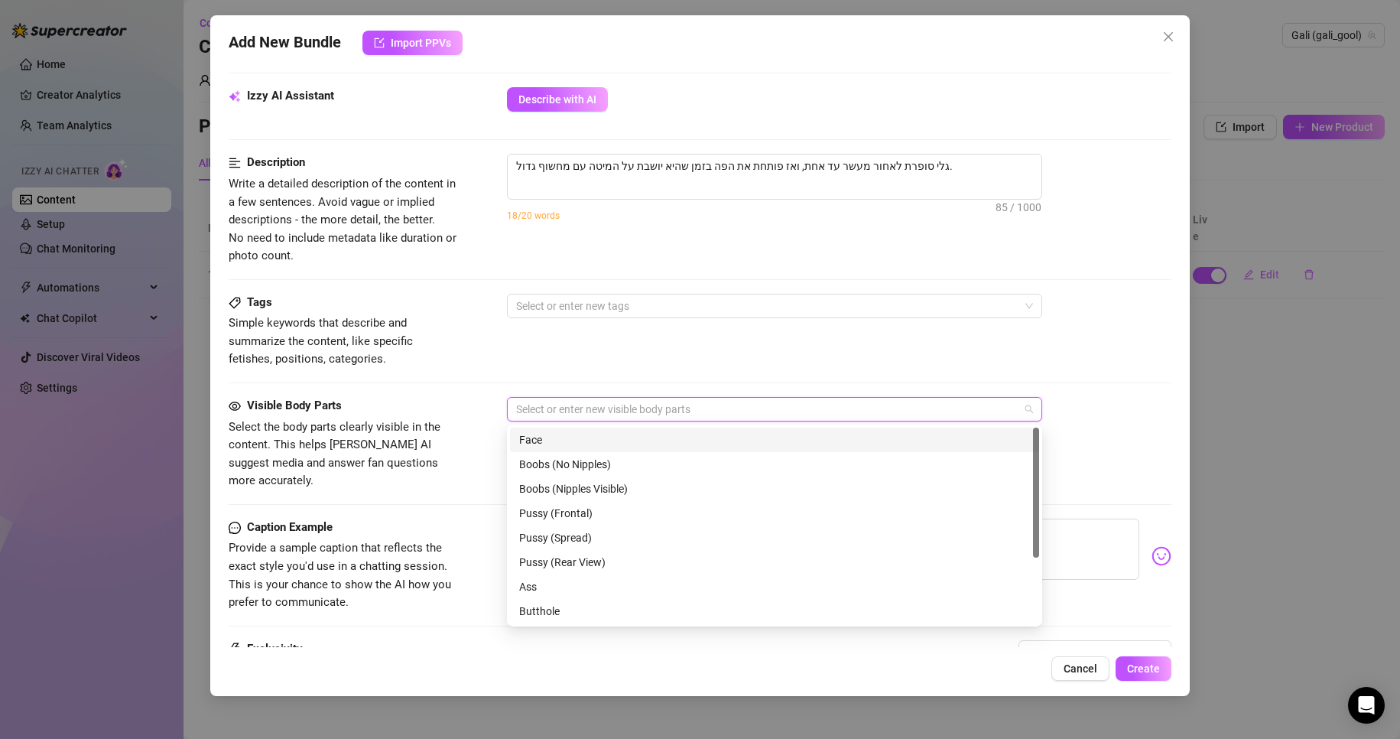
click at [729, 437] on div "Face" at bounding box center [774, 439] width 511 height 17
click at [681, 406] on div "Face" at bounding box center [766, 408] width 513 height 21
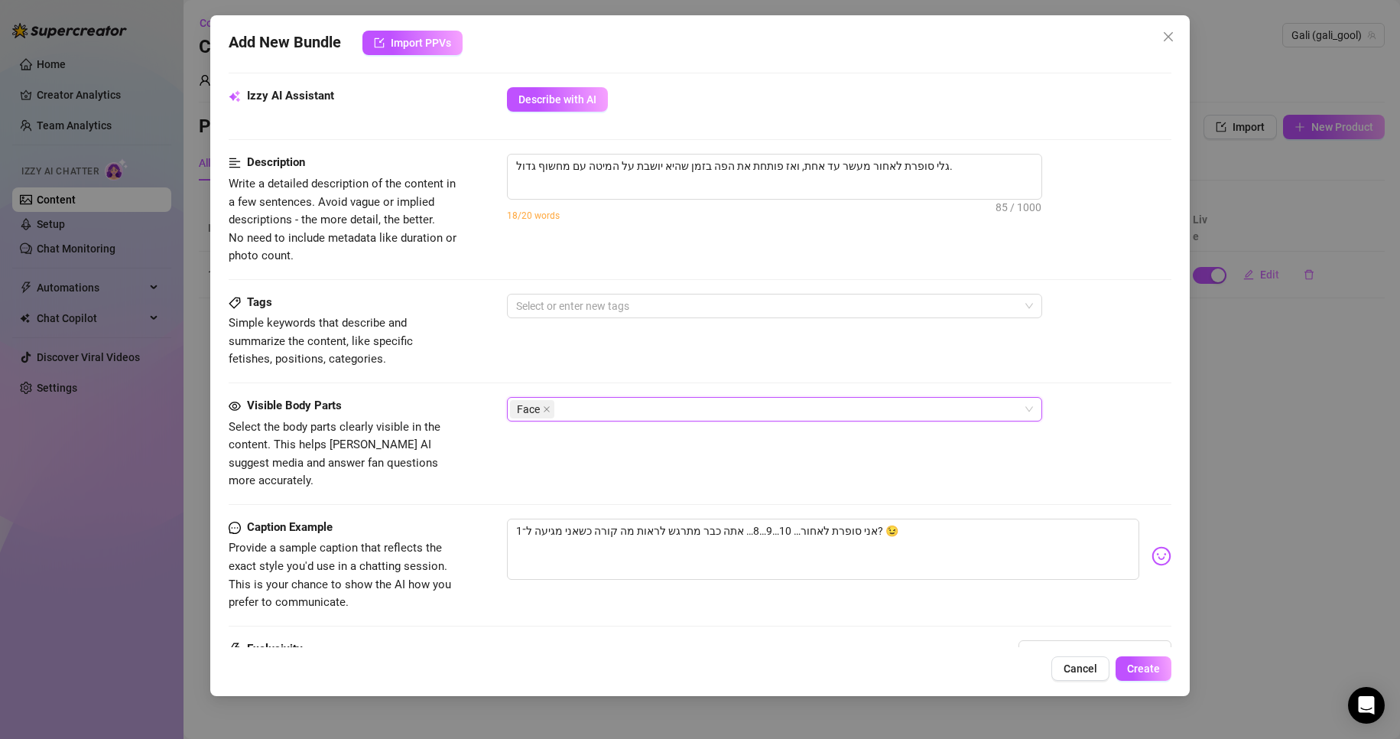
click at [638, 411] on div "Face" at bounding box center [766, 408] width 513 height 21
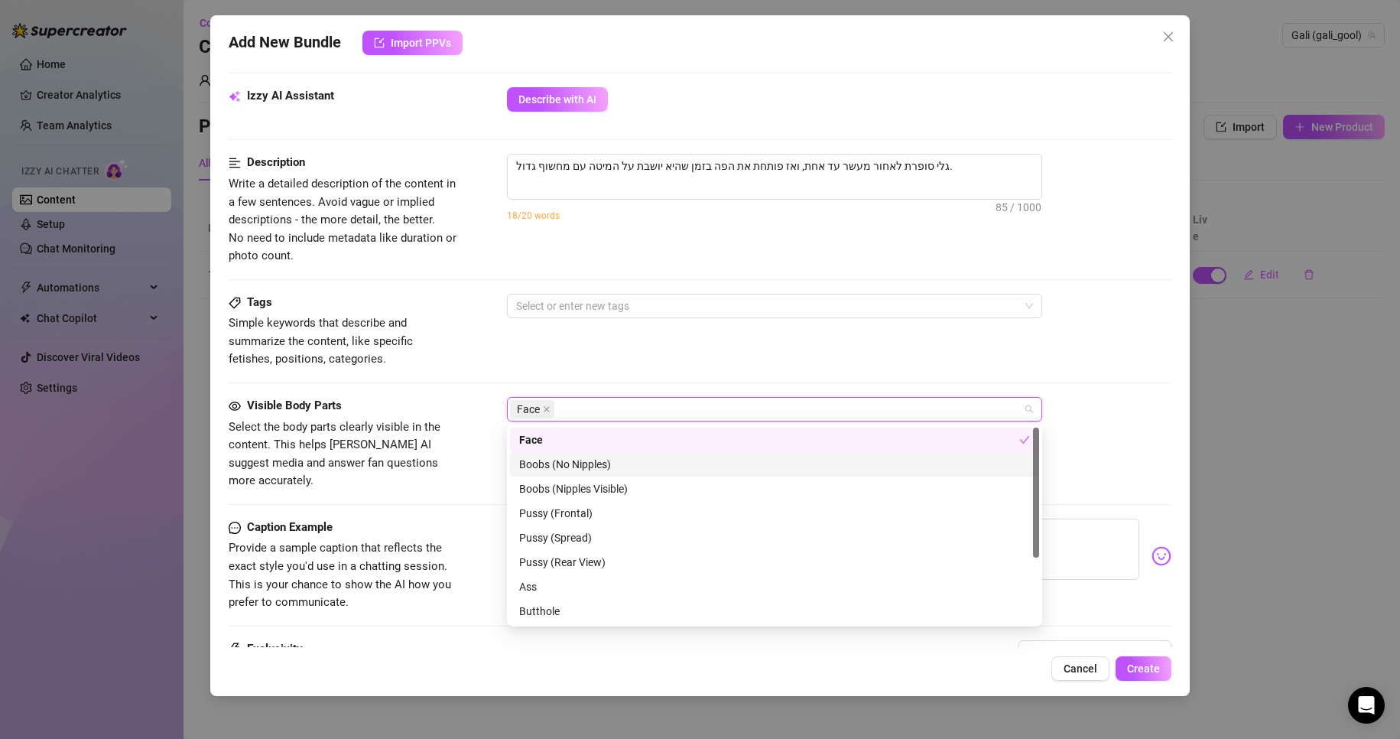
click at [615, 456] on div "Boobs (No Nipples)" at bounding box center [774, 464] width 511 height 17
click at [607, 307] on div at bounding box center [766, 305] width 513 height 21
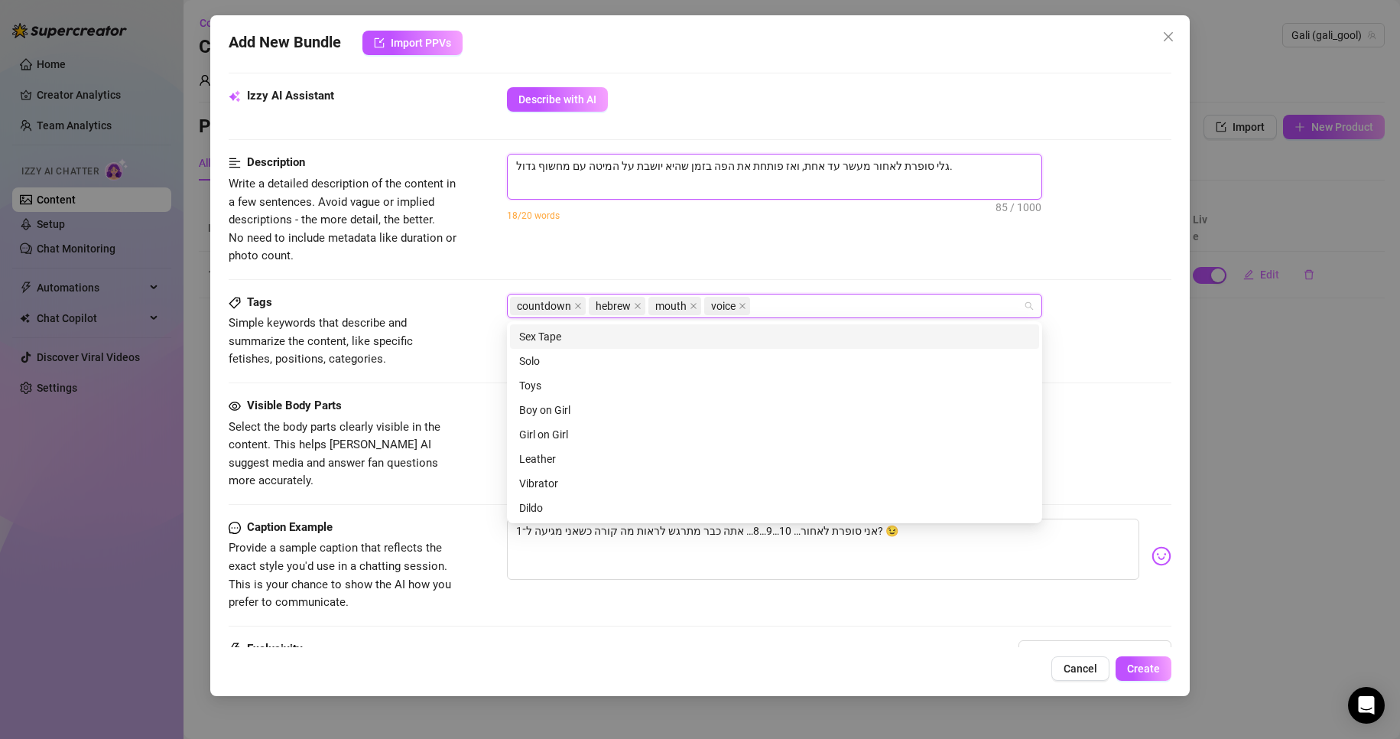
click at [515, 167] on textarea "גלי סופרת לאחור מעשר עד אחת, ואז פותחת את הפה בזמן שהיא יושבת על המיטה עם מחשוף…" at bounding box center [775, 165] width 534 height 23
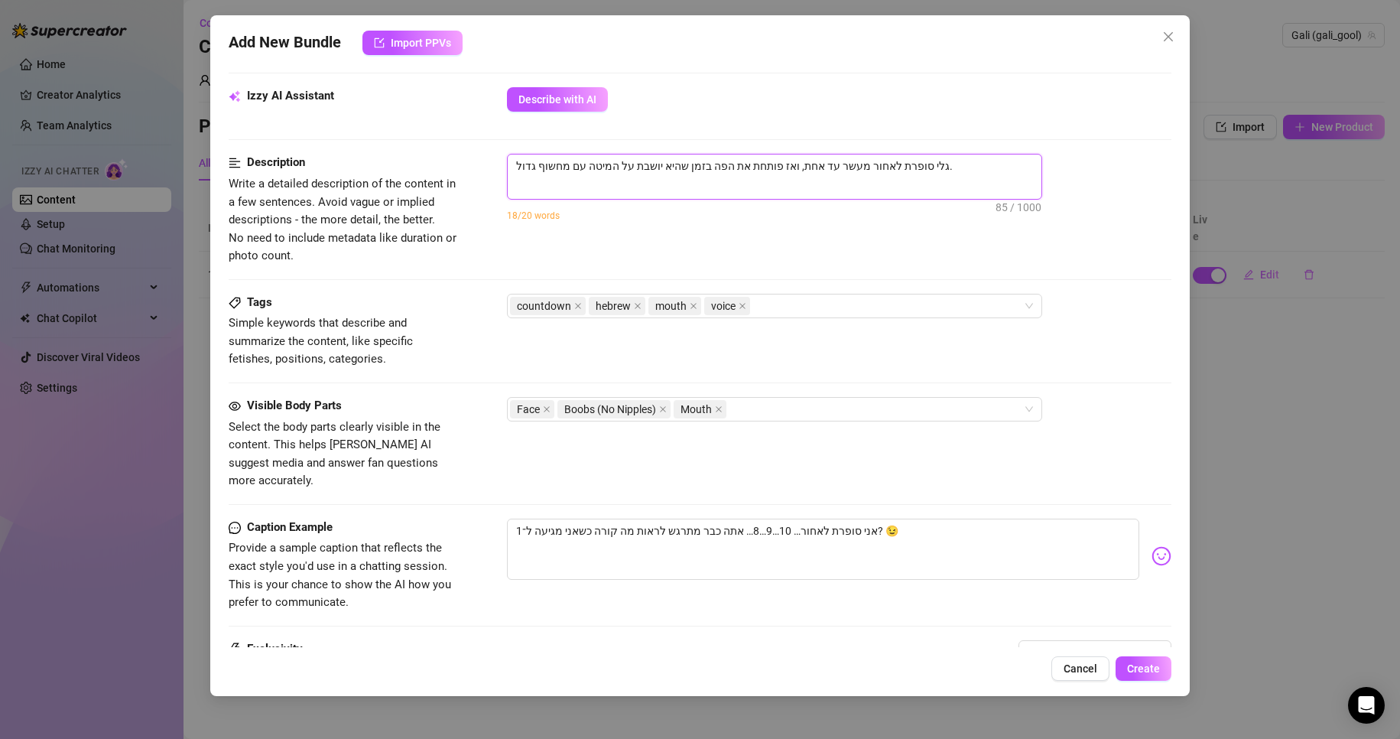
click at [891, 157] on textarea "גלי סופרת לאחור מעשר עד אחת, ואז פותחת את הפה בזמן שהיא יושבת על המיטה עם מחשוף…" at bounding box center [775, 165] width 534 height 23
click at [822, 297] on div "countdown hebrew mouth voice" at bounding box center [766, 305] width 513 height 21
click at [857, 263] on div "Description Write a detailed description of the content in a few sentences. Avo…" at bounding box center [700, 209] width 943 height 111
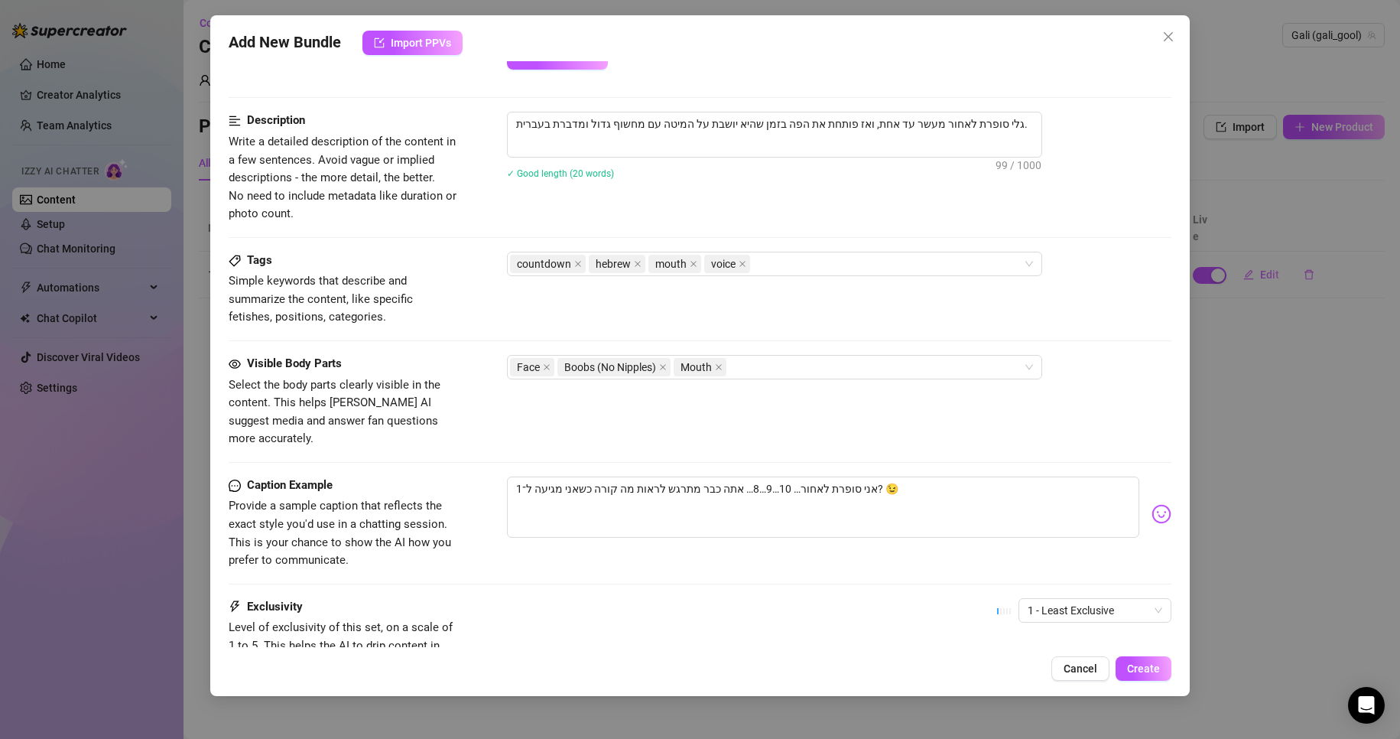
scroll to position [699, 0]
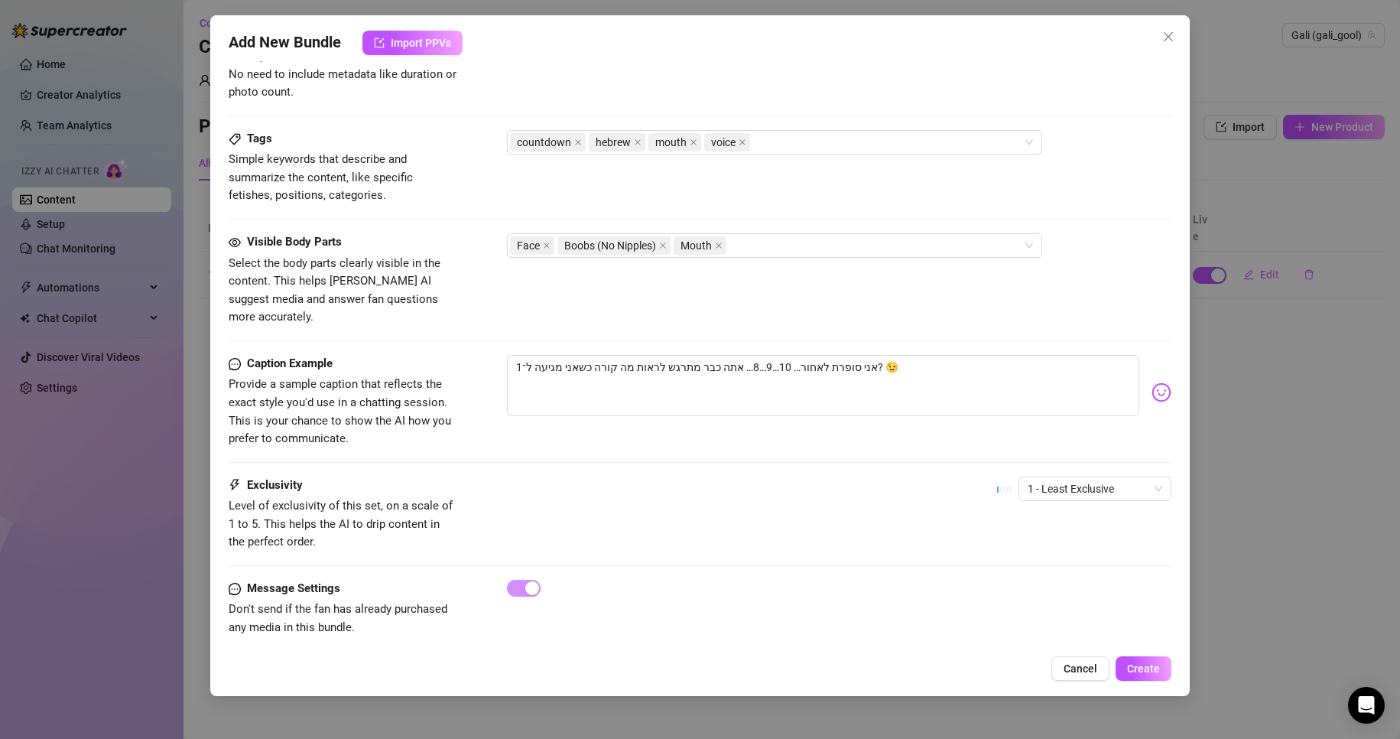
click at [1088, 489] on div "1 - Least Exclusive" at bounding box center [1084, 495] width 174 height 38
click at [1080, 477] on span "1 - Least Exclusive" at bounding box center [1094, 488] width 135 height 23
click at [1056, 517] on div "2" at bounding box center [1082, 525] width 128 height 17
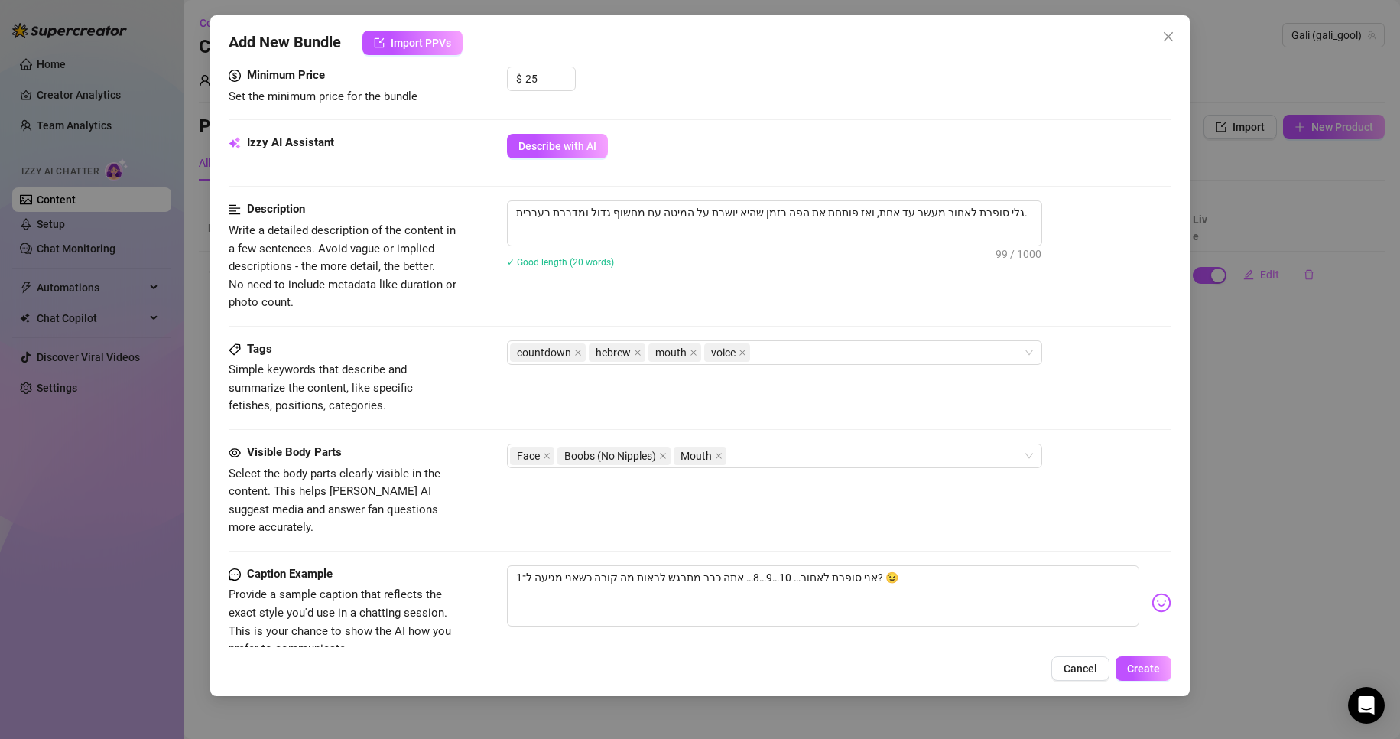
scroll to position [164, 0]
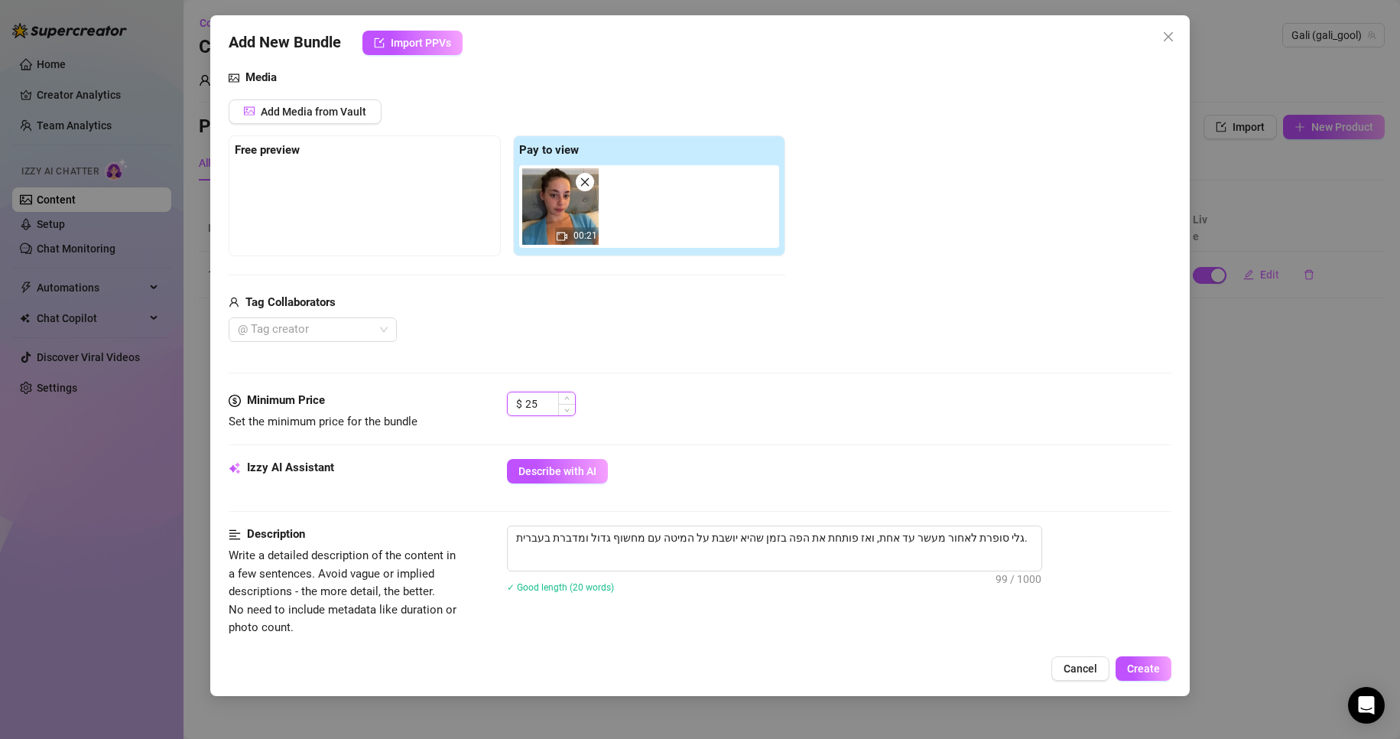
click at [531, 407] on input "25" at bounding box center [550, 403] width 50 height 23
click at [729, 407] on div "$ 25" at bounding box center [839, 410] width 665 height 38
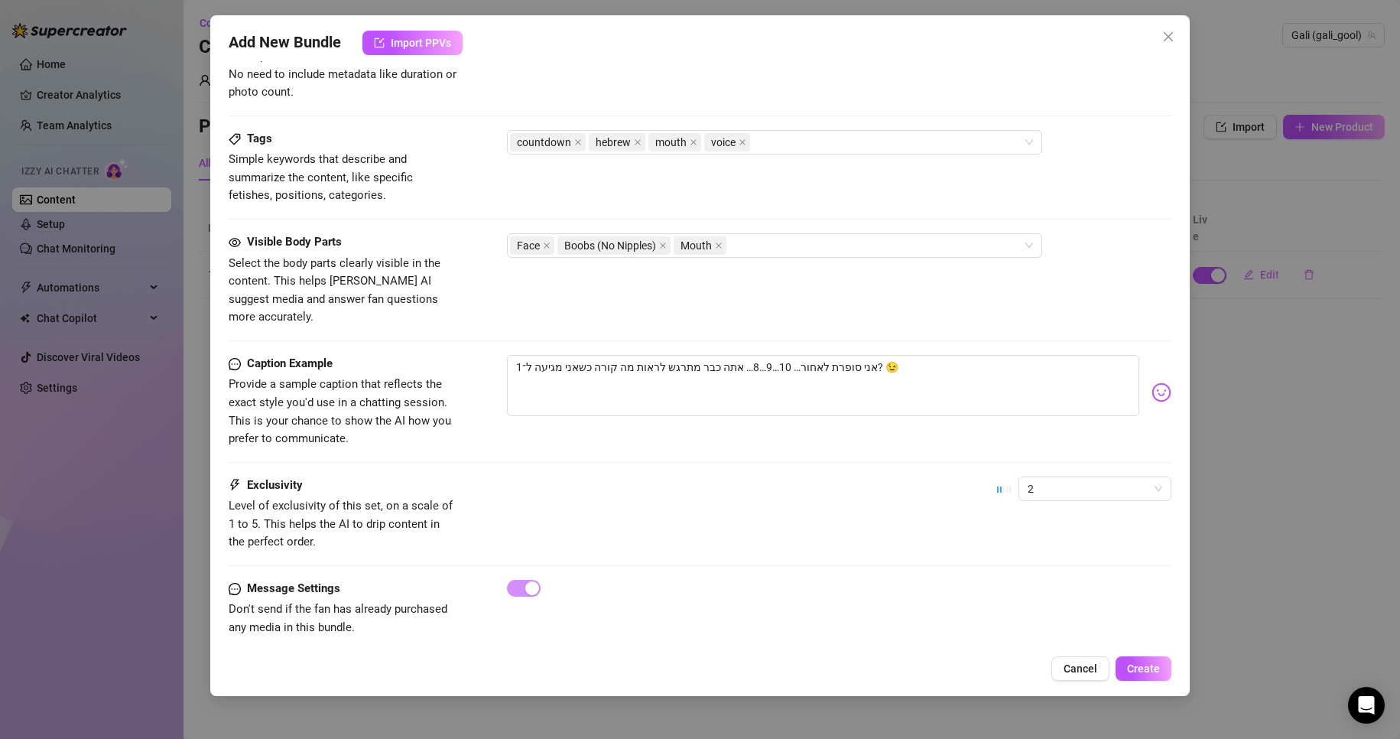
click at [1136, 653] on div "Add New Bundle Import PPVs Account Gali (@gali_gool) Name Name is for your inte…" at bounding box center [700, 355] width 980 height 680
click at [1139, 662] on span "Create" at bounding box center [1143, 668] width 33 height 12
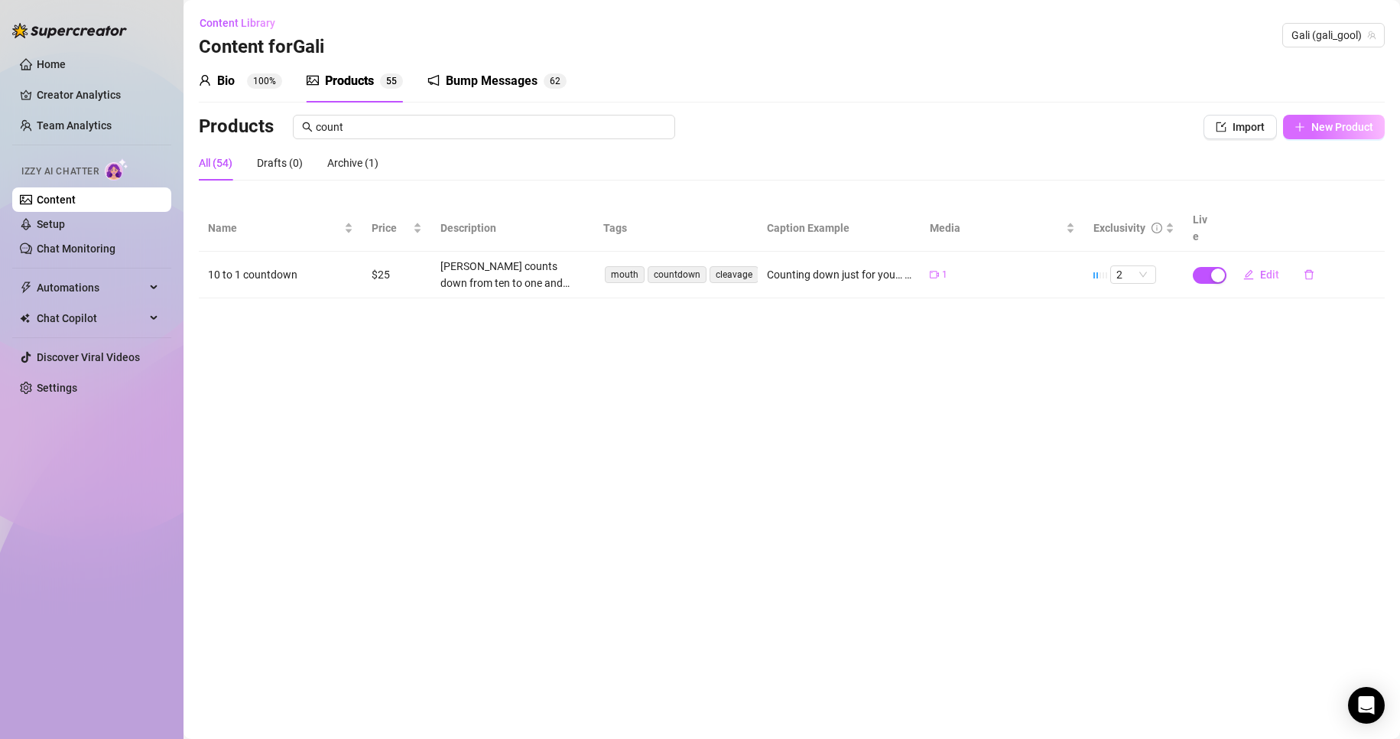
click at [1310, 134] on button "New Product" at bounding box center [1334, 127] width 102 height 24
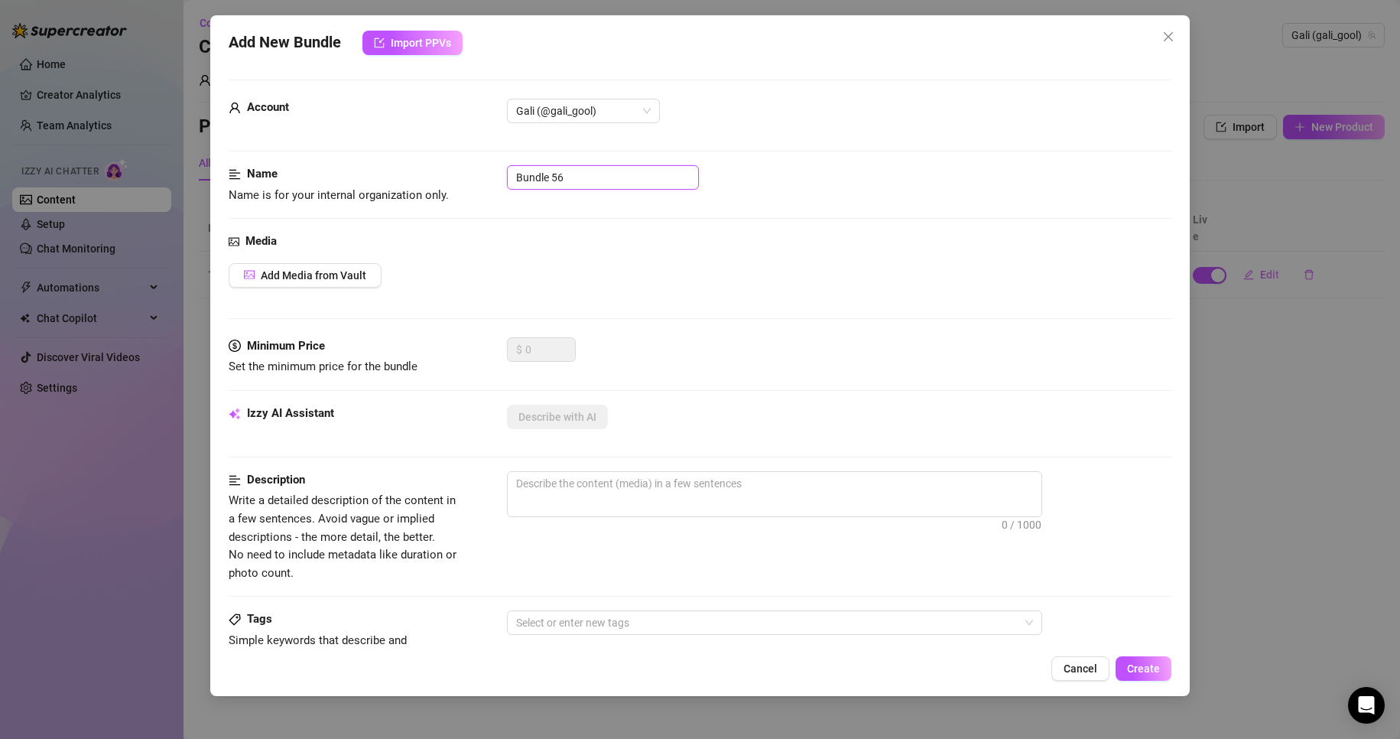
drag, startPoint x: 613, startPoint y: 180, endPoint x: 452, endPoint y: 186, distance: 161.4
click at [452, 186] on div "Name Name is for your internal organization only. Bundle 56" at bounding box center [700, 184] width 943 height 39
click at [651, 533] on div at bounding box center [839, 532] width 665 height 24
click at [644, 511] on span "0 / 1000" at bounding box center [774, 494] width 535 height 46
click at [642, 498] on span "0 / 1000" at bounding box center [774, 494] width 535 height 46
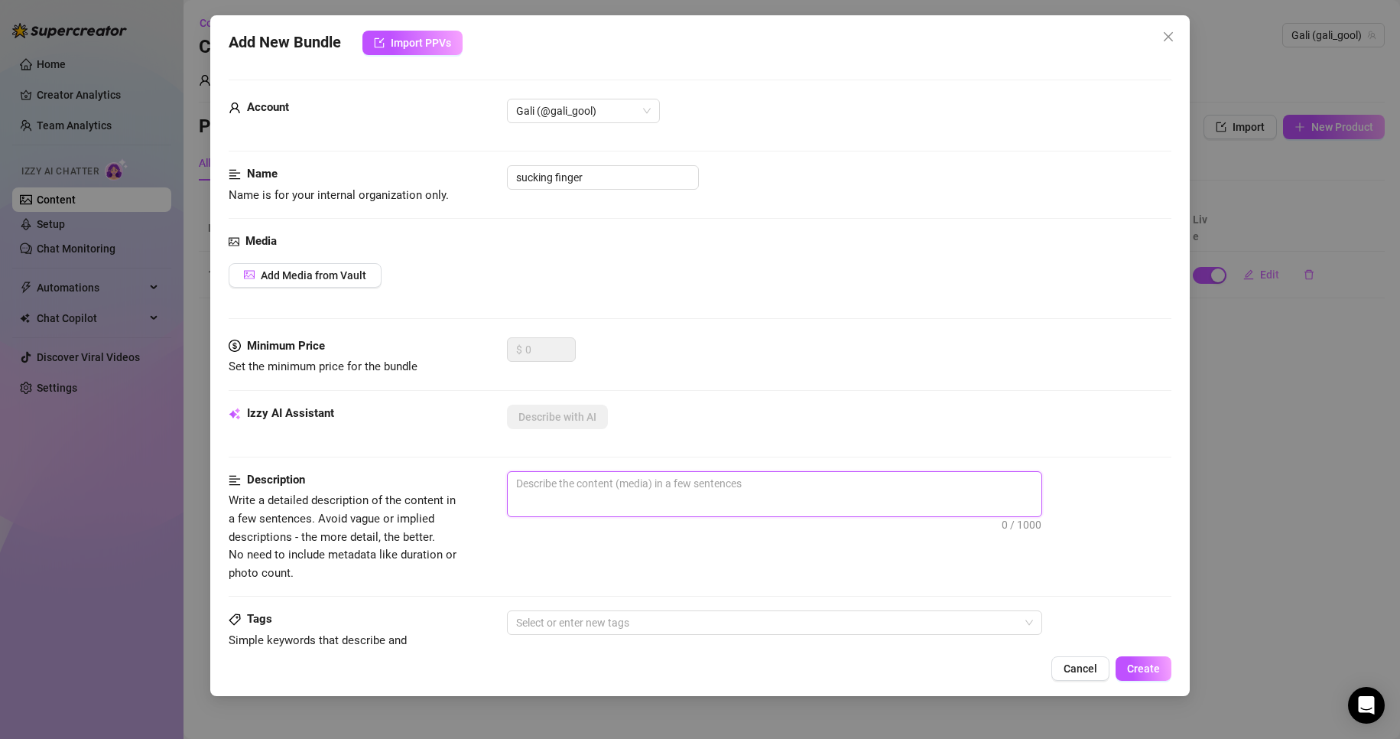
click at [664, 482] on textarea at bounding box center [775, 483] width 534 height 23
click at [540, 479] on textarea "[PERSON_NAME] sucking on a finger in a 30 seconds long video with a sideways po…" at bounding box center [775, 483] width 534 height 23
click at [537, 482] on textarea "[PERSON_NAME] sucking on a finger in a 30 seconds long video with a sideways po…" at bounding box center [775, 483] width 534 height 23
click at [889, 582] on div "Description Write a detailed description of the content in a few sentences. Avo…" at bounding box center [700, 526] width 943 height 111
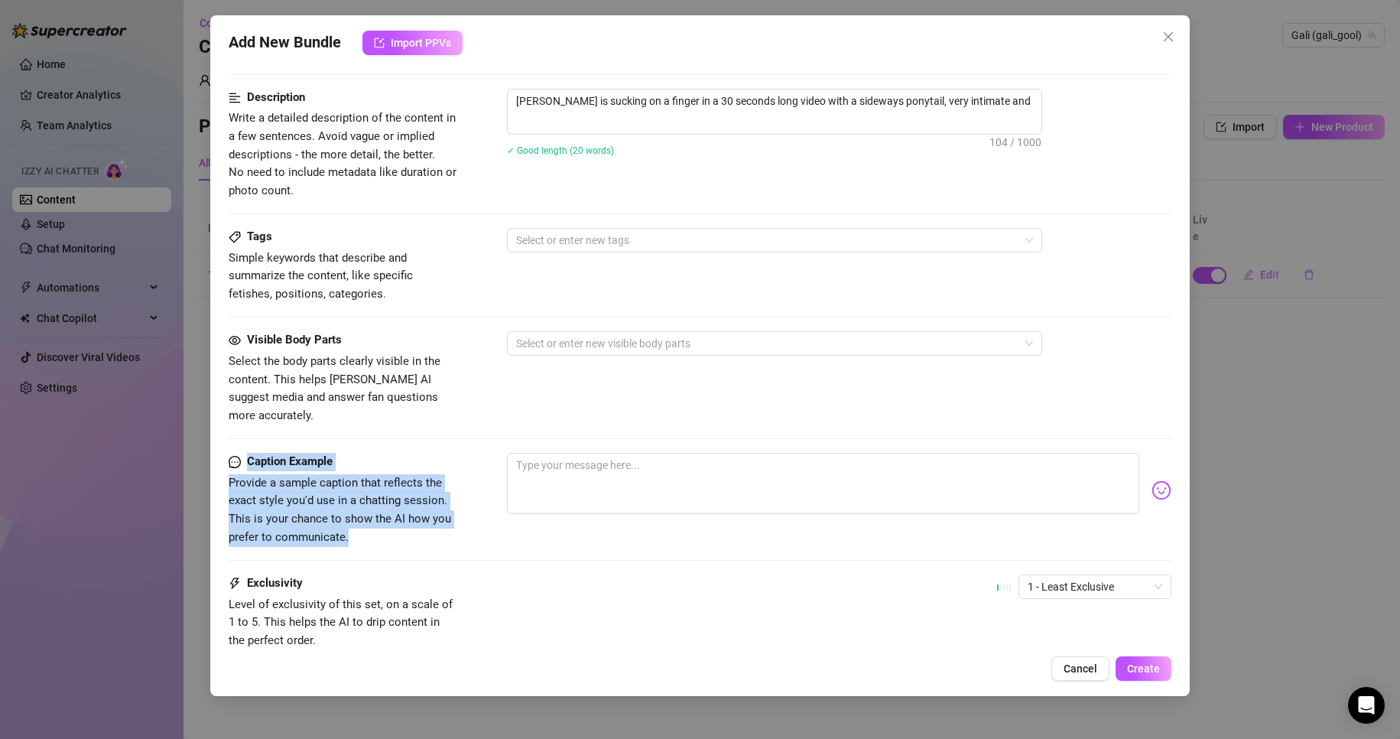
drag, startPoint x: 366, startPoint y: 521, endPoint x: 256, endPoint y: 461, distance: 125.6
click at [226, 430] on div "Add New Bundle Import PPVs Account Gali (@gali_gool) Name Name is for your inte…" at bounding box center [700, 355] width 980 height 680
copy form "Caption Example Provide a sample caption that reflects the exact style you'd us…"
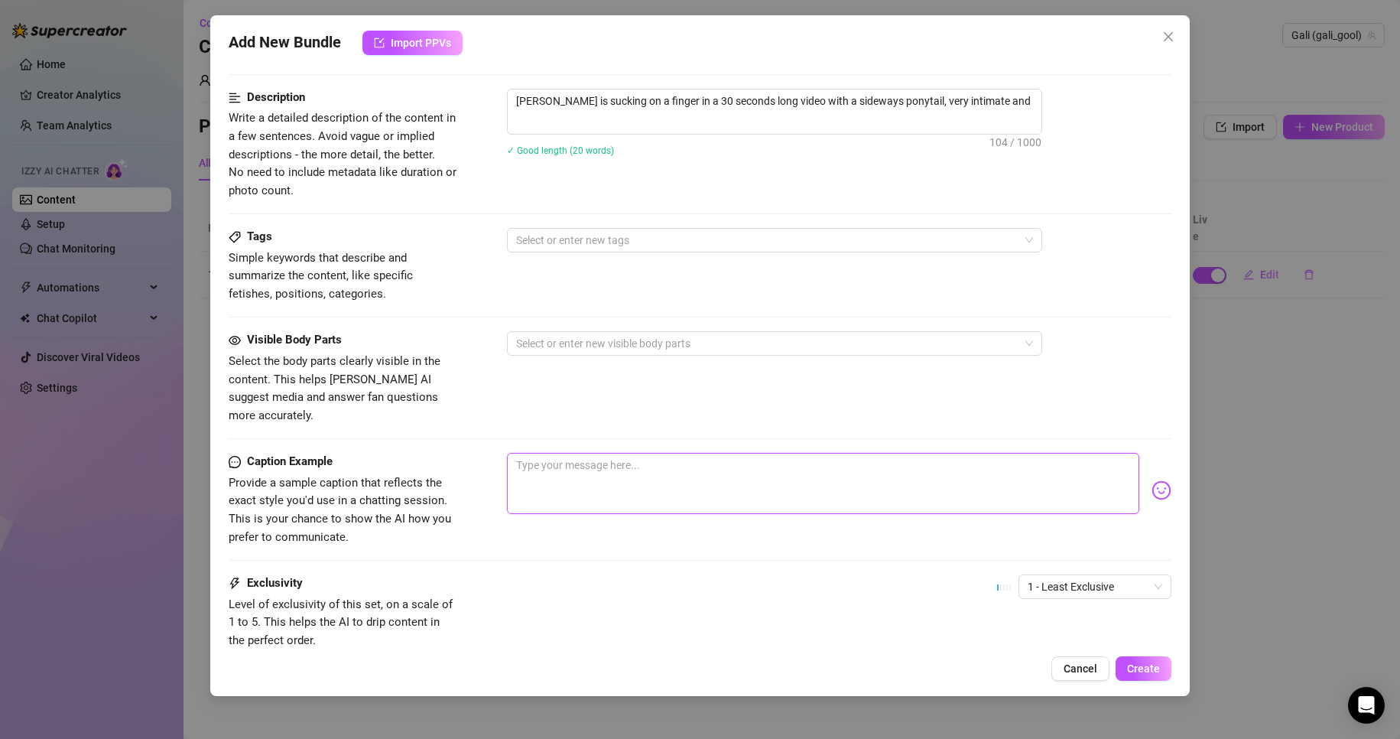
click at [631, 488] on textarea at bounding box center [823, 483] width 633 height 61
click at [594, 476] on textarea at bounding box center [823, 483] width 633 height 61
paste textarea "Just me, slowly sucking… 30 seconds of nothing but us 👀"
click at [625, 352] on div at bounding box center [766, 343] width 513 height 21
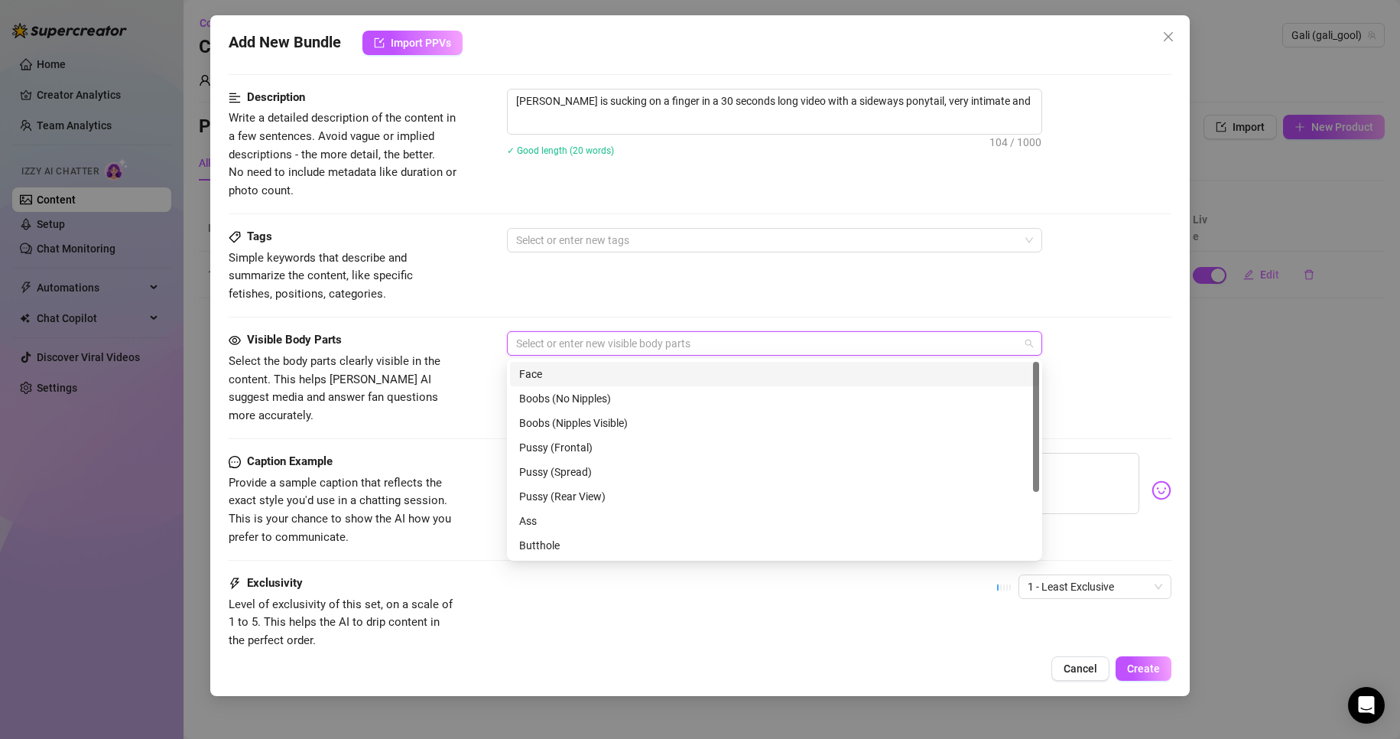
click at [619, 367] on div "Face" at bounding box center [774, 373] width 511 height 17
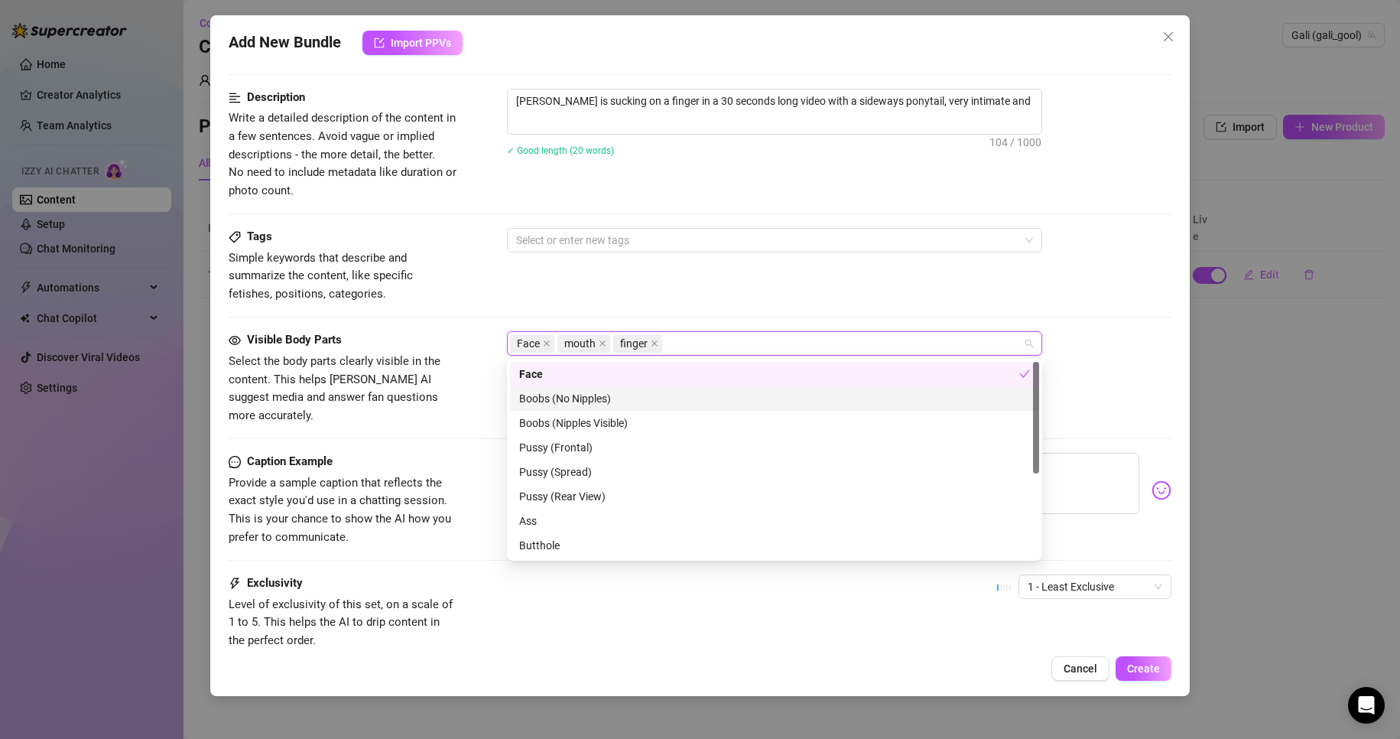
click at [390, 428] on div "Visible Body Parts Select the body parts clearly visible in the content. This h…" at bounding box center [700, 392] width 943 height 122
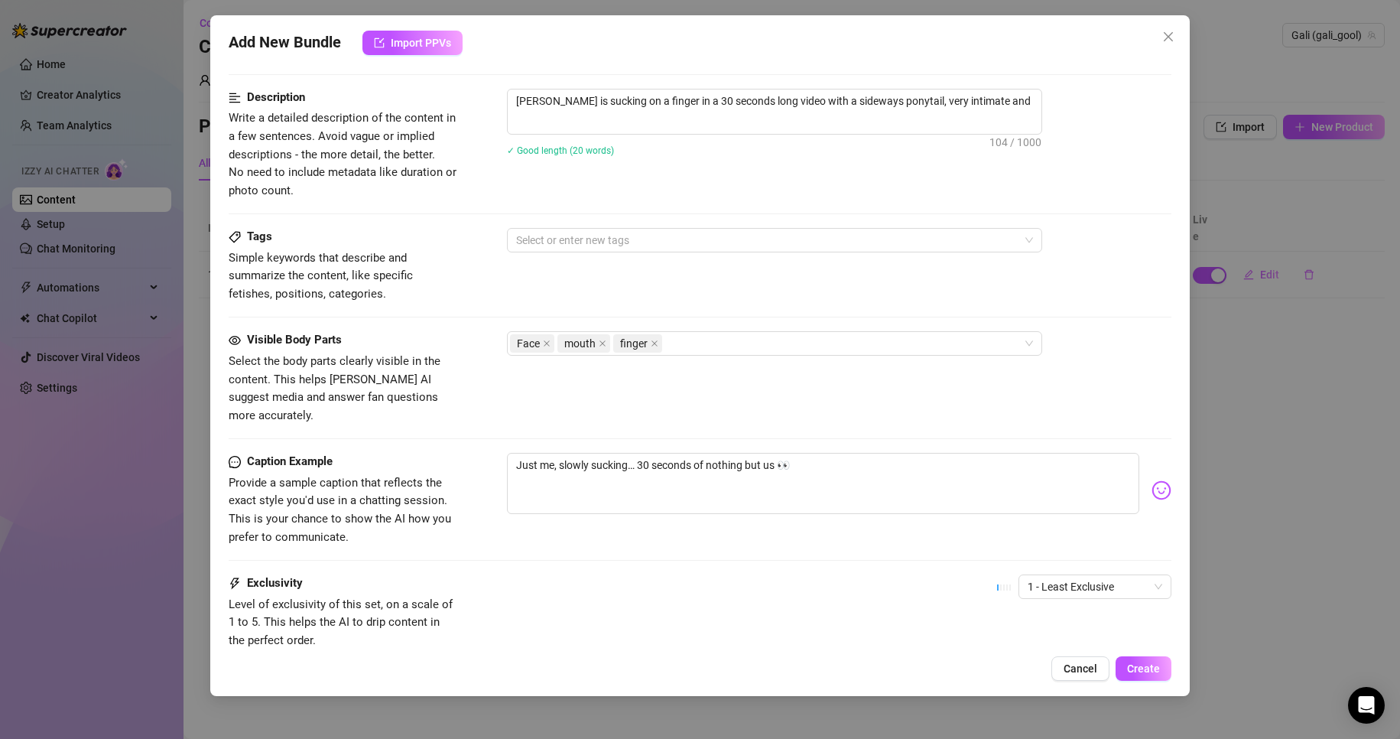
click at [638, 220] on div "Description Write a detailed description of the content in a few sentences. Avo…" at bounding box center [700, 158] width 943 height 139
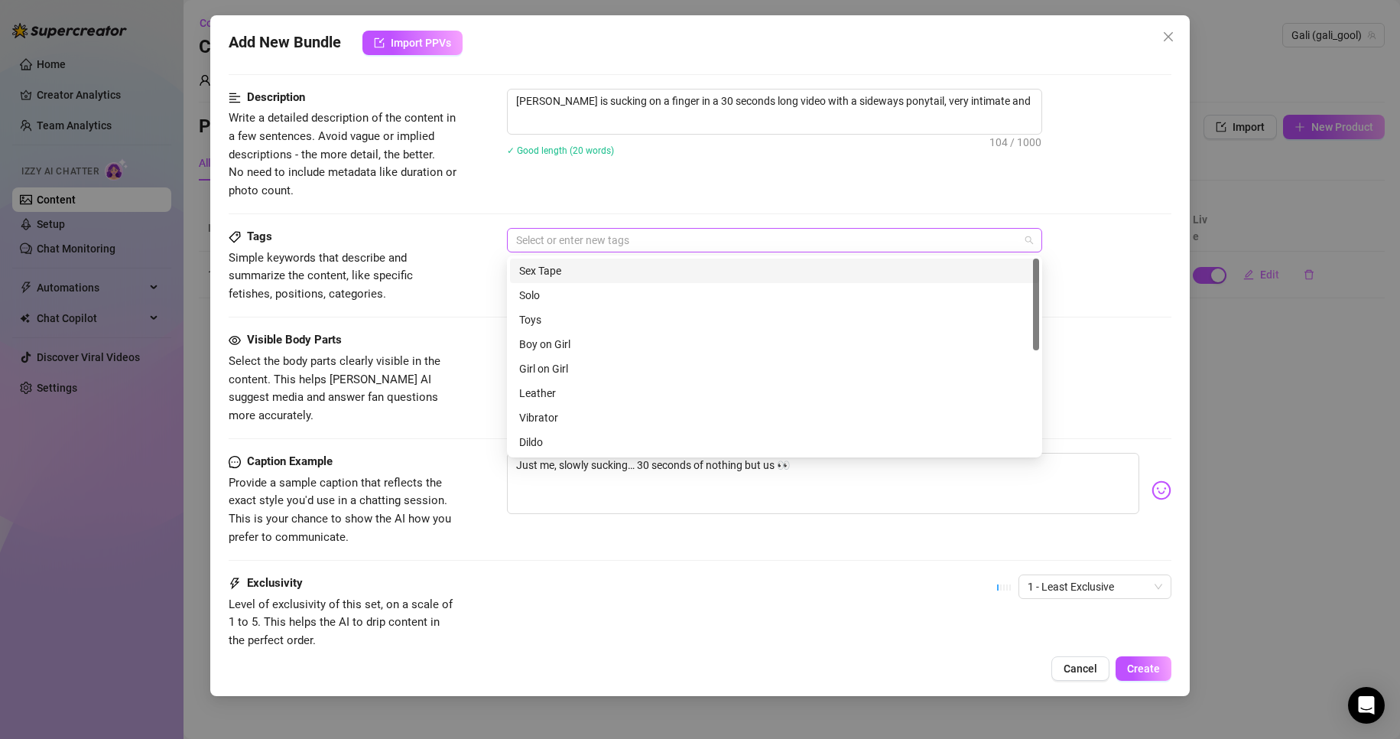
click at [626, 231] on div at bounding box center [766, 239] width 513 height 21
click at [683, 194] on div "Description Write a detailed description of the content in a few sentences. Avo…" at bounding box center [700, 144] width 943 height 111
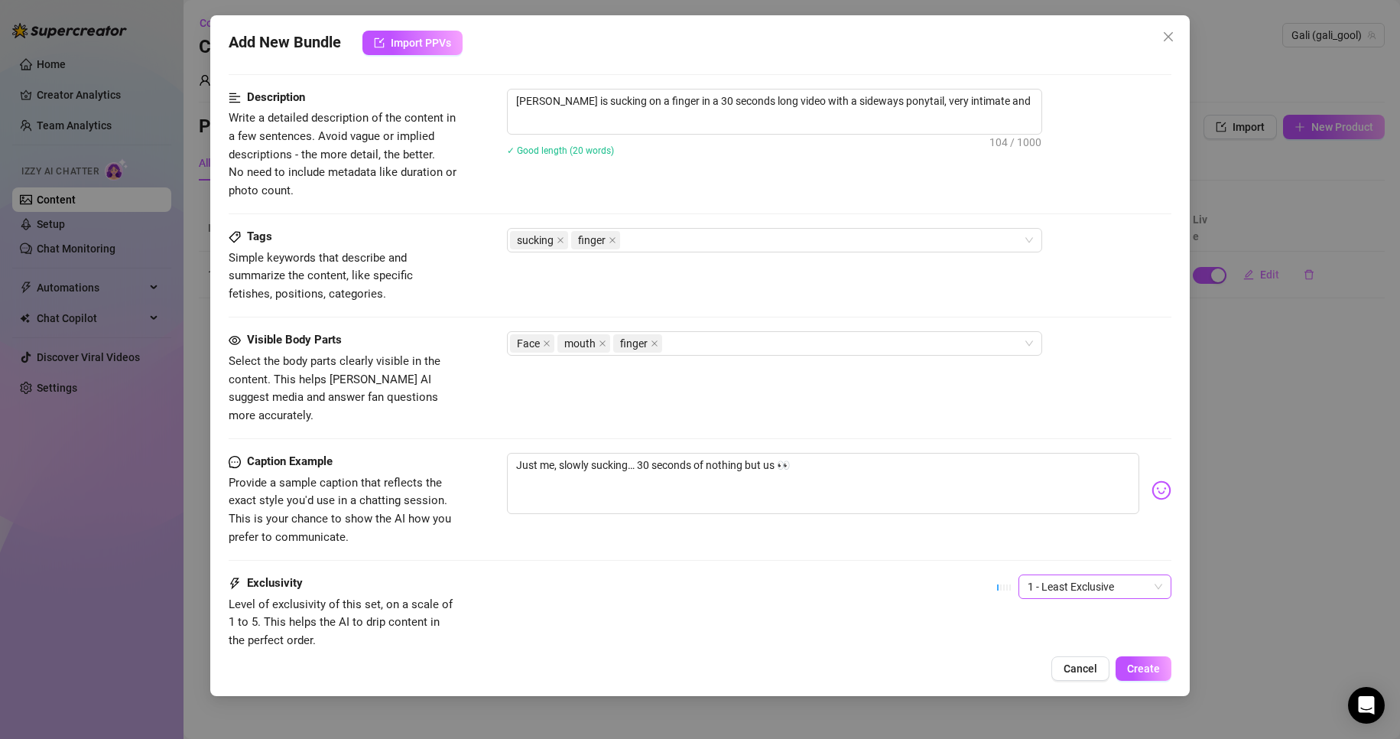
click at [1027, 575] on span "1 - Least Exclusive" at bounding box center [1094, 586] width 135 height 23
click at [1059, 693] on div "5 - Most Exclusive 🔥" at bounding box center [1082, 697] width 128 height 17
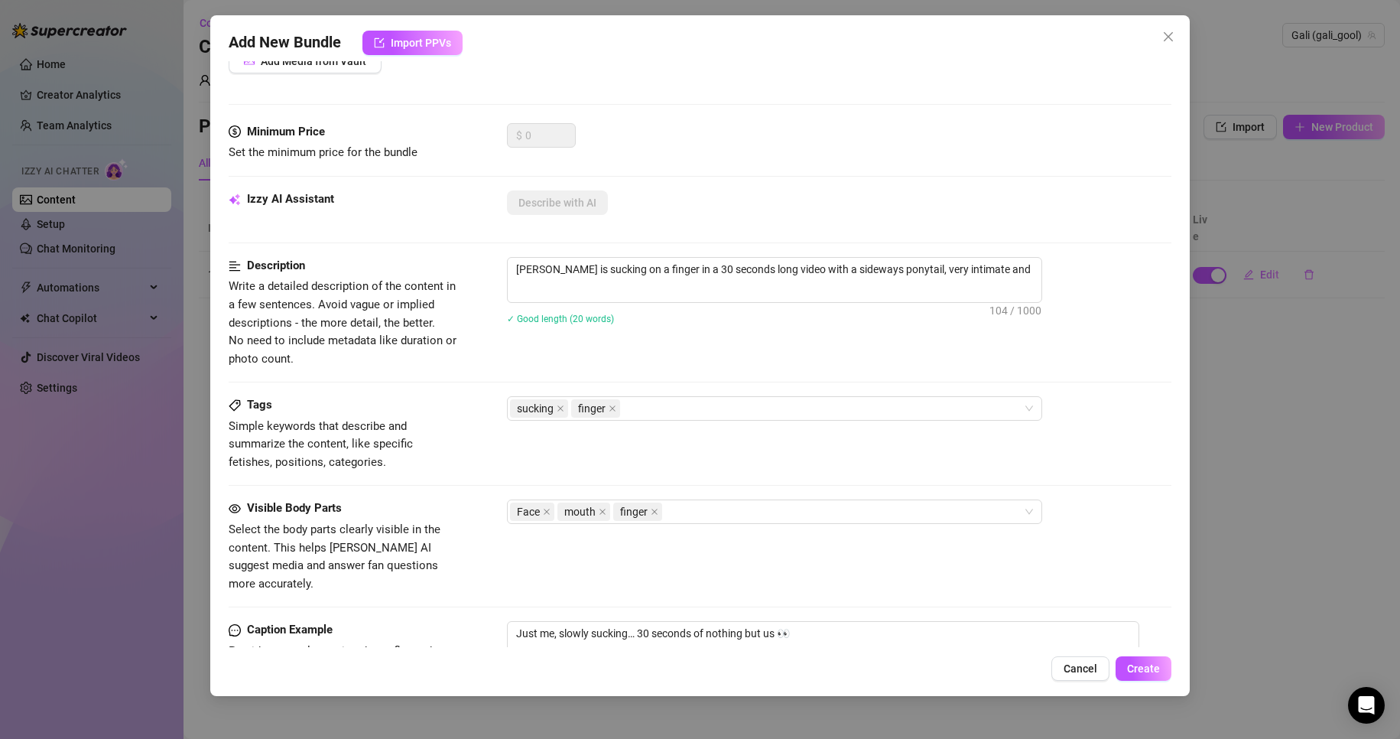
scroll to position [0, 0]
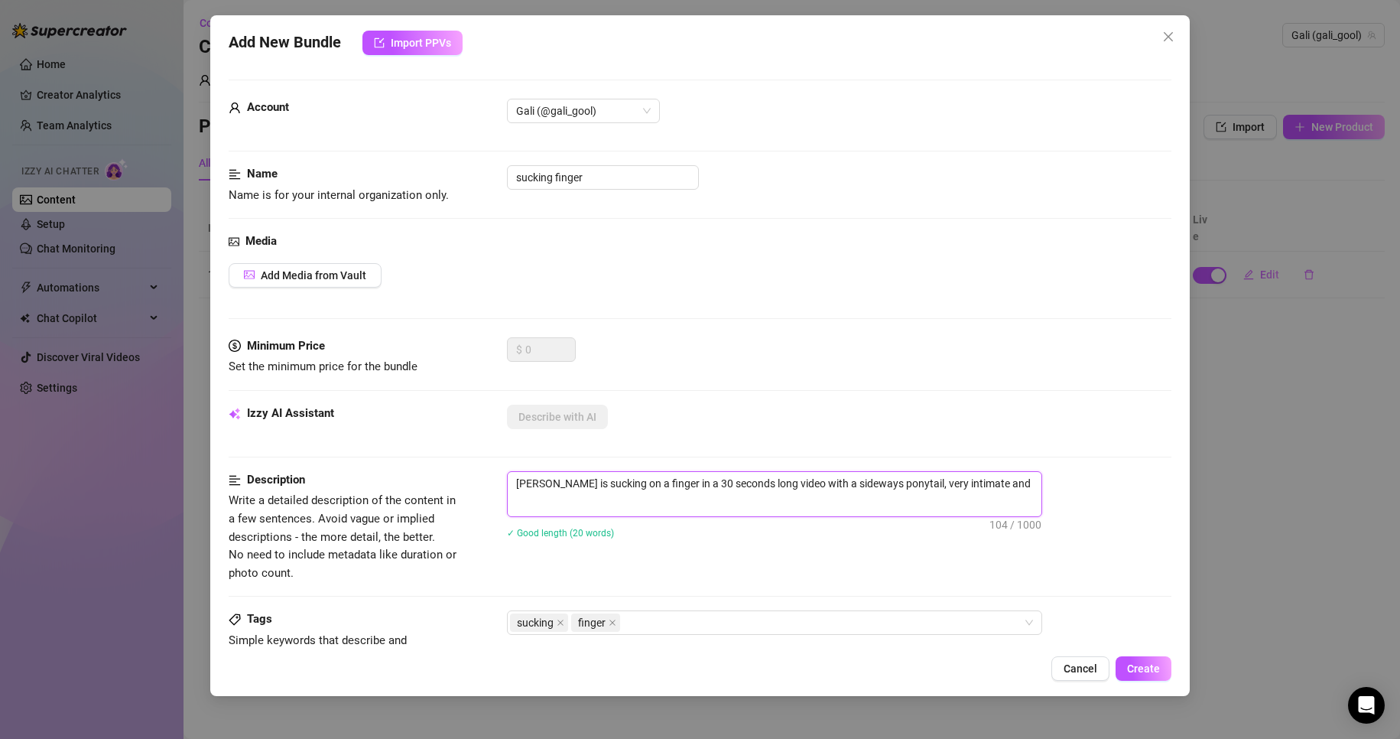
click at [1006, 484] on textarea "[PERSON_NAME] is sucking on a finger in a 30 seconds long video with a sideways…" at bounding box center [775, 483] width 534 height 23
click at [770, 503] on textarea "[PERSON_NAME] is sucking on a finger in a 30 seconds long video with a sideways…" at bounding box center [775, 492] width 534 height 40
paste textarea "teases in a 30-second clip, gently sucking on her finger with a playful sideway…"
click at [317, 263] on button "Add Media from Vault" at bounding box center [305, 275] width 153 height 24
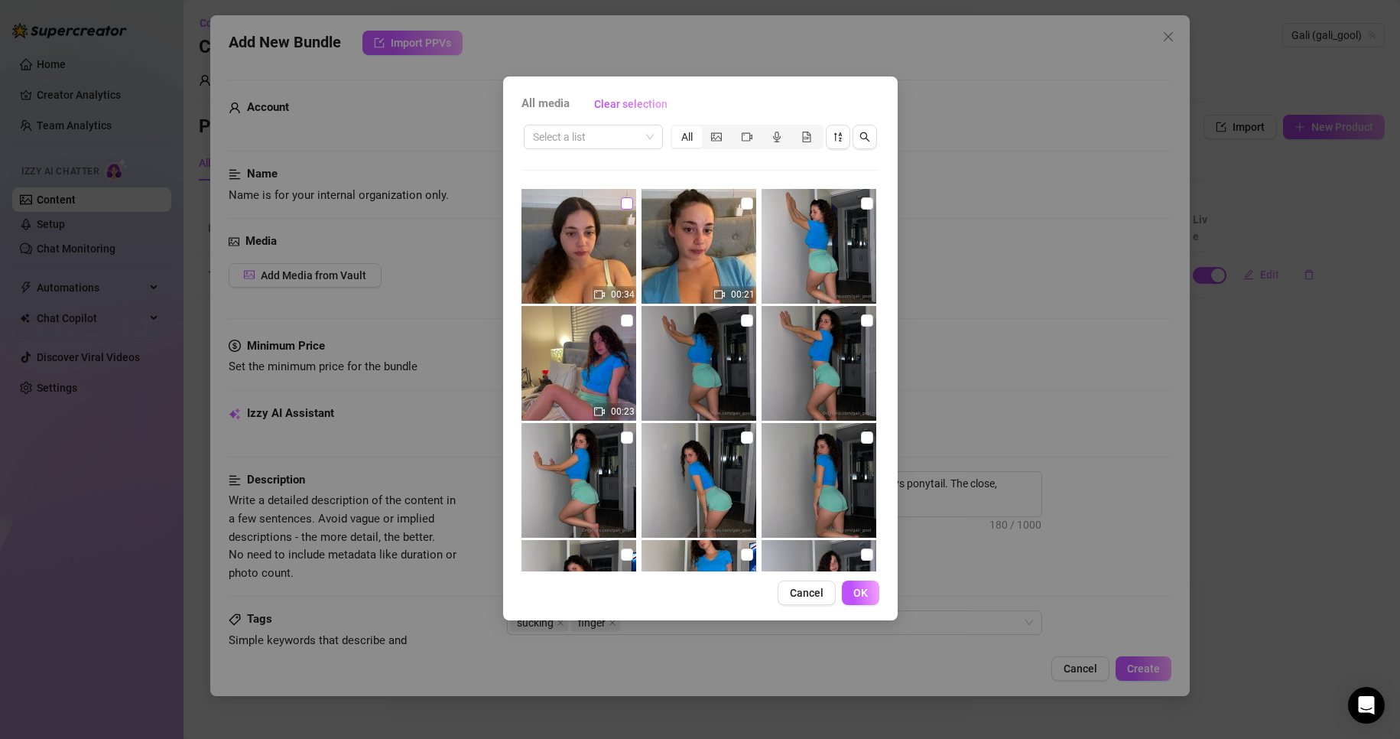
click at [627, 203] on input "checkbox" at bounding box center [627, 203] width 12 height 12
click at [863, 594] on span "OK" at bounding box center [860, 592] width 15 height 12
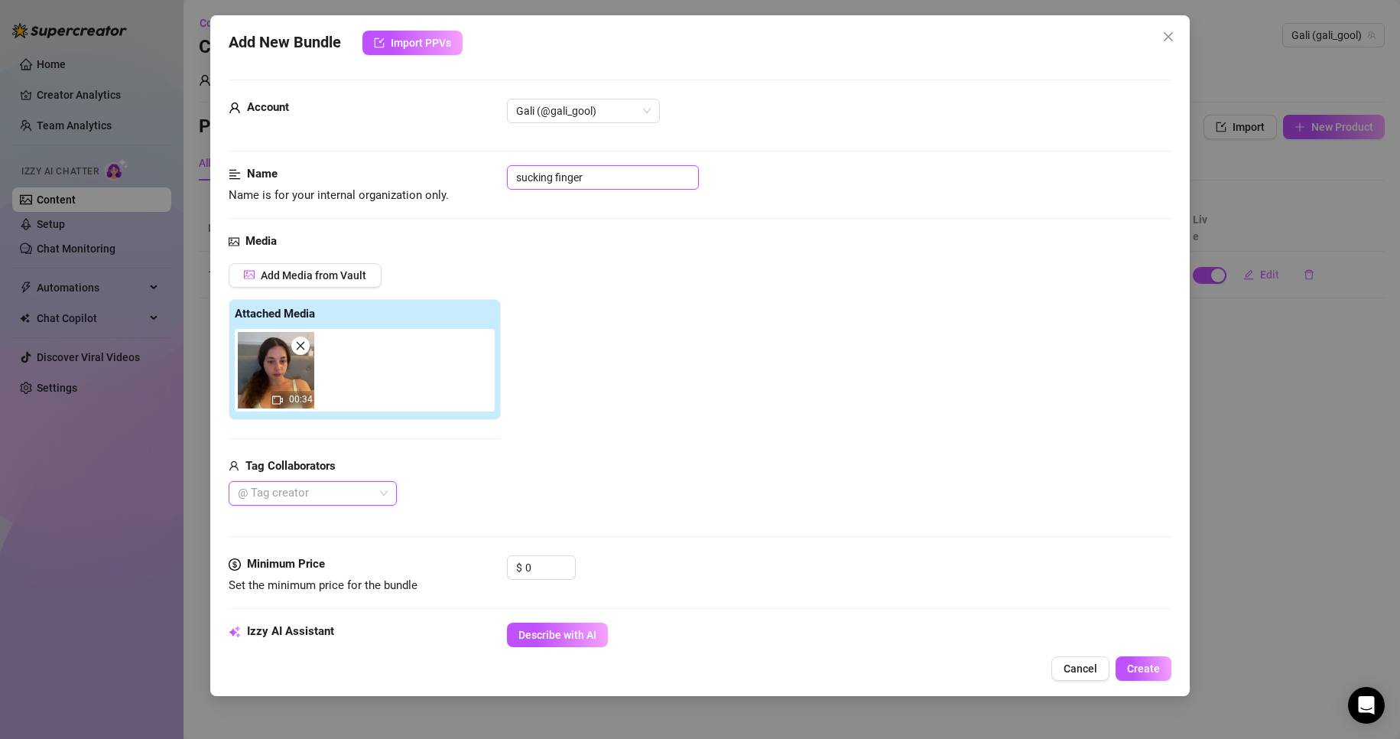
drag, startPoint x: 598, startPoint y: 183, endPoint x: 432, endPoint y: 174, distance: 166.2
click at [432, 174] on div "Name Name is for your internal organization only. sucking finger" at bounding box center [700, 184] width 943 height 39
drag, startPoint x: 549, startPoint y: 569, endPoint x: 517, endPoint y: 599, distance: 43.8
click at [469, 568] on div "Minimum Price Set the minimum price for the bundle $ 0" at bounding box center [700, 574] width 943 height 39
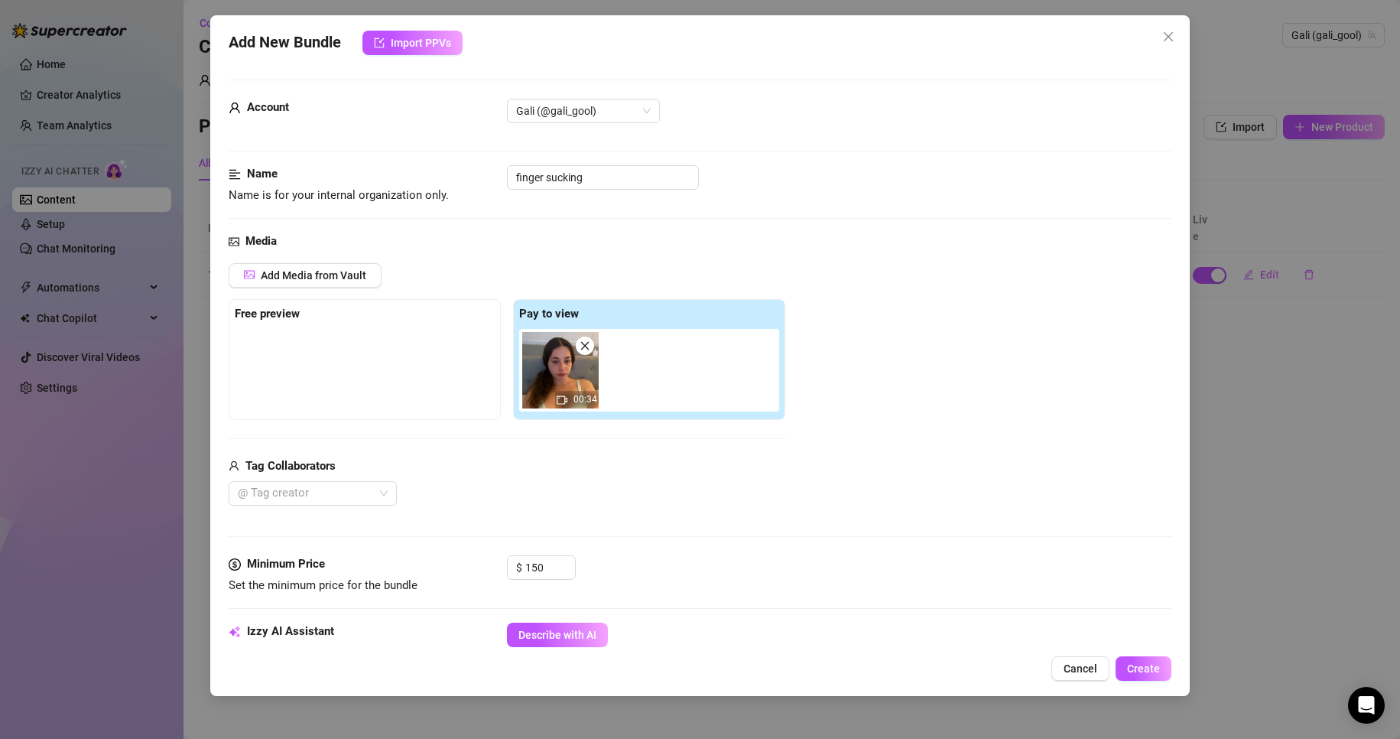
click at [848, 370] on div "Add Media from Vault Free preview Pay to view 00:34 Tag Collaborators @ Tag cre…" at bounding box center [700, 384] width 943 height 243
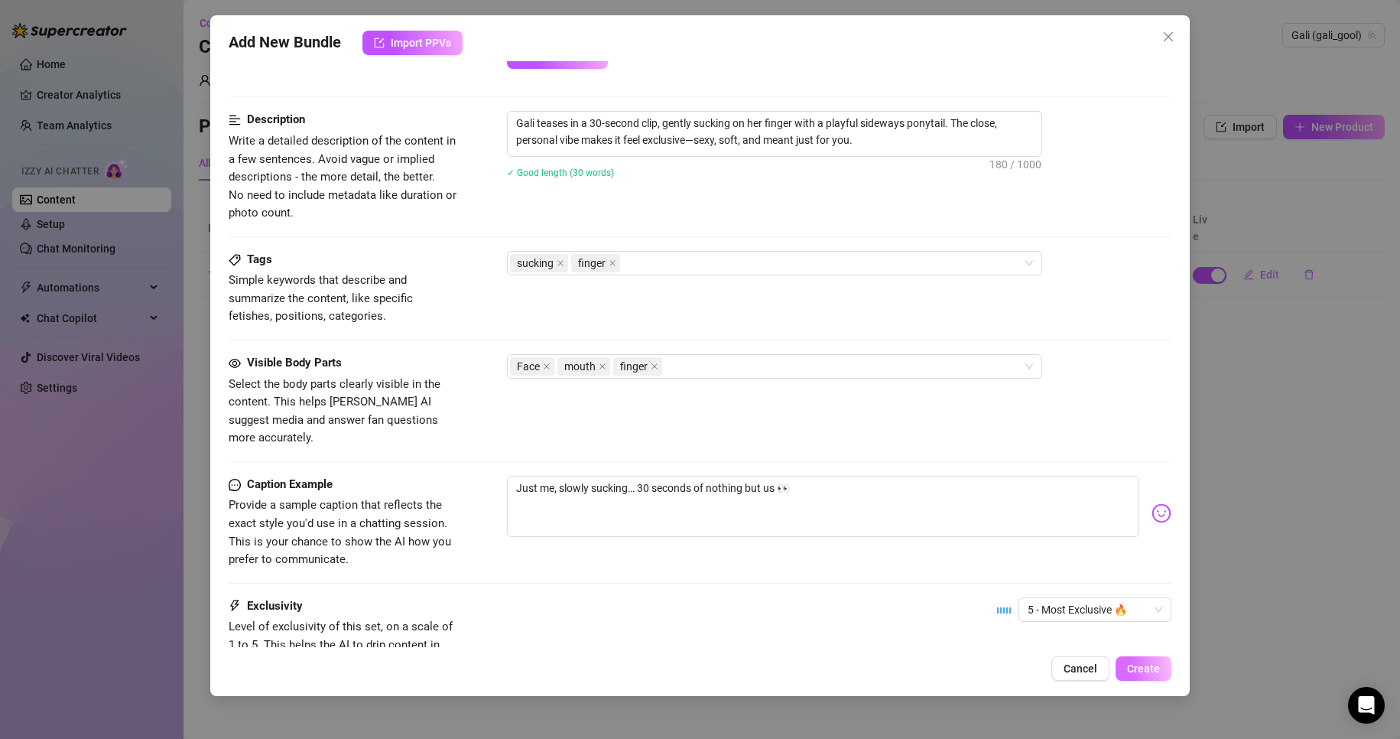
scroll to position [699, 0]
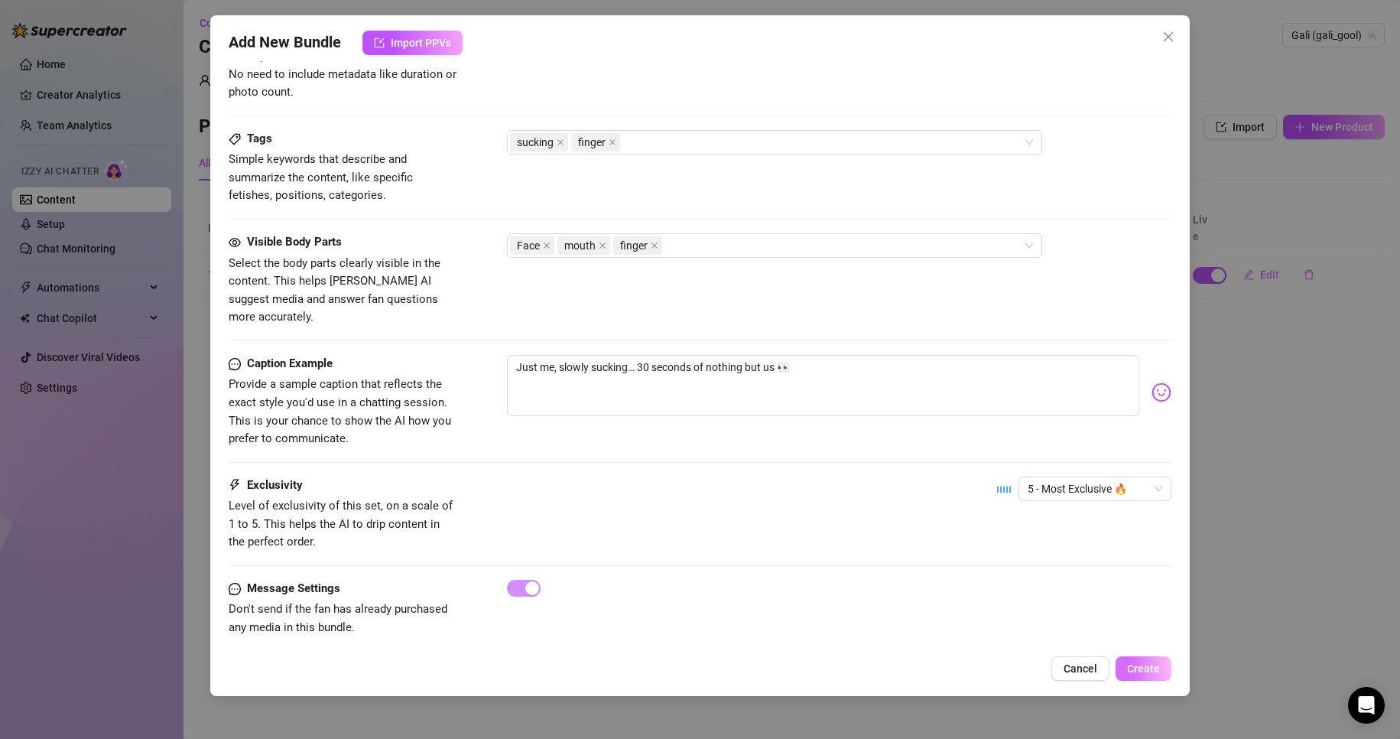
click at [1137, 668] on span "Create" at bounding box center [1143, 668] width 33 height 12
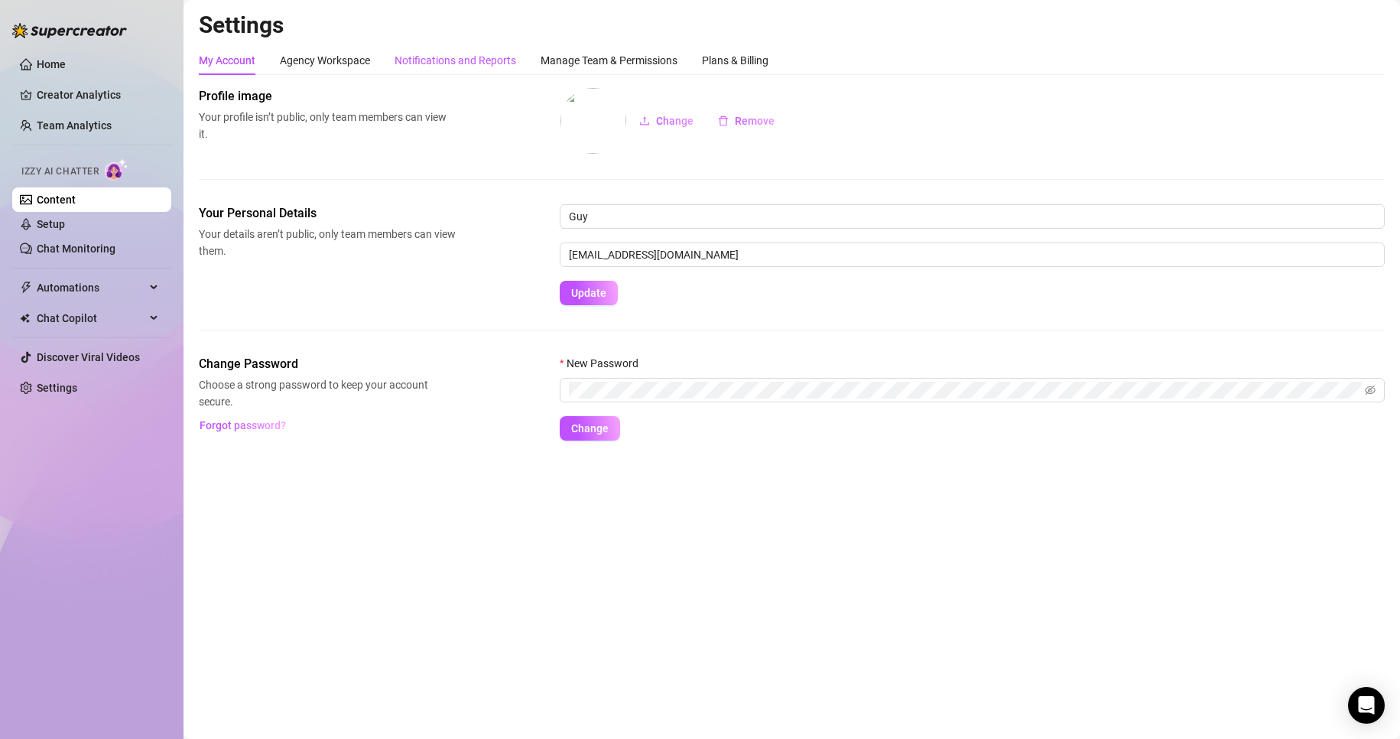
click at [476, 64] on div "Notifications and Reports" at bounding box center [455, 60] width 122 height 17
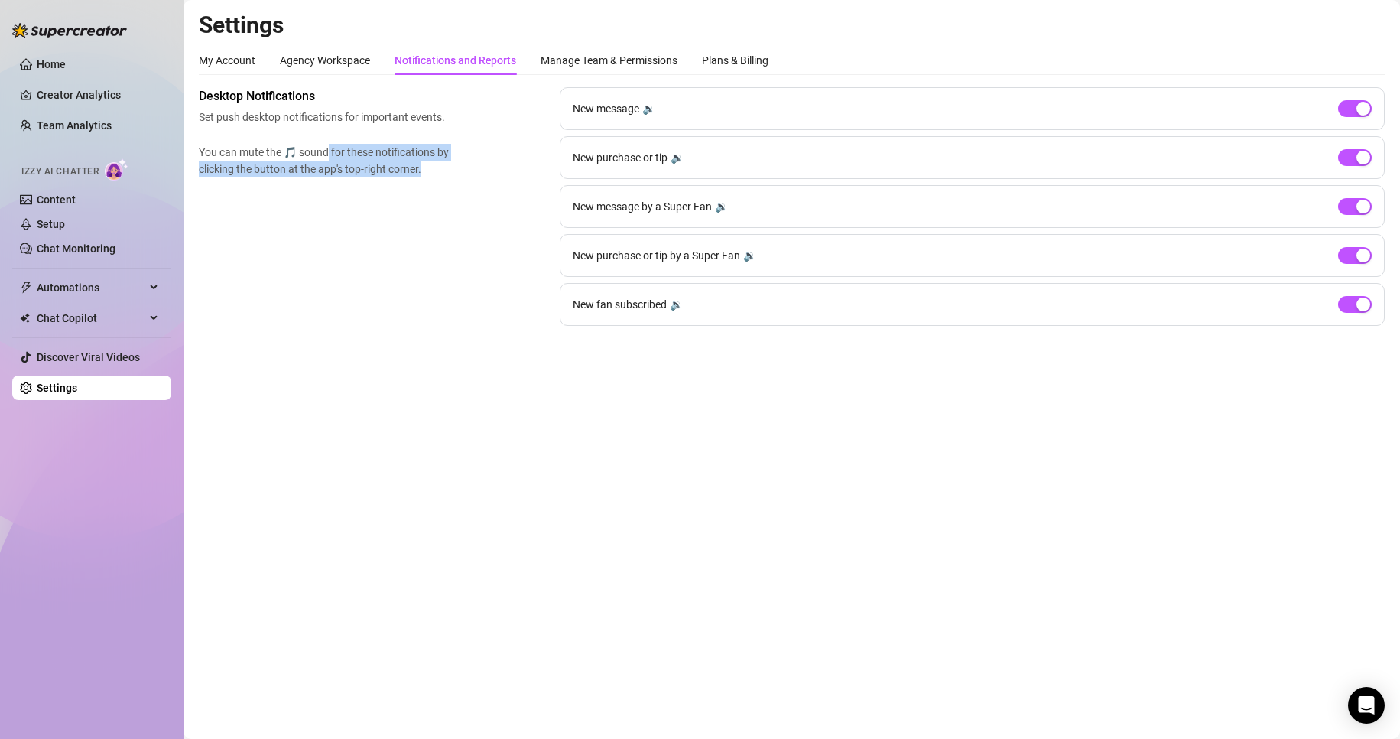
drag, startPoint x: 370, startPoint y: 155, endPoint x: 420, endPoint y: 176, distance: 54.5
click at [420, 176] on span "You can mute the 🎵 sound for these notifications by clicking the button at the …" at bounding box center [327, 161] width 257 height 34
drag, startPoint x: 200, startPoint y: 115, endPoint x: 228, endPoint y: 113, distance: 27.6
click at [228, 113] on span "Set push desktop notifications for important events." at bounding box center [327, 117] width 257 height 17
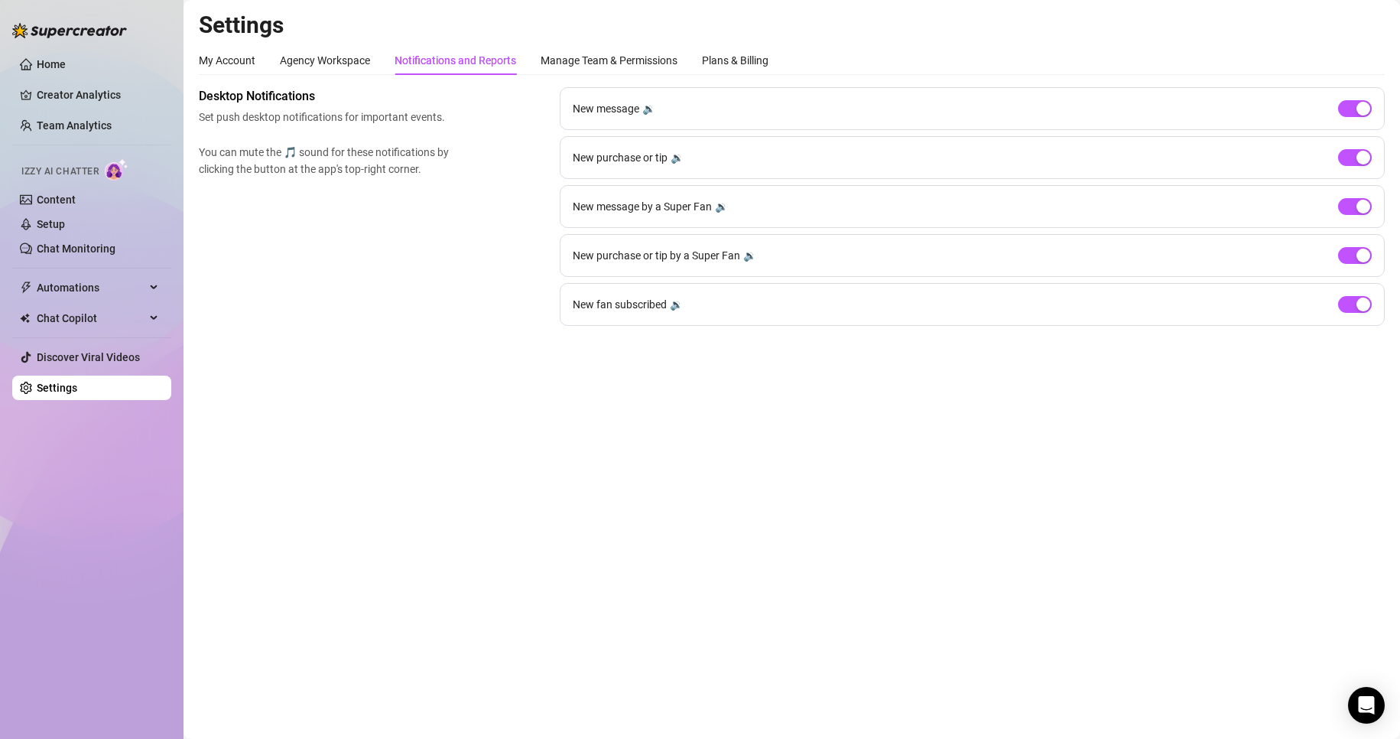
drag, startPoint x: 1130, startPoint y: 532, endPoint x: 343, endPoint y: 177, distance: 862.9
click at [1128, 532] on main "Settings My Account Agency Workspace Notifications and Reports Manage Team & Pe…" at bounding box center [791, 369] width 1216 height 739
click at [115, 252] on link "Chat Monitoring" at bounding box center [76, 248] width 79 height 12
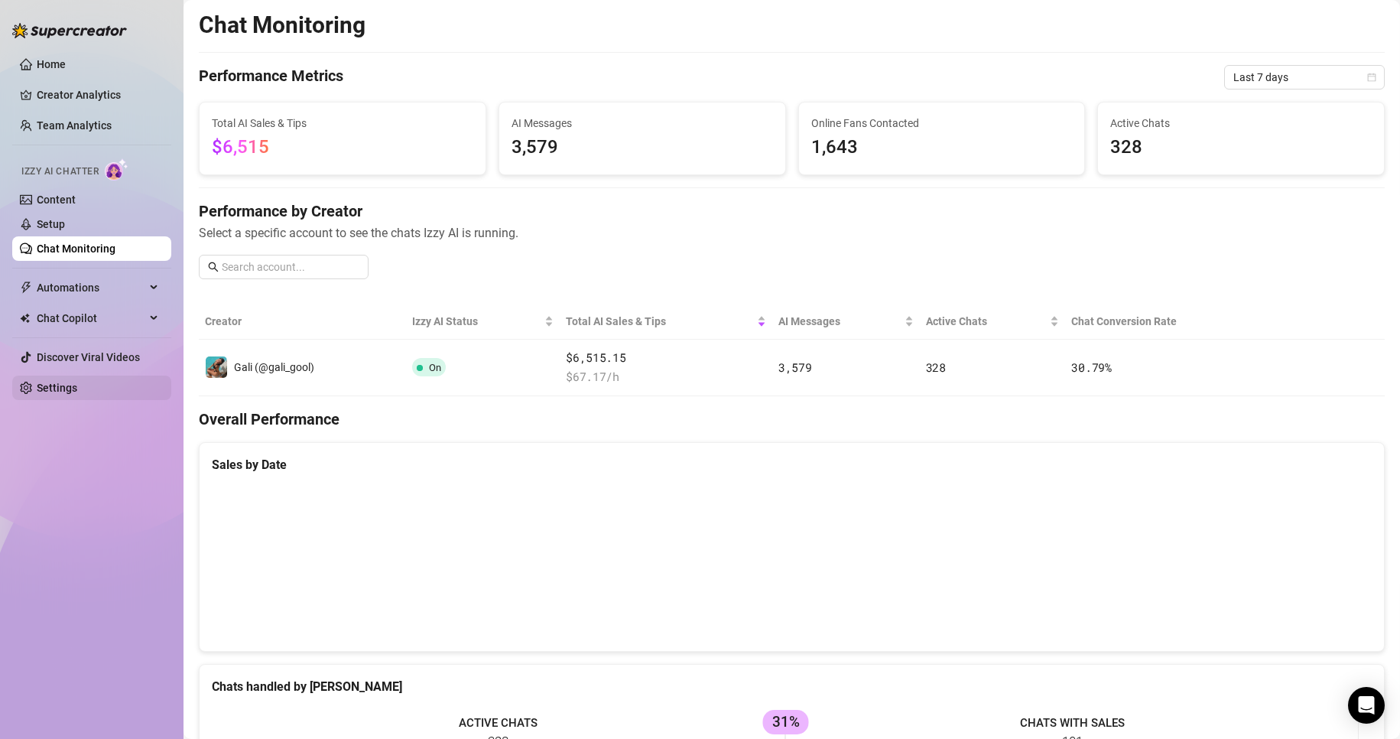
click at [42, 394] on link "Settings" at bounding box center [57, 387] width 41 height 12
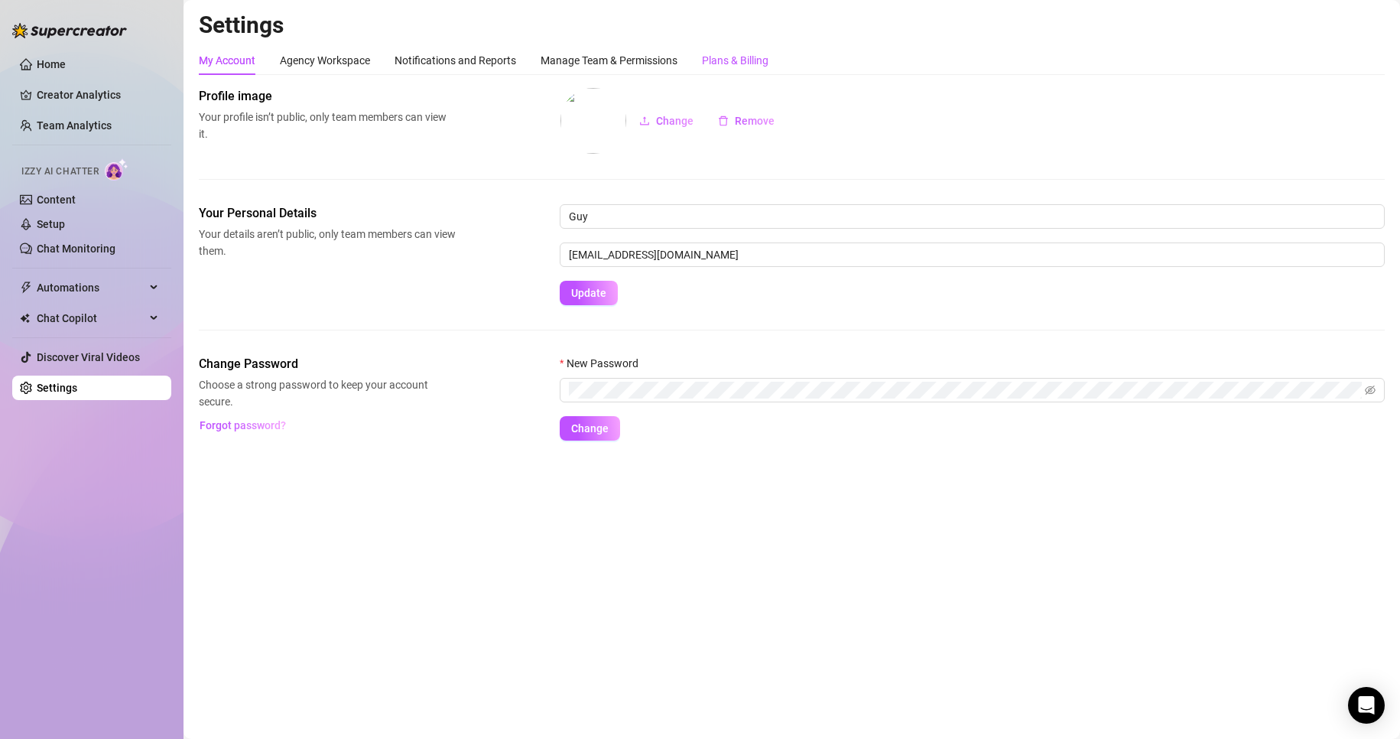
click at [768, 64] on div "Plans & Billing" at bounding box center [735, 60] width 67 height 17
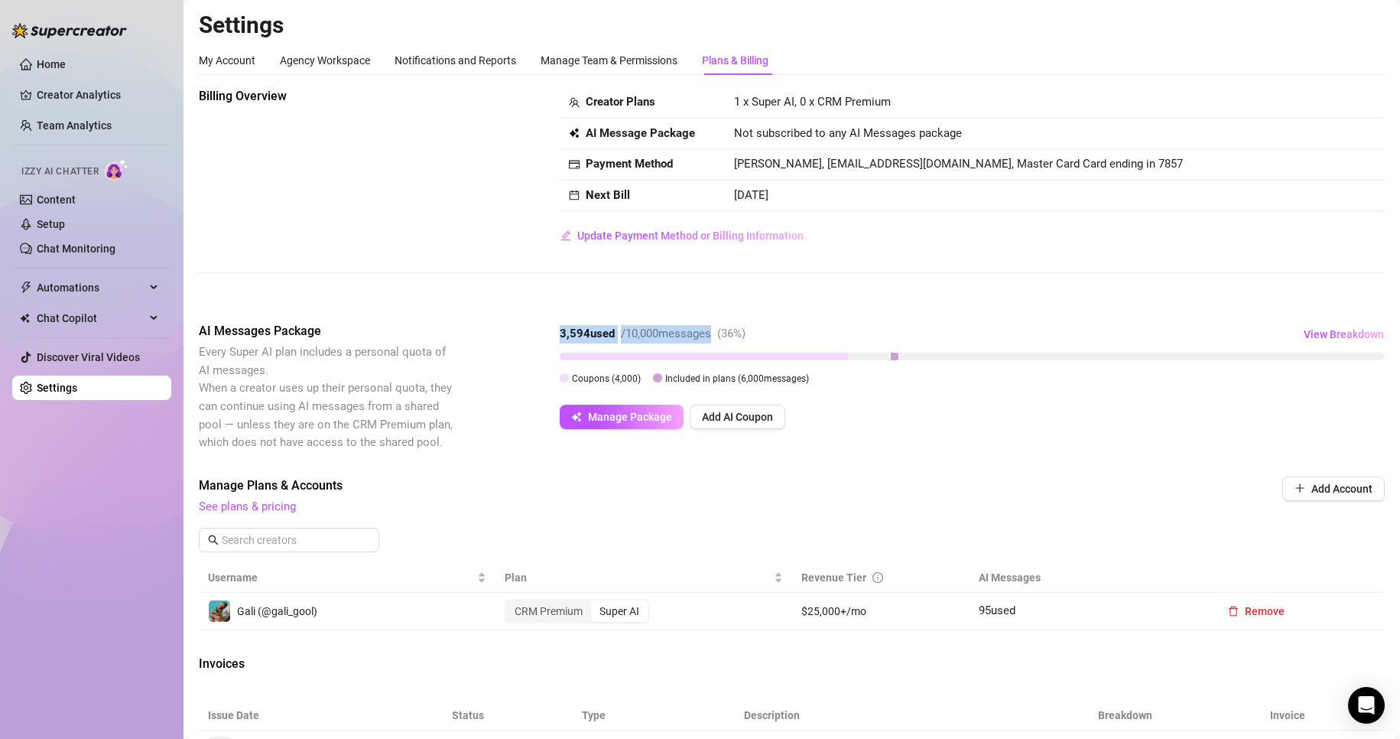
drag, startPoint x: 560, startPoint y: 330, endPoint x: 727, endPoint y: 339, distance: 167.6
click at [727, 339] on div "3,594 used / 10,000 messages ( 36 %)" at bounding box center [653, 334] width 186 height 18
click at [727, 339] on span "( 36 %)" at bounding box center [731, 333] width 28 height 14
click at [993, 465] on div "Billing Overview Creator Plans 1 x Super AI, 0 x CRM Premium AI Message Package…" at bounding box center [792, 526] width 1186 height 878
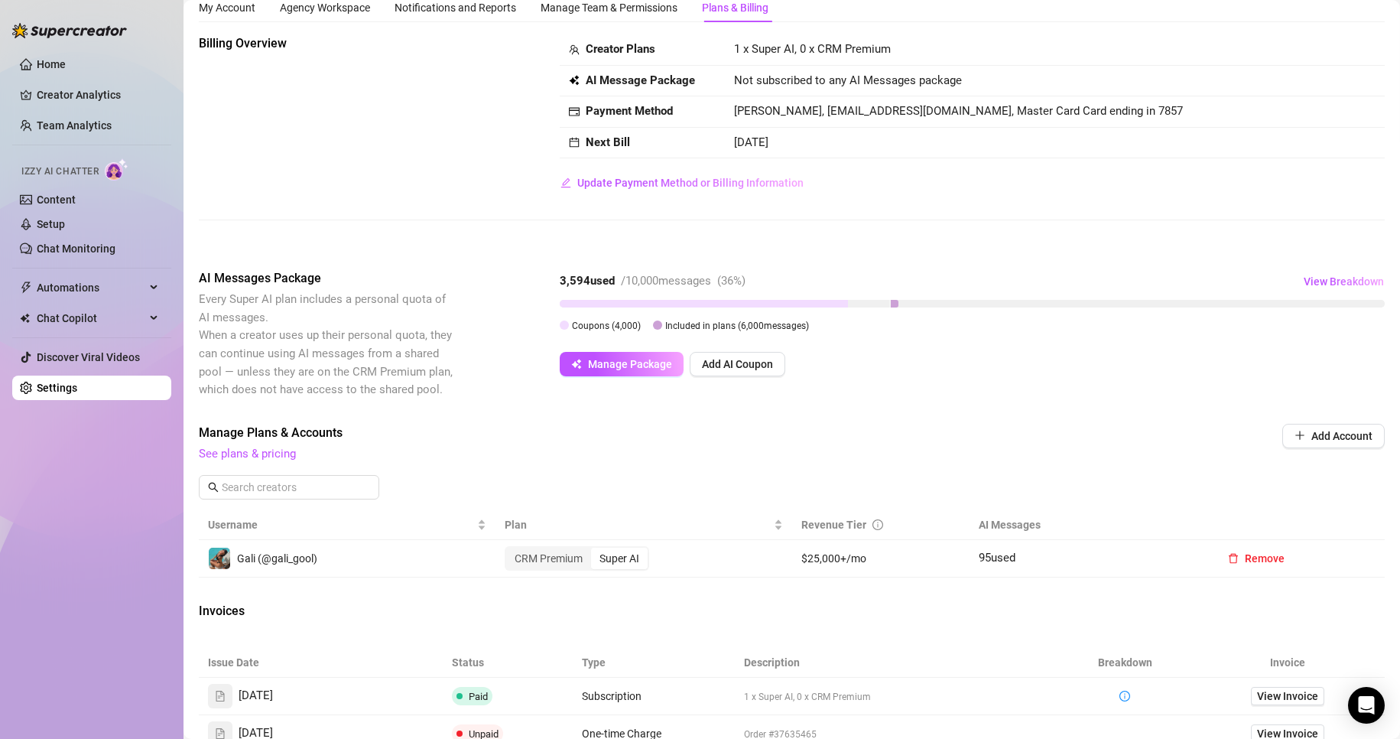
scroll to position [291, 0]
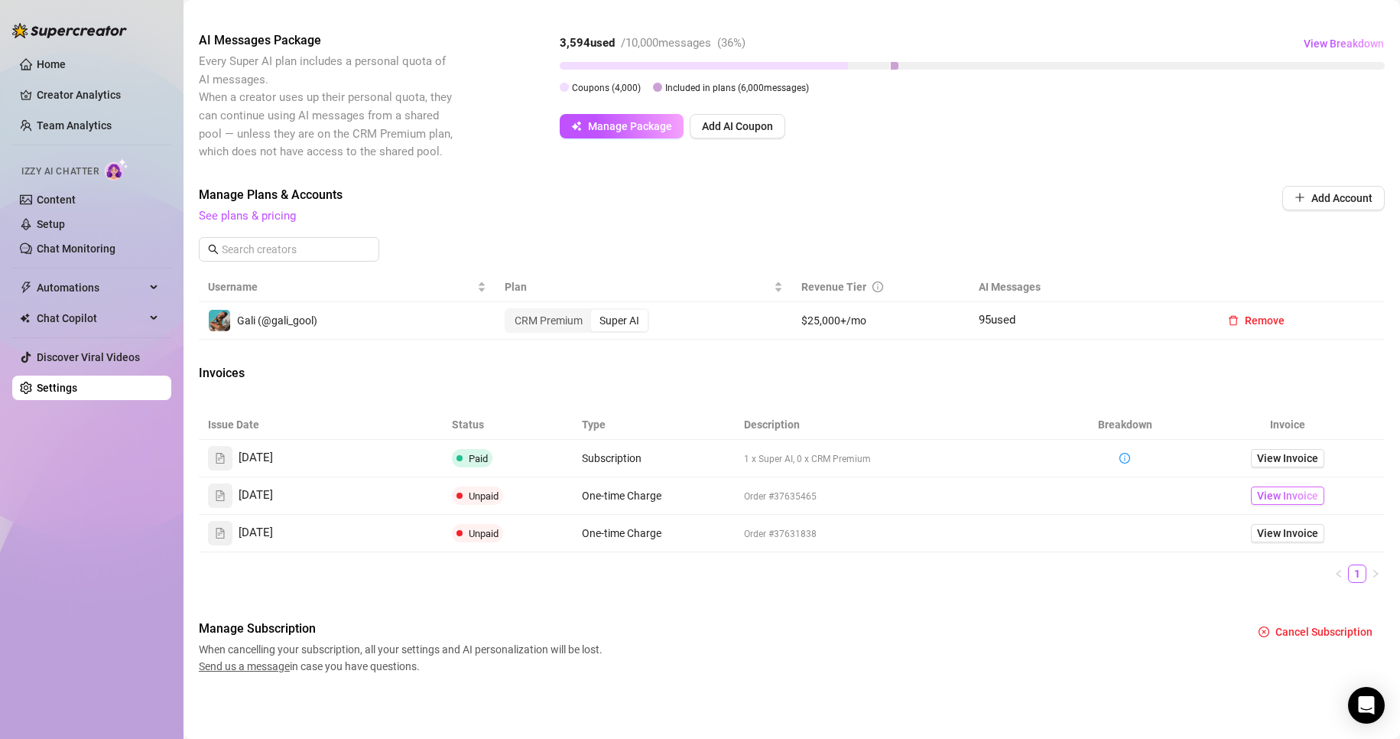
click at [1283, 495] on span "View Invoice" at bounding box center [1287, 495] width 61 height 17
click at [1268, 456] on span "View Invoice" at bounding box center [1287, 458] width 61 height 17
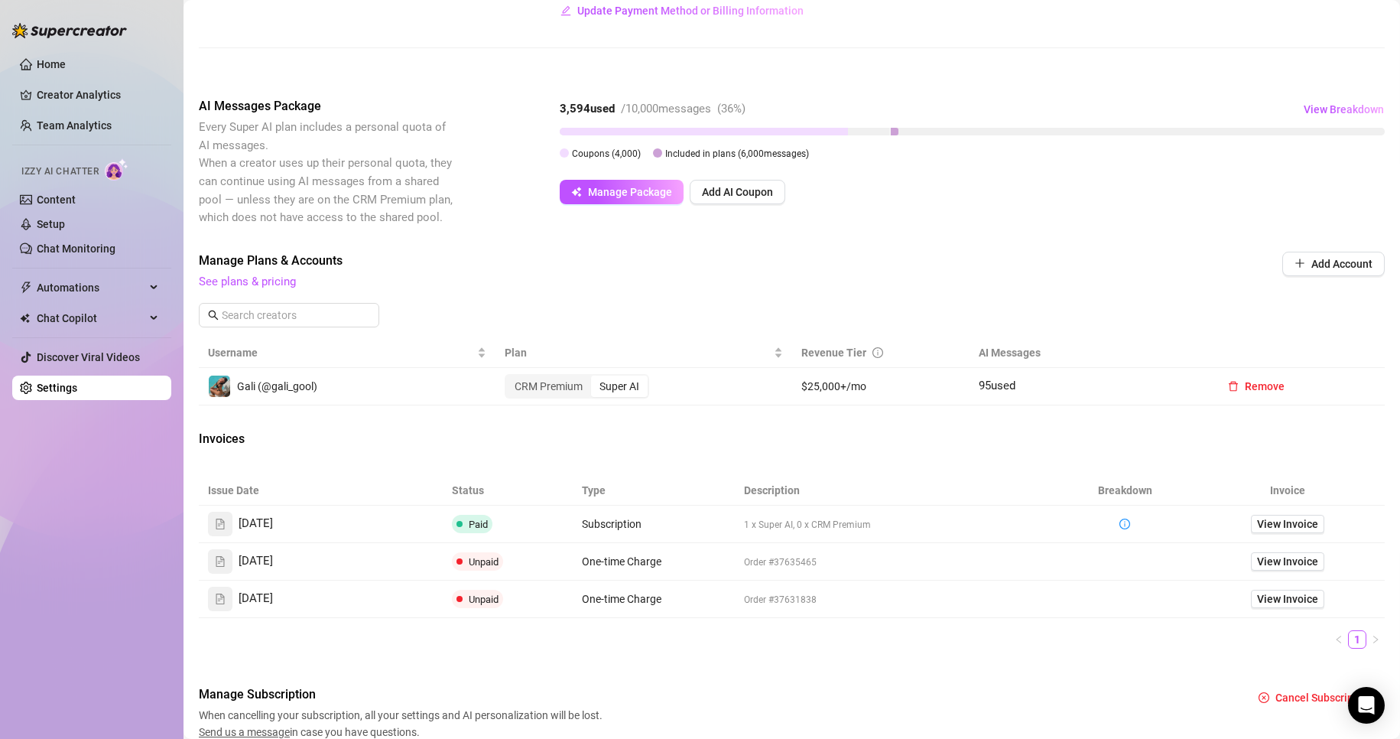
scroll to position [0, 0]
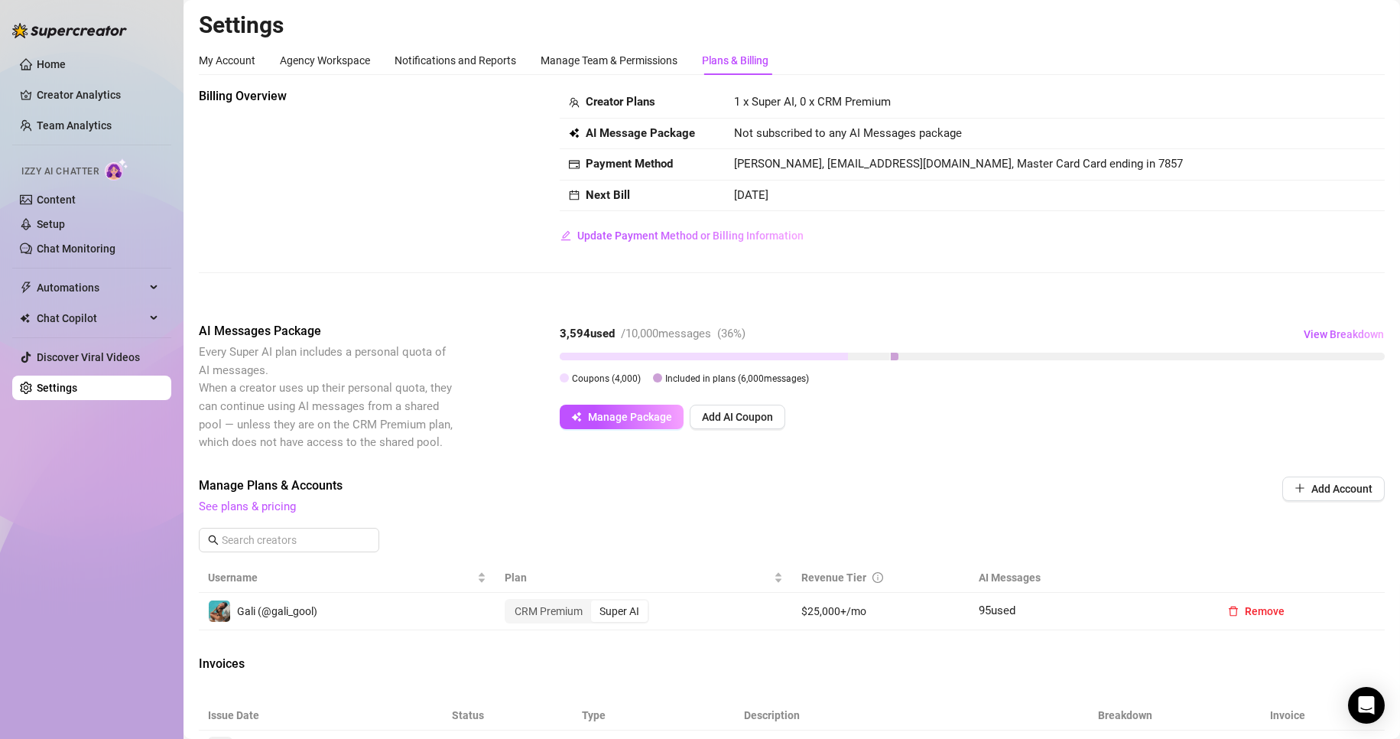
click at [891, 354] on div at bounding box center [895, 356] width 8 height 8
click at [892, 357] on div at bounding box center [895, 356] width 8 height 8
click at [1355, 329] on span "View Breakdown" at bounding box center [1343, 334] width 80 height 12
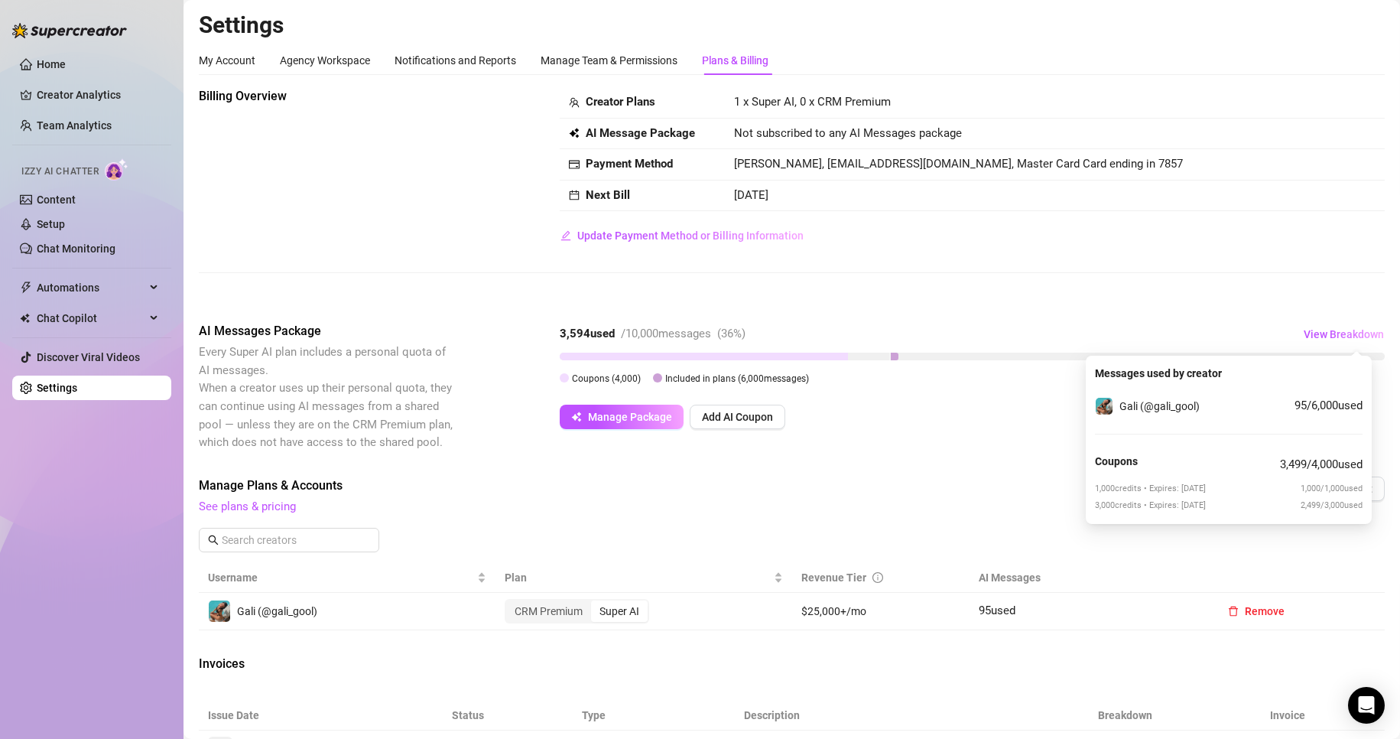
drag, startPoint x: 1237, startPoint y: 274, endPoint x: 1005, endPoint y: 324, distance: 236.9
click at [1235, 276] on div "Billing Overview Creator Plans 1 x Super AI, 0 x CRM Premium AI Message Package…" at bounding box center [792, 192] width 1186 height 210
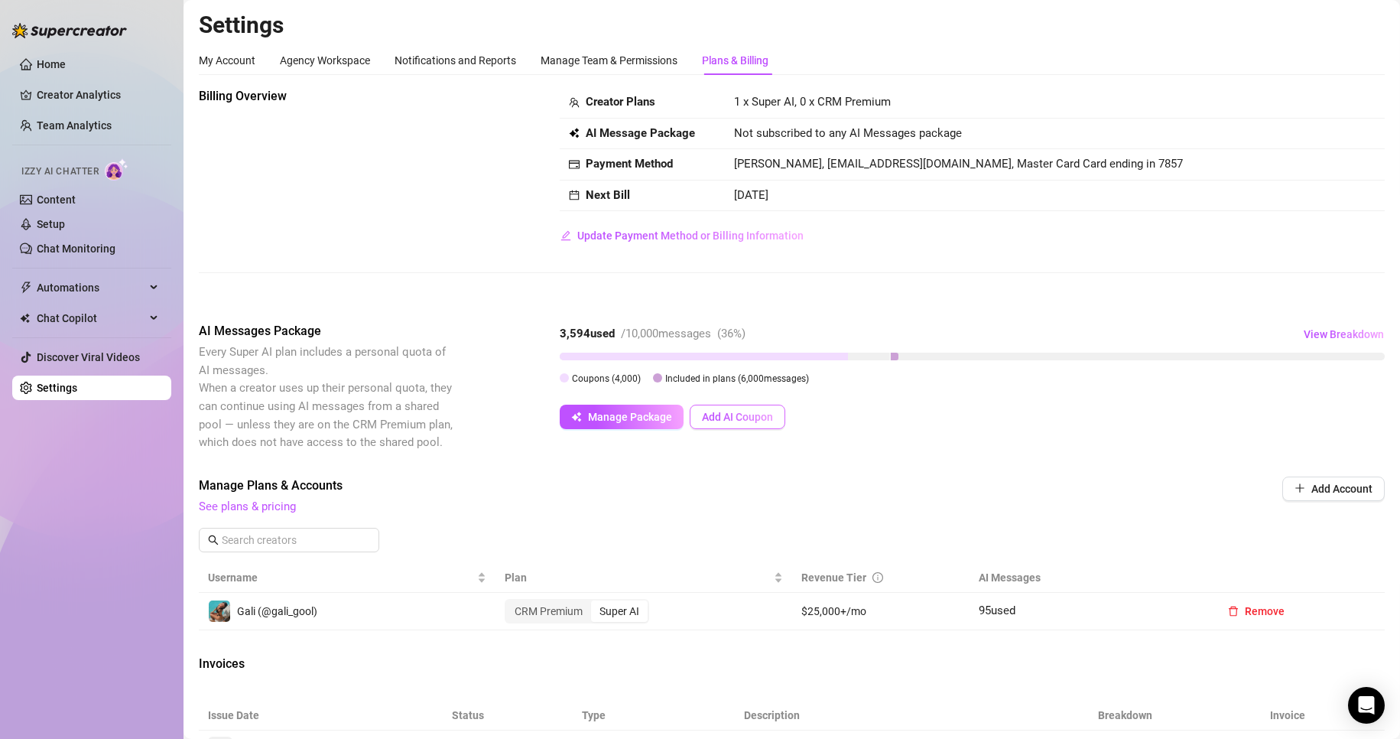
click at [722, 416] on span "Add AI Coupon" at bounding box center [737, 417] width 71 height 12
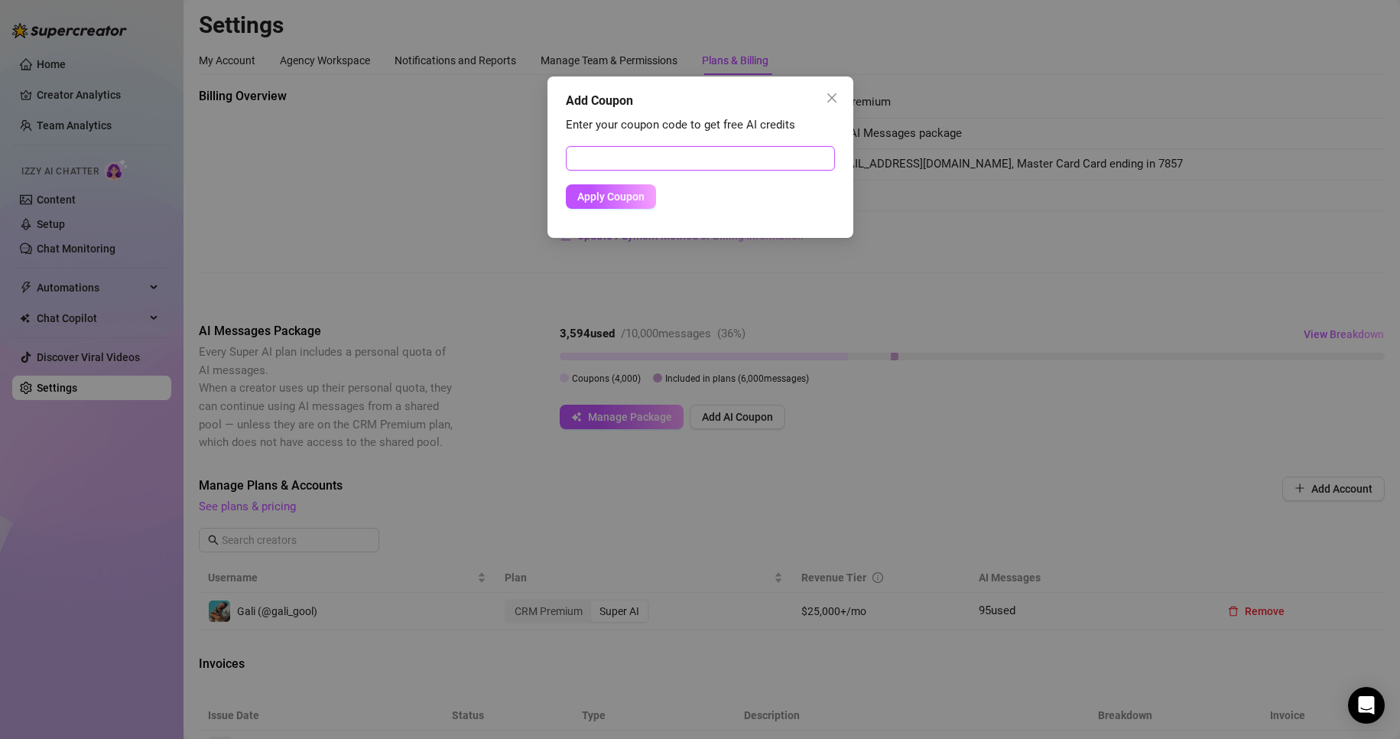
click at [614, 147] on input "text" at bounding box center [700, 158] width 269 height 24
paste input "F4FCA6AB02BC0JGZ0C9B"
click at [612, 201] on span "Apply Coupon" at bounding box center [610, 196] width 67 height 12
drag, startPoint x: 745, startPoint y: 157, endPoint x: 192, endPoint y: 133, distance: 553.2
click at [314, 136] on div "Add Coupon Enter your coupon code to get free AI credits F4FCA6AB02BC0JGZ0C9B A…" at bounding box center [700, 369] width 1400 height 739
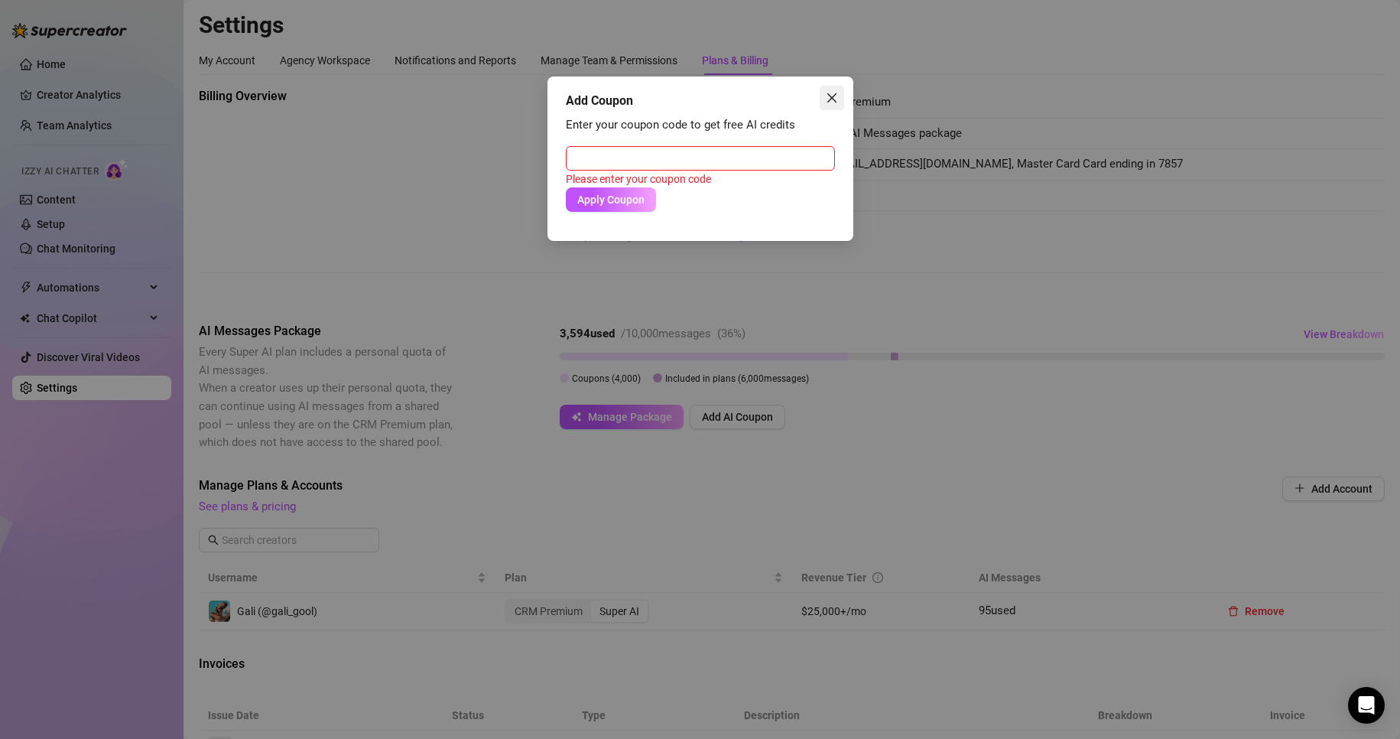
click at [836, 103] on icon "close" at bounding box center [832, 98] width 12 height 12
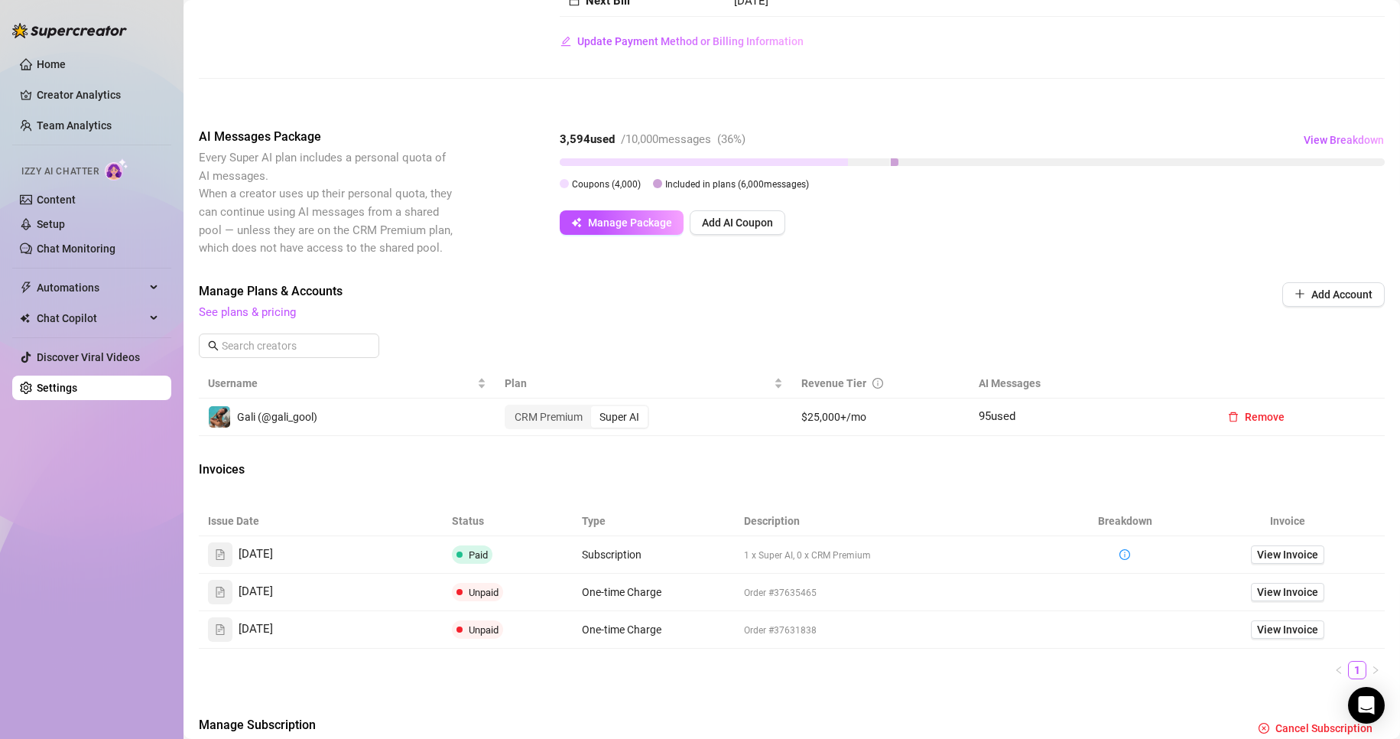
scroll to position [229, 0]
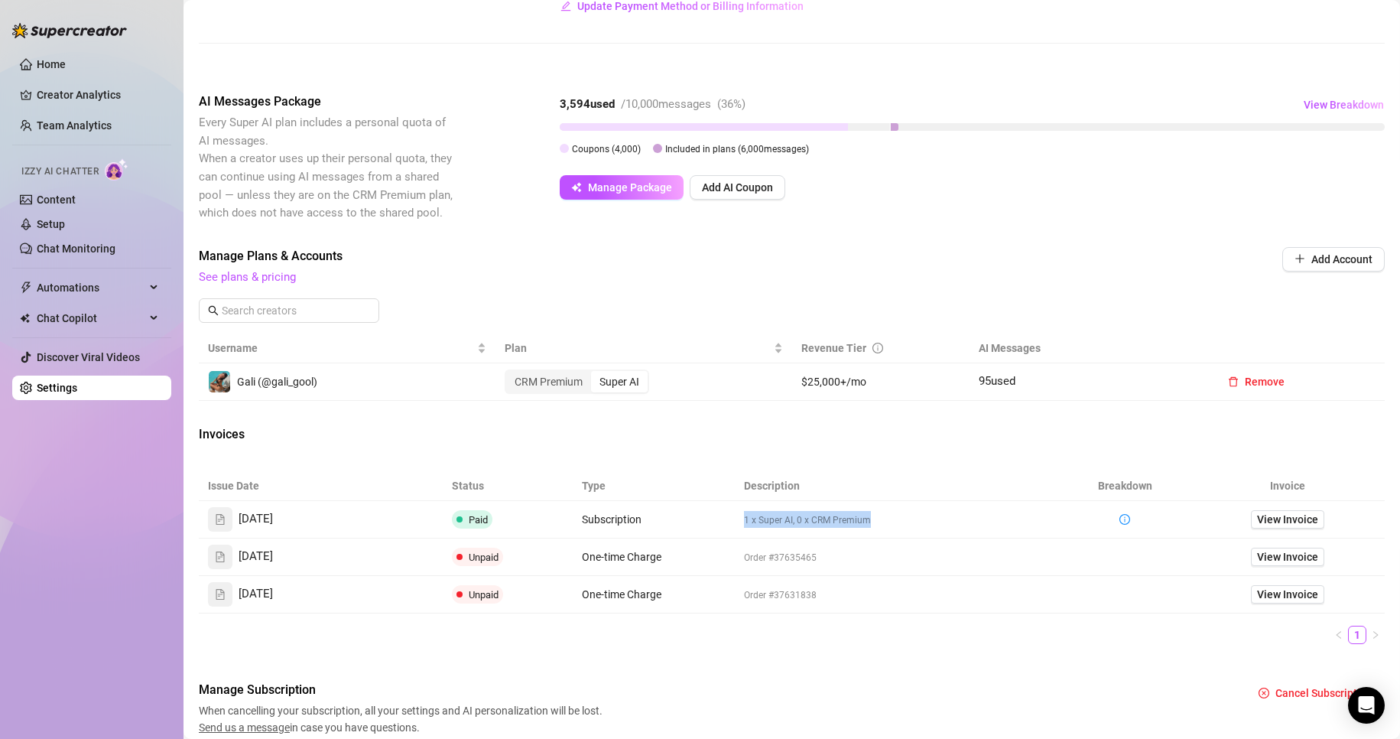
drag, startPoint x: 872, startPoint y: 518, endPoint x: 724, endPoint y: 515, distance: 148.3
click at [724, 515] on tr "[DATE] Paid Subscription 1 x Super AI, 0 x CRM Premium View Invoice" at bounding box center [792, 519] width 1186 height 37
click at [721, 414] on div "Billing Overview Creator Plans 1 x Super AI, 0 x CRM Premium AI Message Package…" at bounding box center [792, 297] width 1186 height 878
click at [58, 70] on link "Home" at bounding box center [51, 64] width 29 height 12
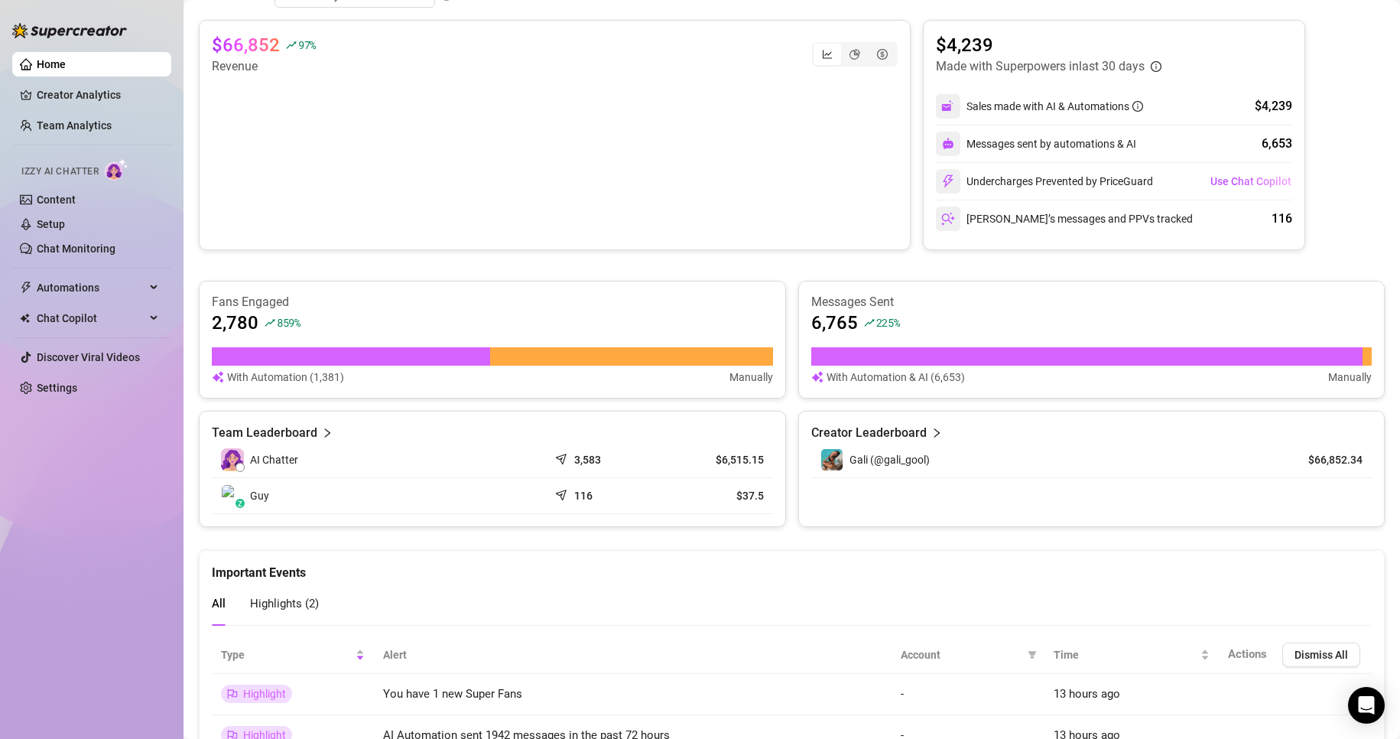
scroll to position [332, 0]
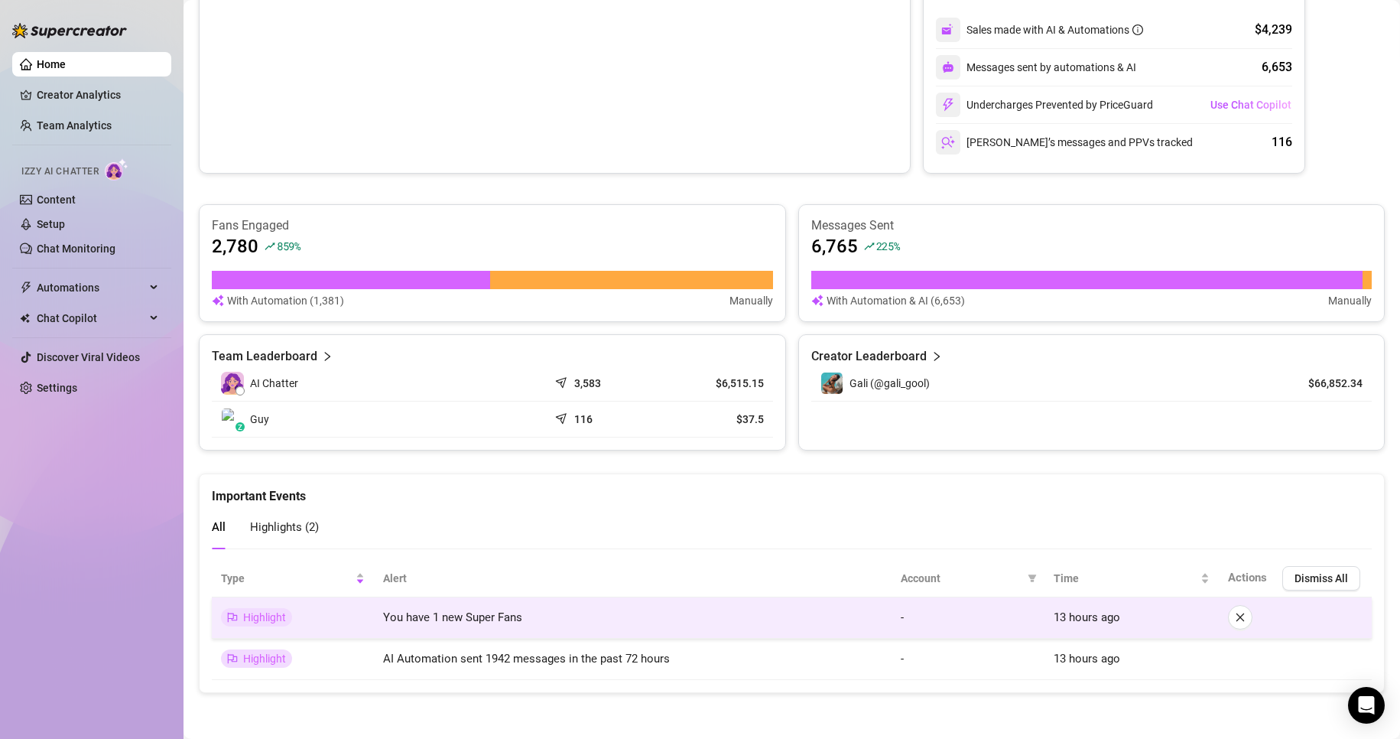
click at [485, 615] on span "You have 1 new Super Fans" at bounding box center [452, 617] width 139 height 14
click at [267, 613] on span "Highlight" at bounding box center [264, 617] width 43 height 12
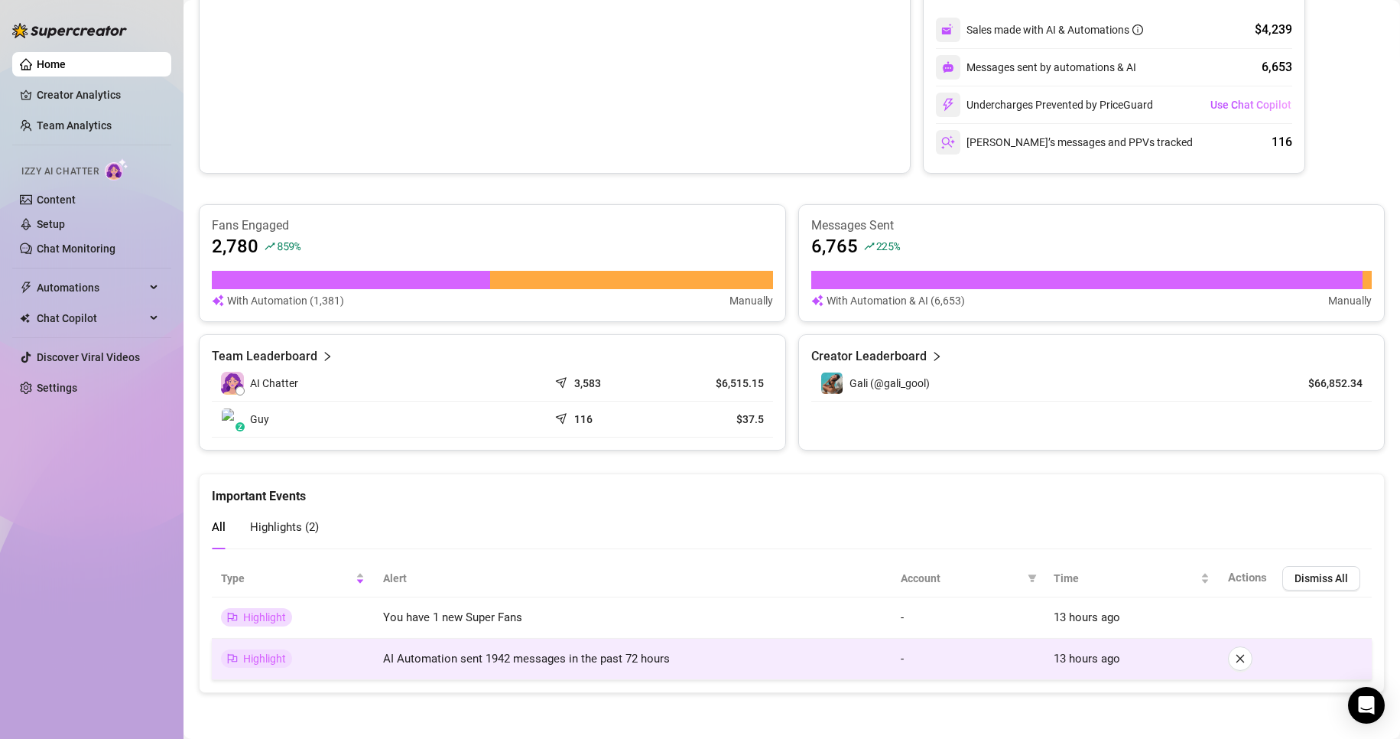
click at [1087, 664] on span "13 hours ago" at bounding box center [1086, 658] width 67 height 14
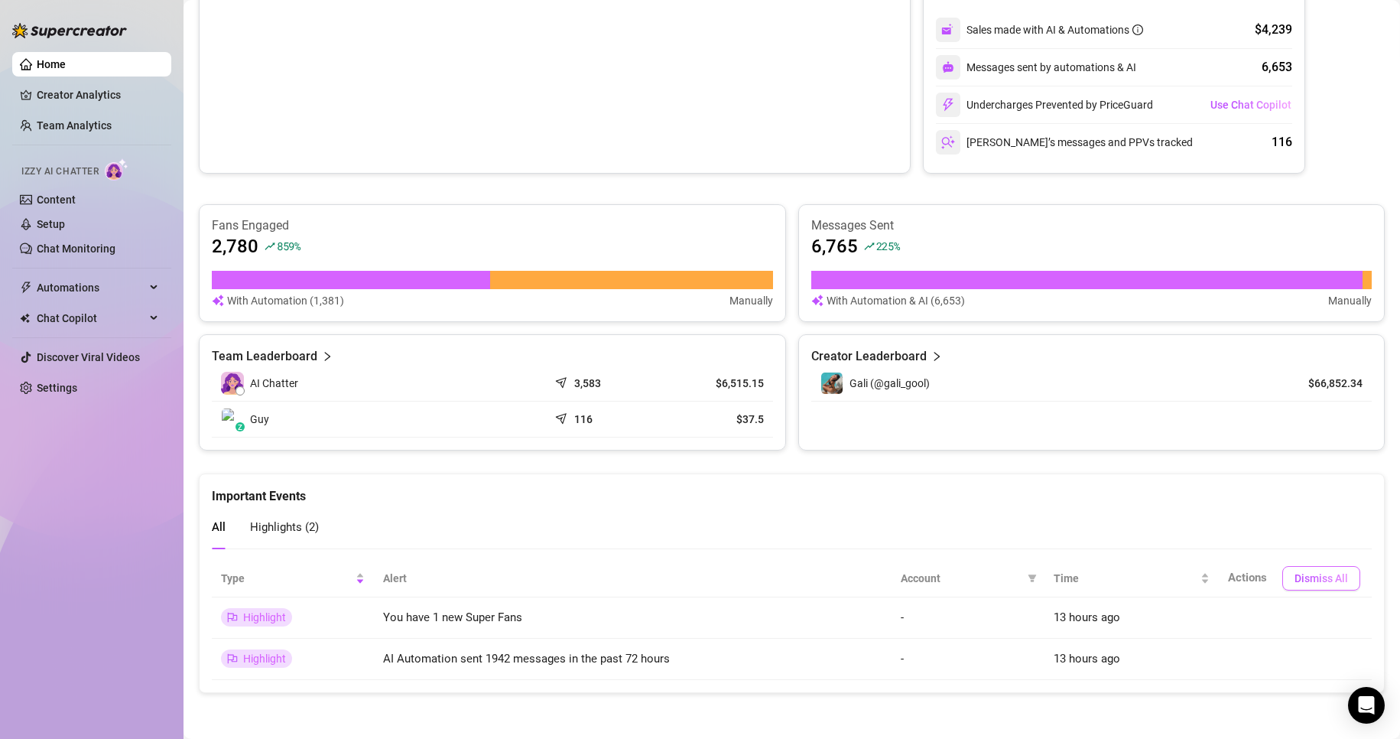
click at [1294, 573] on span "Dismiss All" at bounding box center [1321, 578] width 54 height 12
click at [1294, 577] on span "Dismiss All" at bounding box center [1321, 578] width 54 height 12
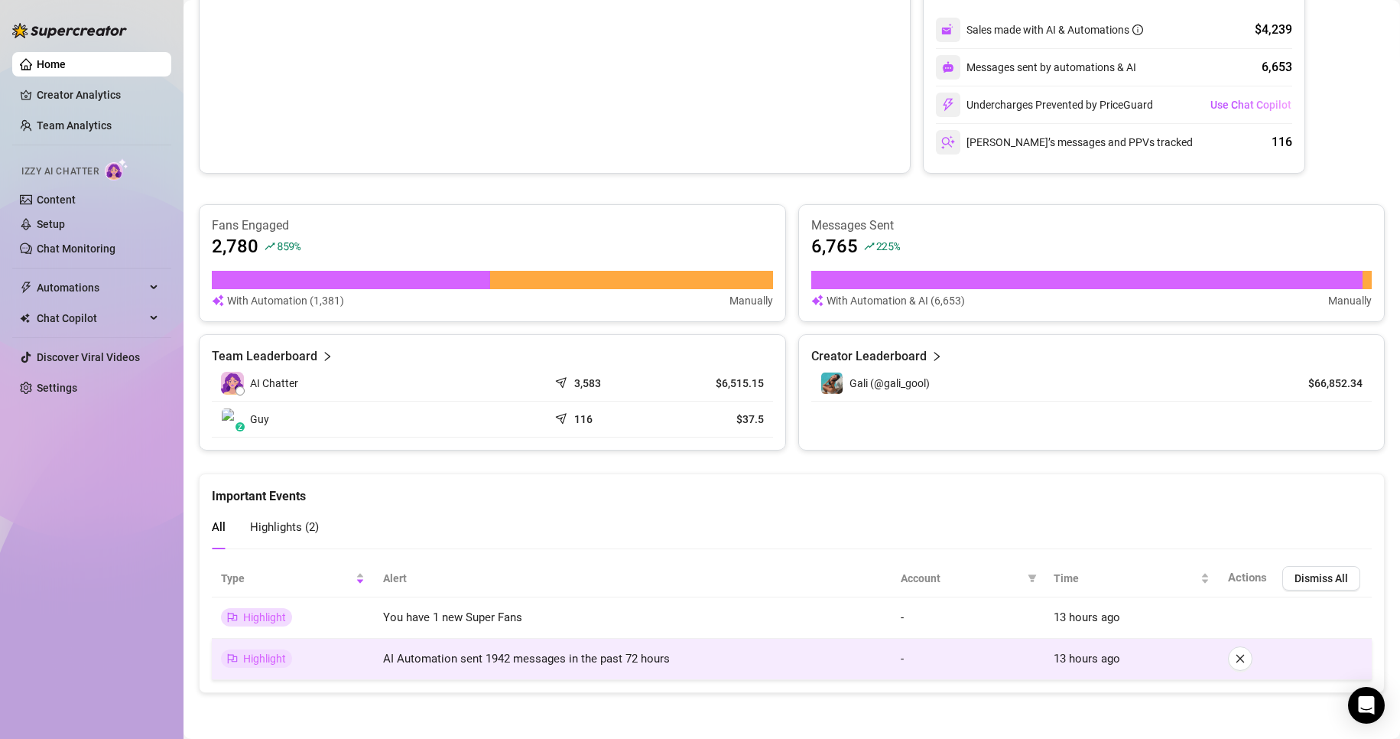
click at [452, 639] on td "AI Automation sent 1942 messages in the past 72 hours" at bounding box center [633, 658] width 518 height 41
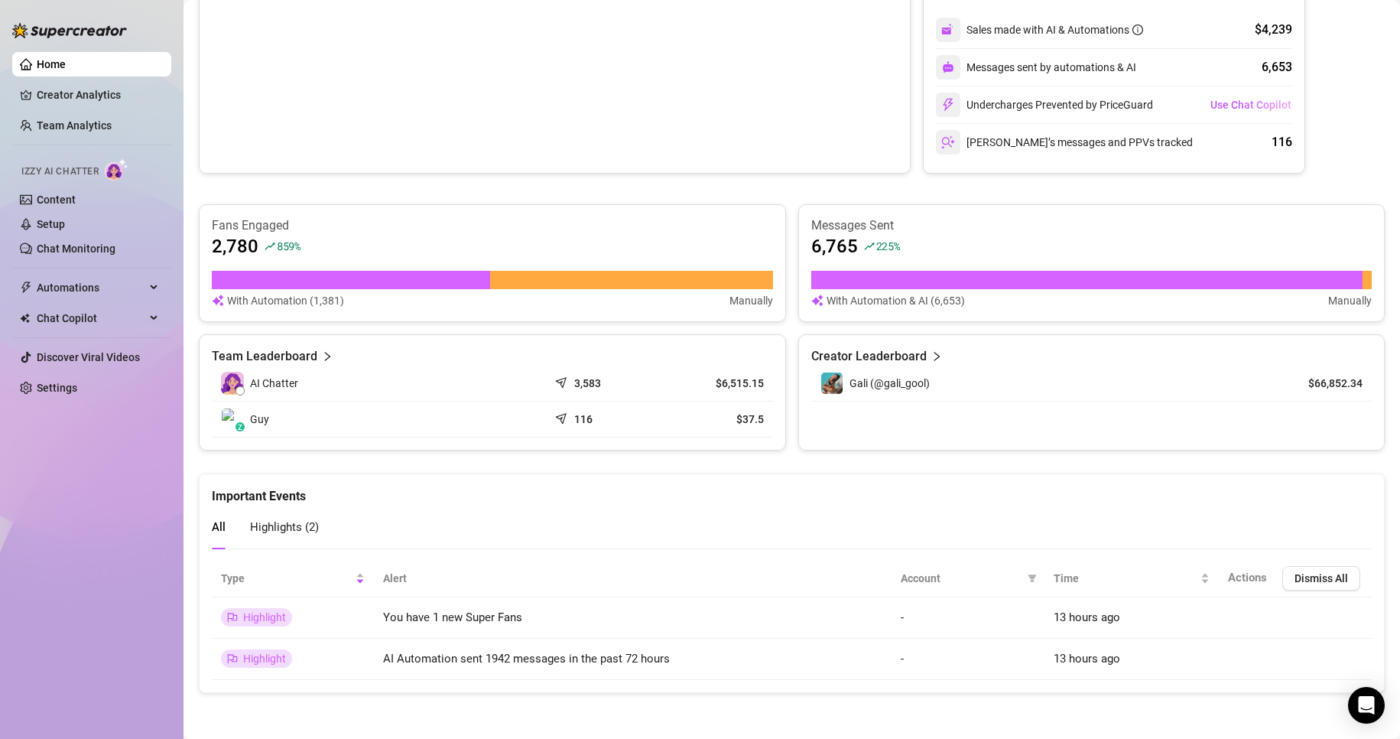
click at [297, 531] on span "Highlights ( 2 )" at bounding box center [284, 527] width 69 height 14
click at [210, 528] on div "Important Events All Highlights ( 2 )" at bounding box center [792, 511] width 1184 height 74
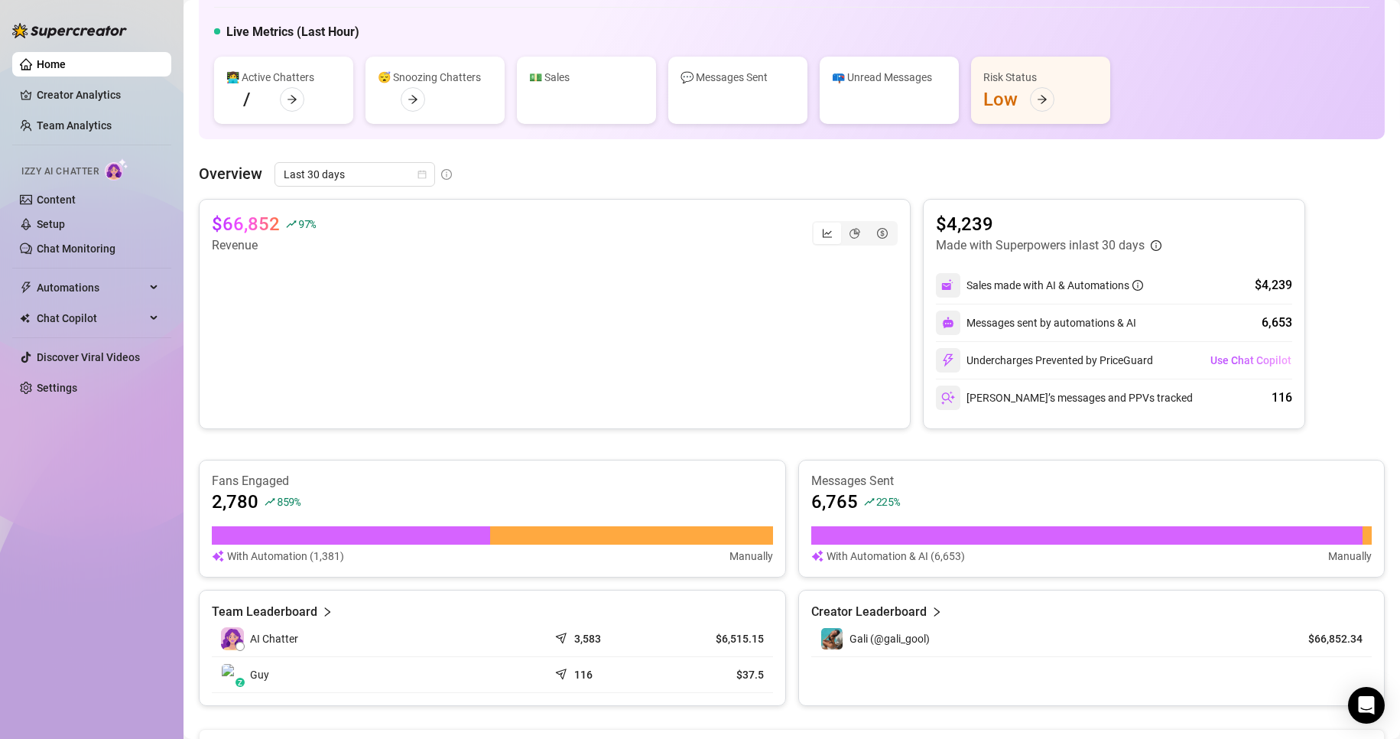
scroll to position [0, 0]
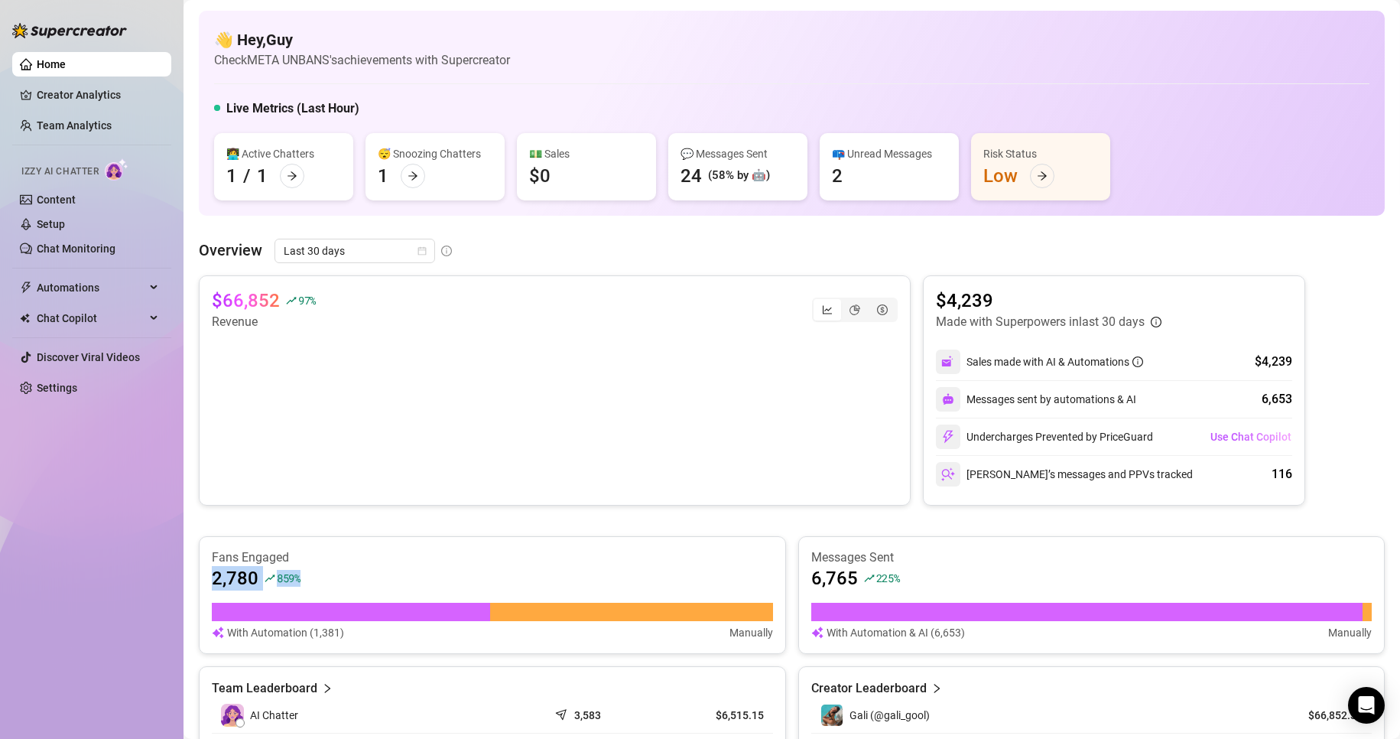
drag, startPoint x: 216, startPoint y: 578, endPoint x: 331, endPoint y: 577, distance: 115.4
click at [331, 577] on div "2,780 859 %" at bounding box center [492, 578] width 561 height 24
click at [330, 577] on div "2,780 859 %" at bounding box center [492, 578] width 561 height 24
drag, startPoint x: 806, startPoint y: 575, endPoint x: 906, endPoint y: 579, distance: 100.2
click at [906, 579] on div "6,765 225 %" at bounding box center [1091, 578] width 561 height 24
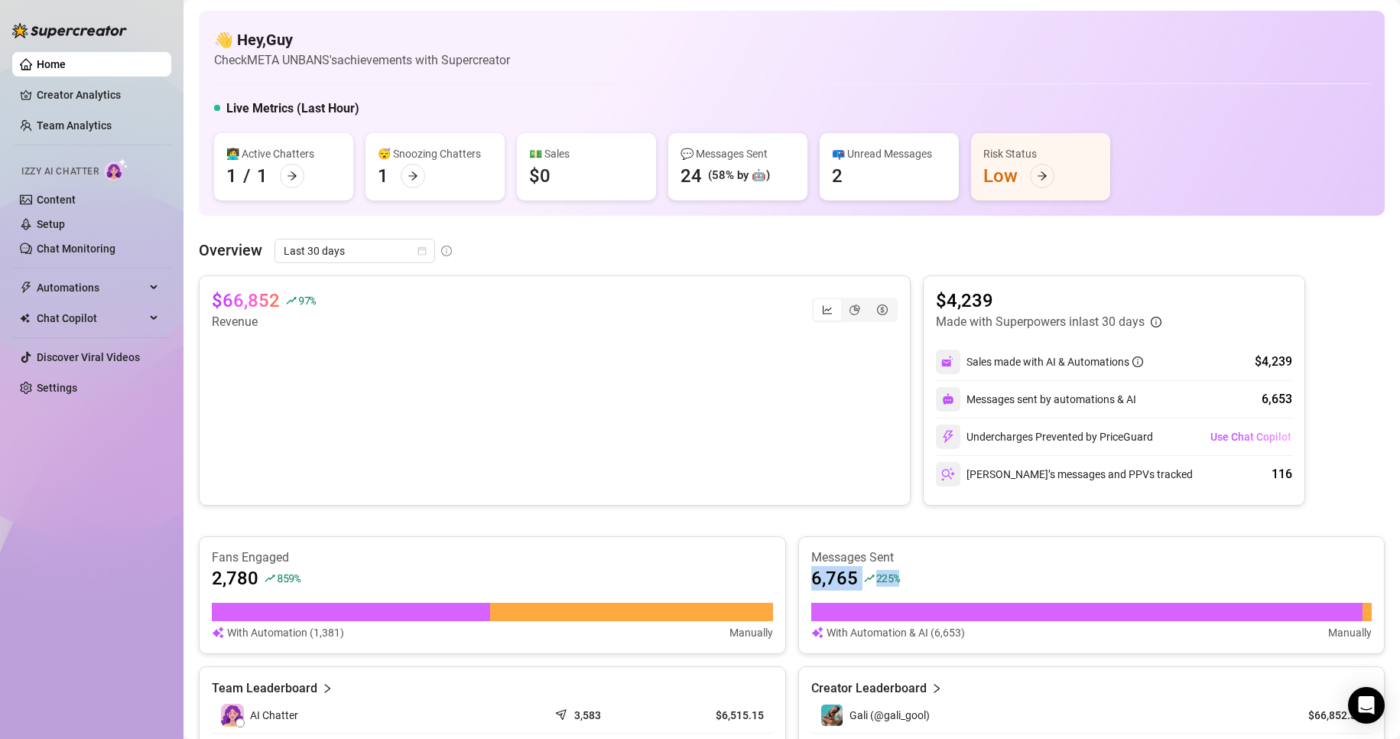
click at [906, 579] on div "6,765 225 %" at bounding box center [1091, 578] width 561 height 24
click at [77, 119] on link "Team Analytics" at bounding box center [74, 125] width 75 height 12
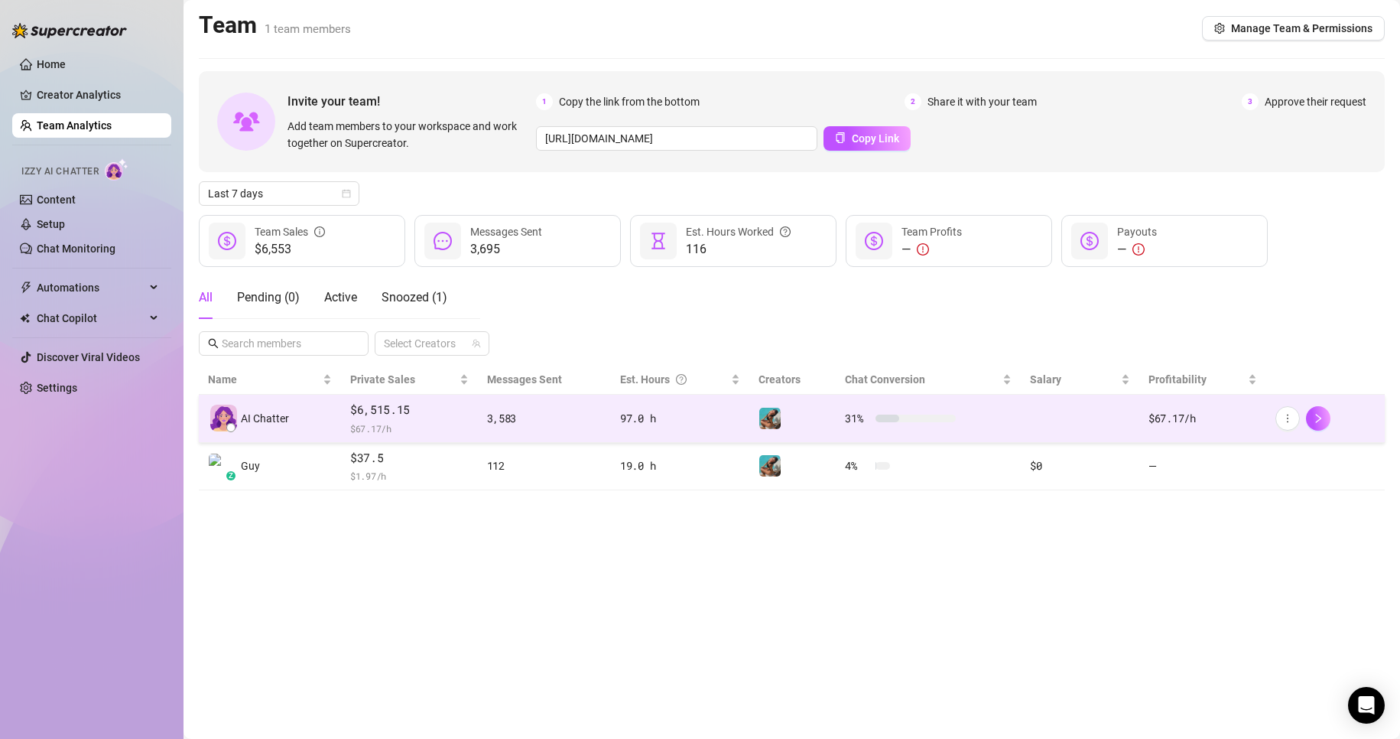
click at [504, 424] on div "3,583" at bounding box center [544, 418] width 115 height 17
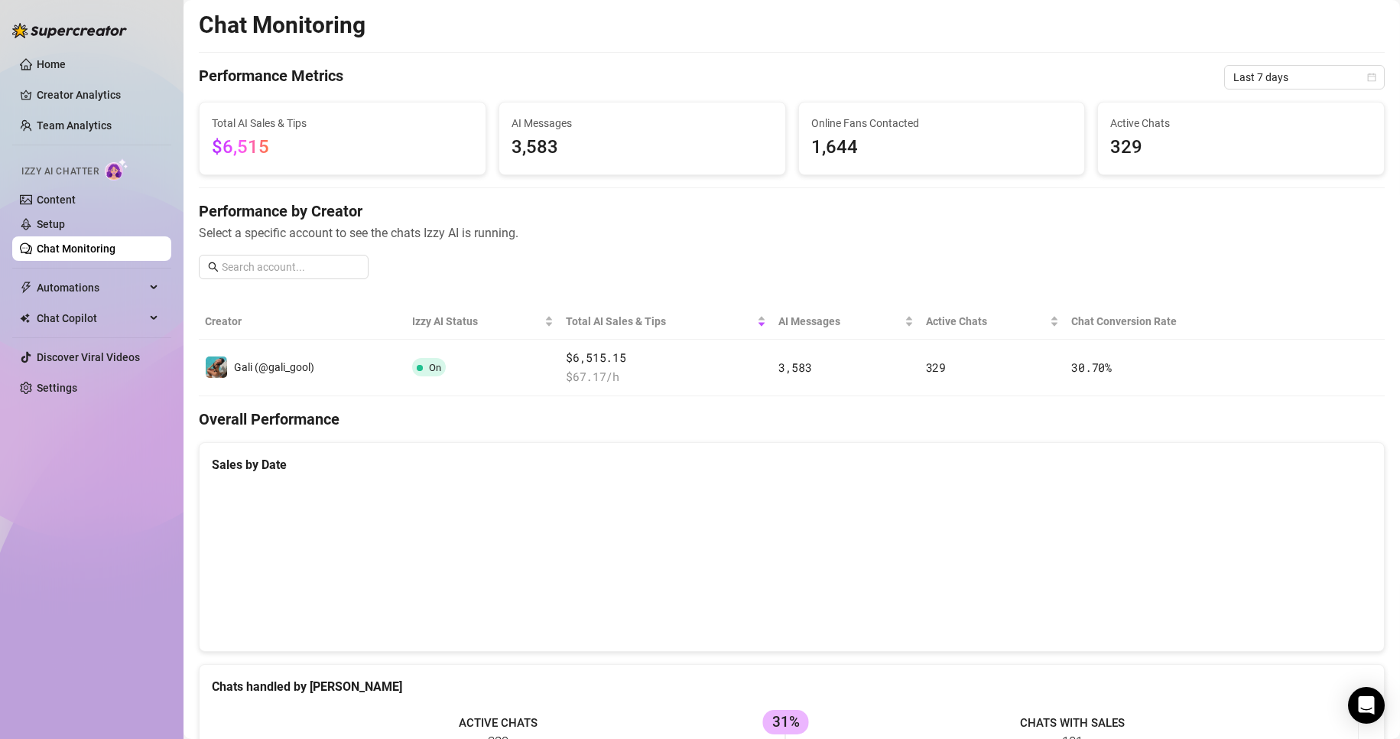
click at [101, 245] on link "Chat Monitoring" at bounding box center [76, 248] width 79 height 12
click at [65, 218] on link "Setup" at bounding box center [51, 224] width 28 height 12
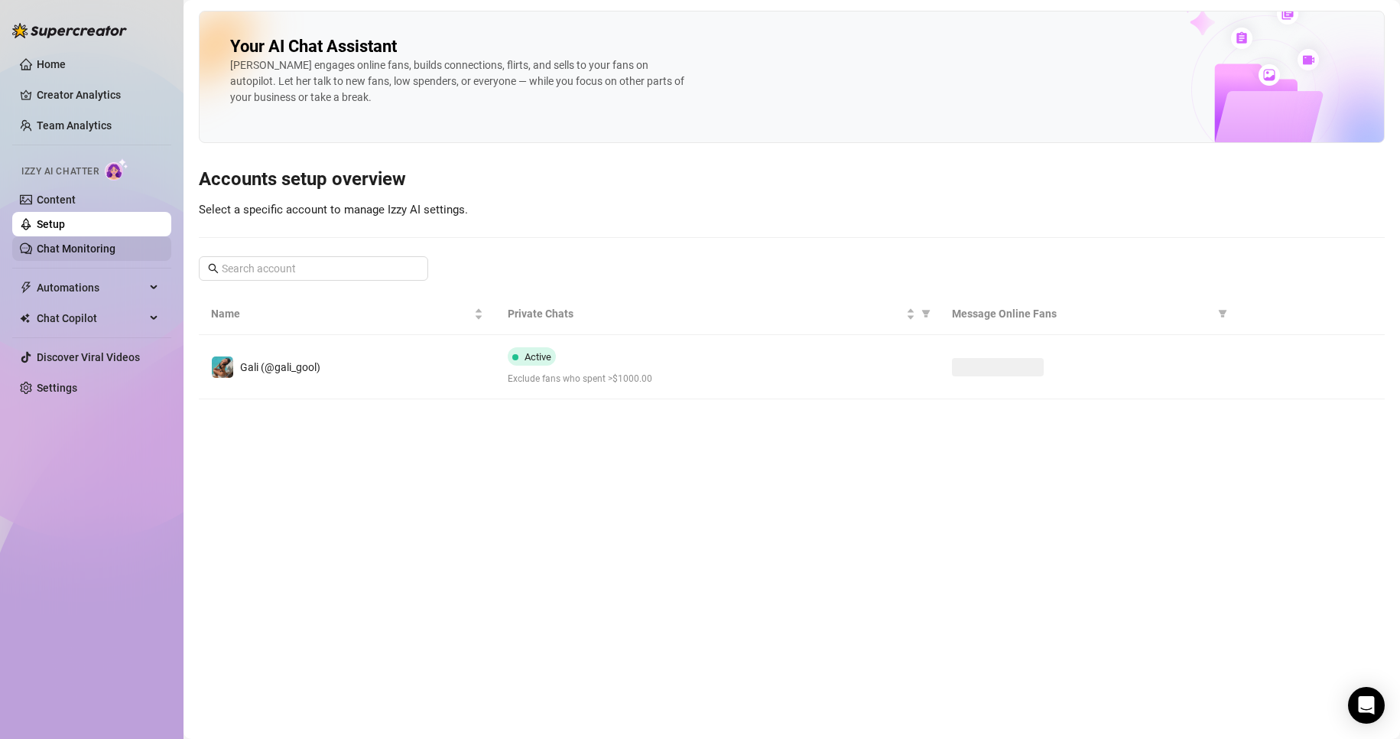
click at [92, 243] on link "Chat Monitoring" at bounding box center [76, 248] width 79 height 12
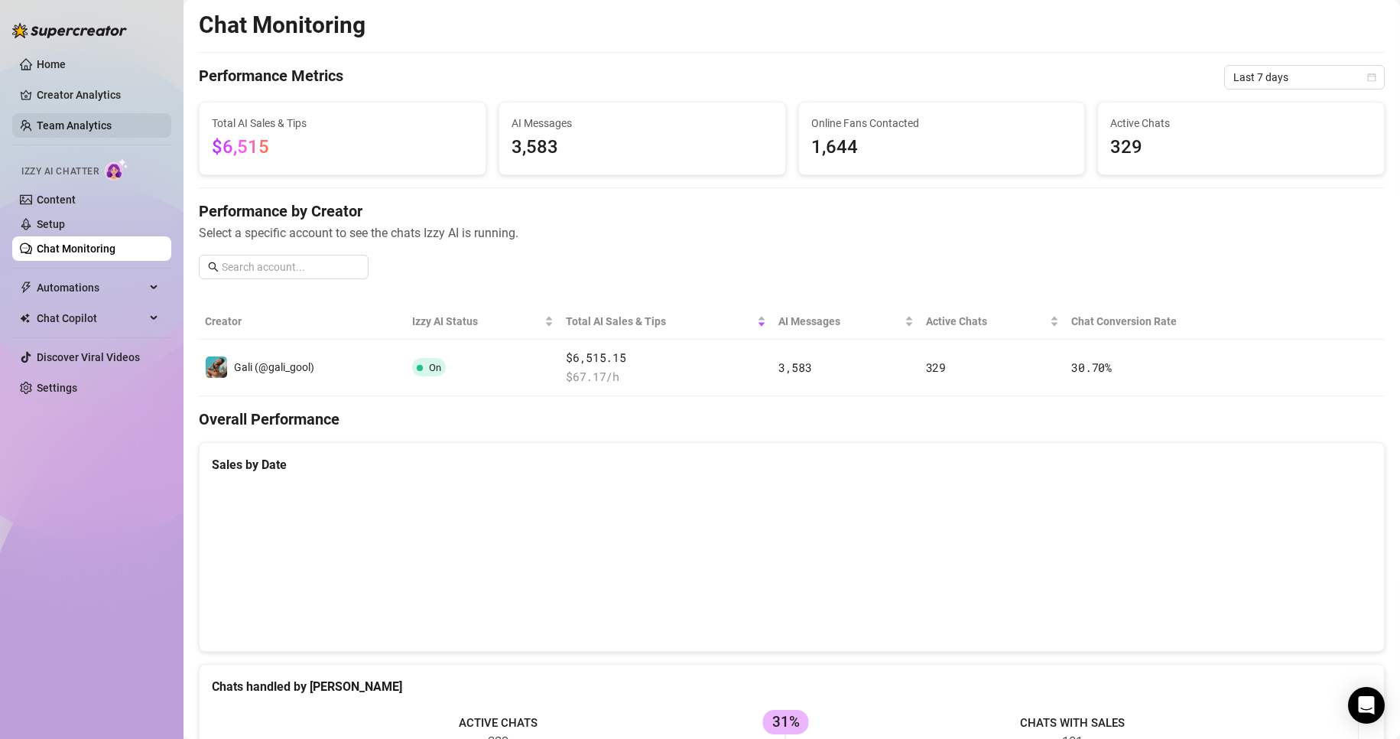
click at [75, 129] on link "Team Analytics" at bounding box center [74, 125] width 75 height 12
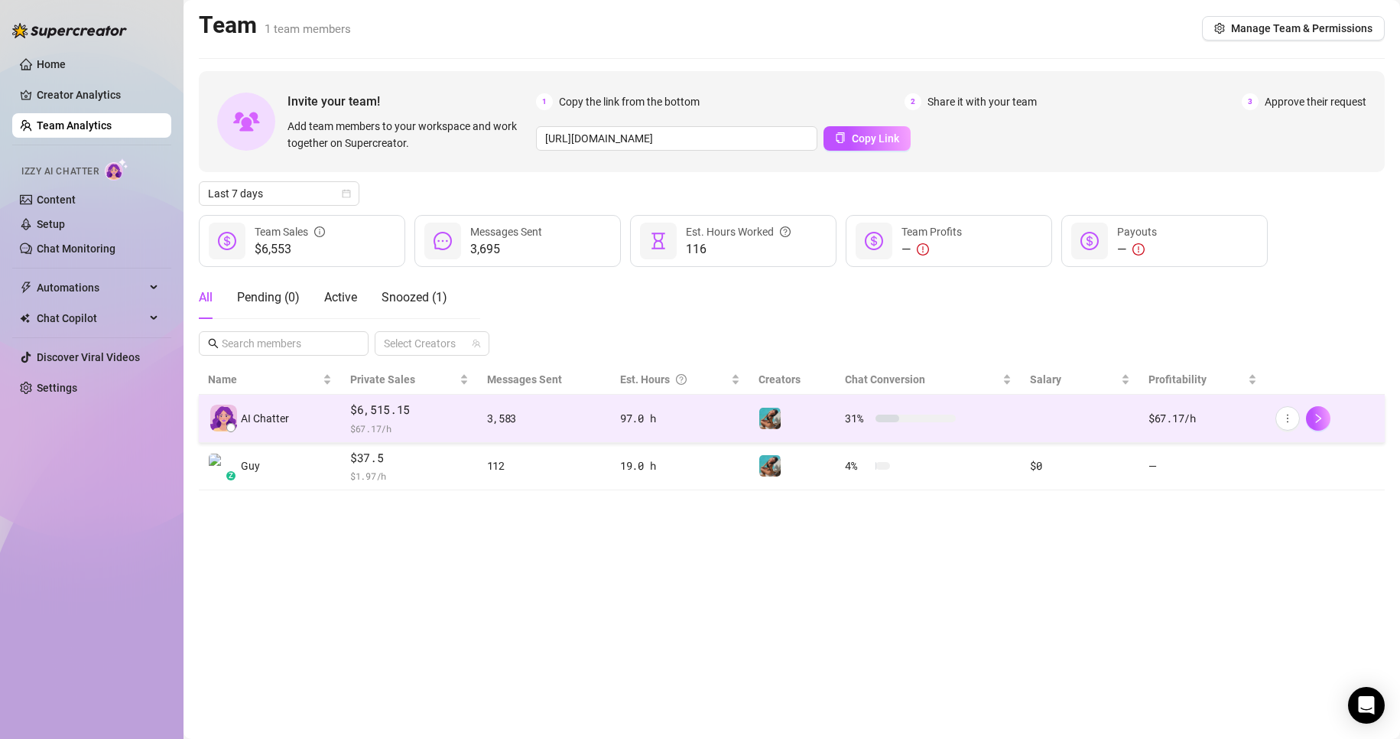
click at [1066, 405] on td at bounding box center [1080, 418] width 118 height 48
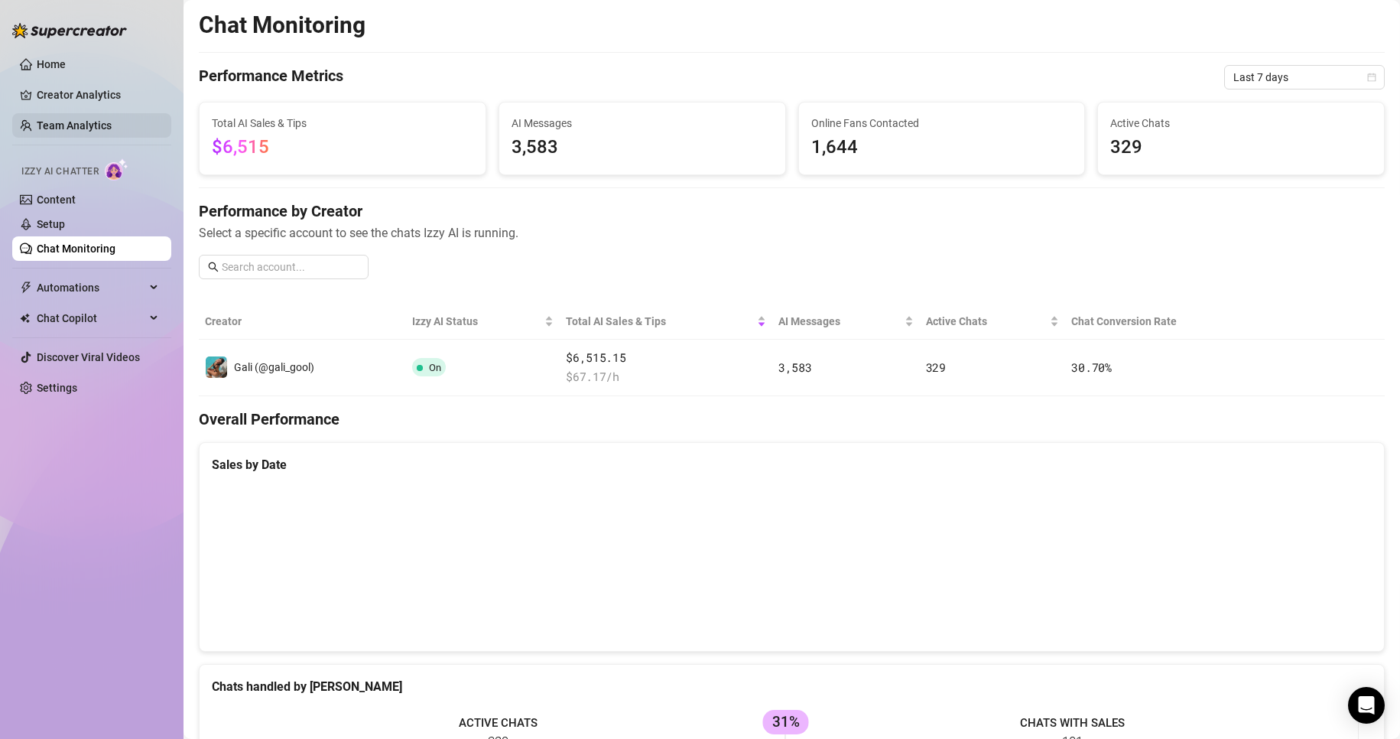
click at [75, 124] on link "Team Analytics" at bounding box center [74, 125] width 75 height 12
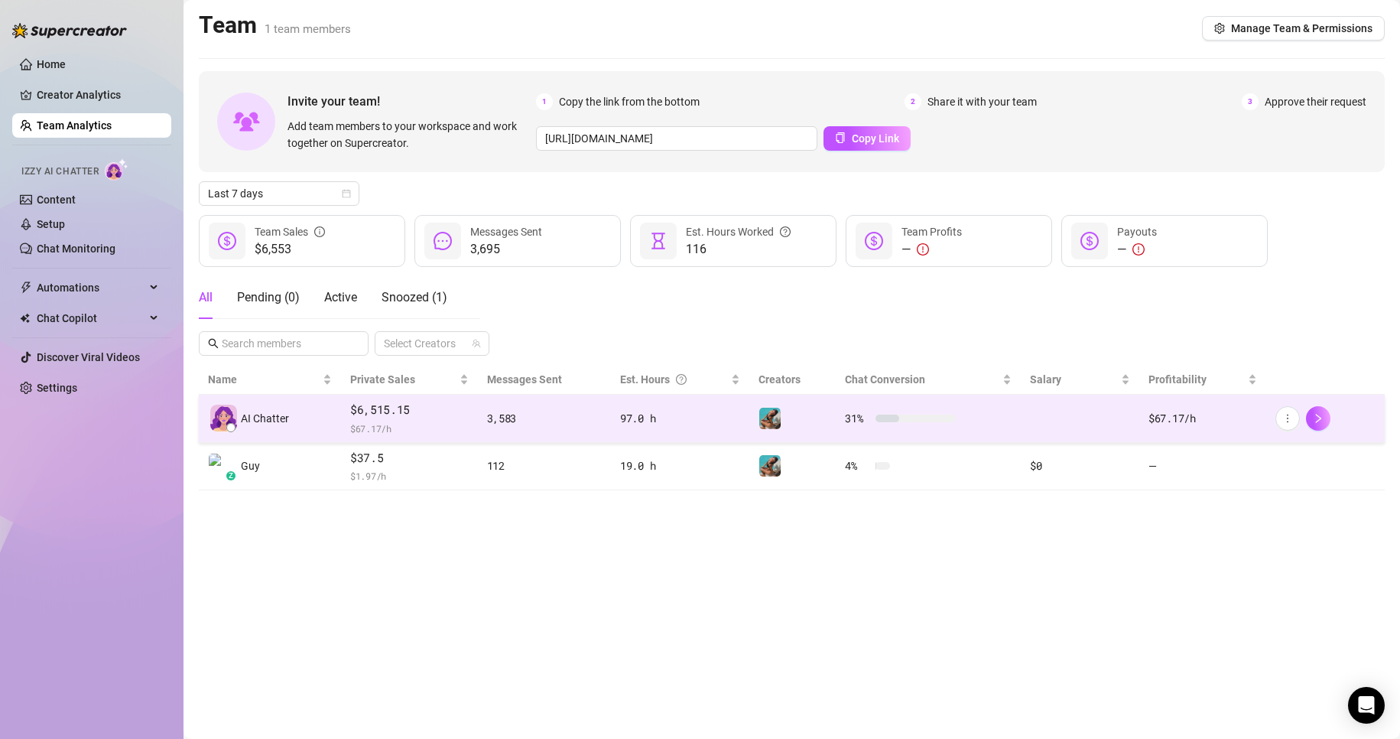
click at [505, 418] on div "3,583" at bounding box center [544, 418] width 115 height 17
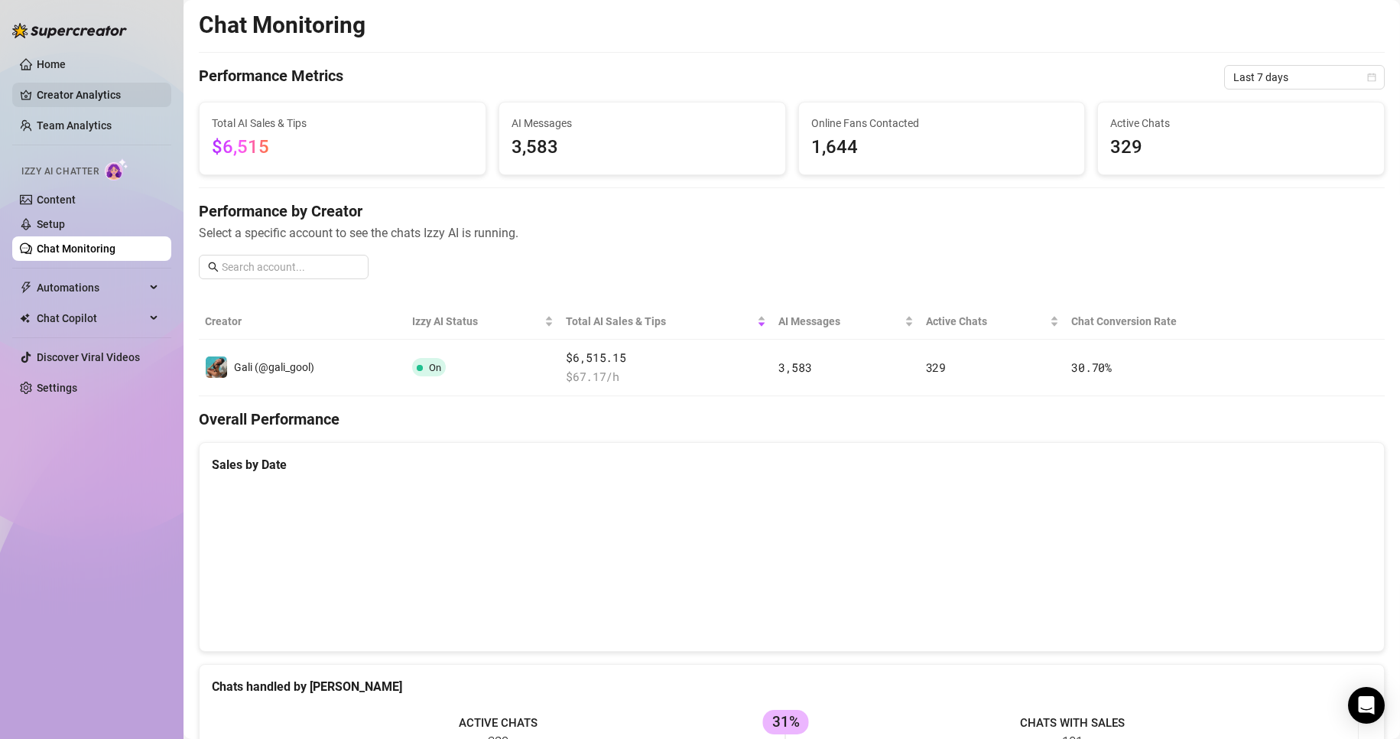
click at [92, 93] on link "Creator Analytics" at bounding box center [98, 95] width 122 height 24
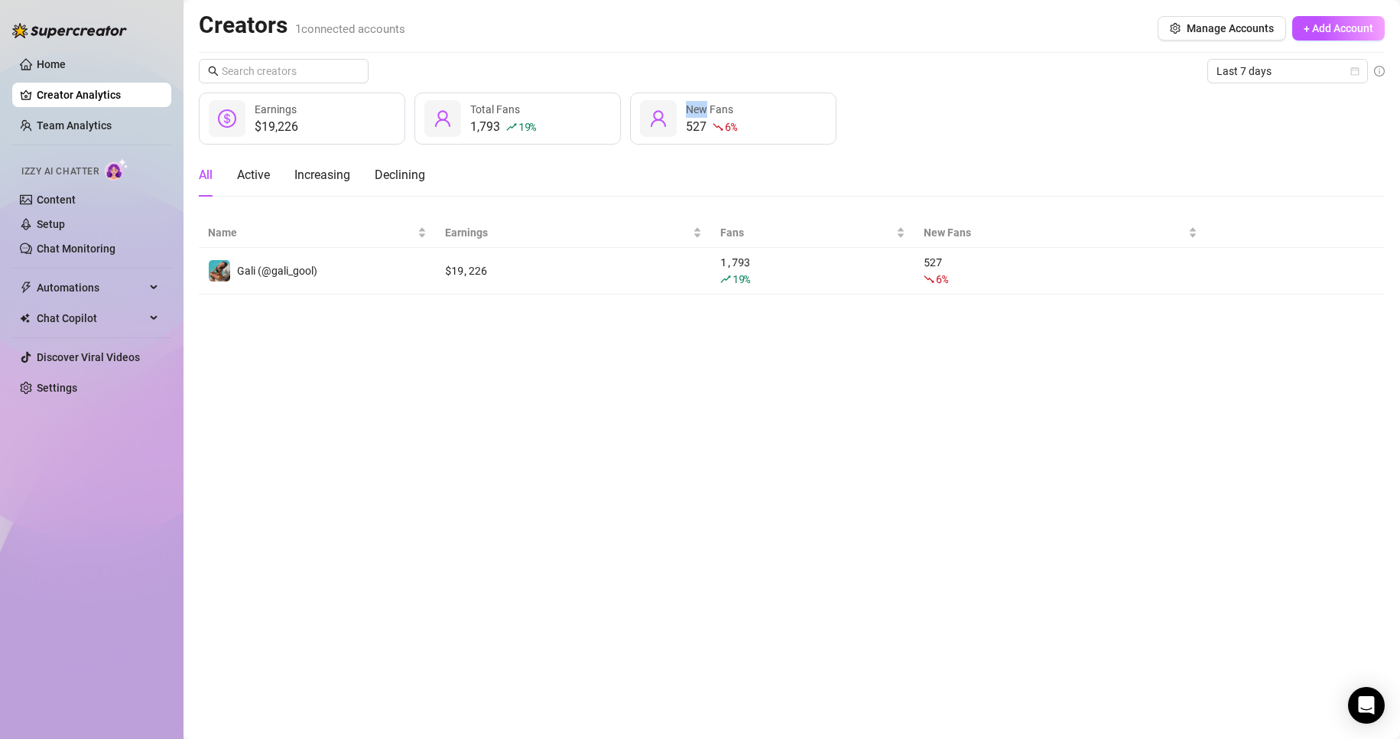
drag, startPoint x: 687, startPoint y: 105, endPoint x: 705, endPoint y: 109, distance: 18.0
click at [705, 109] on span "New Fans" at bounding box center [709, 109] width 47 height 12
click at [736, 135] on div "6 %" at bounding box center [730, 127] width 11 height 18
click at [1287, 67] on span "Last 7 days" at bounding box center [1287, 71] width 142 height 23
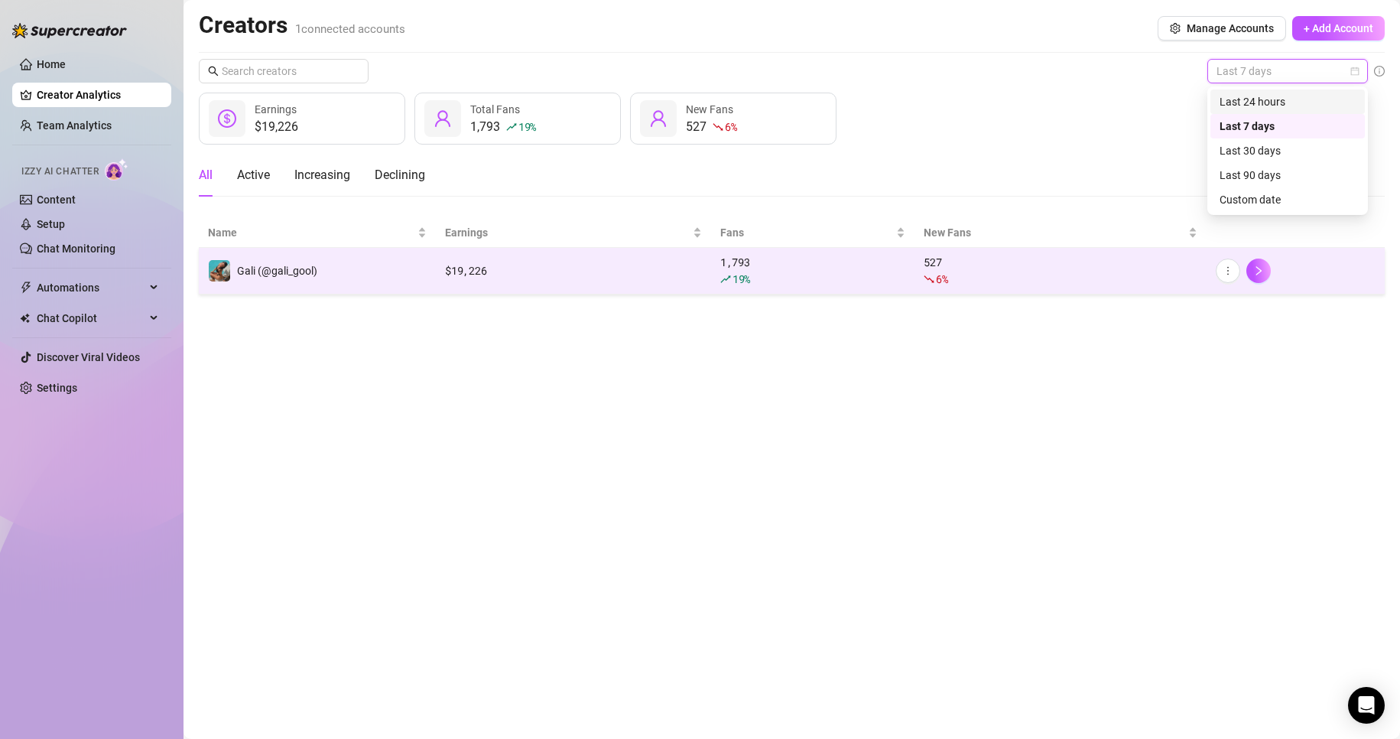
click at [506, 284] on td "$ 19,226" at bounding box center [573, 271] width 275 height 47
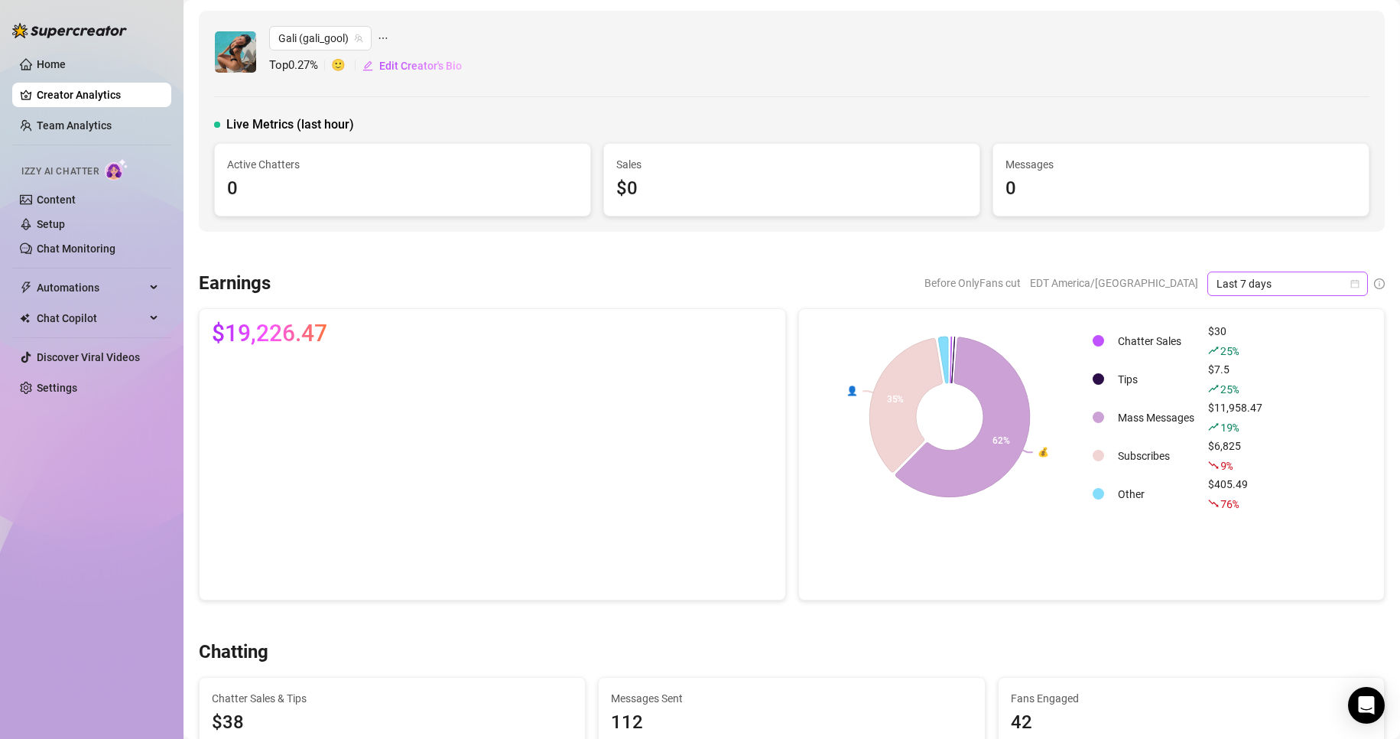
click at [1258, 272] on span "Last 7 days" at bounding box center [1287, 283] width 142 height 23
click at [1257, 312] on div "Last 24 hours" at bounding box center [1274, 314] width 136 height 17
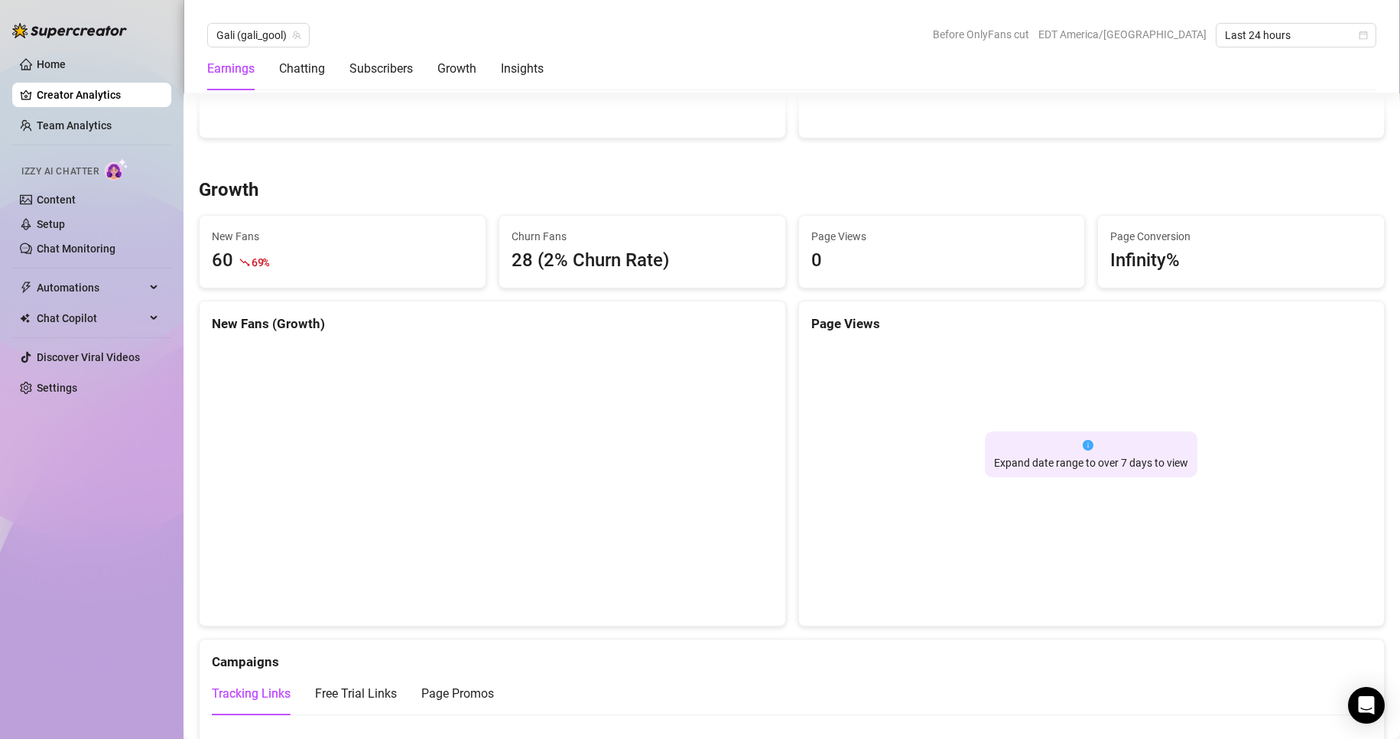
scroll to position [1223, 0]
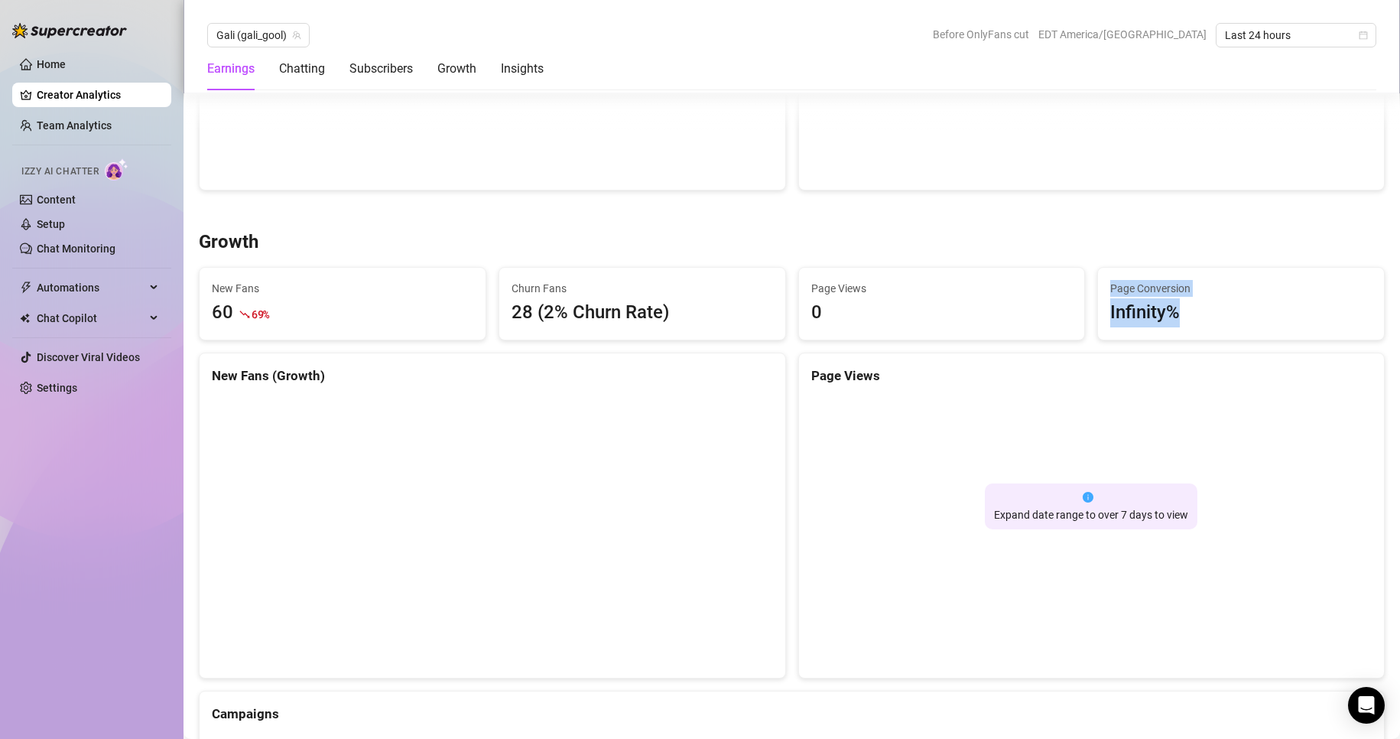
drag, startPoint x: 1173, startPoint y: 316, endPoint x: 1079, endPoint y: 313, distance: 93.3
click at [1078, 313] on div "Growth New Fans 60 69 % Churn Fans 28 (2% Churn Rate) Page Views 0 Page Convers…" at bounding box center [792, 614] width 1198 height 769
click at [1091, 314] on div "Page Conversion Infinity%" at bounding box center [1241, 303] width 300 height 73
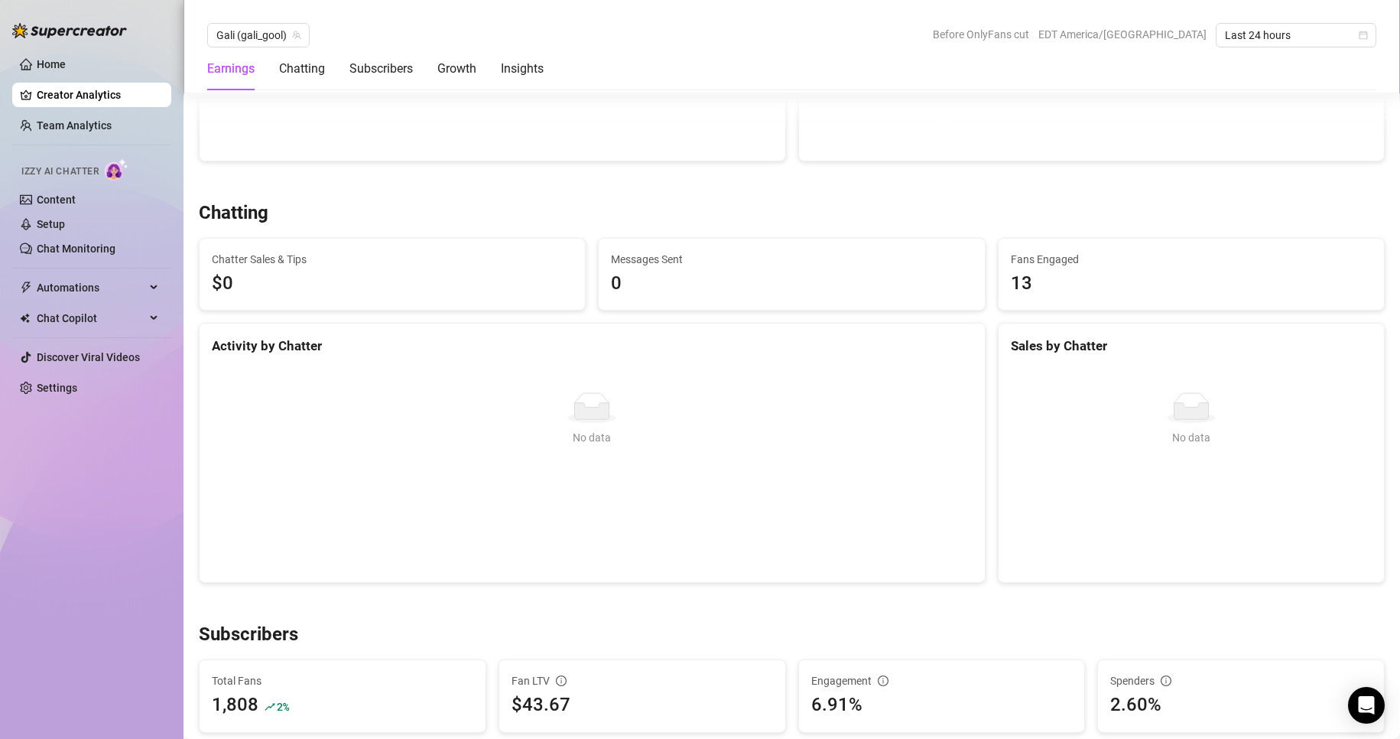
scroll to position [0, 0]
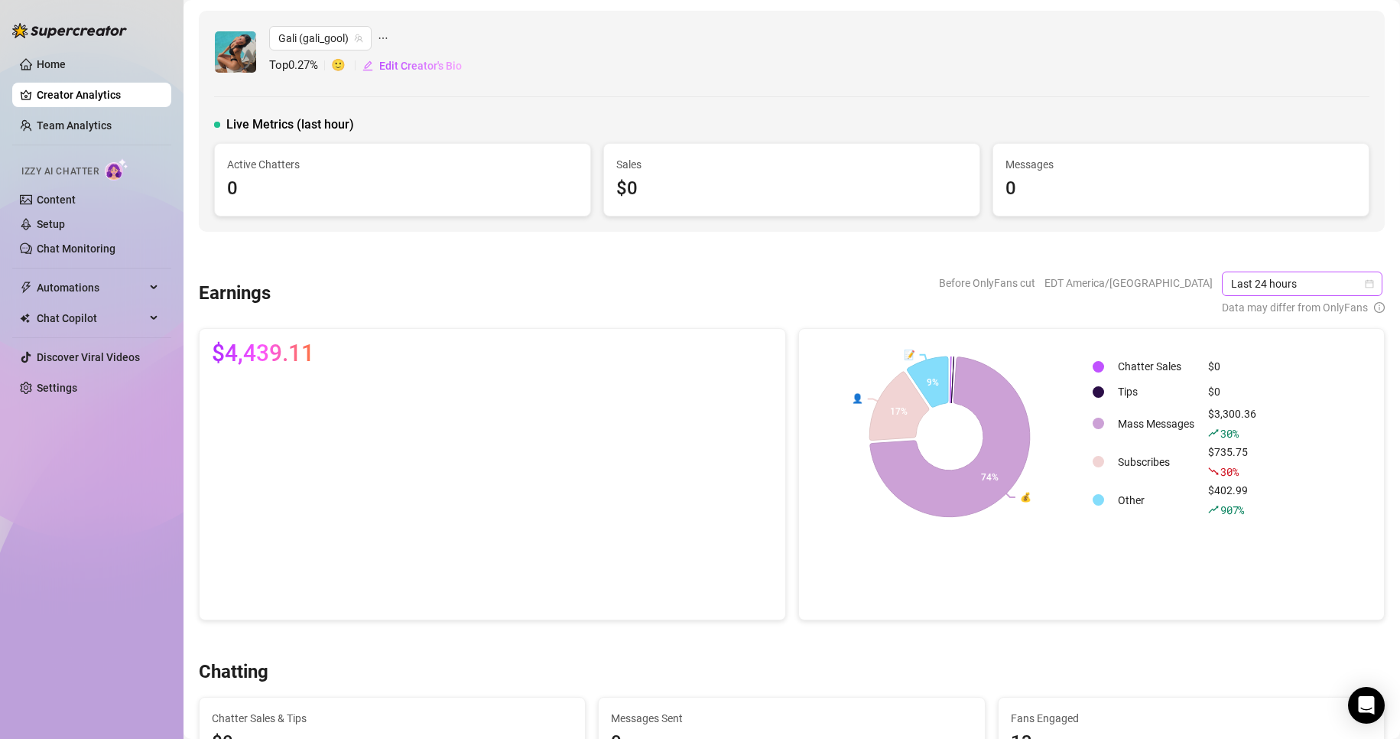
click at [1238, 294] on span "Last 24 hours" at bounding box center [1302, 283] width 142 height 23
click at [1251, 334] on div "Last 7 days" at bounding box center [1290, 338] width 136 height 17
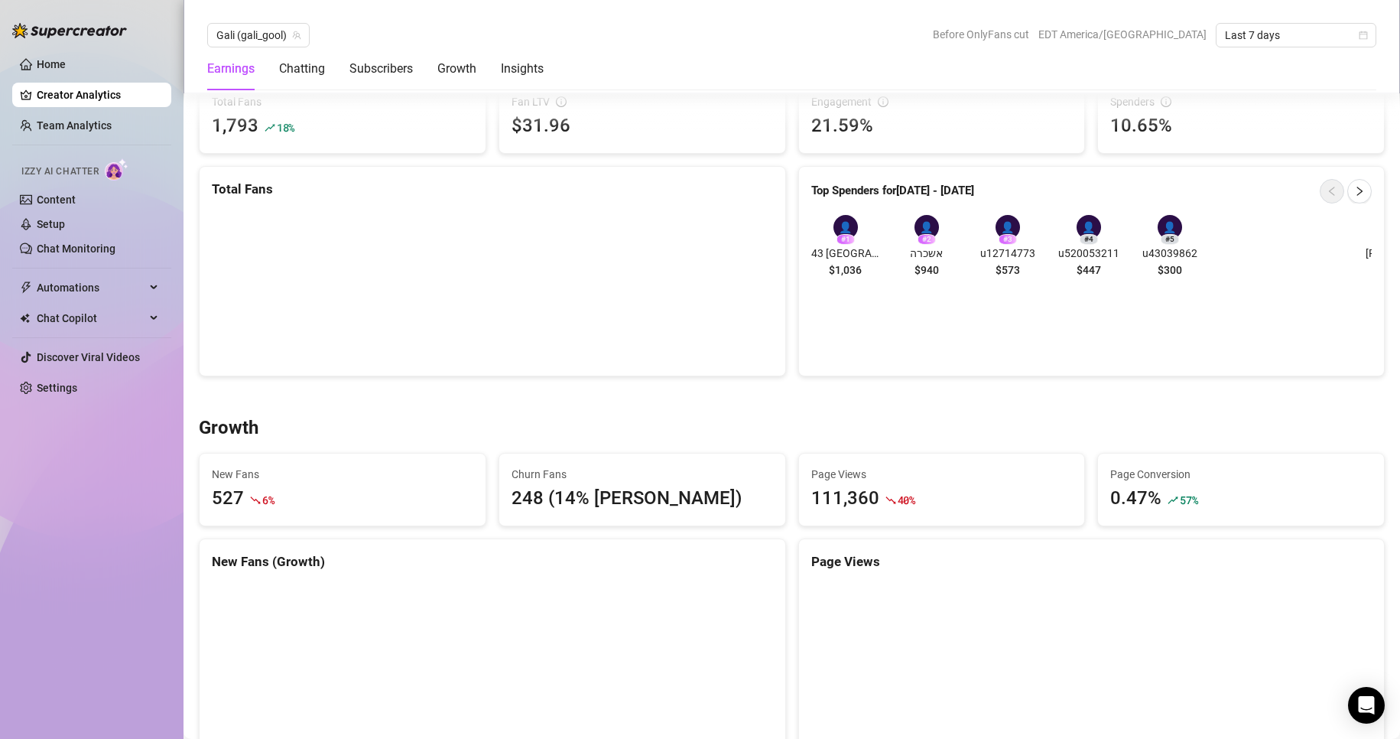
scroll to position [1070, 0]
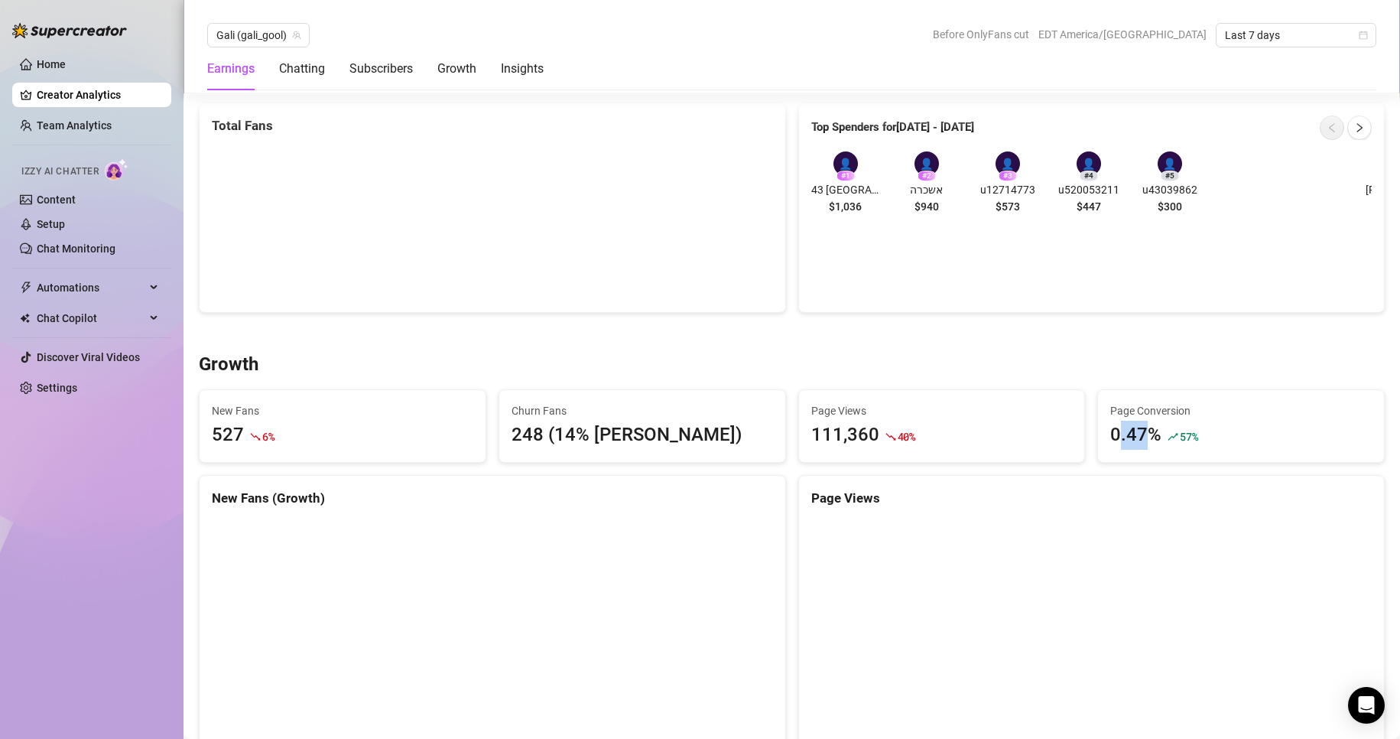
drag, startPoint x: 1107, startPoint y: 432, endPoint x: 1141, endPoint y: 432, distance: 34.4
click at [1141, 432] on div "0.47%" at bounding box center [1135, 434] width 51 height 29
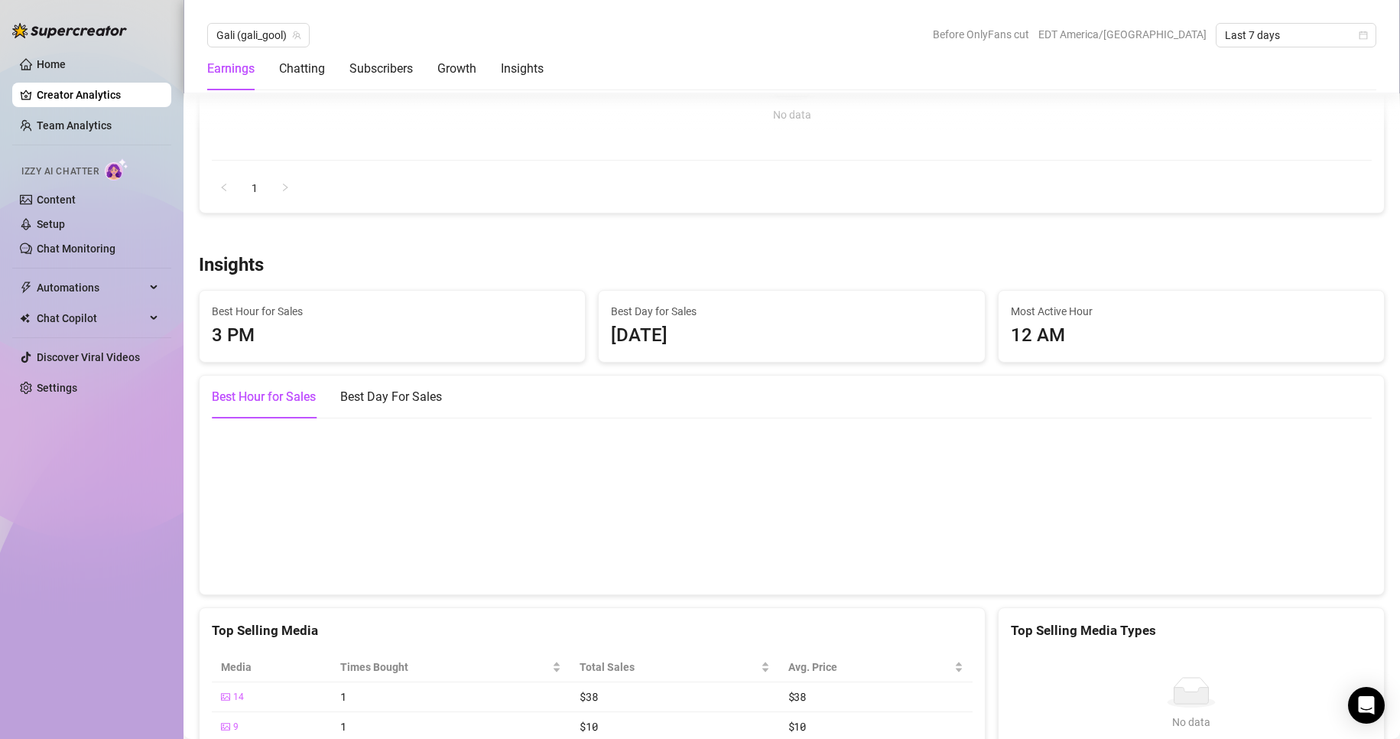
scroll to position [1988, 0]
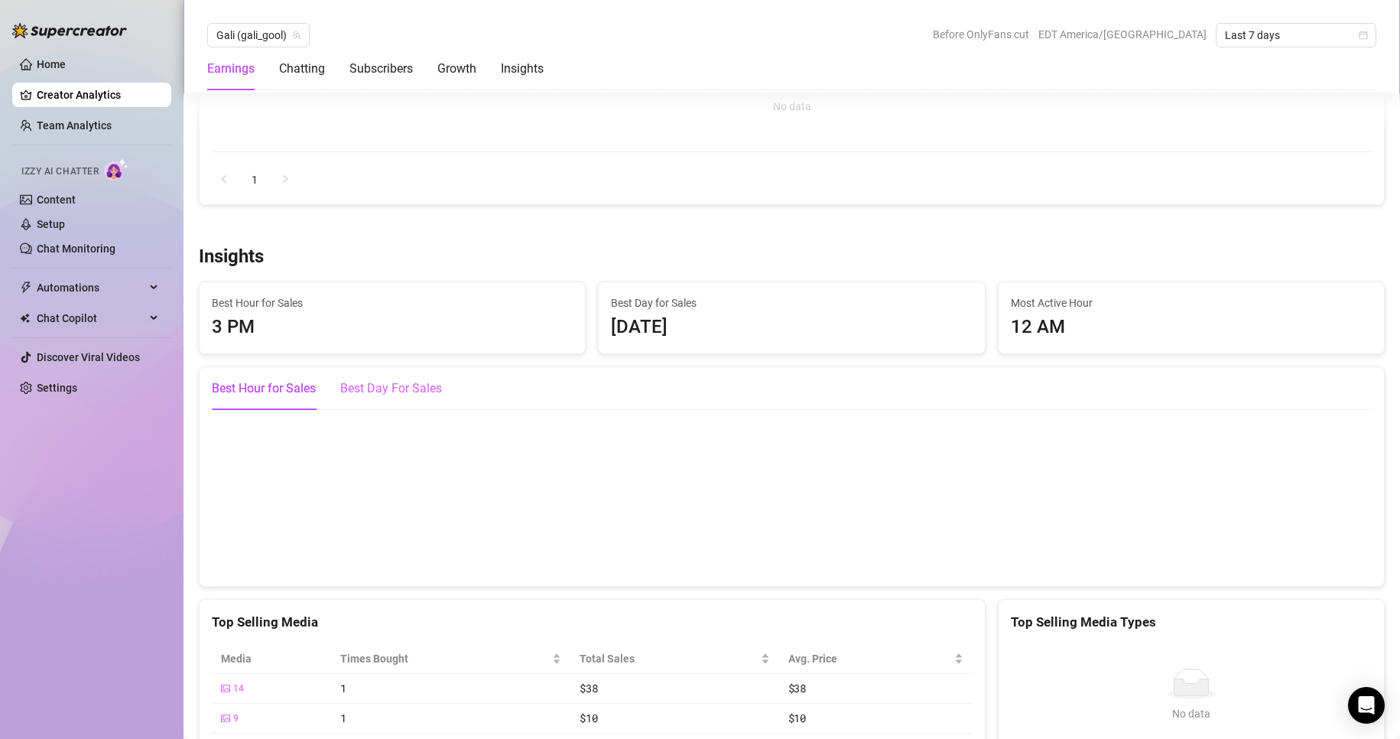
click at [420, 398] on div "Best Day For Sales" at bounding box center [391, 388] width 102 height 43
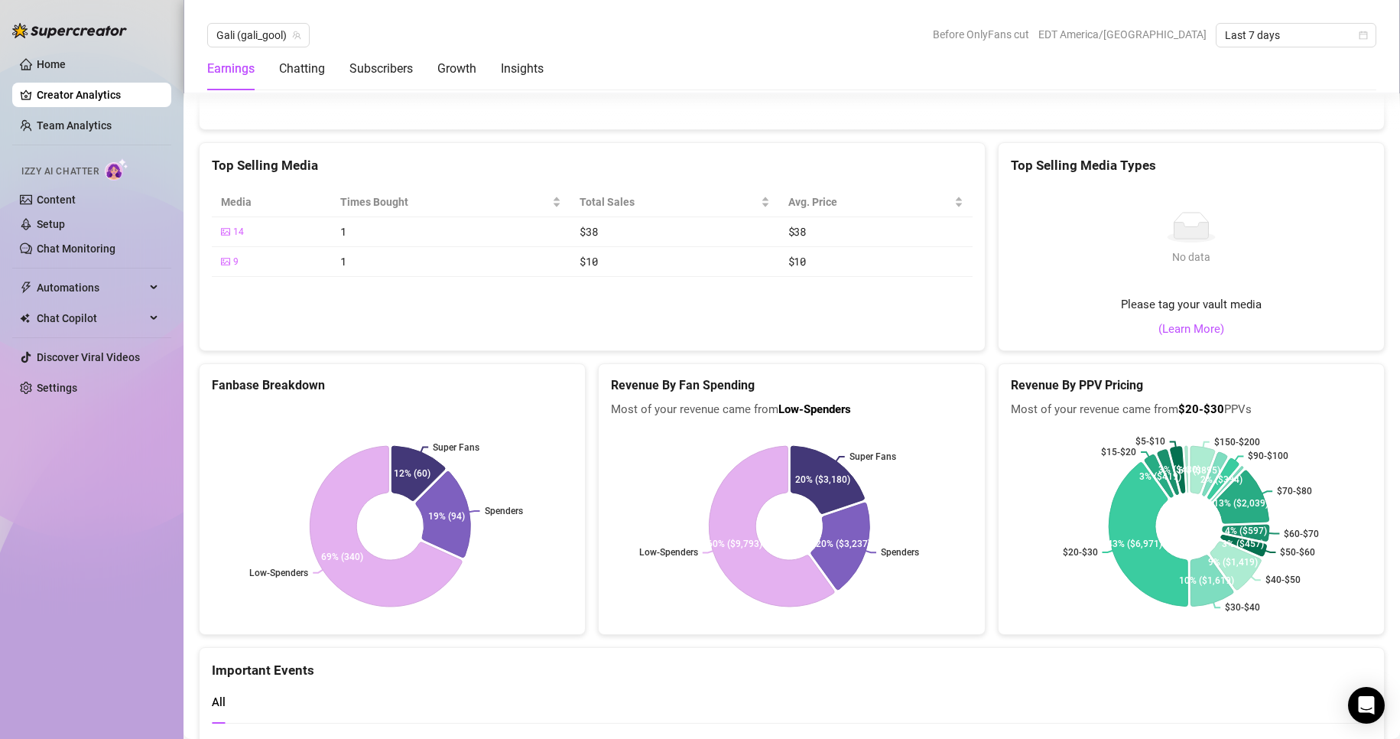
scroll to position [2446, 0]
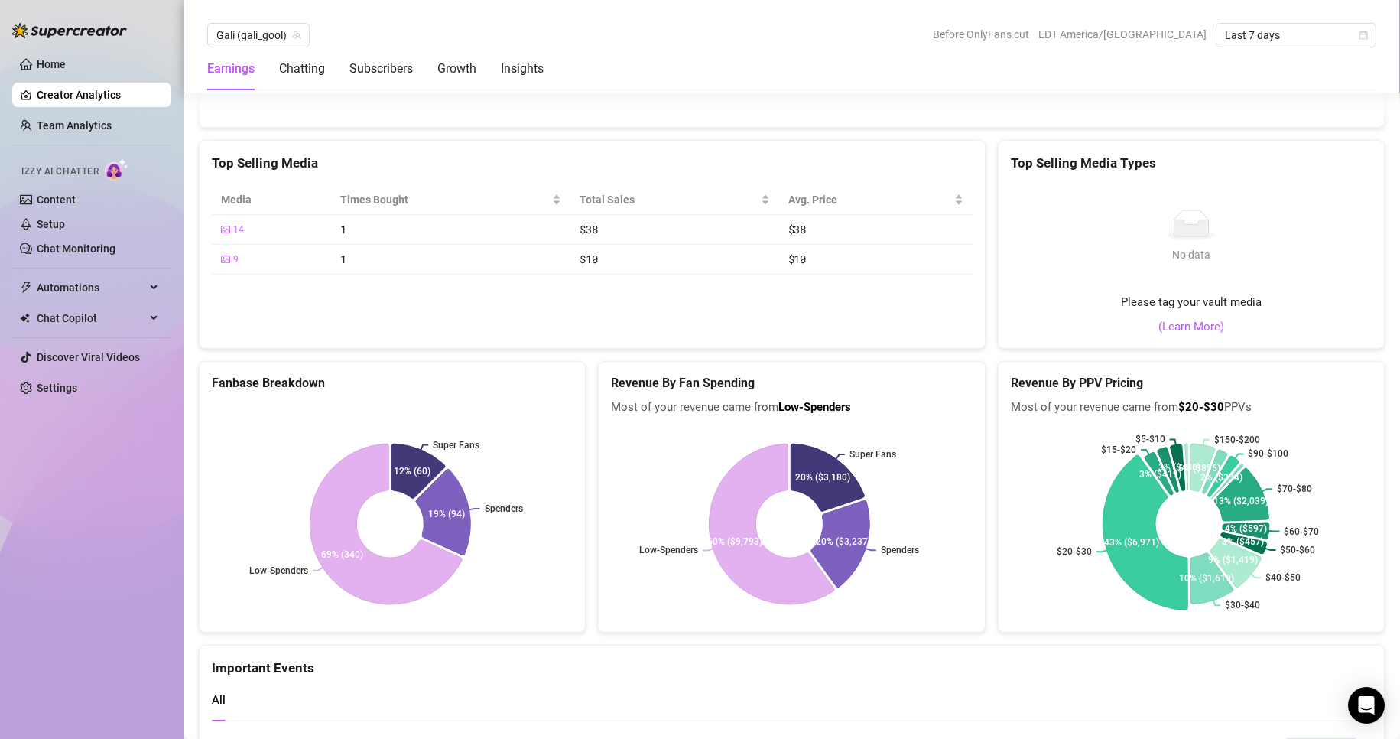
click at [1118, 540] on icon at bounding box center [1144, 532] width 85 height 155
drag, startPoint x: 1208, startPoint y: 406, endPoint x: 1221, endPoint y: 407, distance: 13.1
click at [1221, 407] on span "Most of your revenue came from $20-$30 PPVs" at bounding box center [1191, 407] width 361 height 18
click at [1209, 459] on icon at bounding box center [1217, 468] width 28 height 49
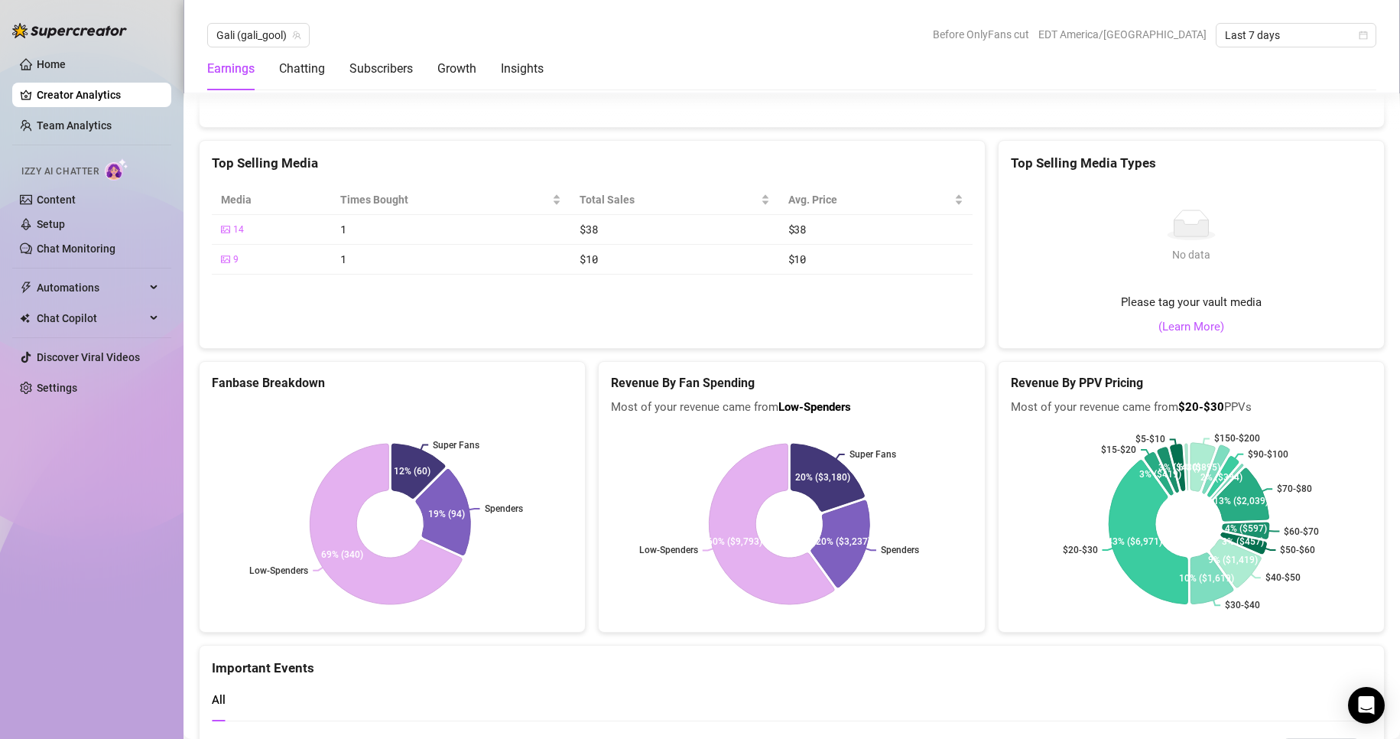
click at [1190, 450] on icon at bounding box center [1202, 467] width 24 height 49
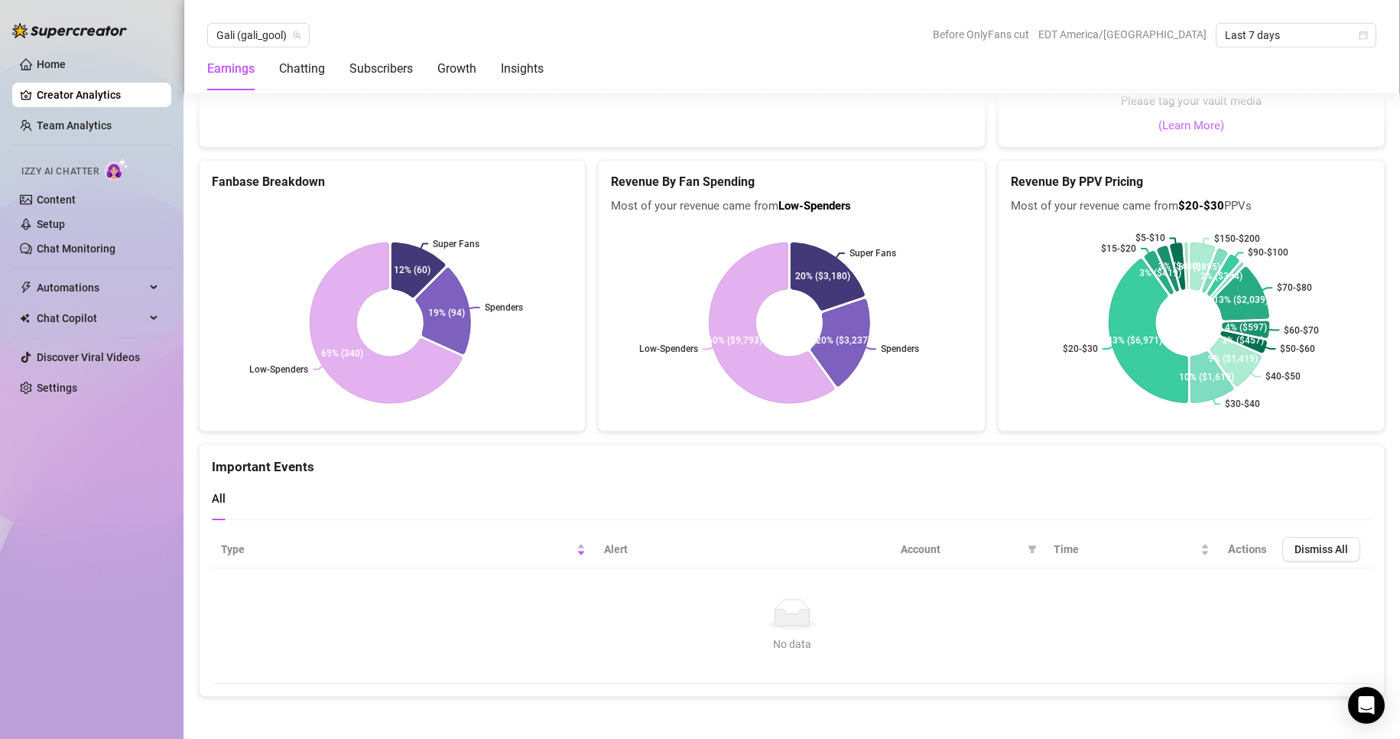
scroll to position [2651, 0]
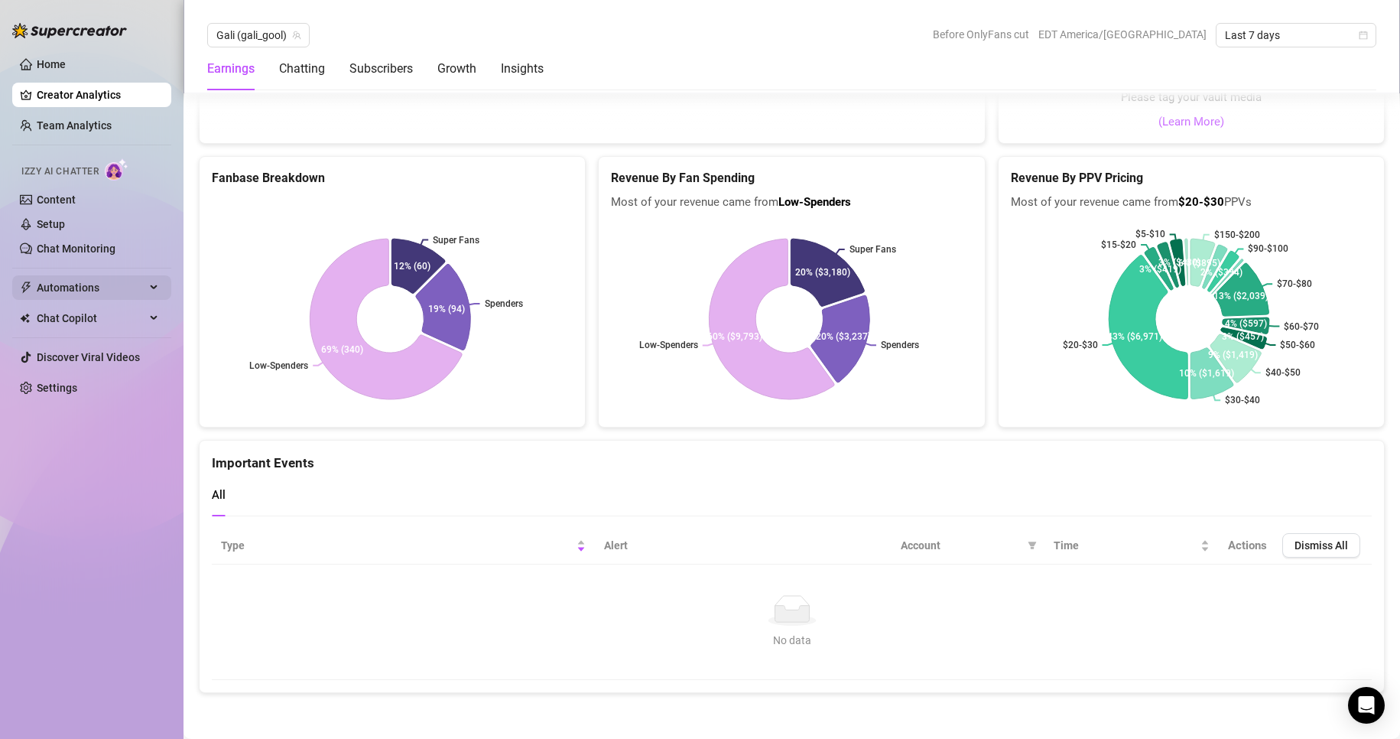
click at [90, 288] on span "Automations" at bounding box center [91, 287] width 109 height 24
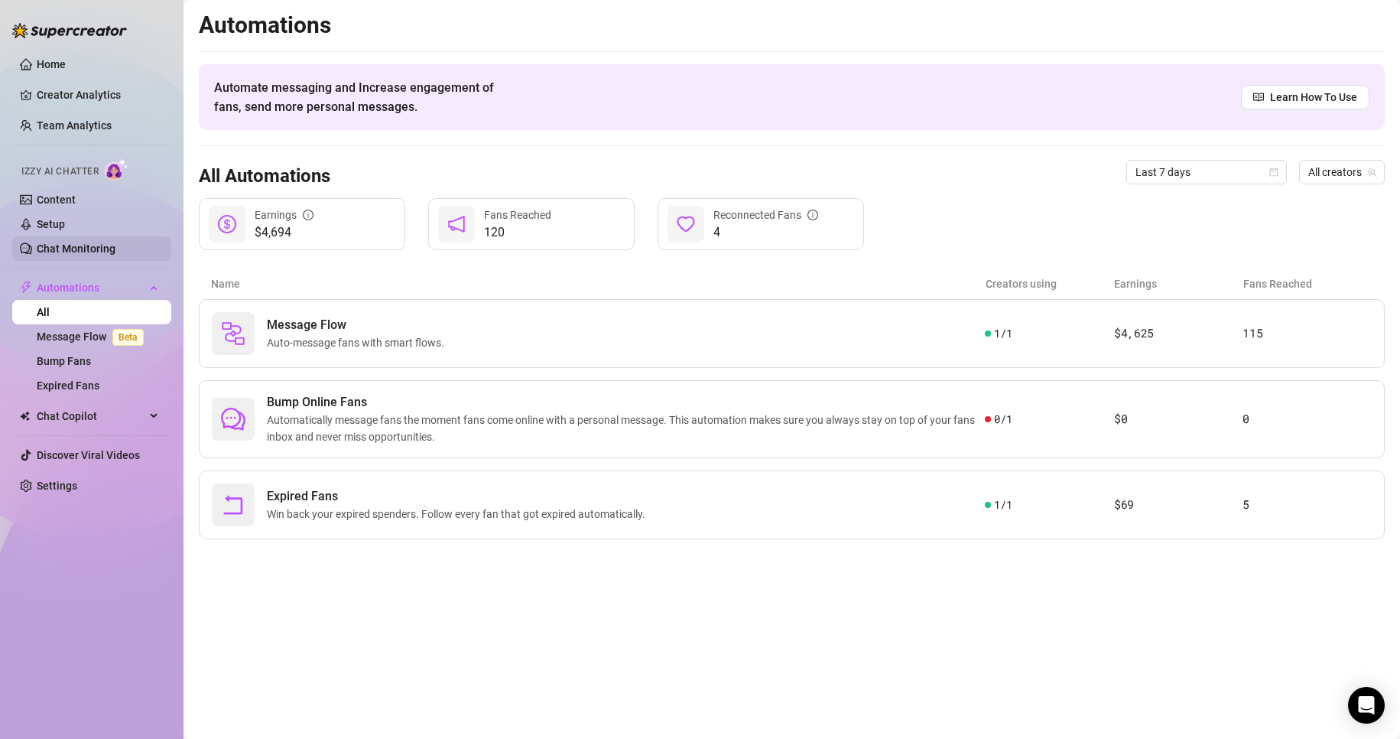
click at [73, 245] on link "Chat Monitoring" at bounding box center [76, 248] width 79 height 12
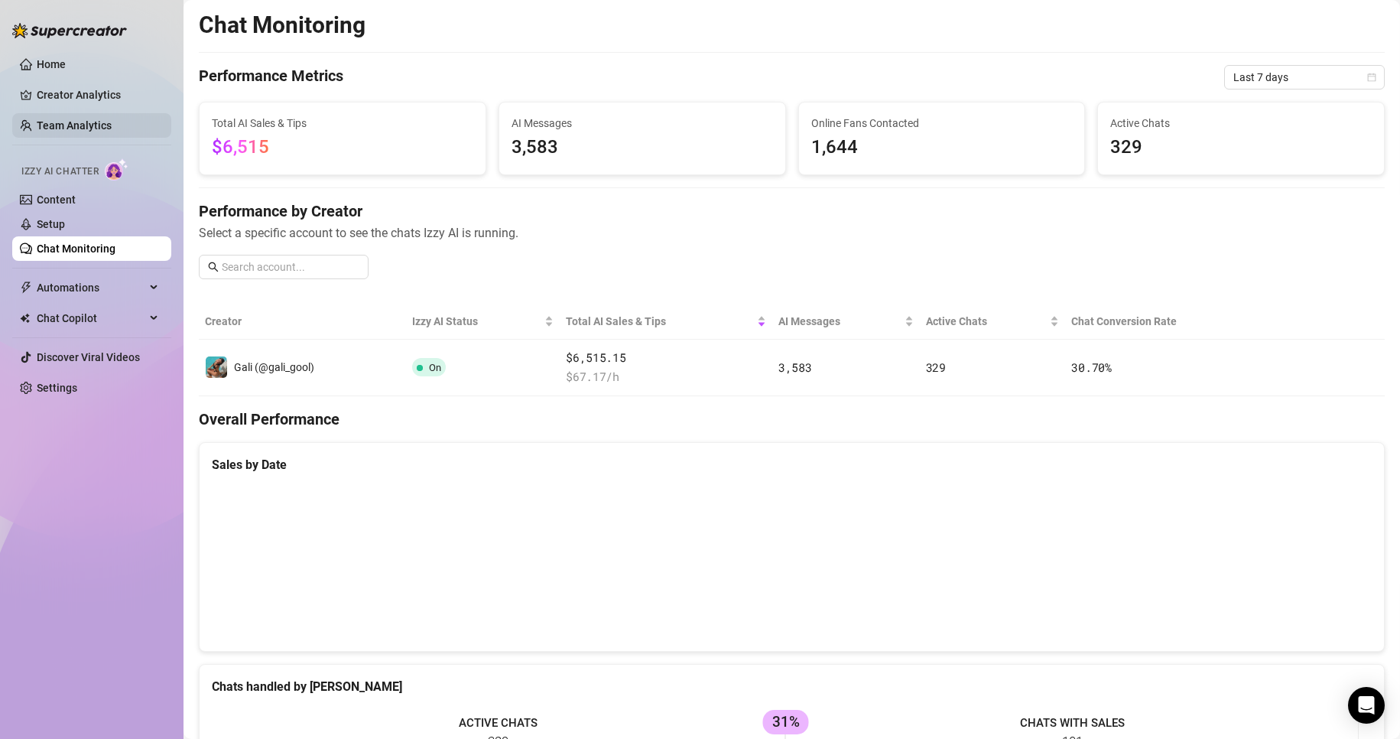
click at [82, 119] on link "Team Analytics" at bounding box center [74, 125] width 75 height 12
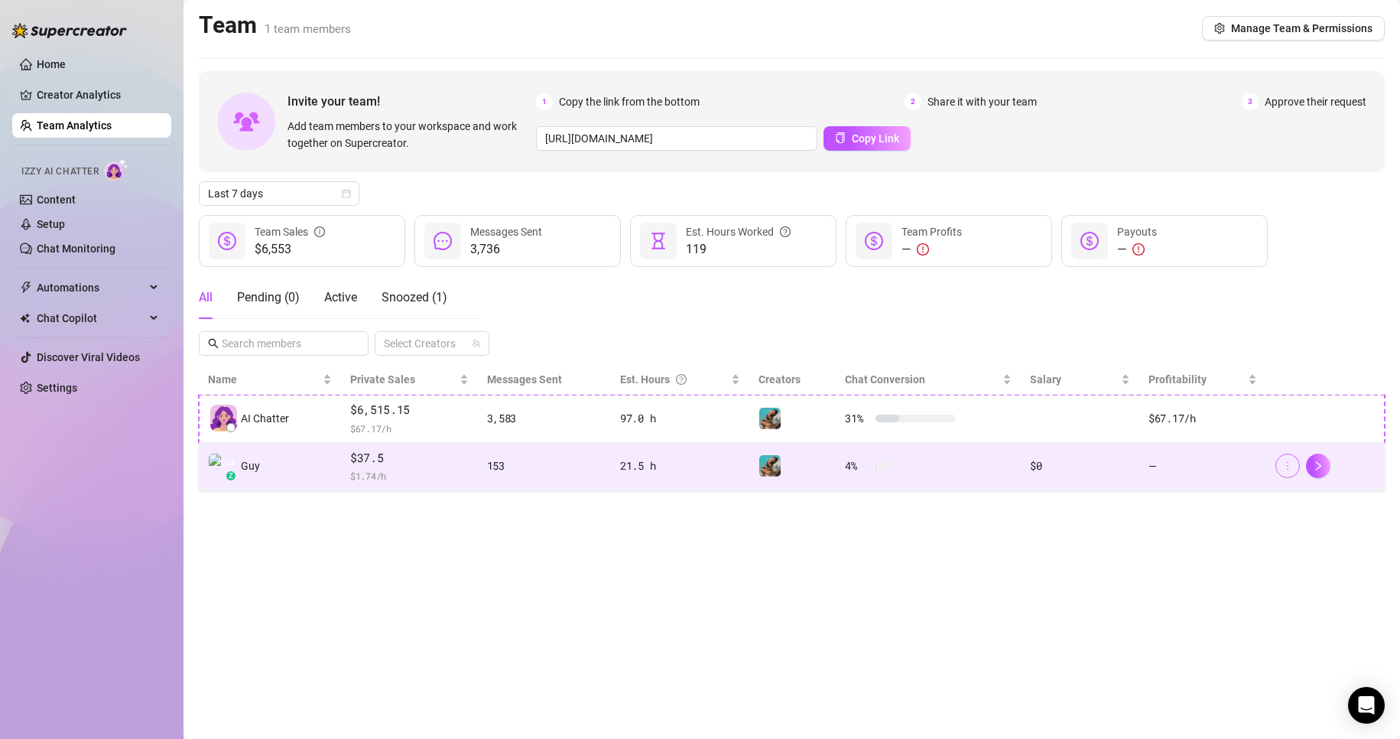
click at [1283, 469] on icon "more" at bounding box center [1287, 465] width 11 height 11
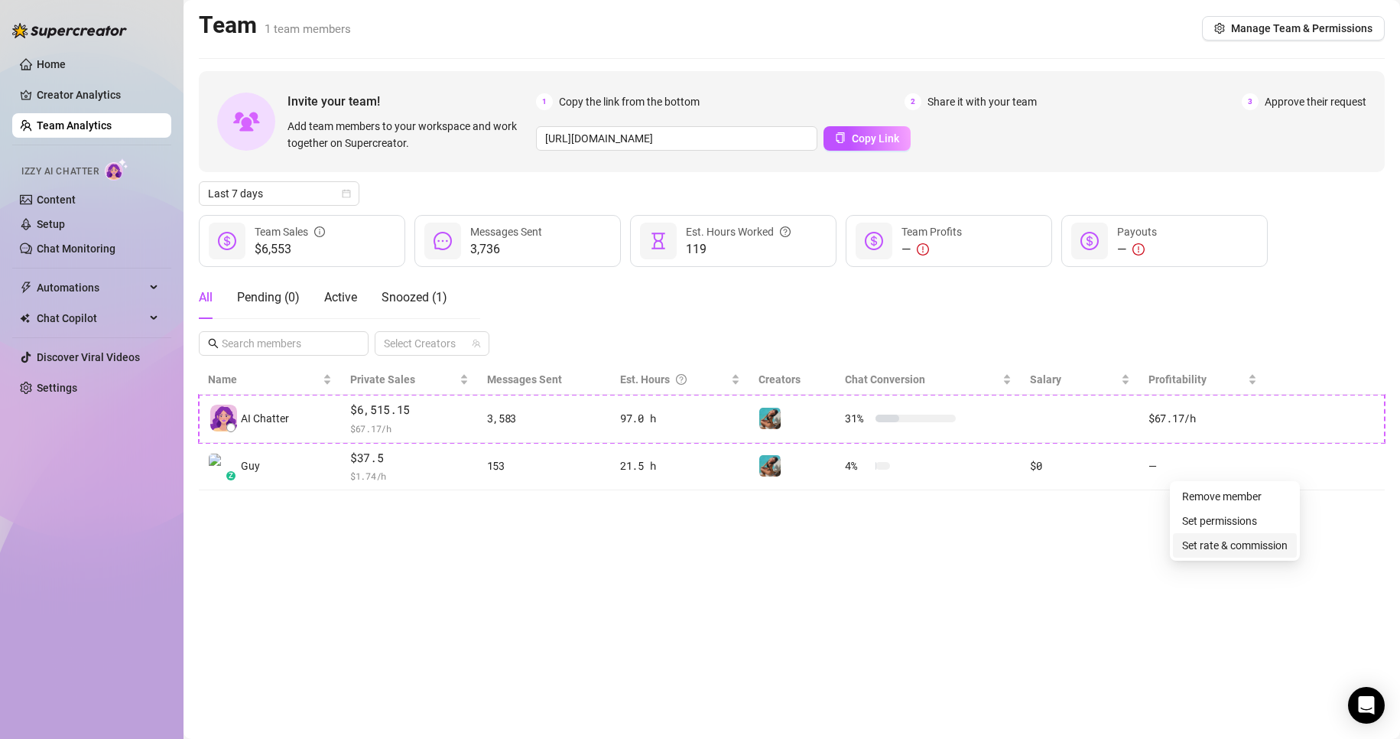
click at [1261, 551] on link "Set rate & commission" at bounding box center [1235, 545] width 106 height 12
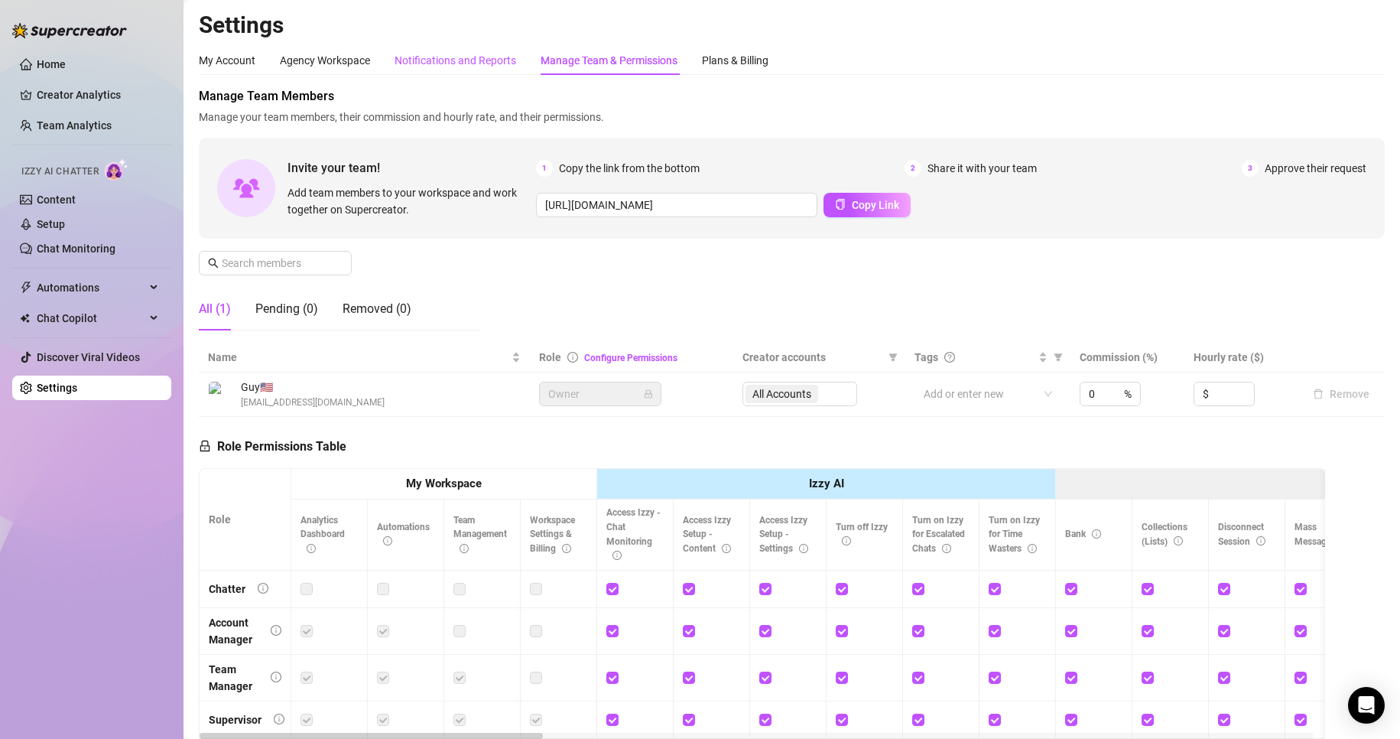
click at [463, 64] on div "Notifications and Reports" at bounding box center [455, 60] width 122 height 17
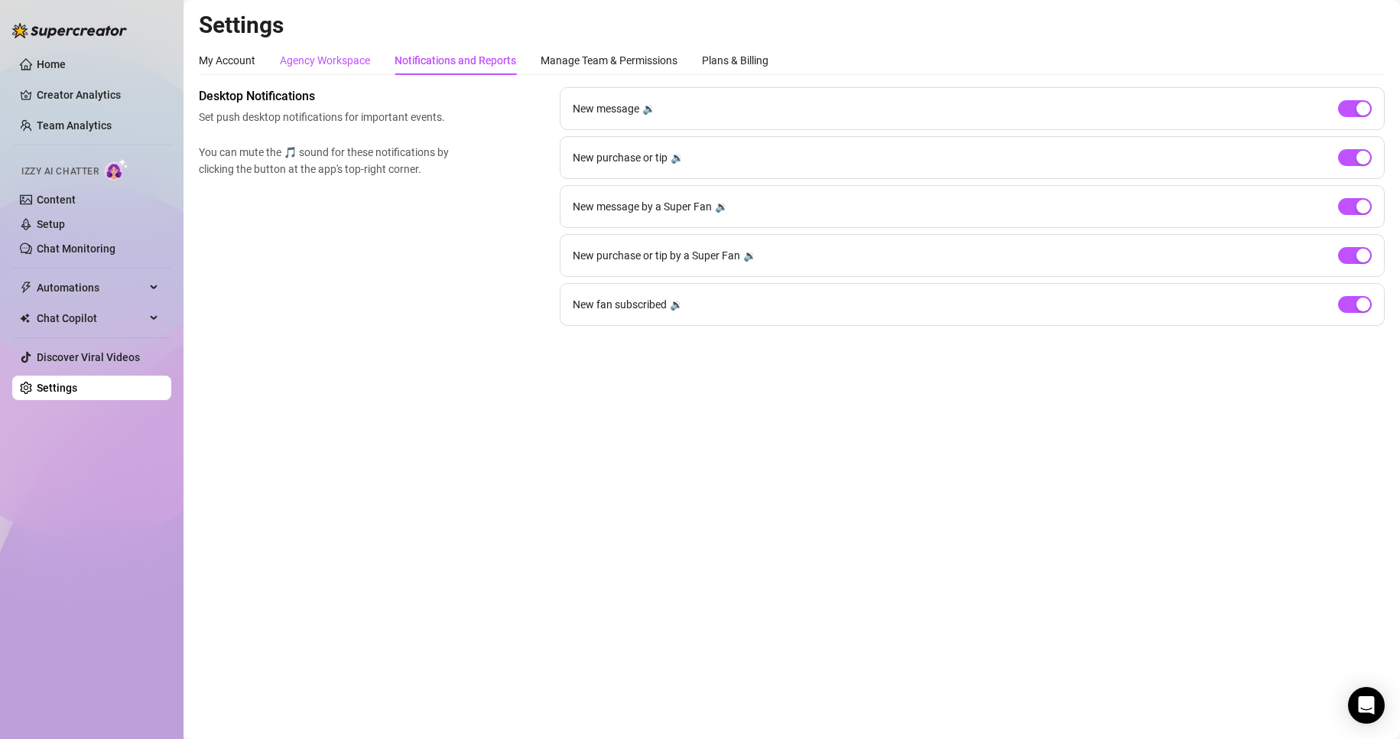
click at [299, 58] on div "Agency Workspace" at bounding box center [325, 60] width 90 height 17
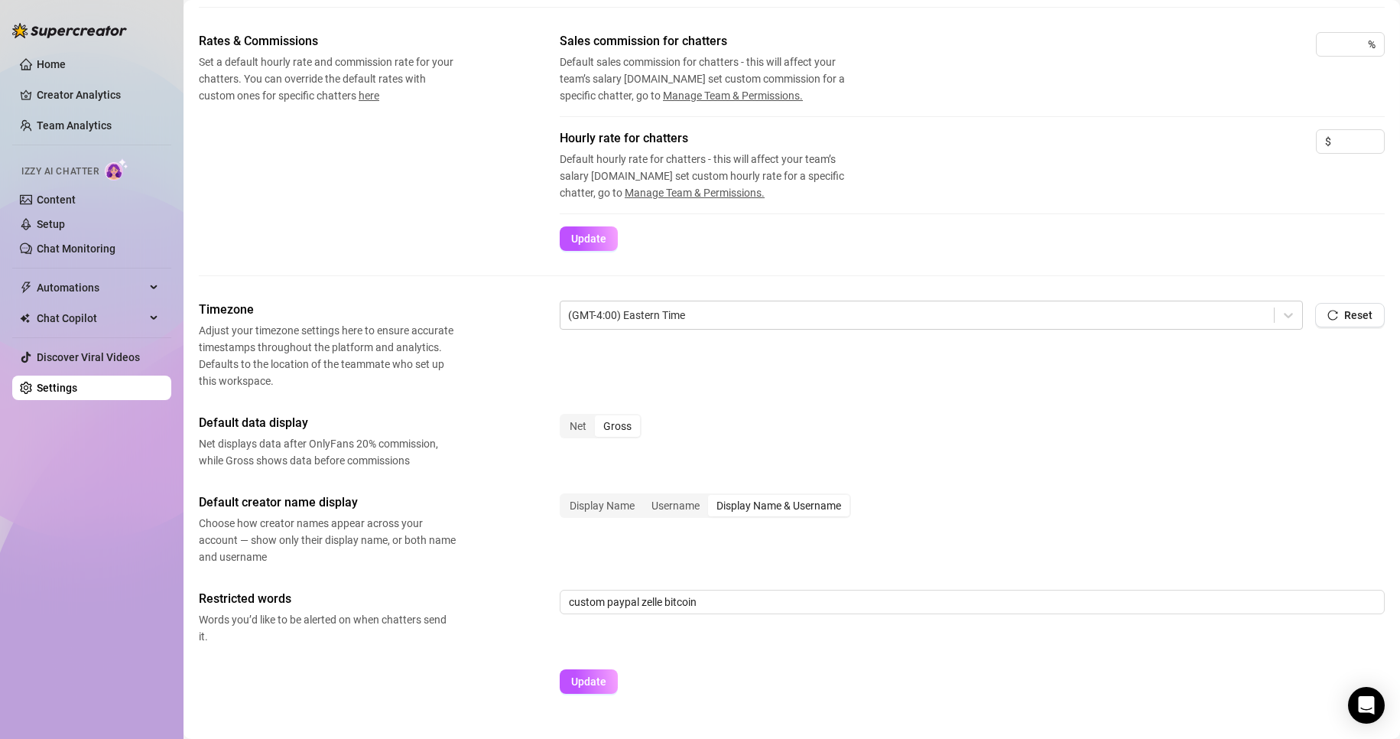
scroll to position [281, 0]
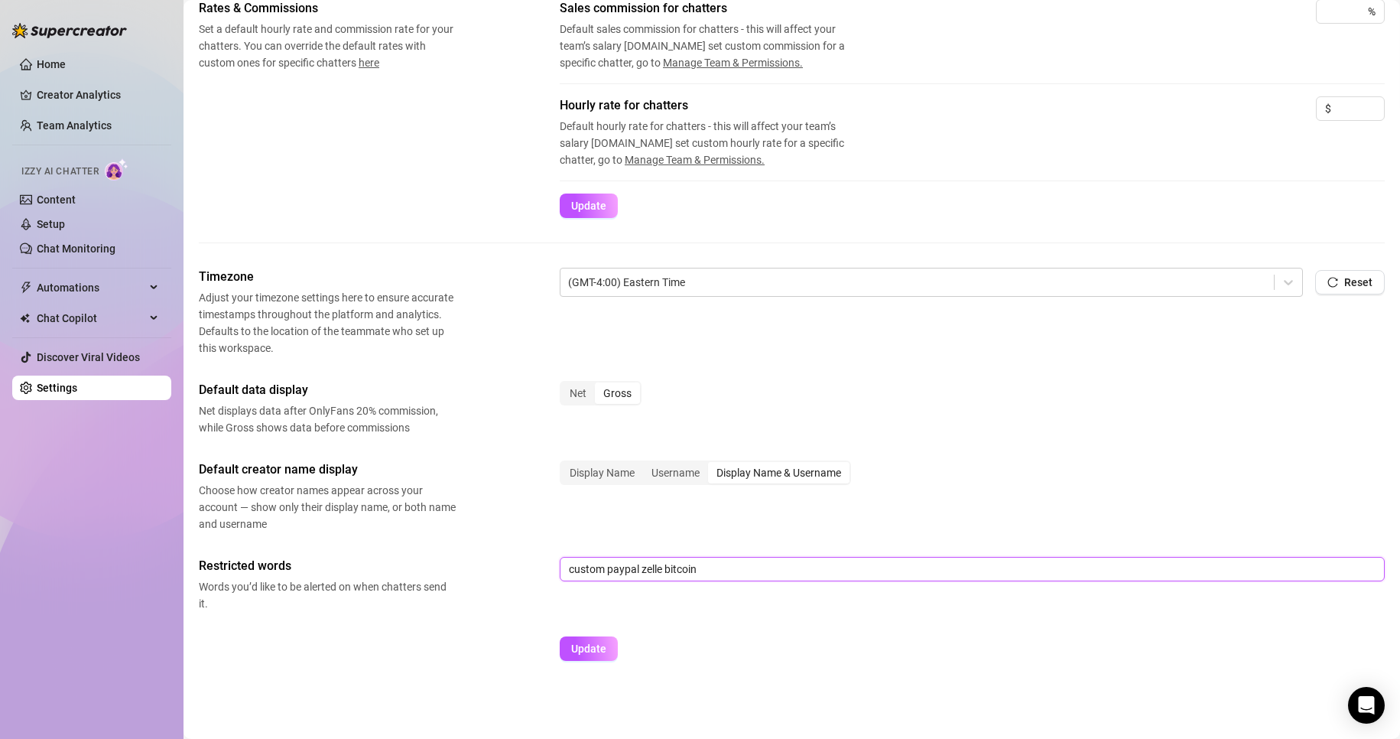
click at [719, 565] on input "custom paypal zelle bitcoin" at bounding box center [972, 569] width 825 height 24
click at [933, 441] on div "Timezone Adjust your timezone settings here to ensure accurate timestamps throu…" at bounding box center [792, 471] width 1186 height 407
click at [579, 657] on button "Update" at bounding box center [589, 648] width 58 height 24
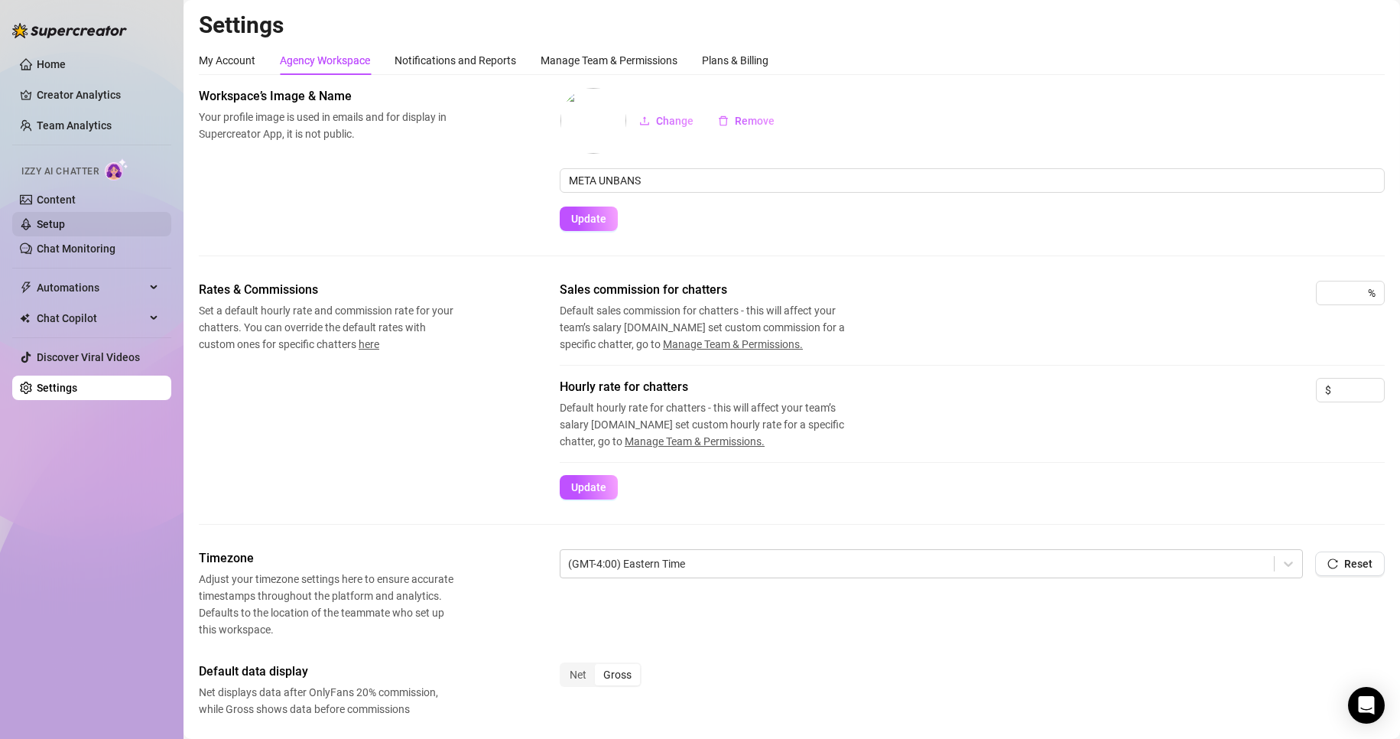
click at [65, 230] on link "Setup" at bounding box center [51, 224] width 28 height 12
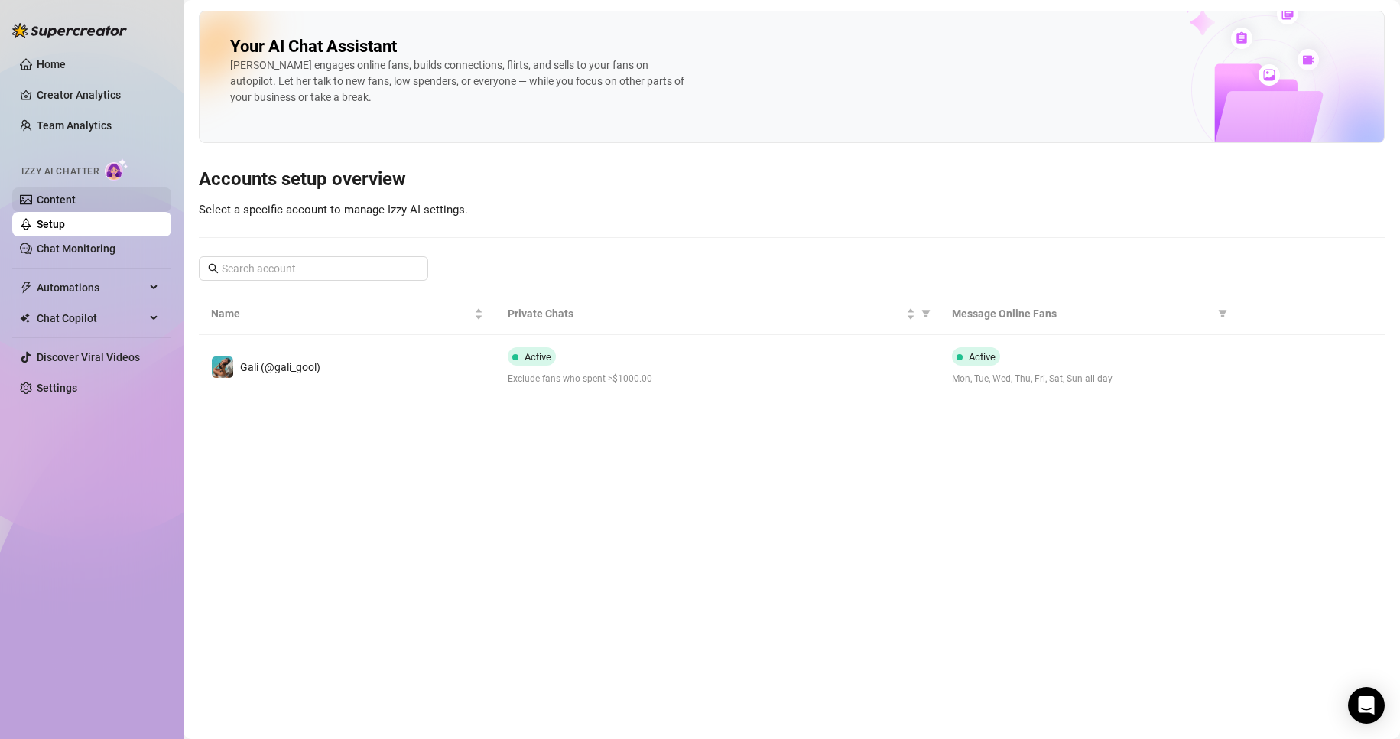
click at [76, 200] on link "Content" at bounding box center [56, 199] width 39 height 12
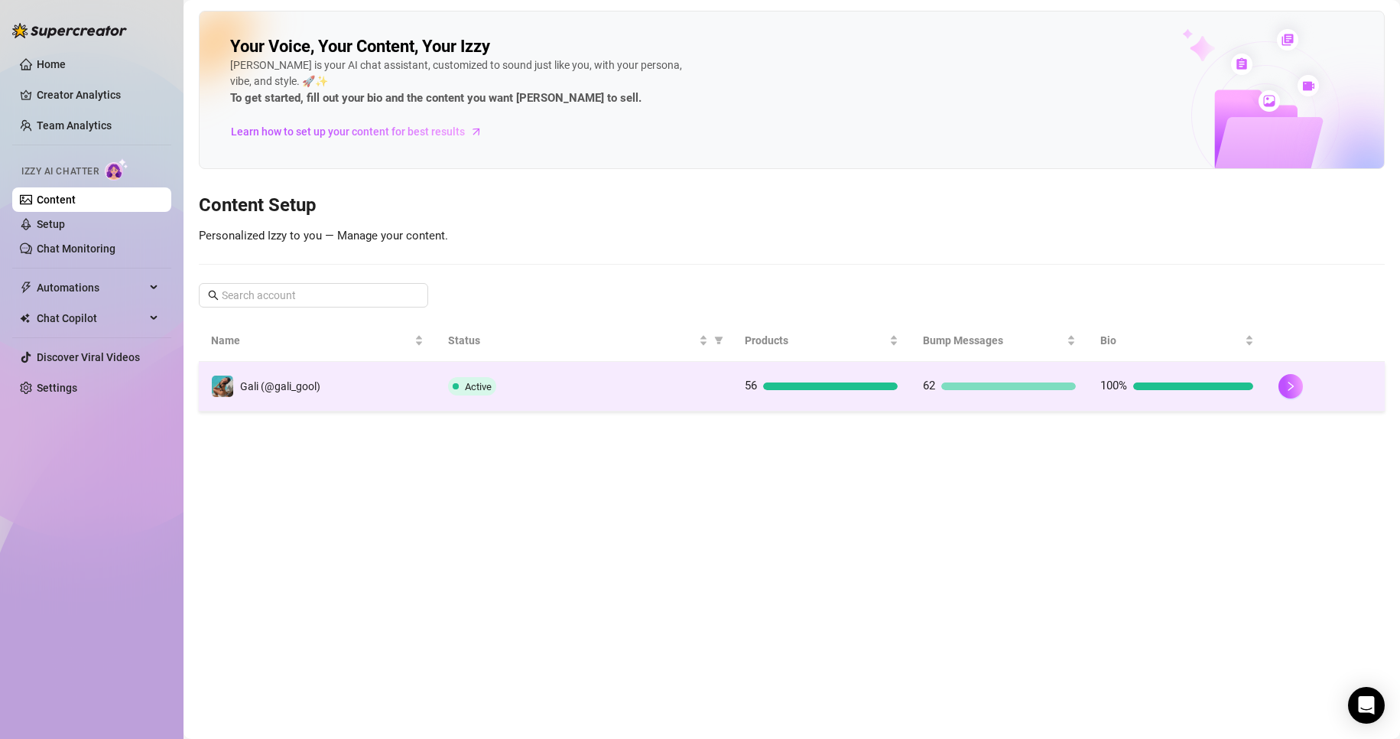
click at [401, 367] on td "Gali (@gali_gool)" at bounding box center [317, 387] width 237 height 50
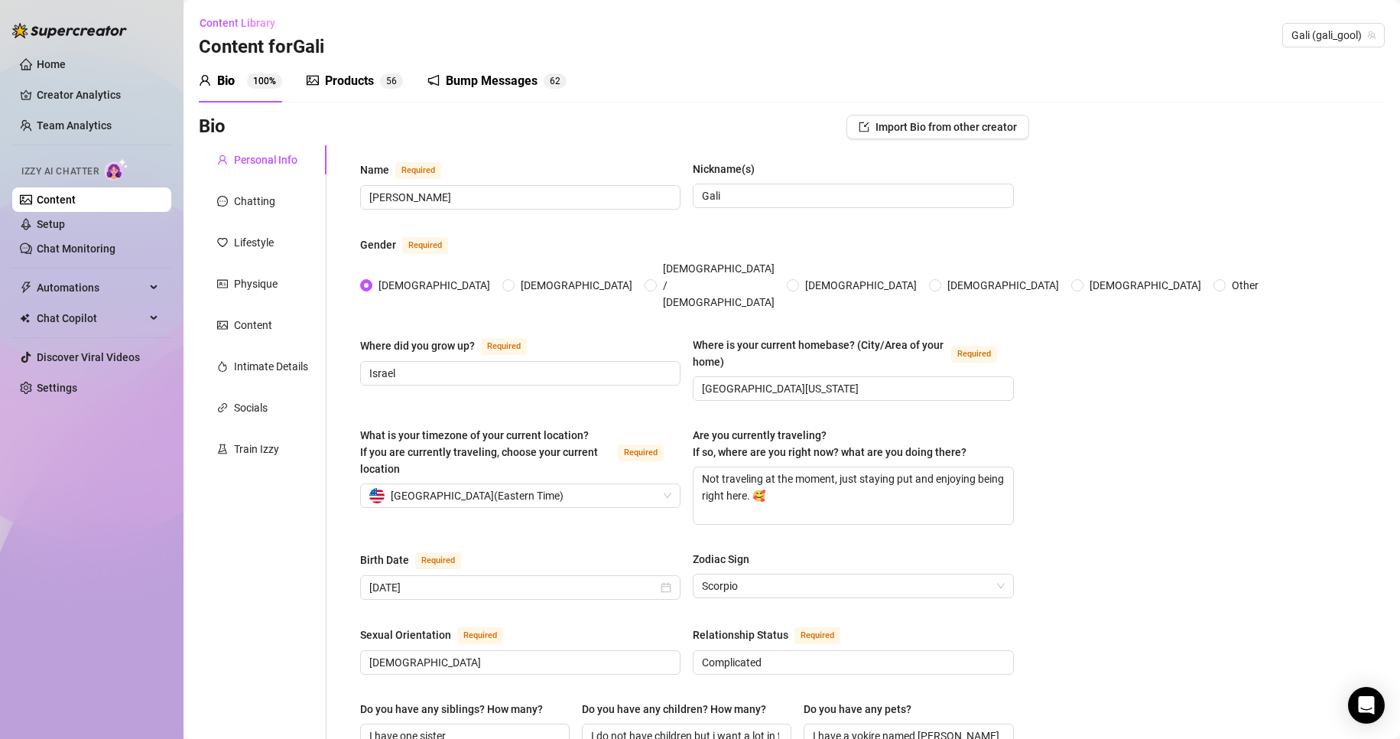
click at [268, 445] on div "Train Izzy" at bounding box center [256, 448] width 45 height 17
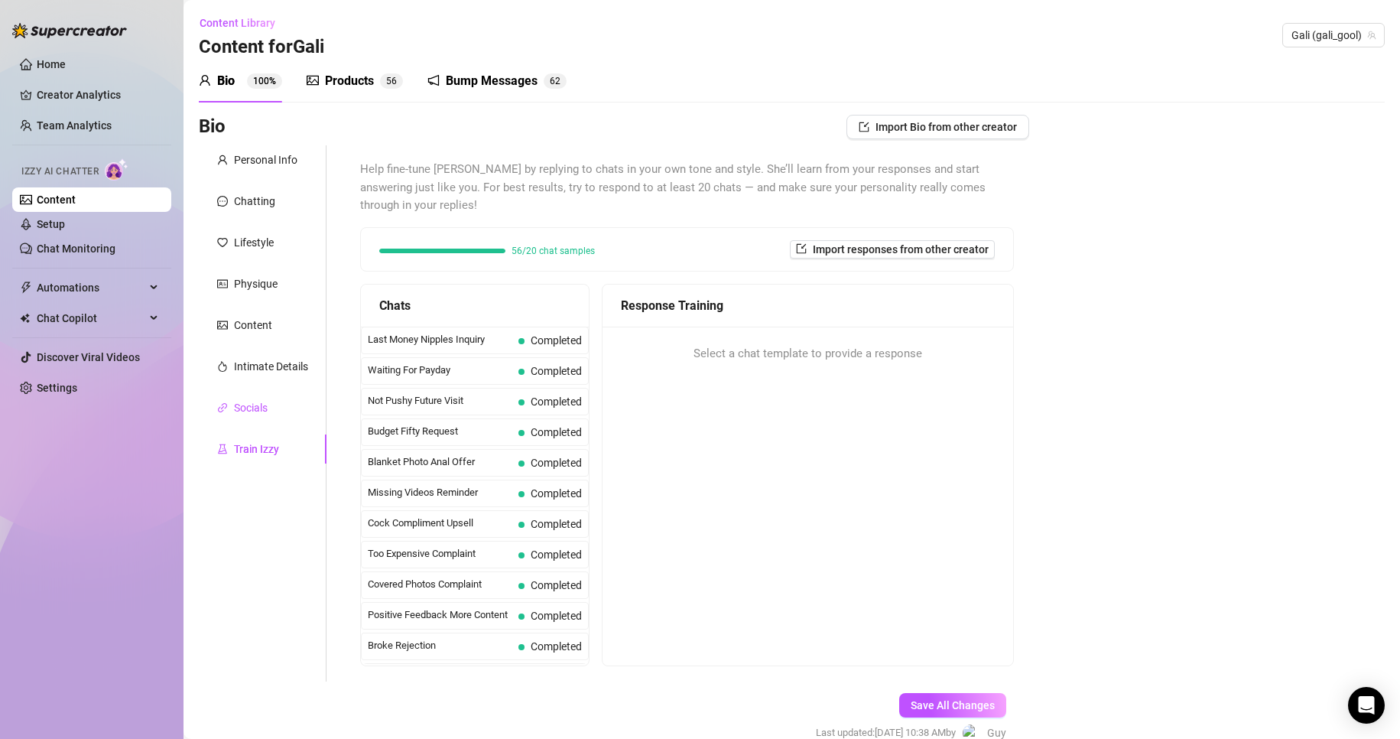
click at [261, 414] on div "Socials" at bounding box center [251, 407] width 34 height 17
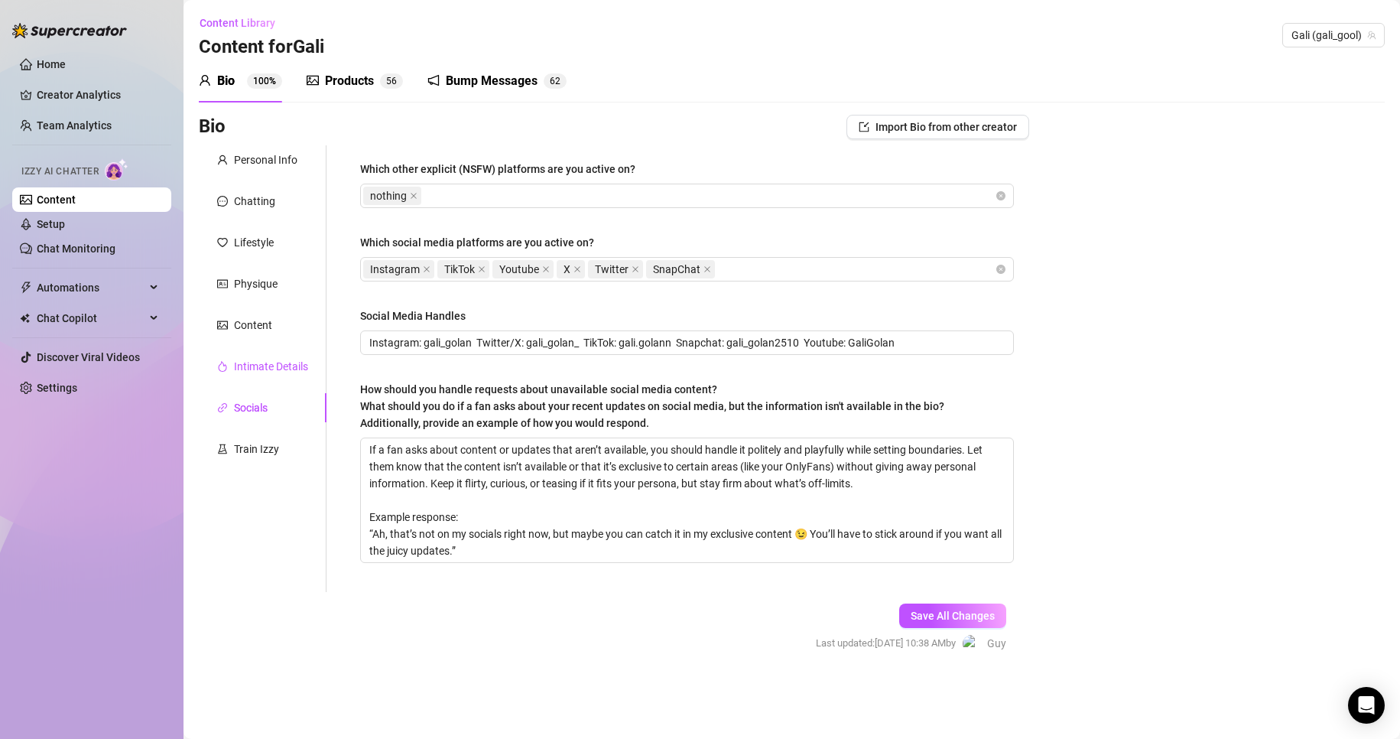
click at [259, 362] on div "Intimate Details" at bounding box center [271, 366] width 74 height 17
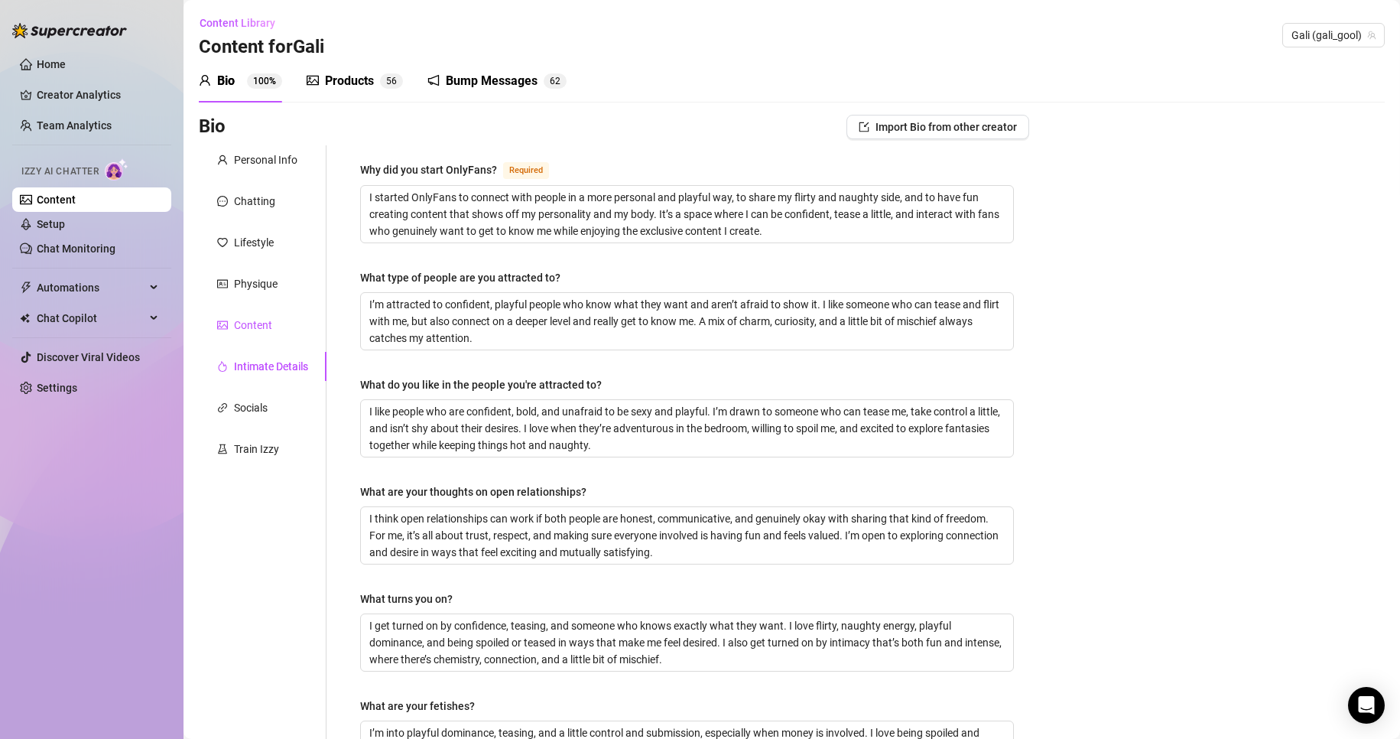
click at [261, 323] on div "Content" at bounding box center [253, 325] width 38 height 17
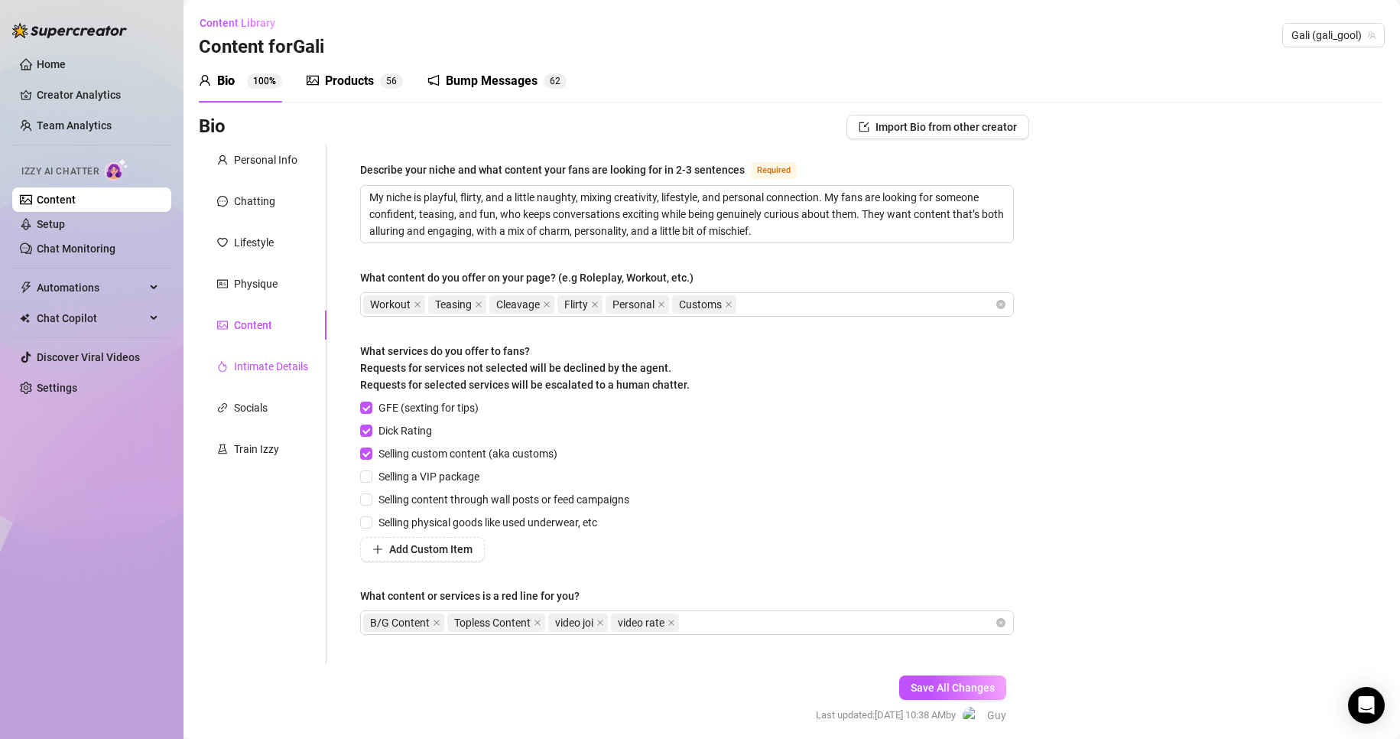
click at [275, 365] on div "Intimate Details" at bounding box center [271, 366] width 74 height 17
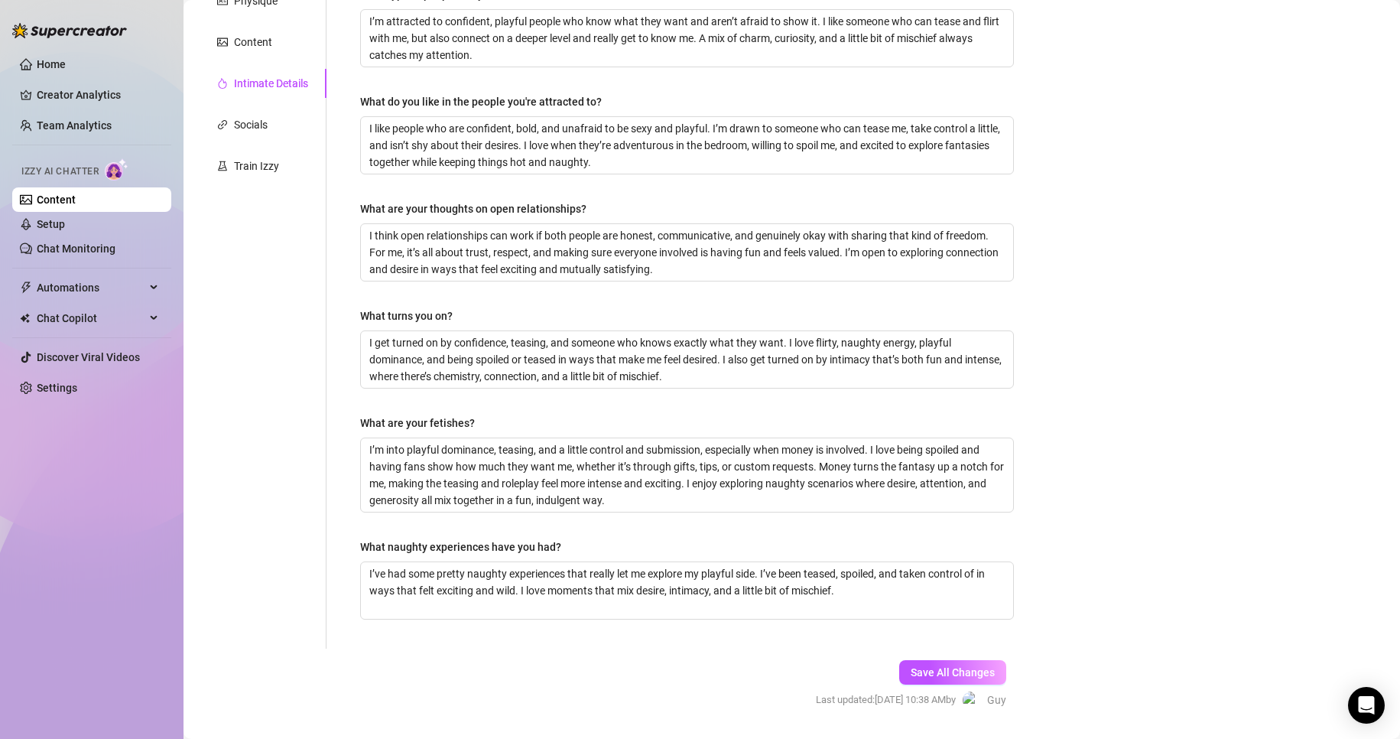
scroll to position [94, 0]
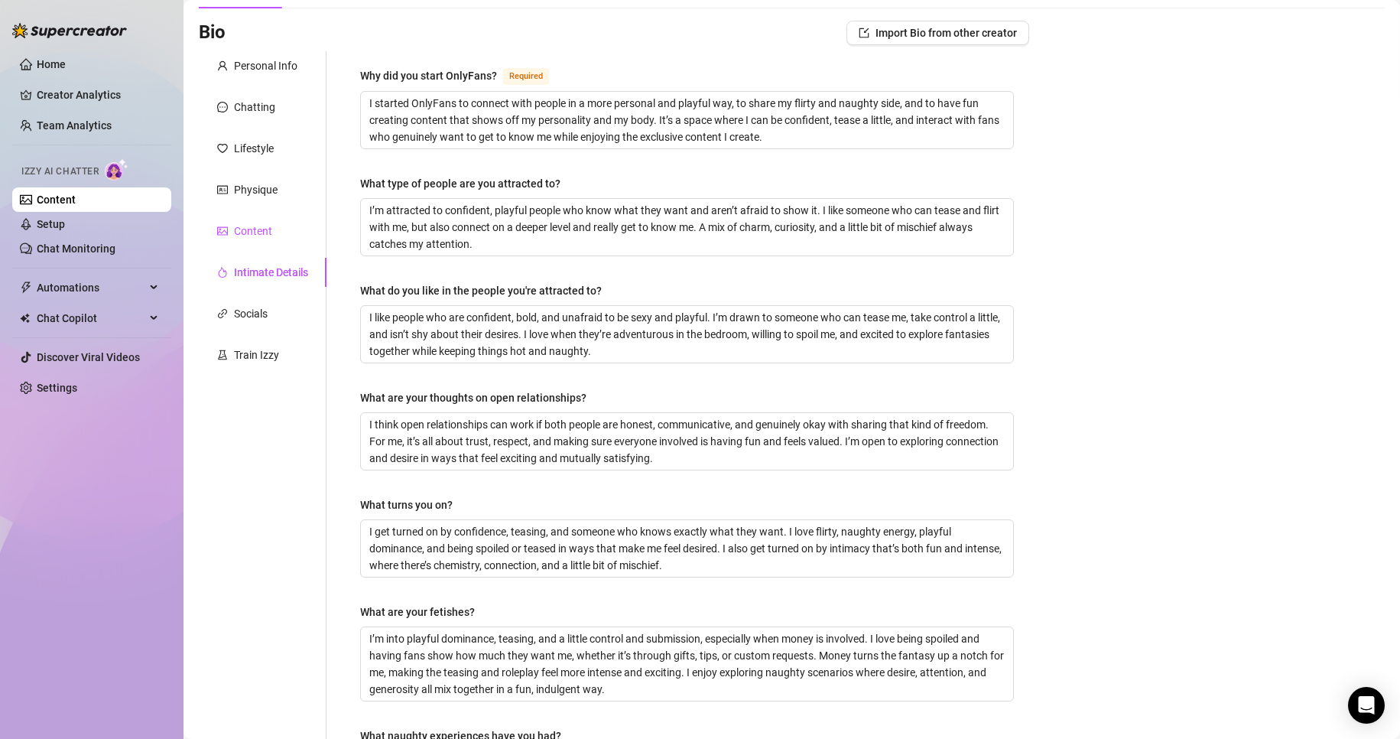
click at [271, 232] on div "Content" at bounding box center [253, 230] width 38 height 17
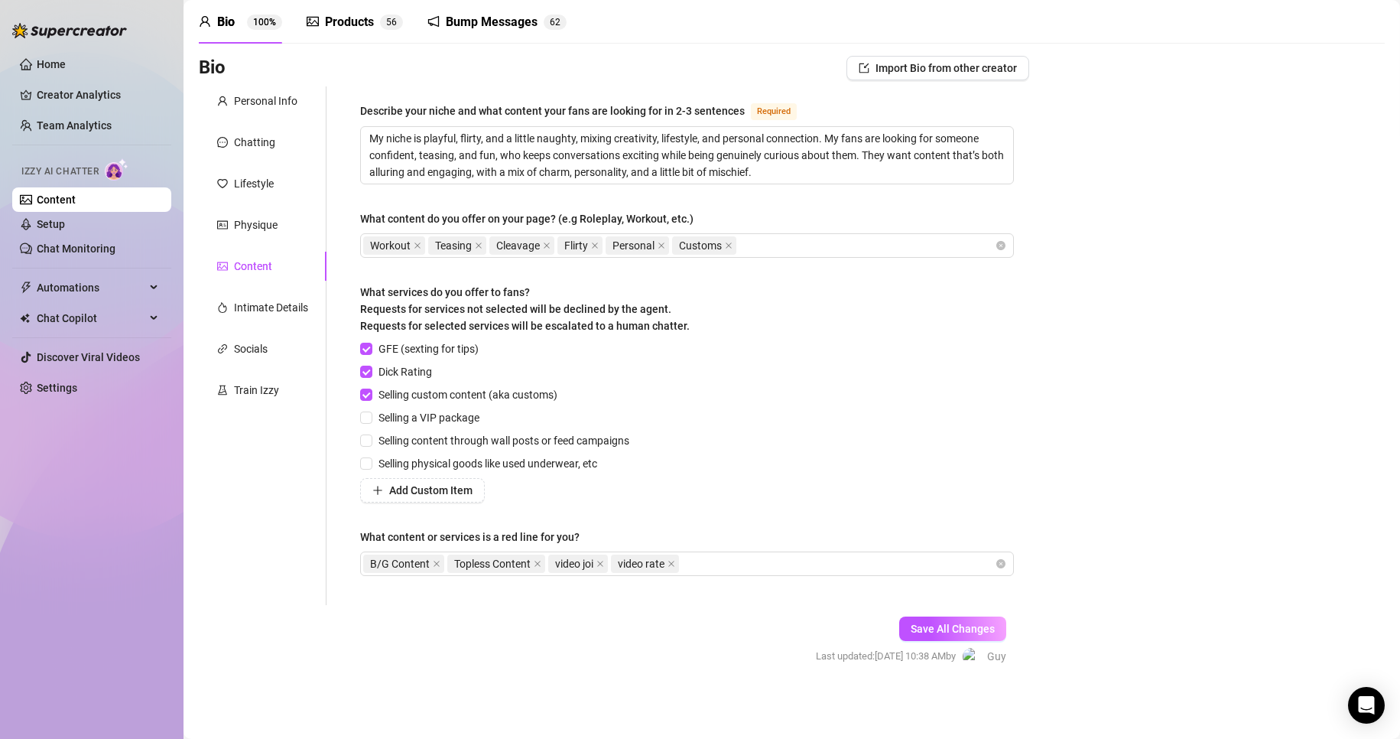
scroll to position [58, 0]
drag, startPoint x: 643, startPoint y: 438, endPoint x: 382, endPoint y: 440, distance: 260.7
click at [382, 440] on div "GFE (sexting for tips) Dick Rating Selling custom content (aka customs) Selling…" at bounding box center [687, 422] width 654 height 162
click at [641, 433] on div "GFE (sexting for tips) Dick Rating Selling custom content (aka customs) Selling…" at bounding box center [687, 422] width 654 height 162
drag, startPoint x: 632, startPoint y: 439, endPoint x: 380, endPoint y: 437, distance: 252.3
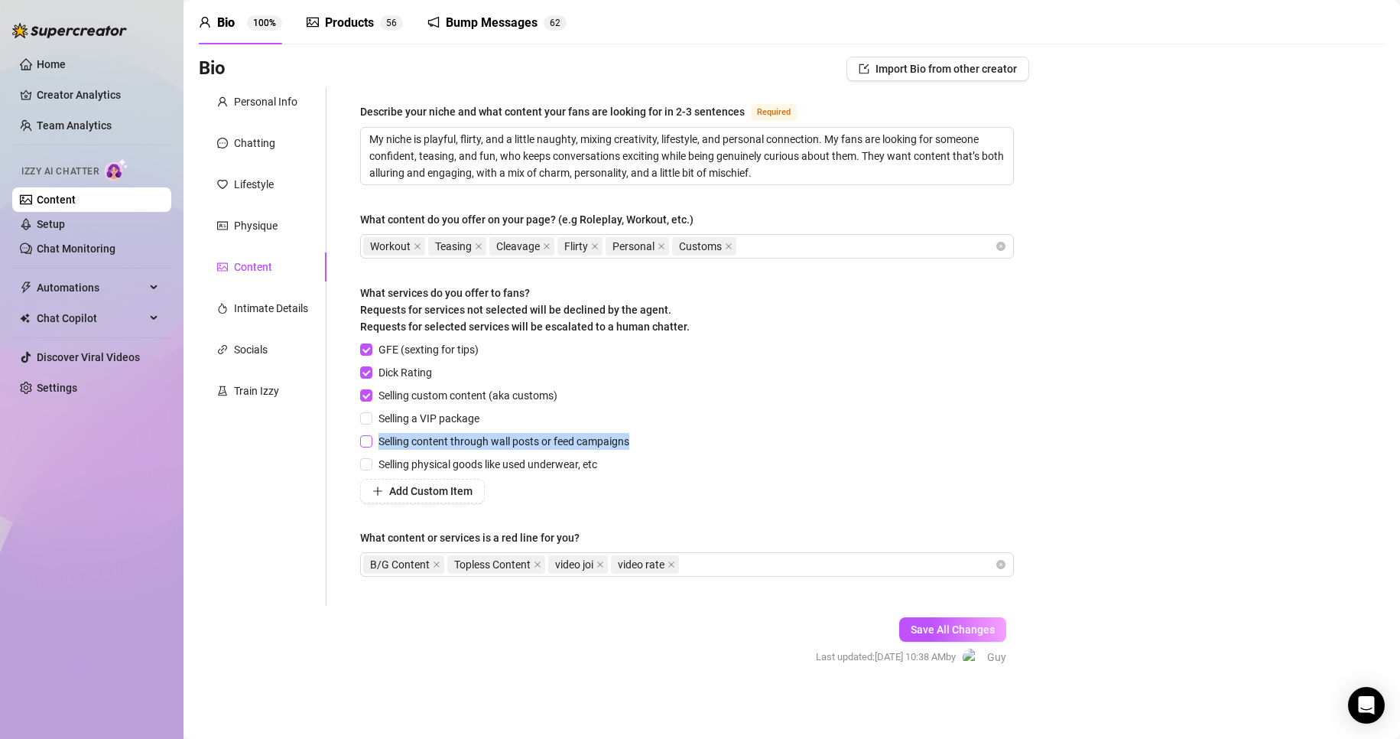
click at [380, 437] on span "Selling content through wall posts or feed campaigns" at bounding box center [503, 441] width 263 height 17
copy span "Selling content through wall posts or feed campaigns"
click at [818, 409] on div "GFE (sexting for tips) Dick Rating Selling custom content (aka customs) Selling…" at bounding box center [687, 422] width 654 height 162
click at [720, 564] on div "B/G Content Topless Content video joi video rate" at bounding box center [678, 563] width 631 height 21
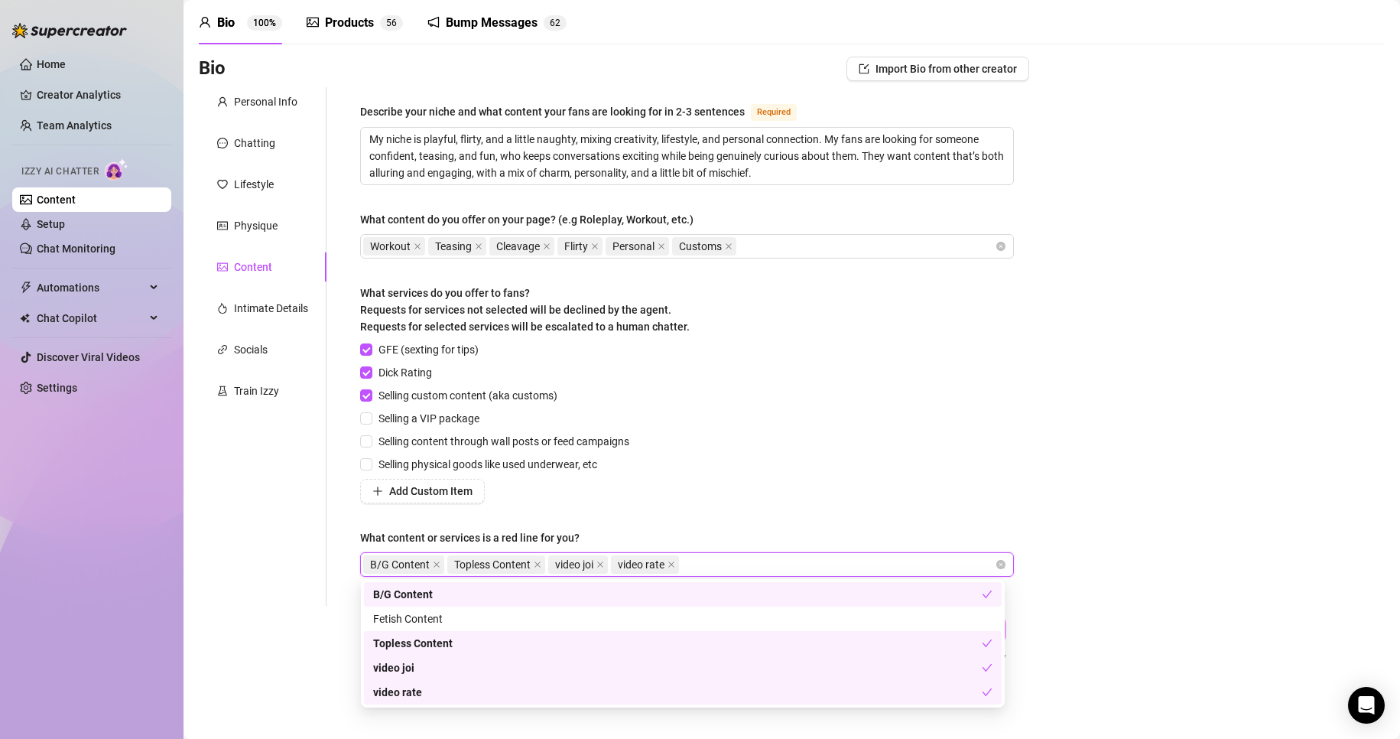
click at [1101, 399] on div "Bio Import Bio from other creator Personal Info Chatting Lifestyle Physique Con…" at bounding box center [792, 375] width 1186 height 637
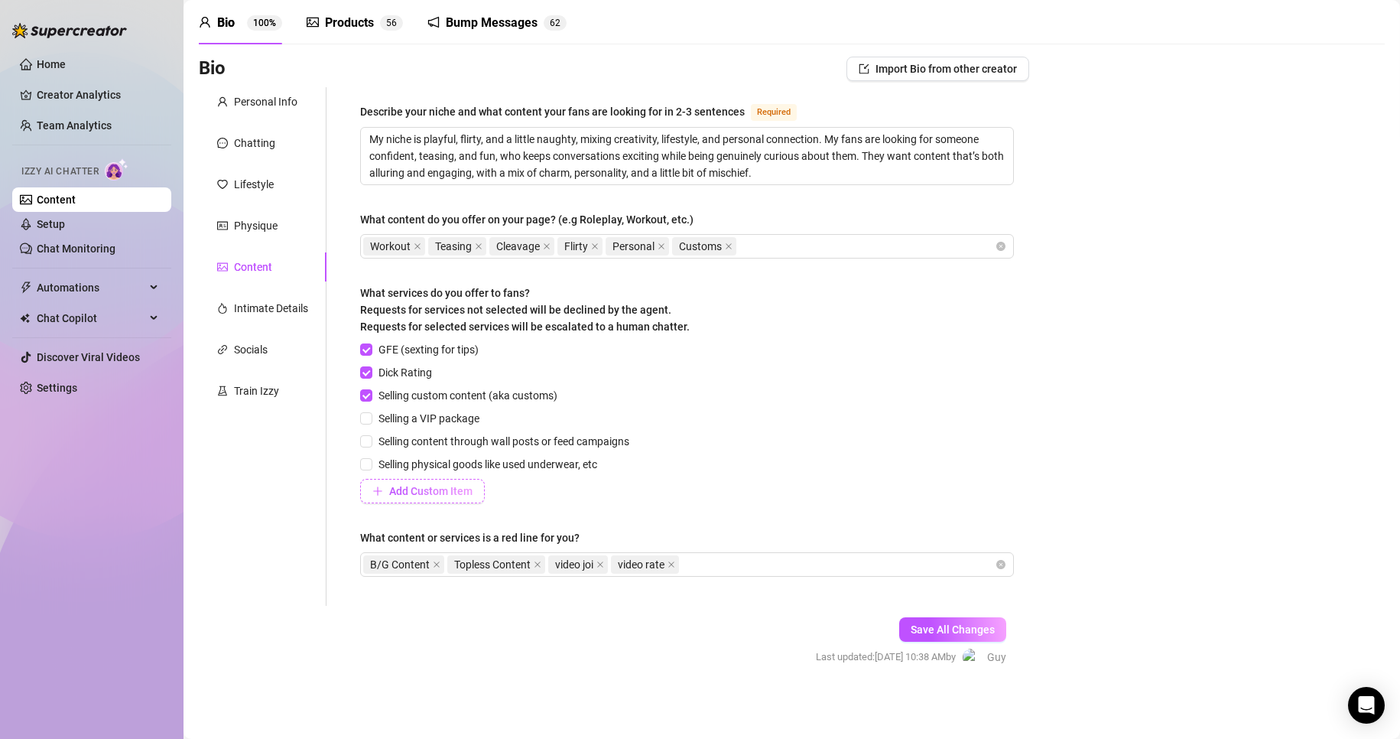
click at [466, 497] on button "Add Custom Item" at bounding box center [422, 491] width 125 height 24
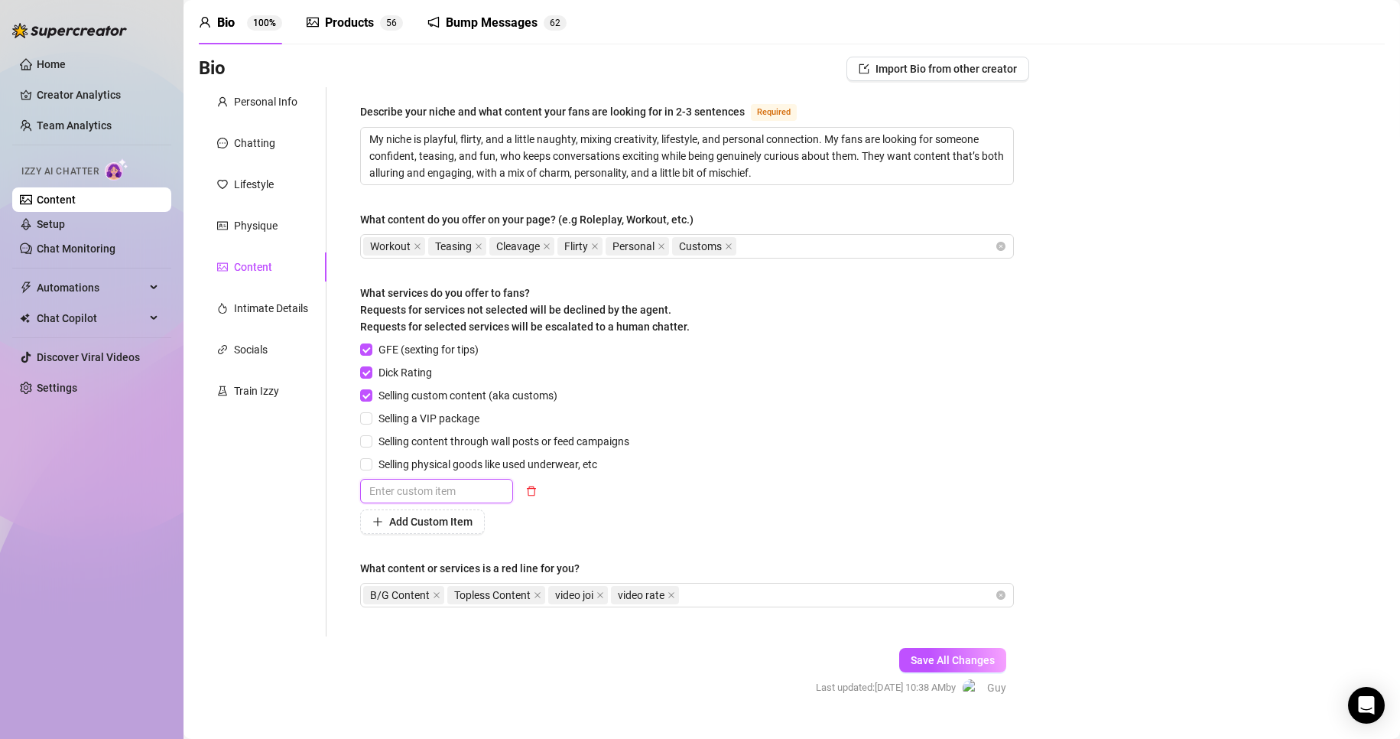
click at [466, 481] on input "text" at bounding box center [436, 491] width 153 height 24
click at [1033, 455] on div "Bio Import Bio from other creator Personal Info Chatting Lifestyle Physique Con…" at bounding box center [792, 390] width 1186 height 667
click at [471, 516] on span "Add Custom Item" at bounding box center [430, 521] width 83 height 12
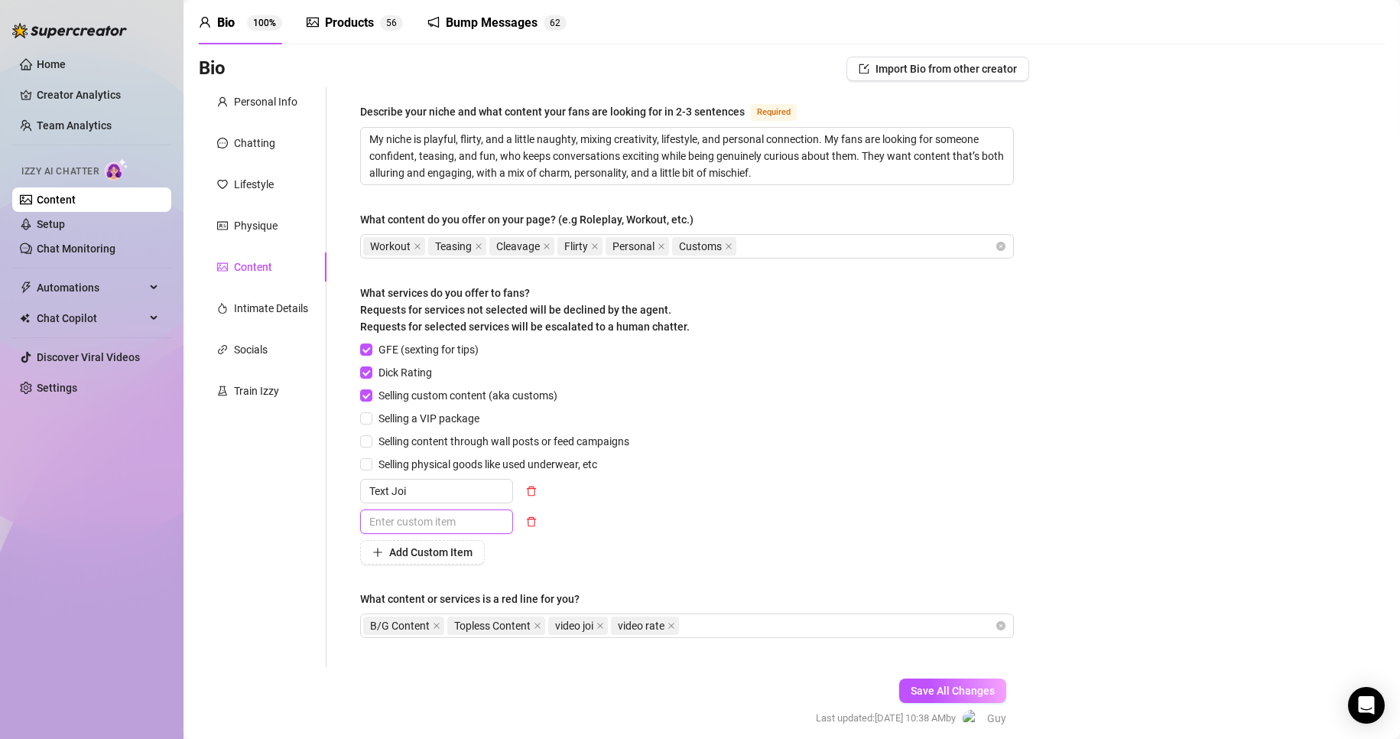
click at [464, 531] on input "text" at bounding box center [436, 521] width 153 height 24
click at [1295, 537] on div "Bio Import Bio from other creator Personal Info Chatting Lifestyle Physique Con…" at bounding box center [792, 406] width 1186 height 698
click at [1008, 459] on div "Describe your niche and what content your fans are looking for in 2-3 sentences…" at bounding box center [687, 376] width 684 height 579
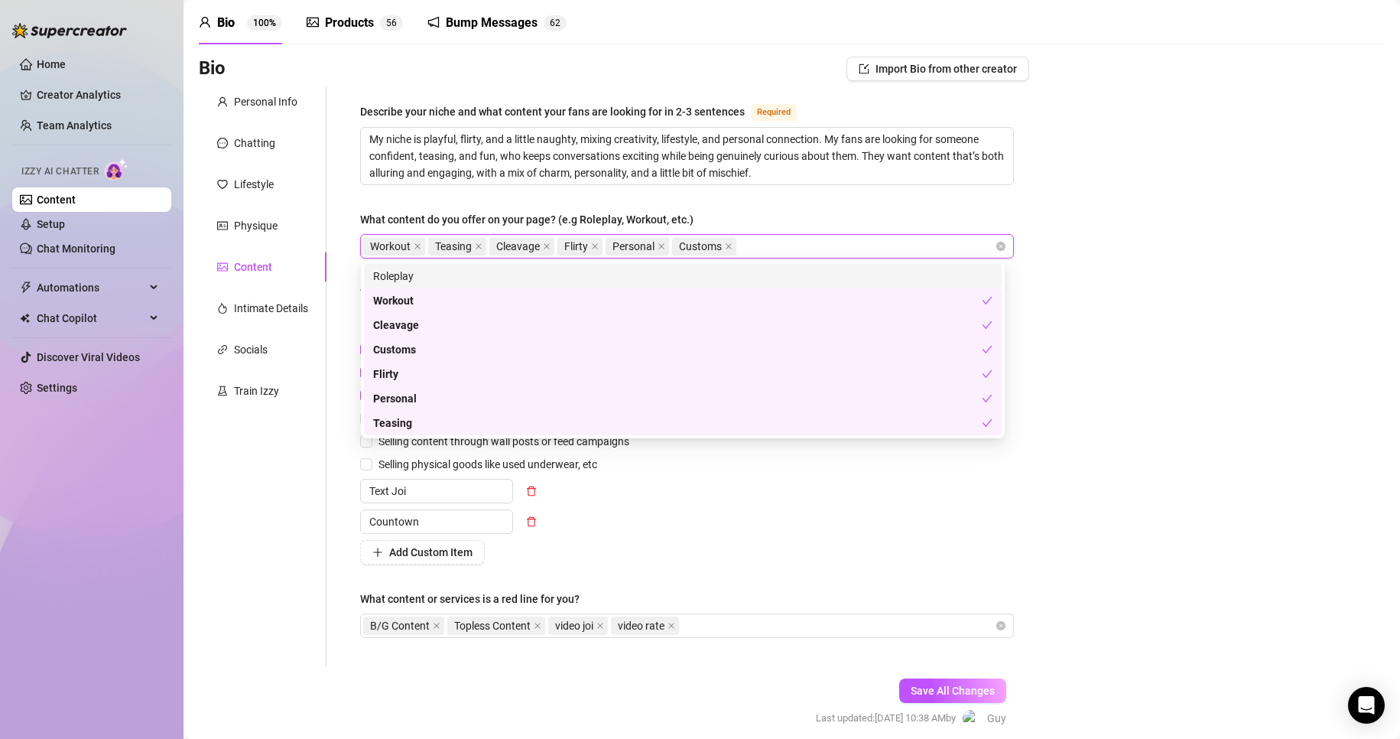
click at [742, 252] on input "What content do you offer on your page? (e.g Roleplay, Workout, etc.)" at bounding box center [740, 246] width 3 height 18
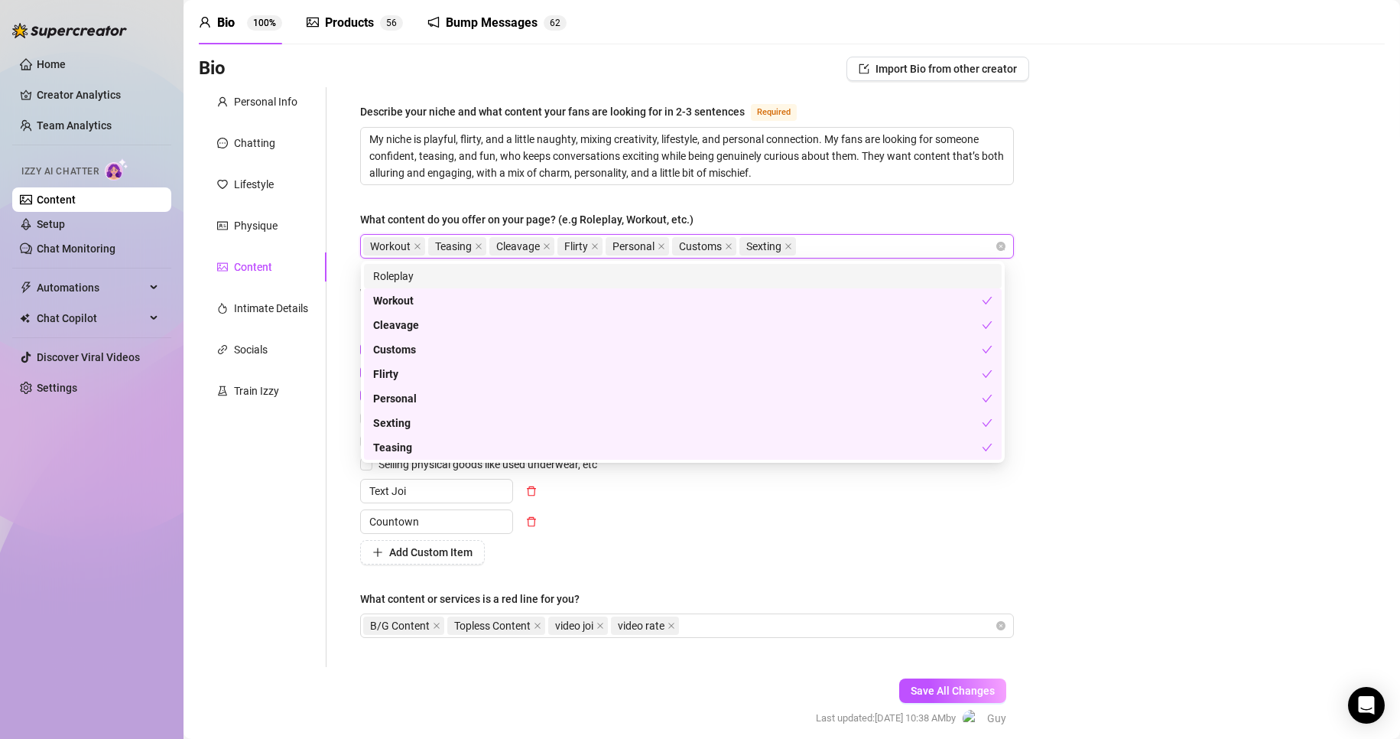
click at [1183, 282] on div "Bio Import Bio from other creator Personal Info Chatting Lifestyle Physique Con…" at bounding box center [792, 406] width 1186 height 698
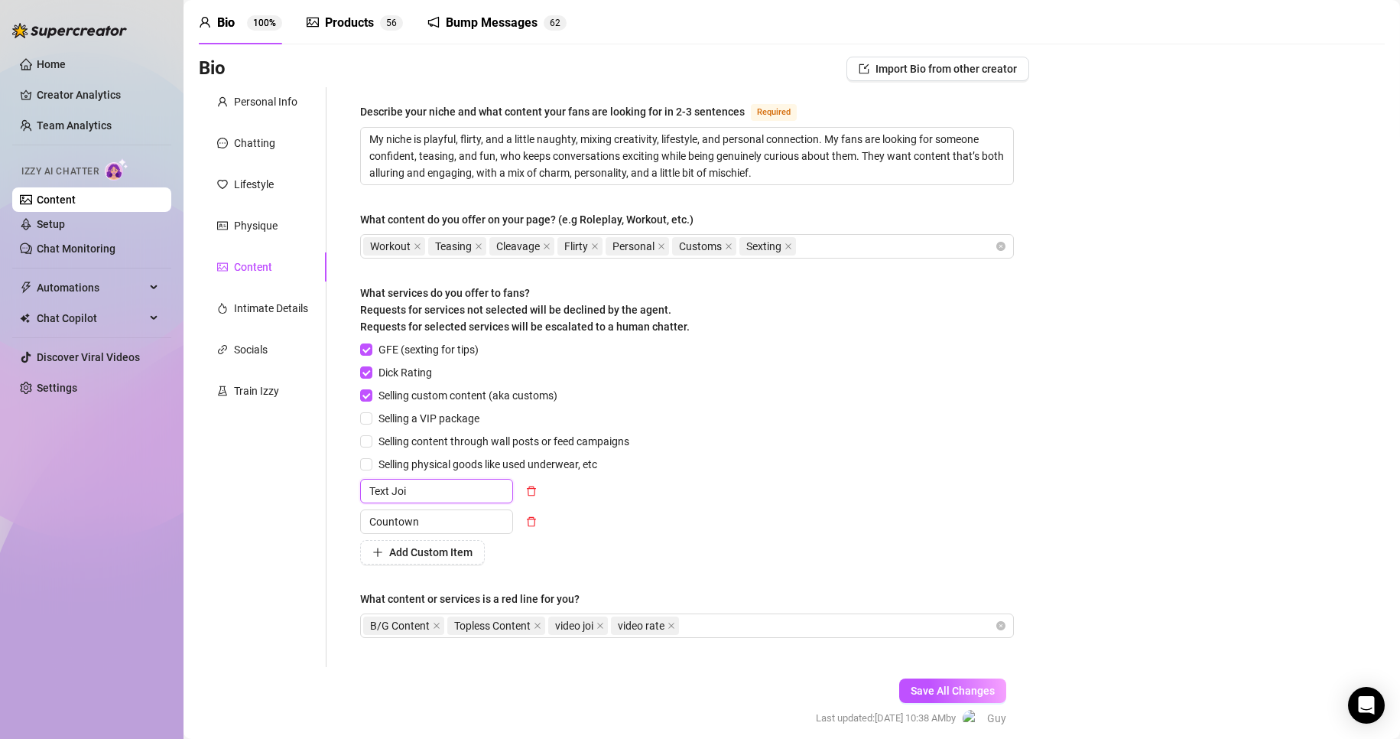
drag, startPoint x: 422, startPoint y: 488, endPoint x: 396, endPoint y: 488, distance: 26.0
click at [396, 488] on input "Text Joi" at bounding box center [436, 491] width 153 height 24
click at [968, 684] on span "Save All Changes" at bounding box center [953, 690] width 84 height 12
click at [115, 284] on span "Automations" at bounding box center [91, 287] width 109 height 24
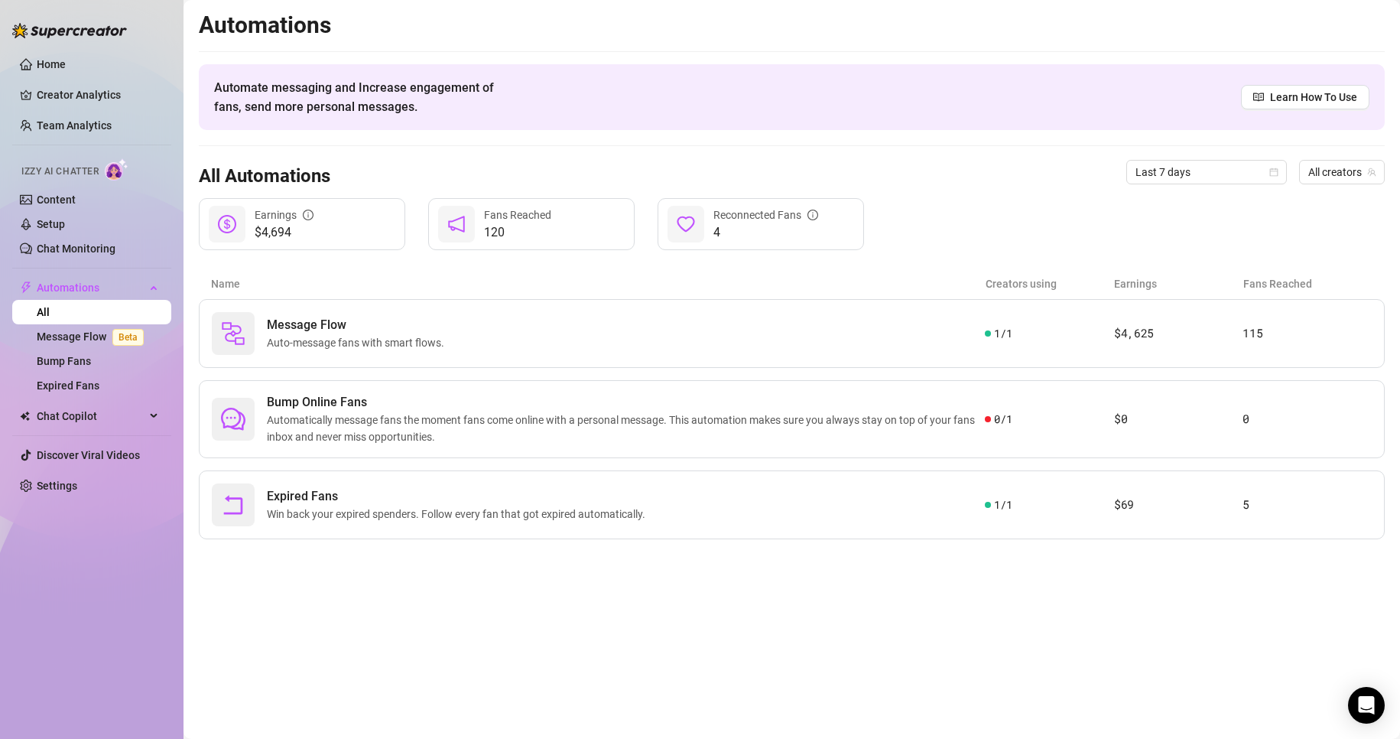
click at [0, 92] on aside "Home Creator Analytics Team Analytics Izzy AI Chatter Content Setup Chat Monito…" at bounding box center [91, 369] width 183 height 739
click at [999, 420] on span "0 / 1" at bounding box center [1003, 419] width 18 height 17
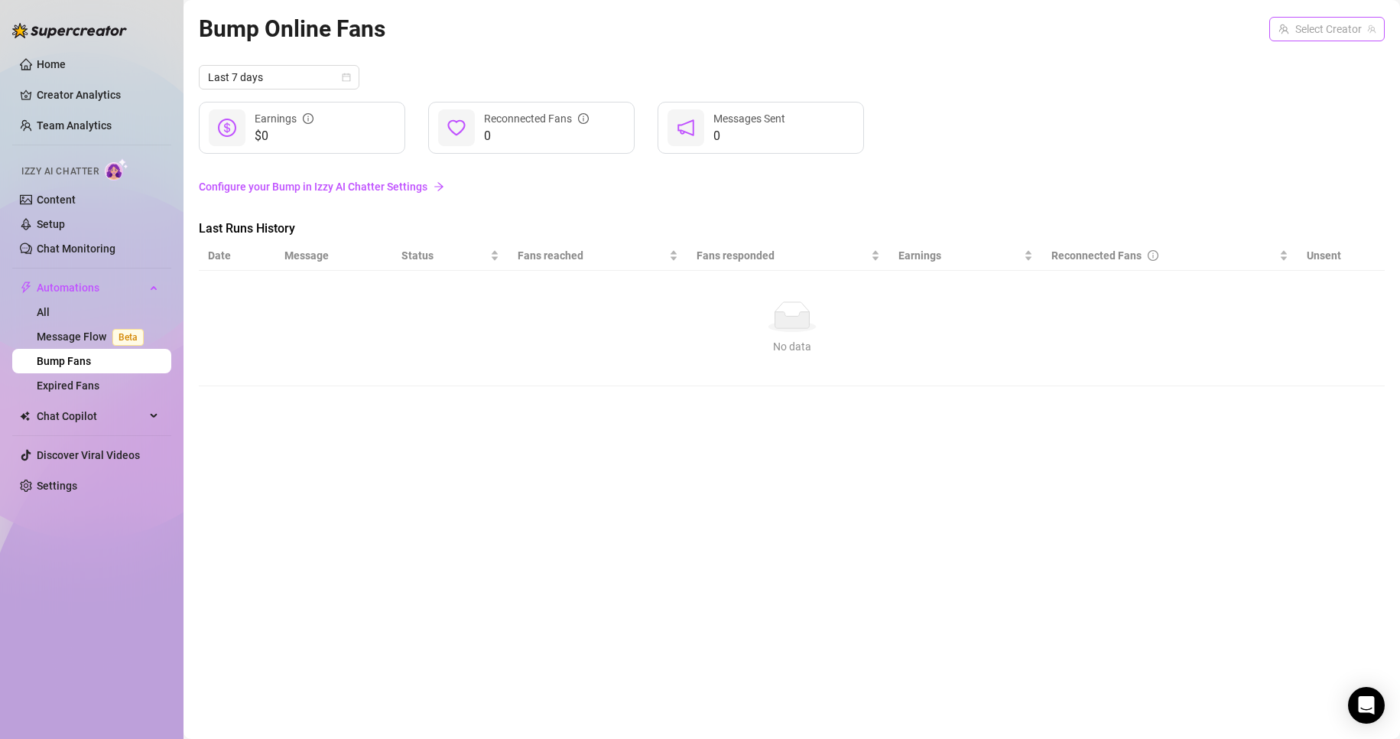
click at [1310, 23] on input "search" at bounding box center [1319, 29] width 83 height 23
click at [1313, 56] on span "Gali" at bounding box center [1314, 60] width 18 height 17
click at [443, 181] on link "Configure your Bump in Izzy AI Chatter Settings" at bounding box center [792, 186] width 1186 height 17
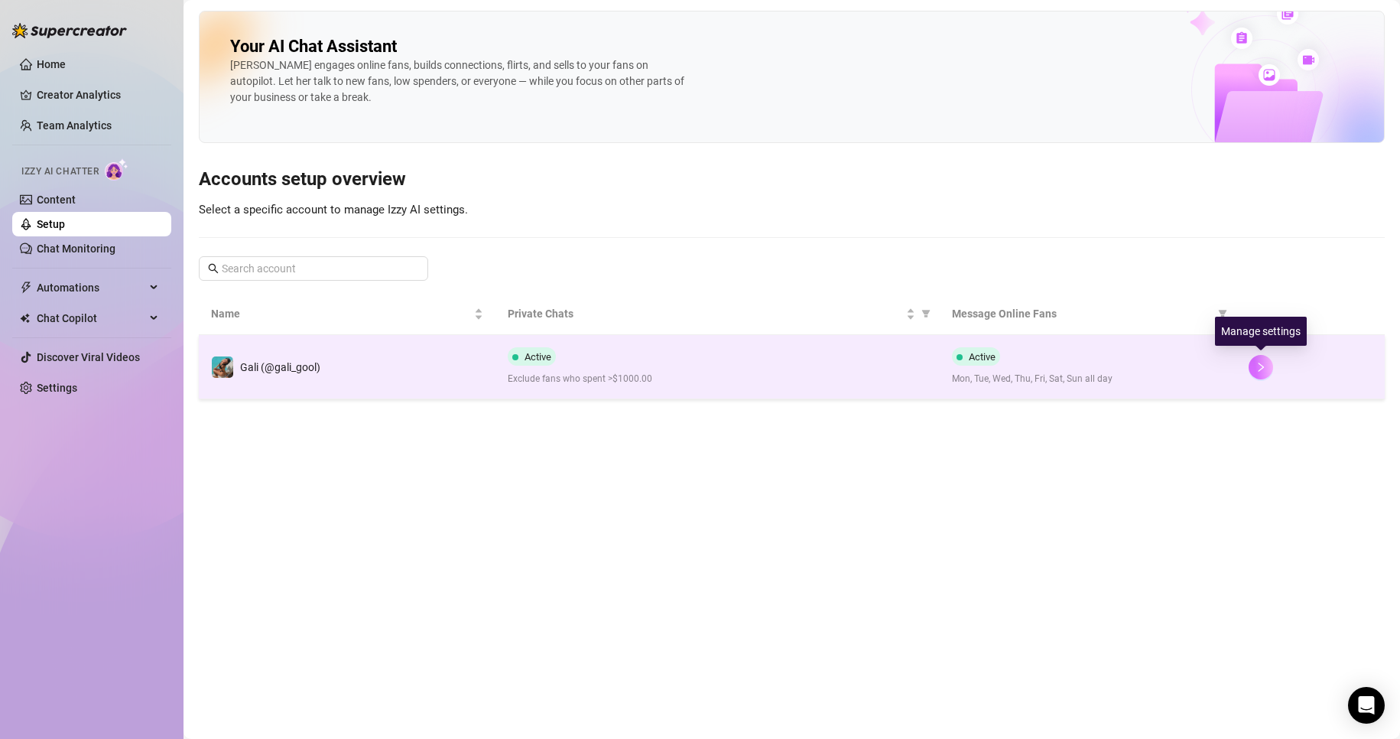
click at [1250, 371] on button "button" at bounding box center [1260, 367] width 24 height 24
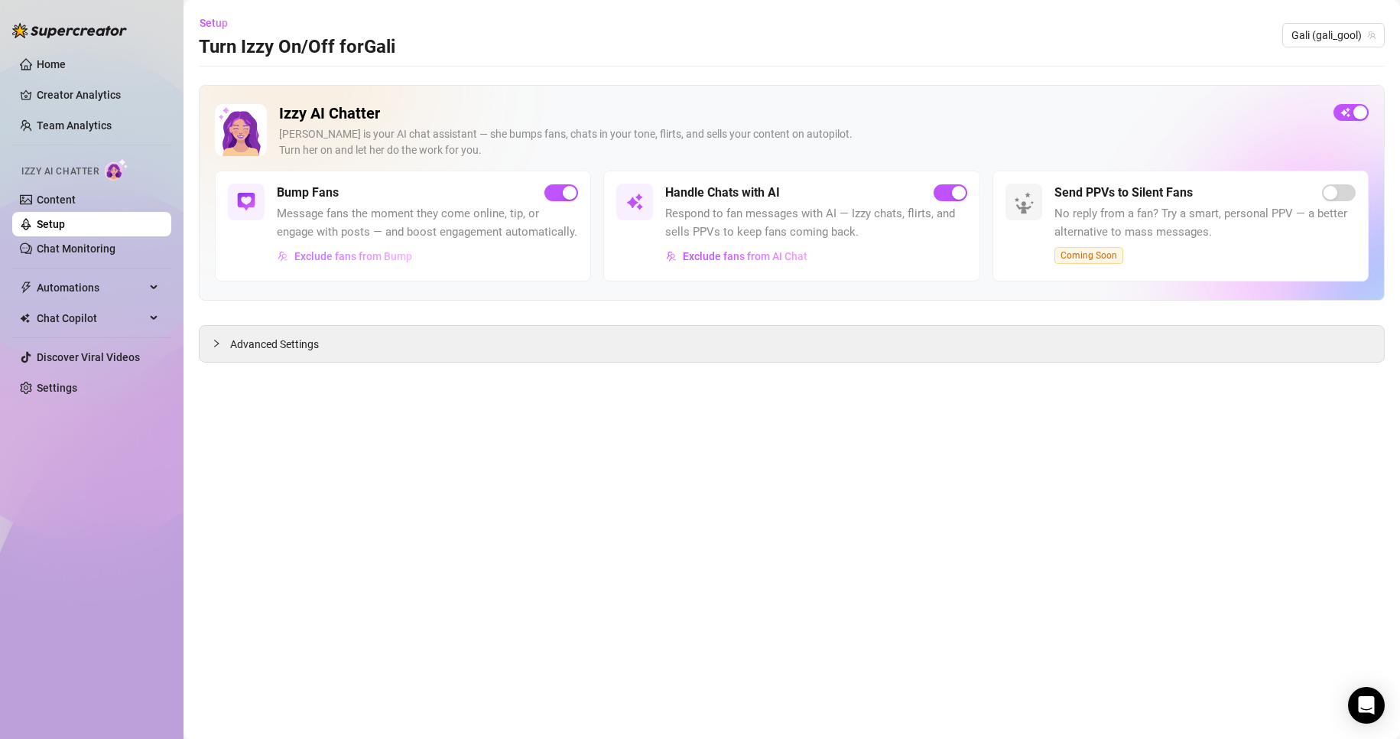
click at [372, 261] on span "Exclude fans from Bump" at bounding box center [353, 256] width 118 height 12
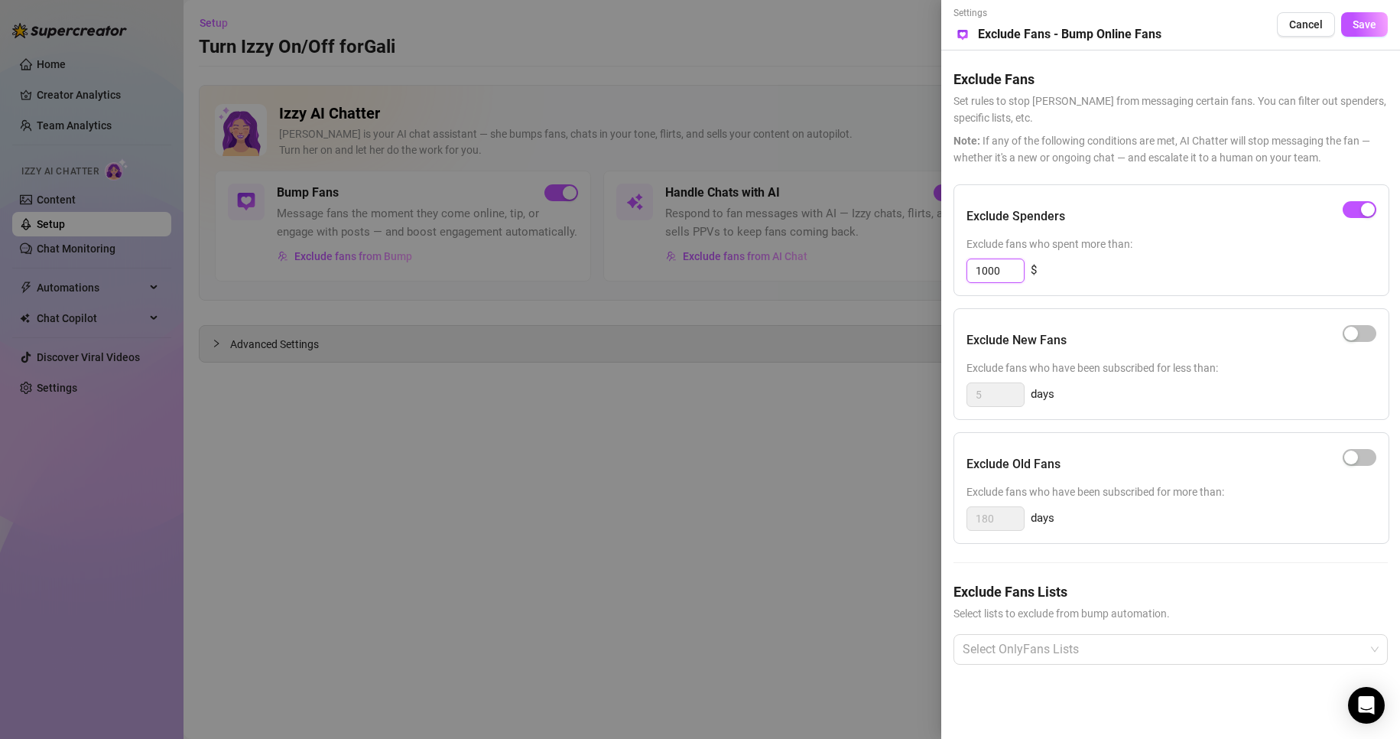
drag, startPoint x: 1011, startPoint y: 273, endPoint x: 982, endPoint y: 273, distance: 28.3
click at [982, 273] on input "1000" at bounding box center [995, 270] width 57 height 23
click at [1356, 223] on div "Exclude Spenders" at bounding box center [1171, 216] width 410 height 38
click at [1359, 210] on span "button" at bounding box center [1359, 209] width 34 height 17
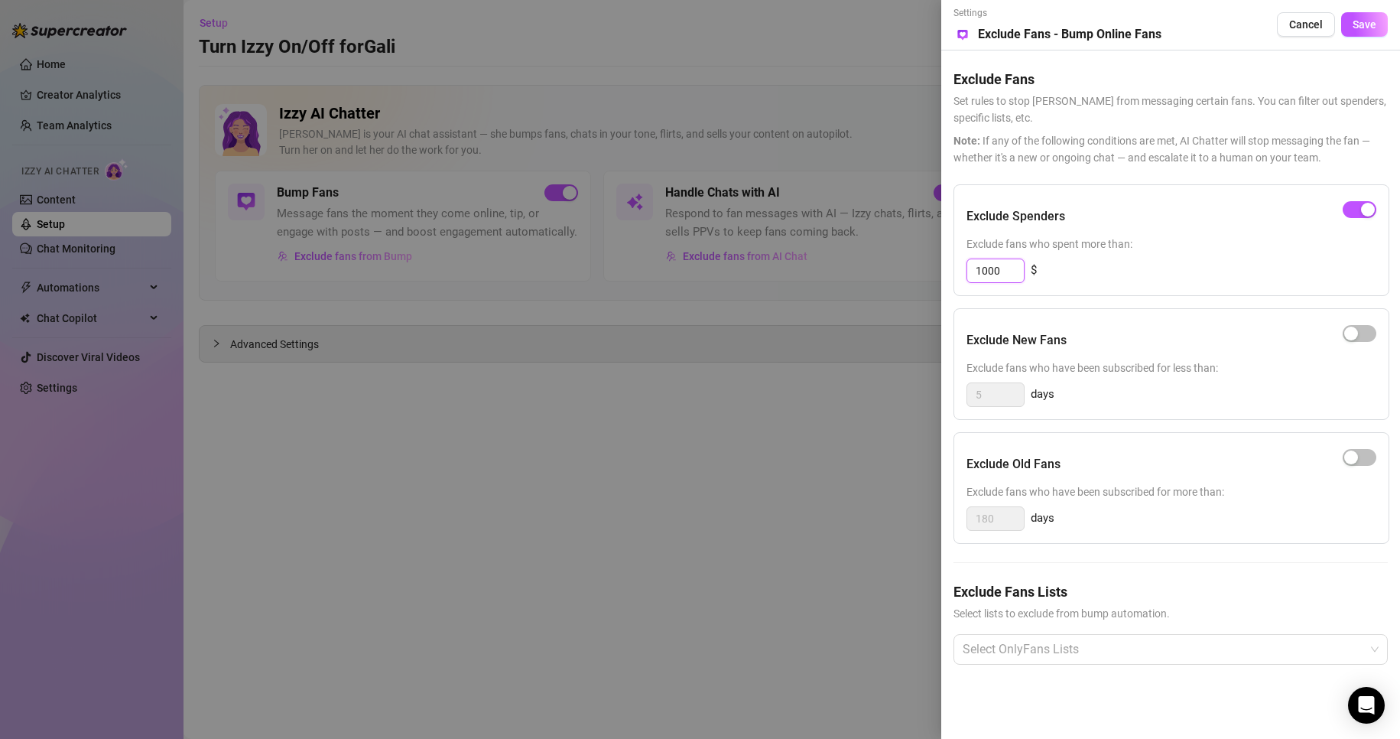
drag, startPoint x: 958, startPoint y: 271, endPoint x: 925, endPoint y: 272, distance: 32.9
click at [927, 272] on div "Settings Preview Exclude Fans - Bump Online Fans Cancel Save Exclude Fans Set r…" at bounding box center [700, 369] width 1400 height 739
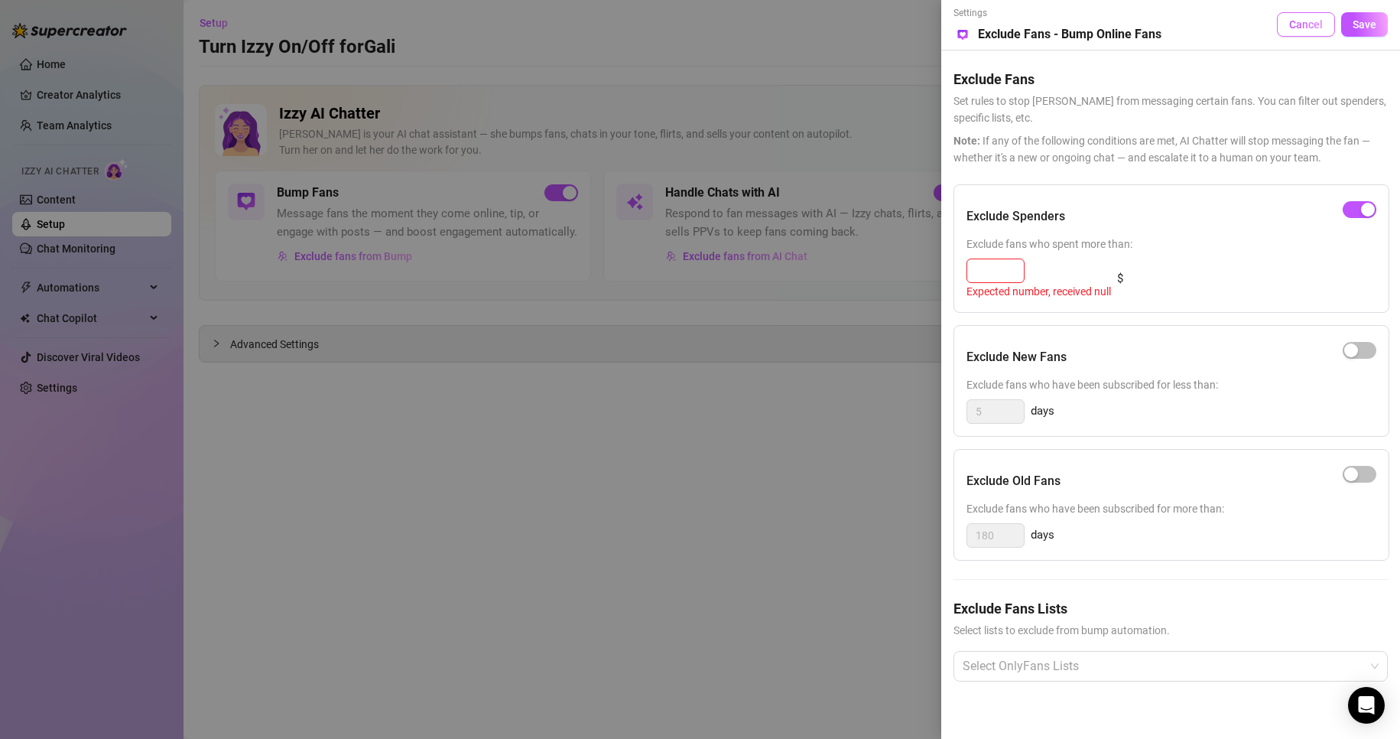
click at [1330, 23] on button "Cancel" at bounding box center [1306, 24] width 58 height 24
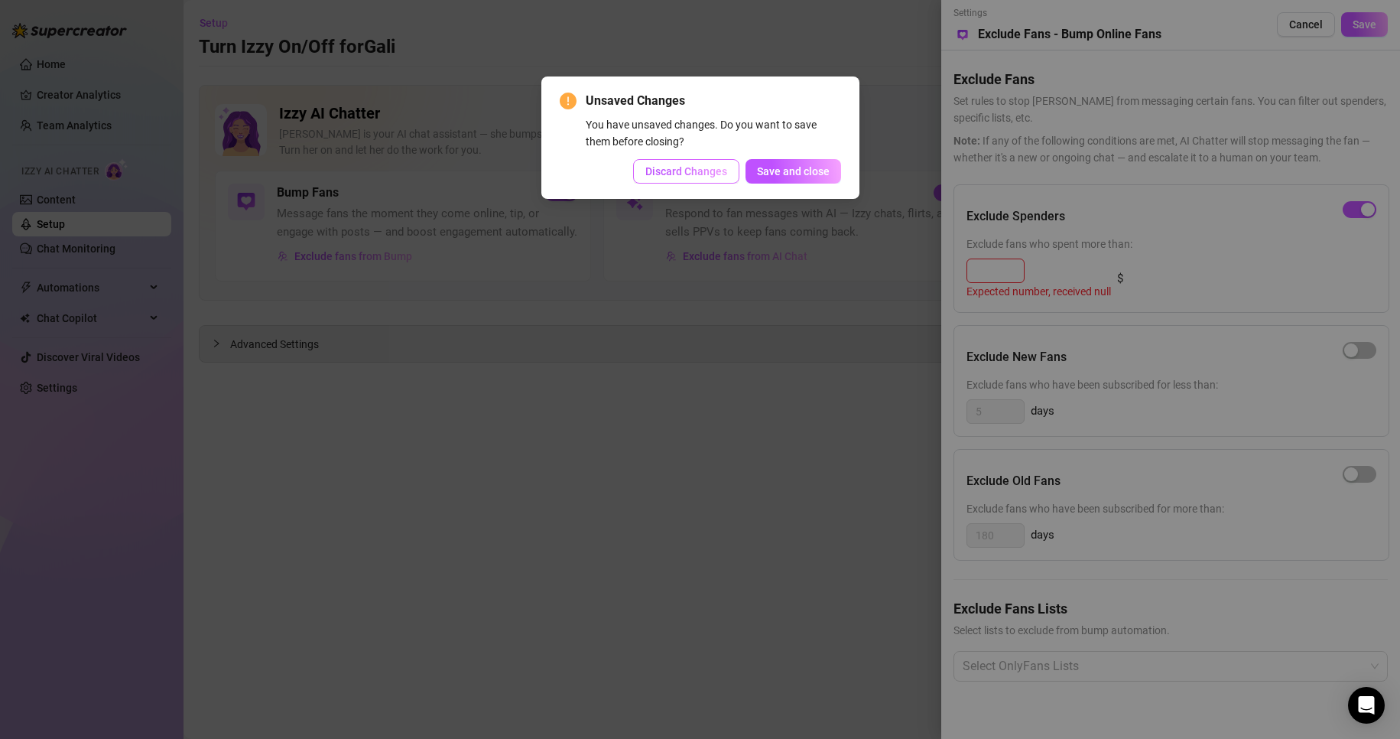
click at [703, 181] on button "Discard Changes" at bounding box center [686, 171] width 106 height 24
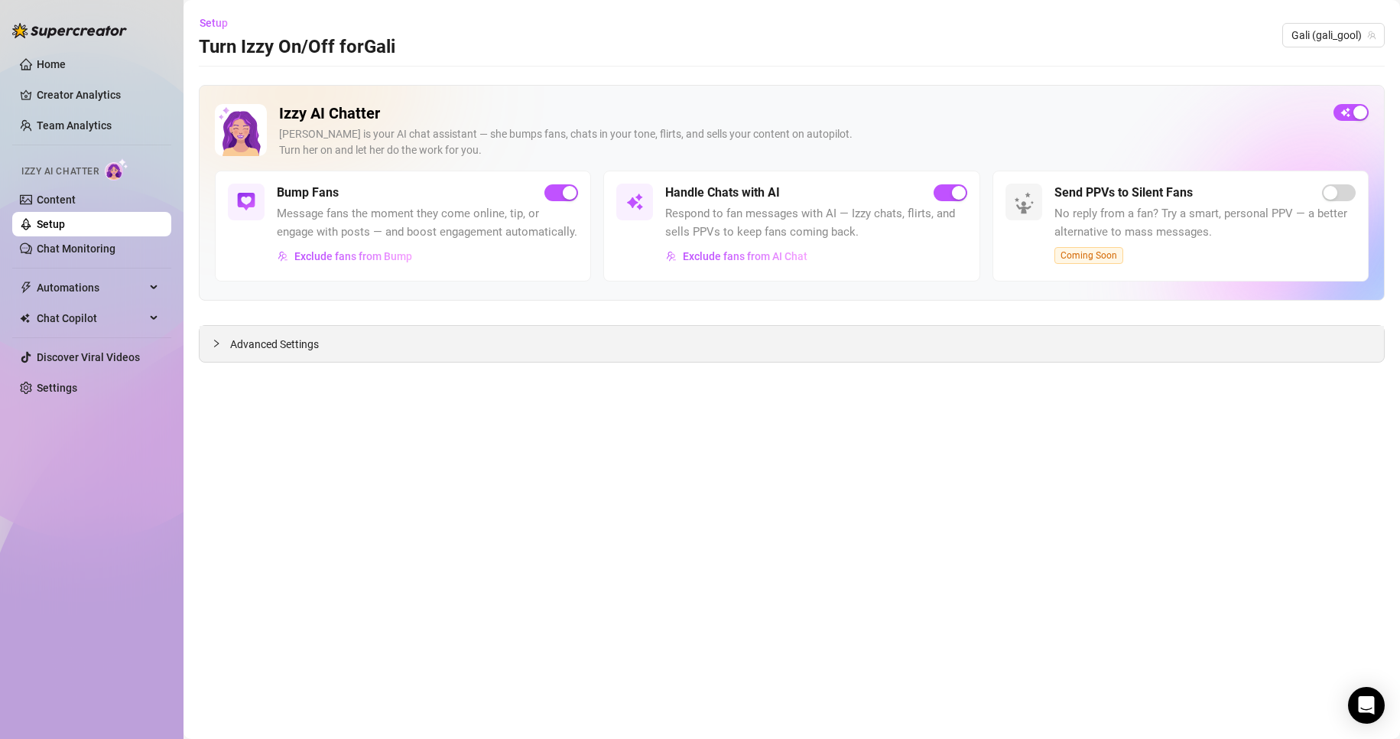
click at [1157, 345] on div "Advanced Settings" at bounding box center [792, 344] width 1184 height 36
click at [277, 344] on span "Advanced Settings" at bounding box center [274, 344] width 89 height 17
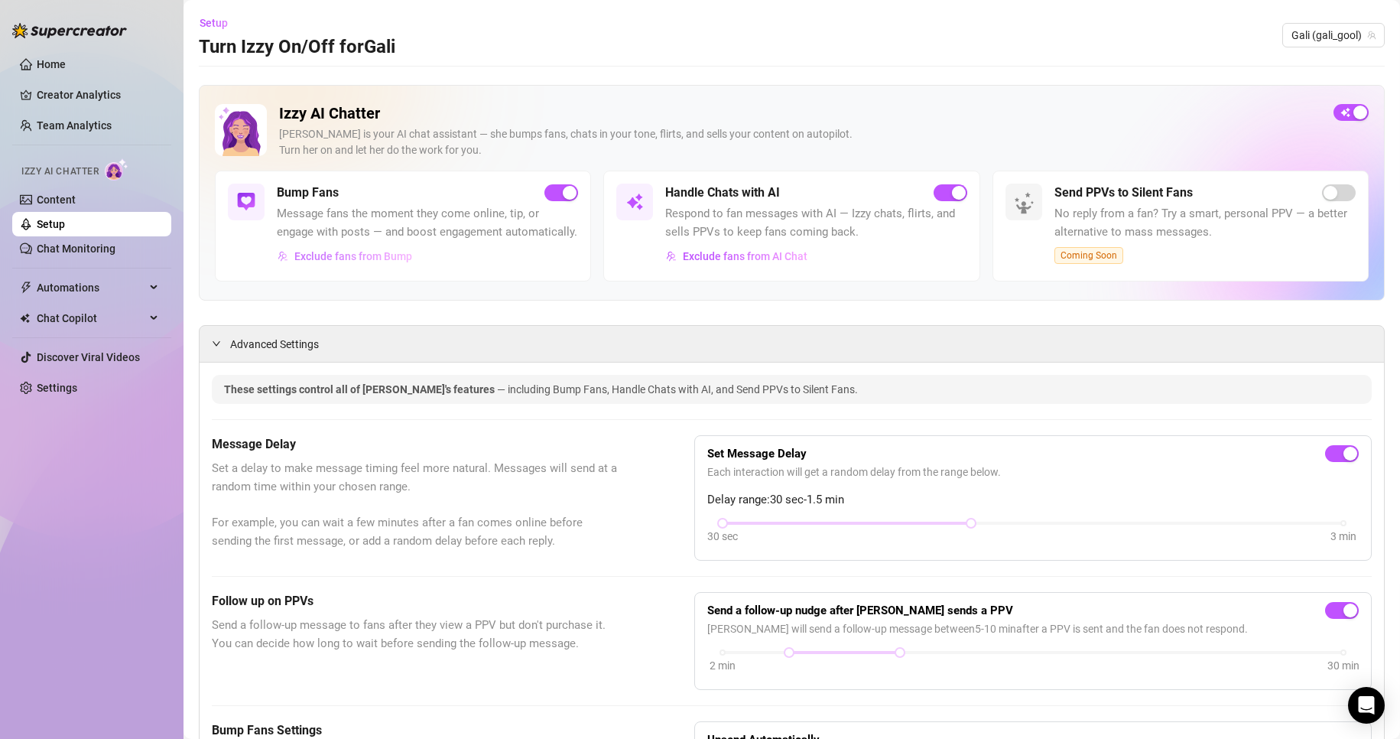
click at [378, 268] on button "Exclude fans from Bump" at bounding box center [345, 256] width 136 height 24
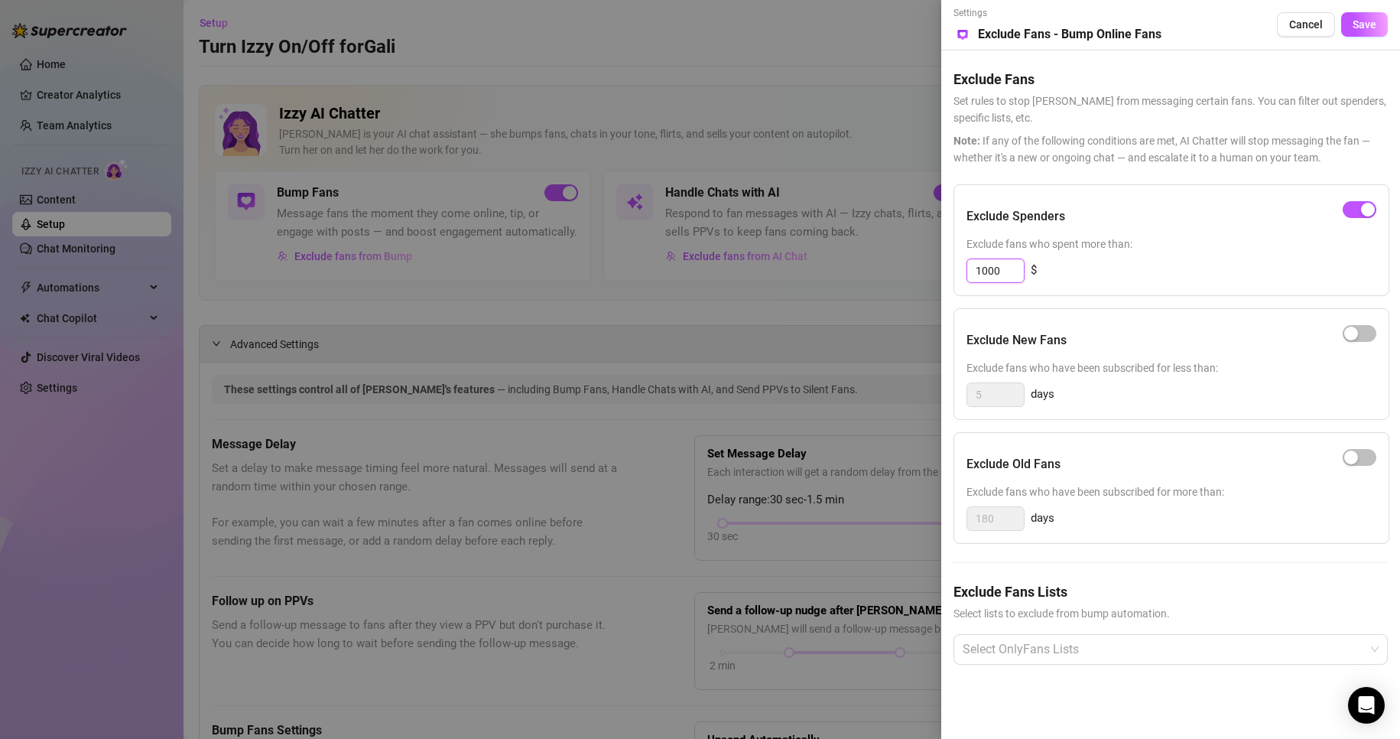
drag, startPoint x: 1008, startPoint y: 276, endPoint x: 829, endPoint y: 274, distance: 178.9
click at [829, 274] on div "Settings Preview Exclude Fans - Bump Online Fans Cancel Save Exclude Fans Set r…" at bounding box center [700, 369] width 1400 height 739
click at [1355, 208] on span "button" at bounding box center [1359, 209] width 34 height 17
click at [1359, 29] on span "Save" at bounding box center [1364, 24] width 24 height 12
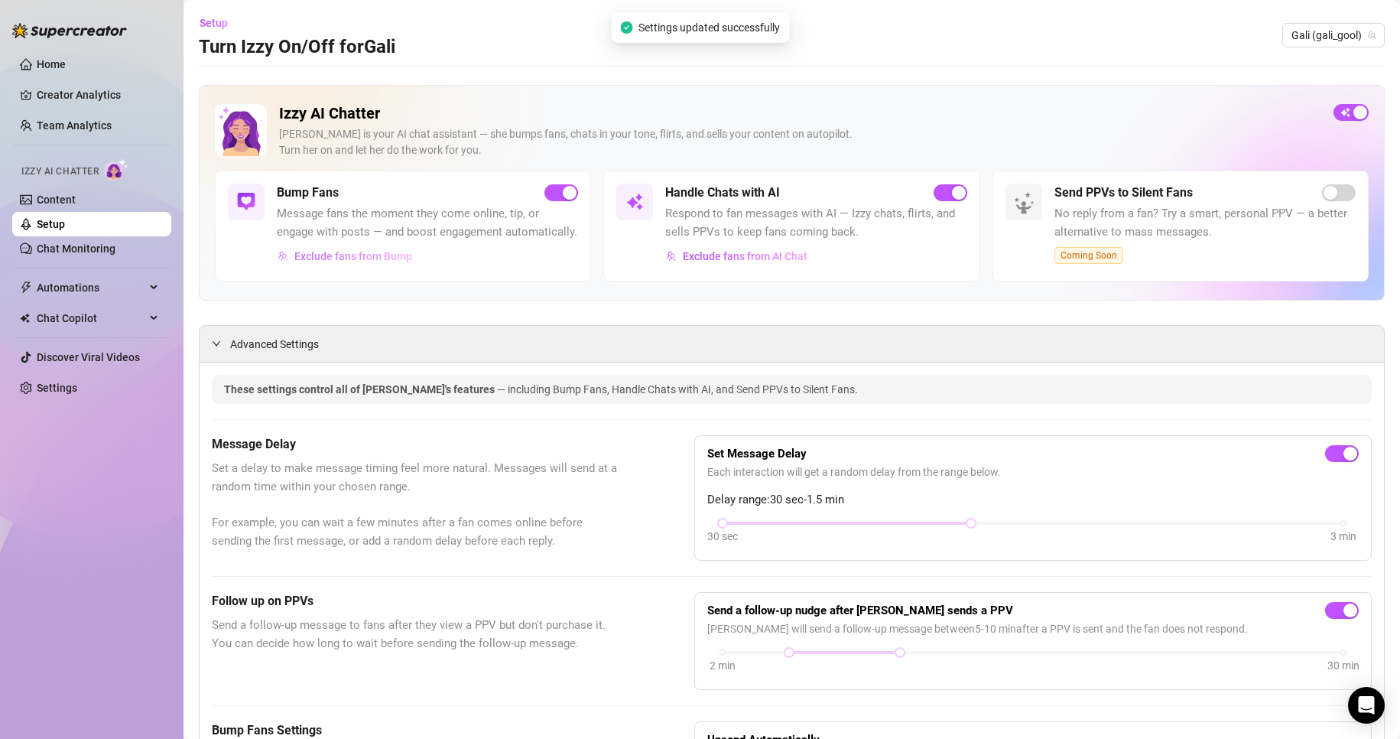
click at [388, 262] on span "Exclude fans from Bump" at bounding box center [353, 256] width 118 height 12
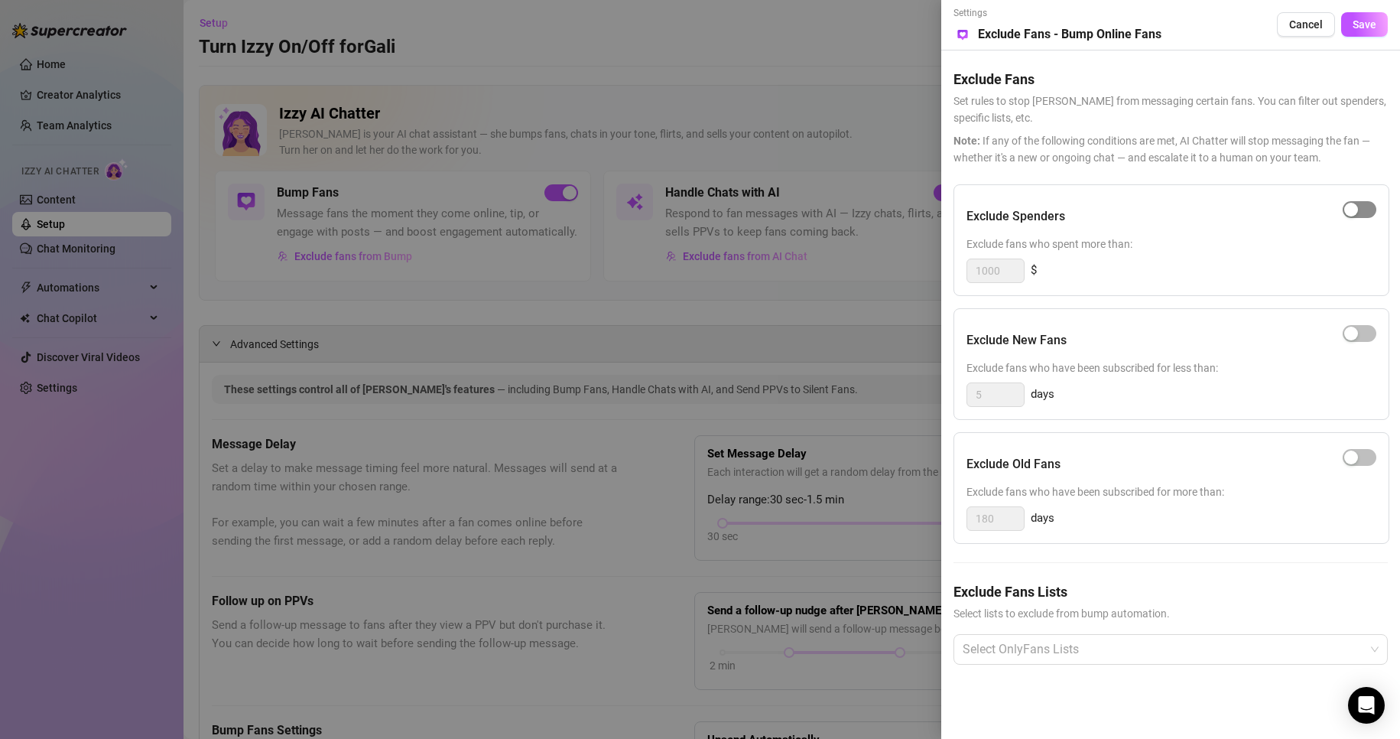
click at [1350, 203] on div "button" at bounding box center [1351, 210] width 14 height 14
click at [1349, 27] on button "Save" at bounding box center [1364, 24] width 47 height 24
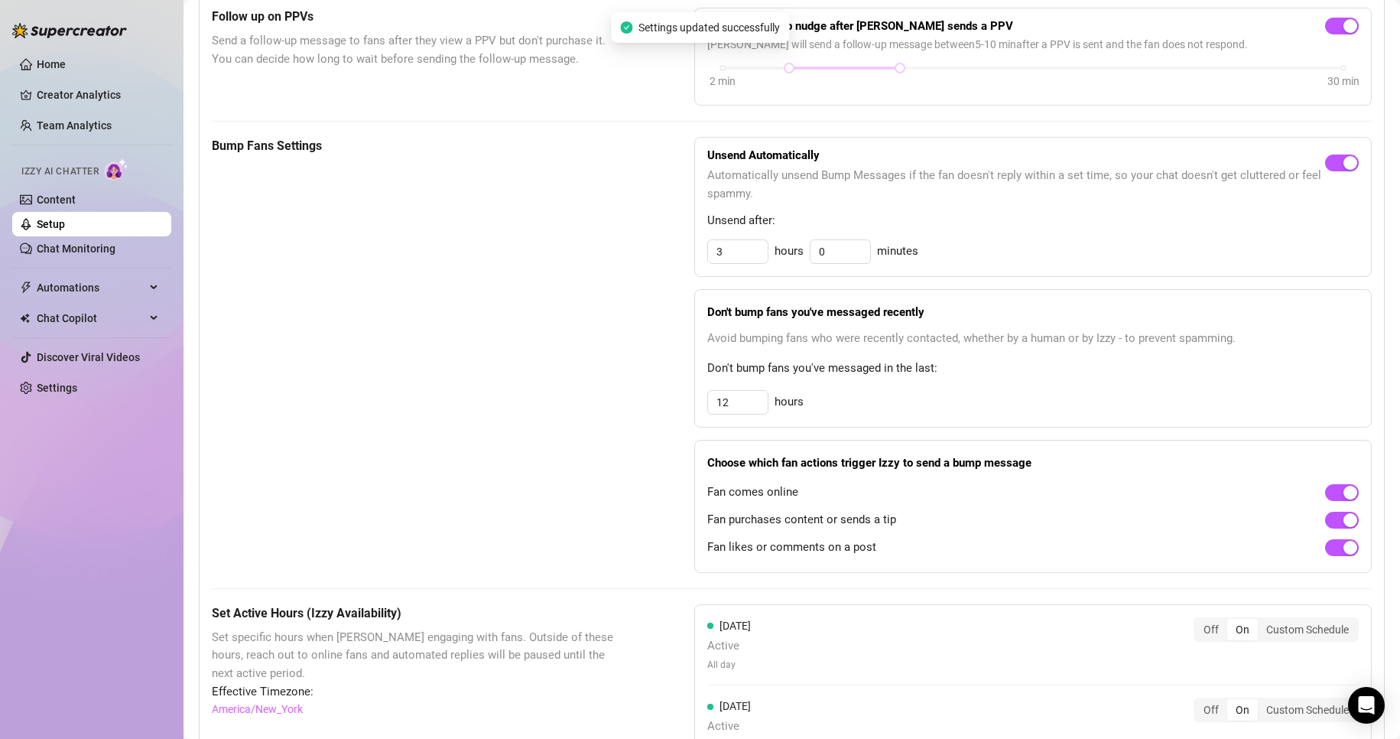
scroll to position [612, 0]
